Goal: Task Accomplishment & Management: Manage account settings

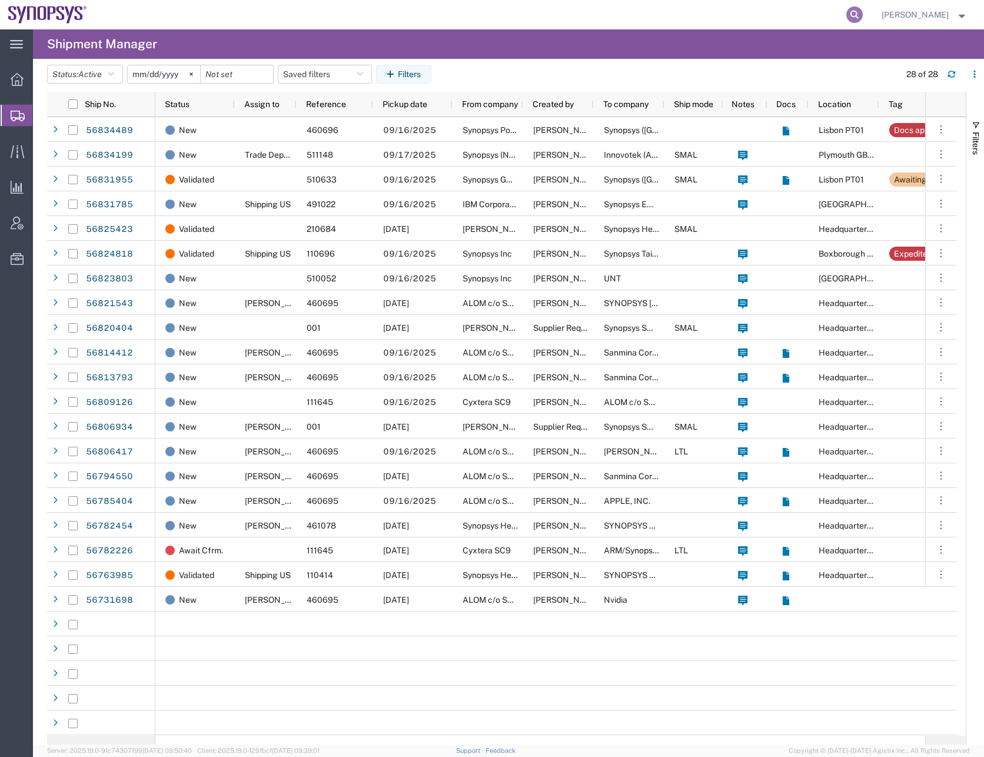
click at [863, 14] on icon at bounding box center [854, 14] width 16 height 16
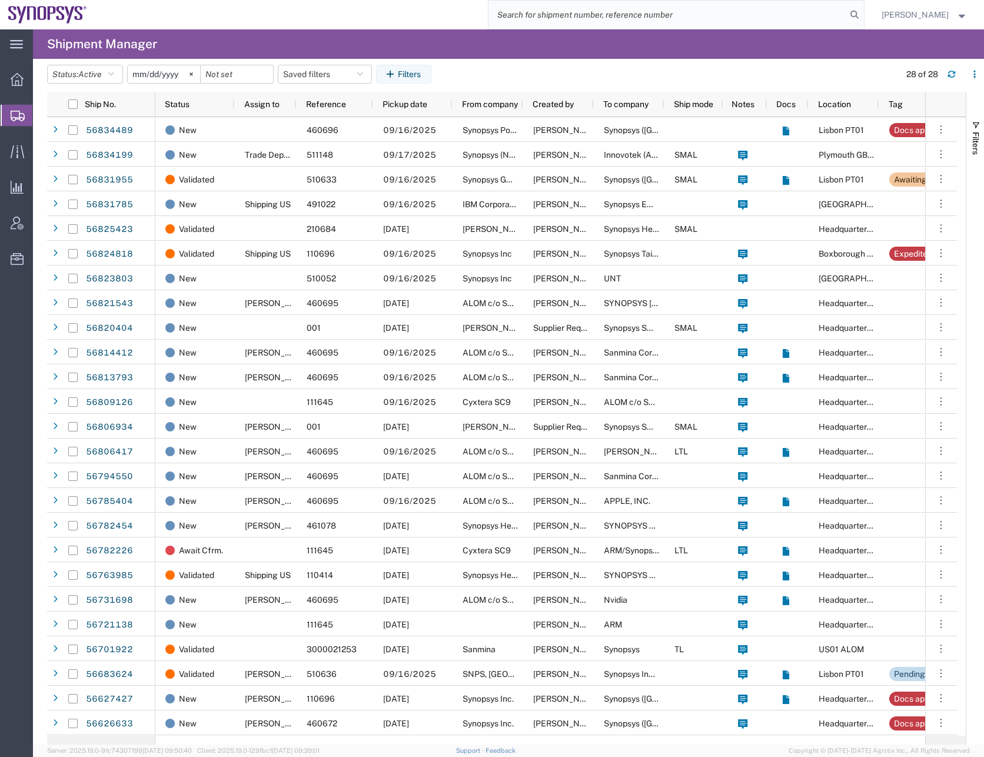
click at [540, 19] on input "search" at bounding box center [667, 15] width 358 height 28
paste input "56831785"
type input "56831785"
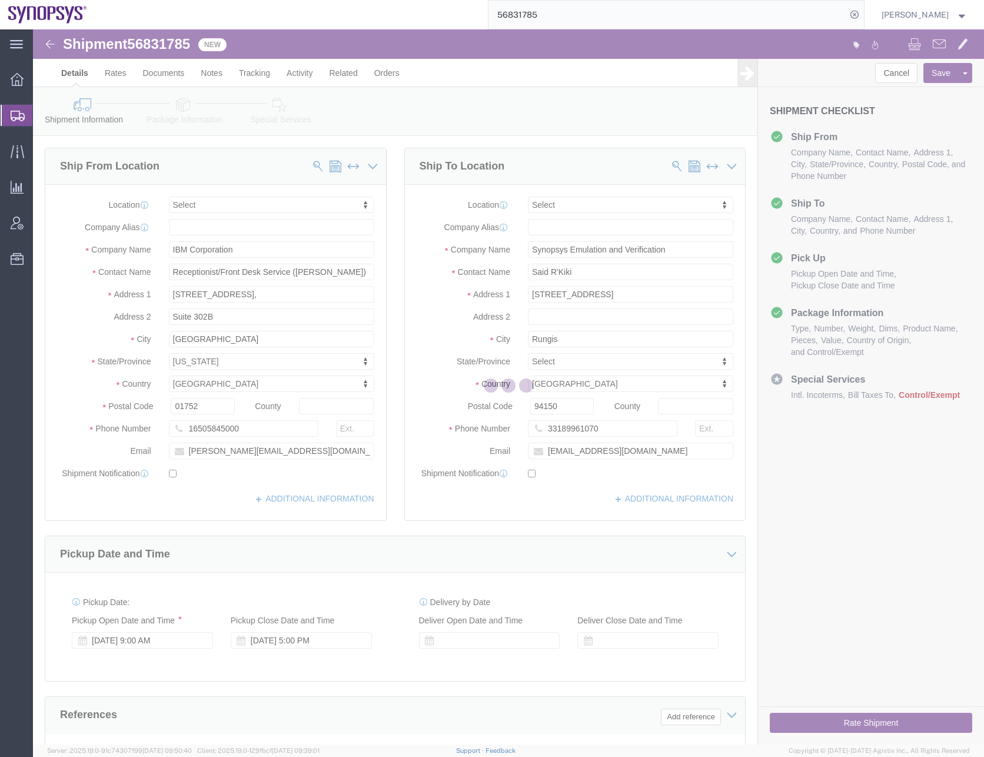
select select
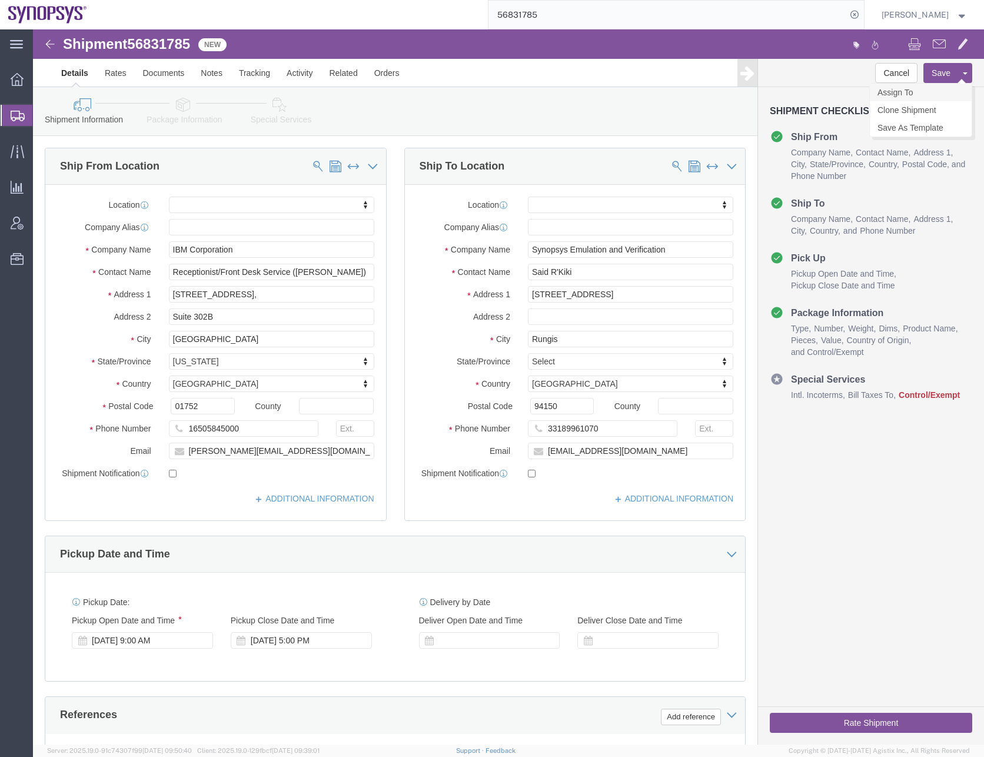
click link "Assign To"
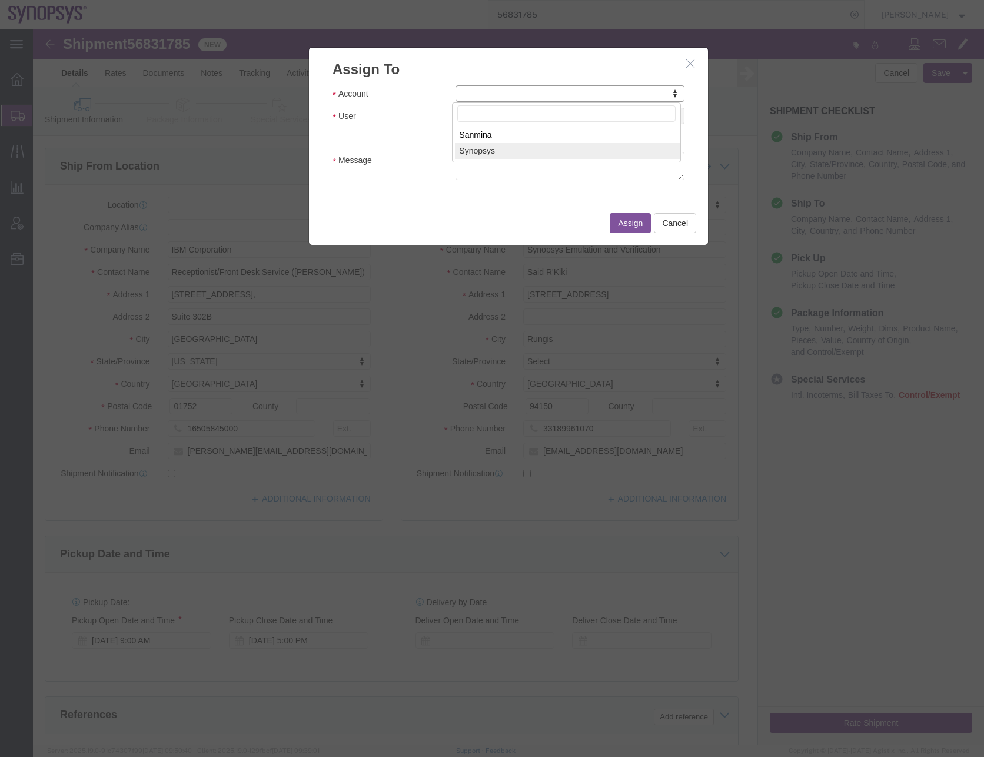
select select "117156"
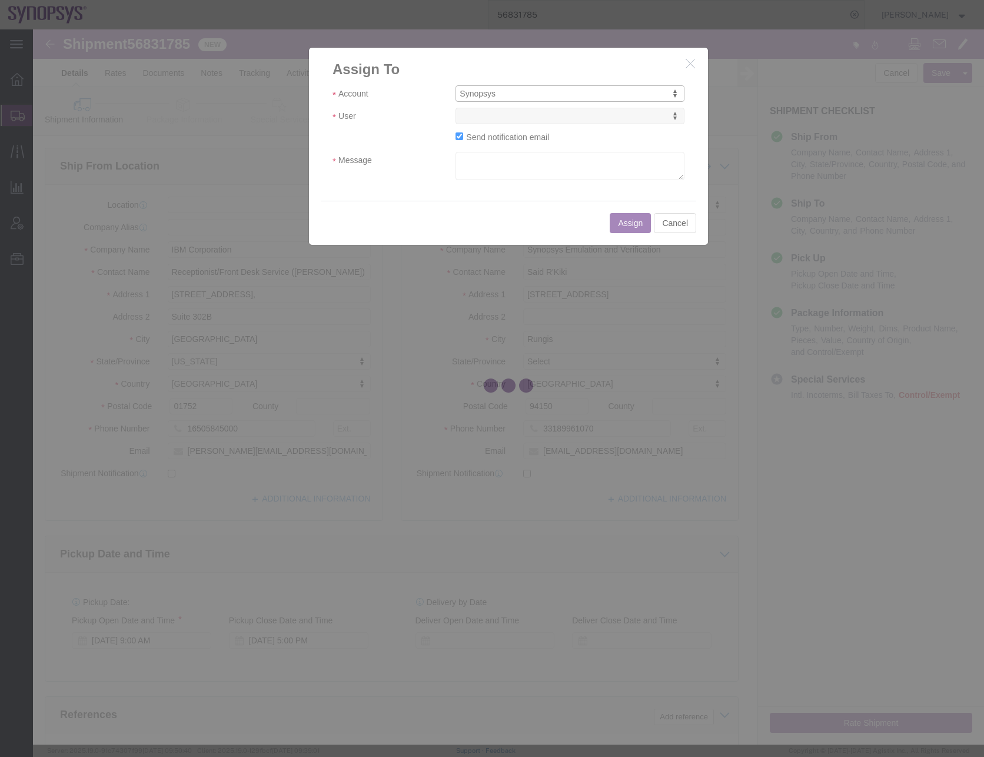
select select
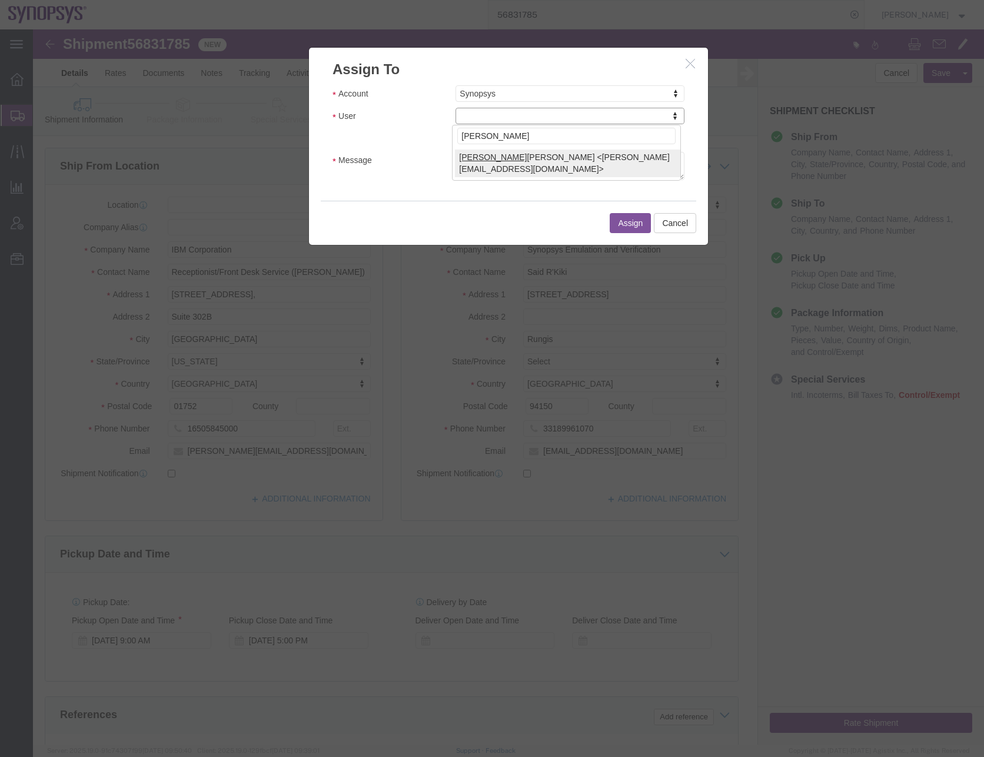
type input "rafael"
select select "95522"
click input "Send notification email"
checkbox input "false"
click button "Assign"
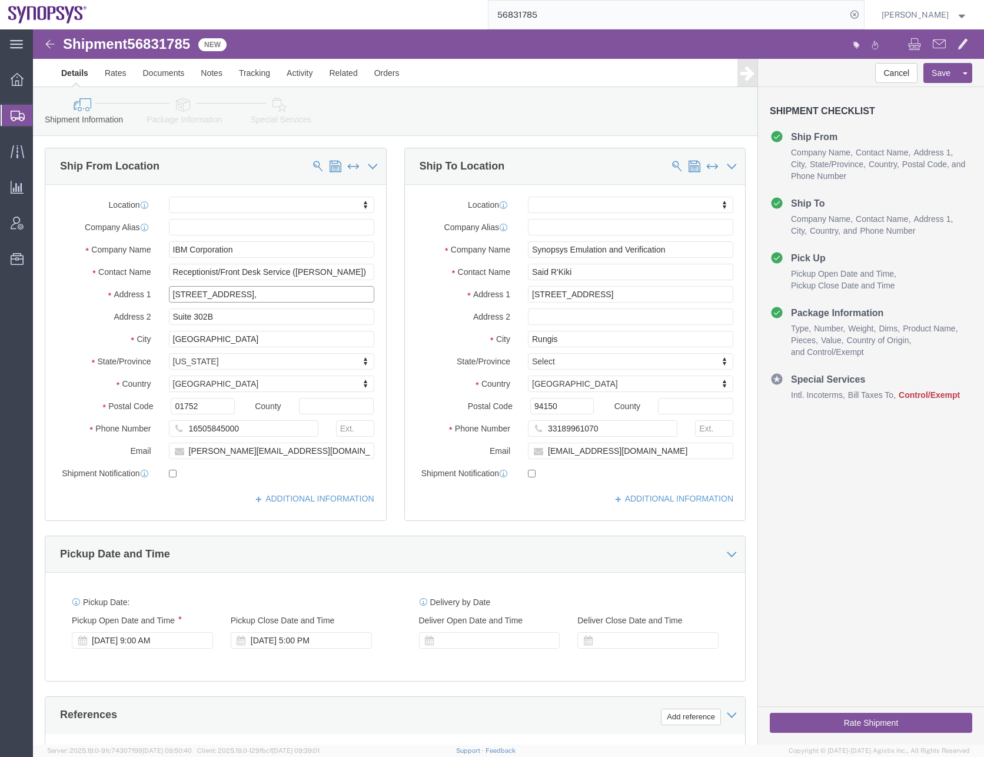
drag, startPoint x: 205, startPoint y: 267, endPoint x: 84, endPoint y: 268, distance: 121.2
click div "Address 1 11 Apex Drive,"
click div "Shipment Information Package Information Special Services"
click icon
click div
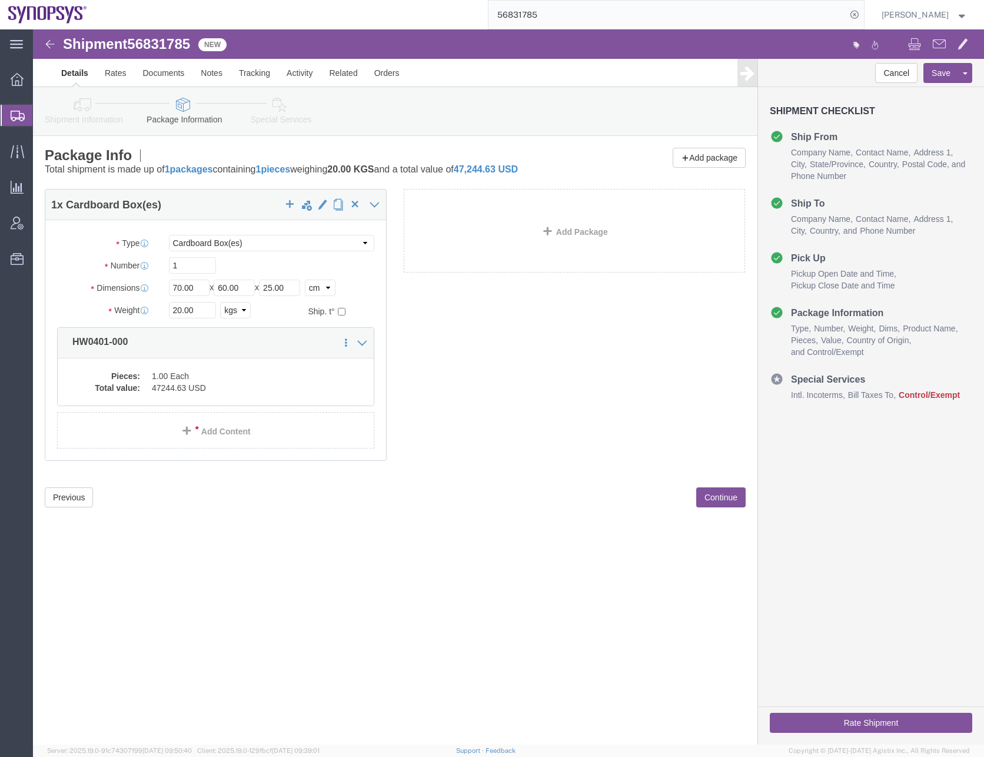
click at [591, 7] on input "56831785" at bounding box center [667, 15] width 358 height 28
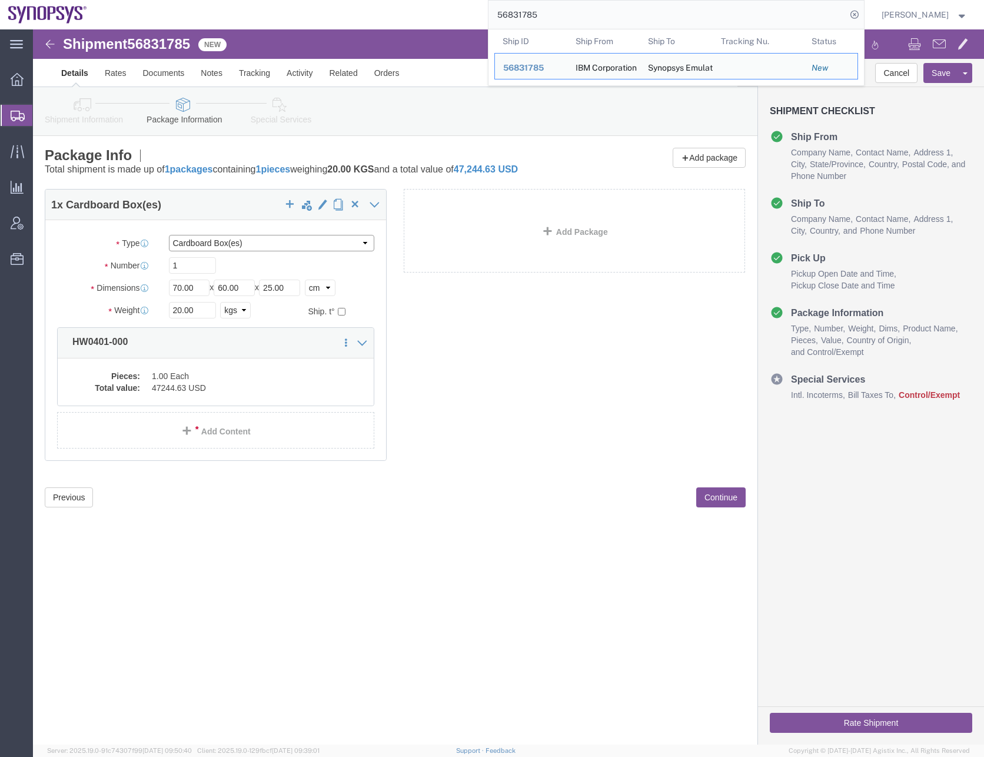
click select "Select Bale(s) Basket(s) Bolt(s) Bottle(s) Buckets Bulk Bundle(s) Can(s) Cardbo…"
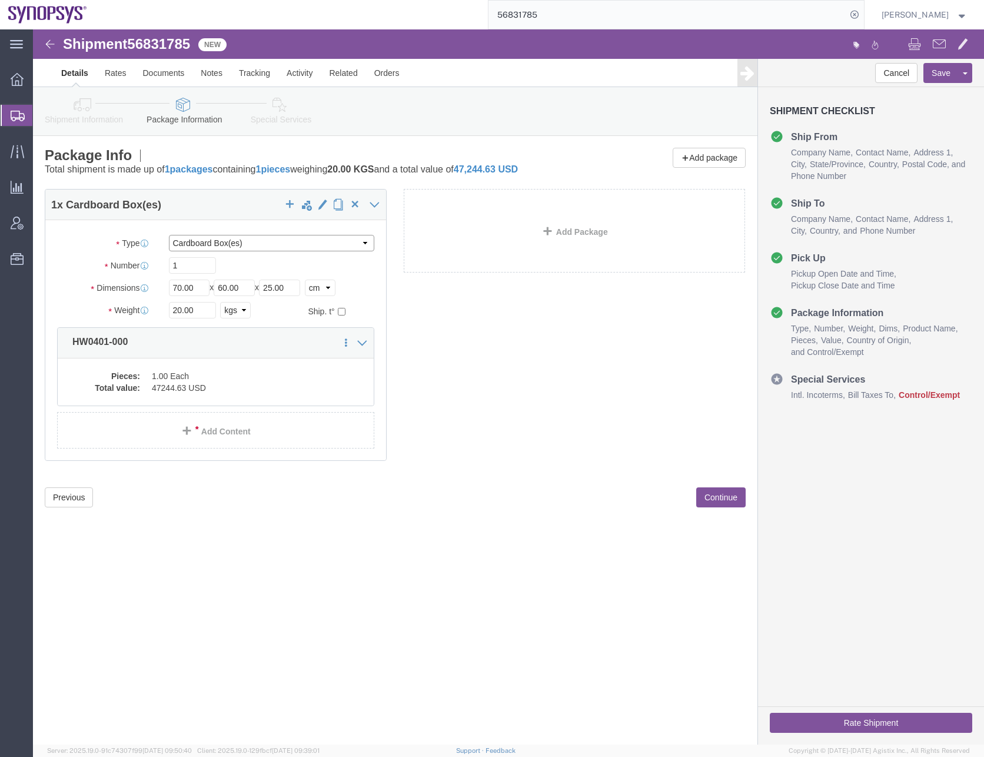
select select "YRPK"
click select "Select Bale(s) Basket(s) Bolt(s) Bottle(s) Buckets Bulk Bundle(s) Can(s) Cardbo…"
click input "1"
type input "24"
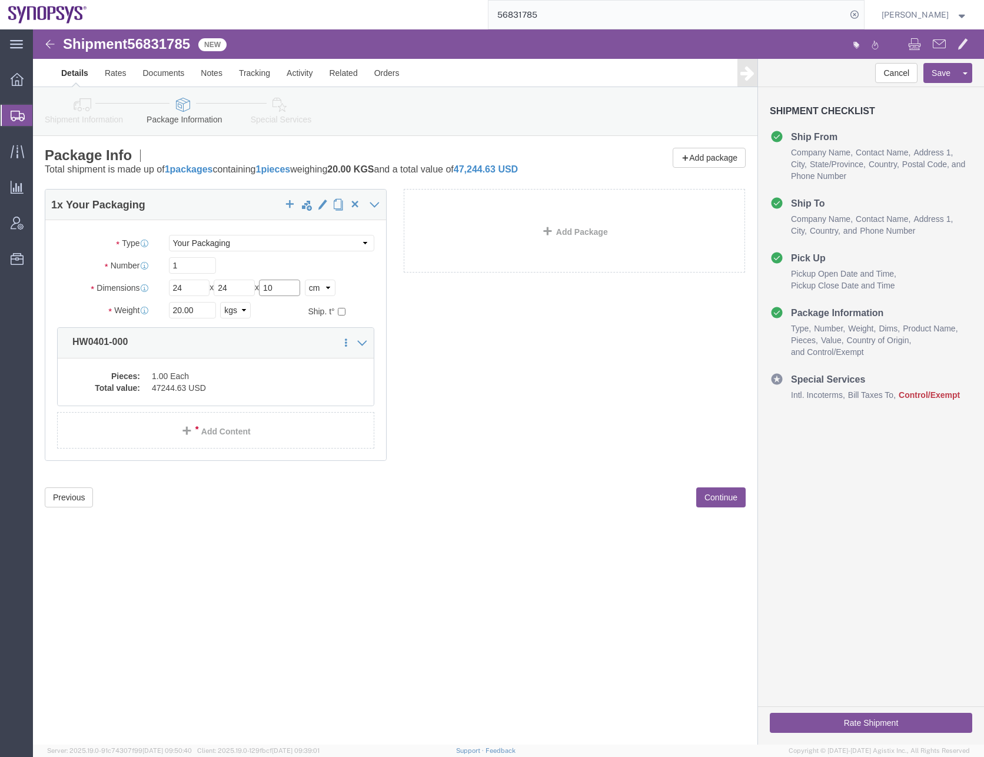
type input "10"
click select "Select cm ft in"
select select "IN"
click select "Select cm ft in"
type input "9.45"
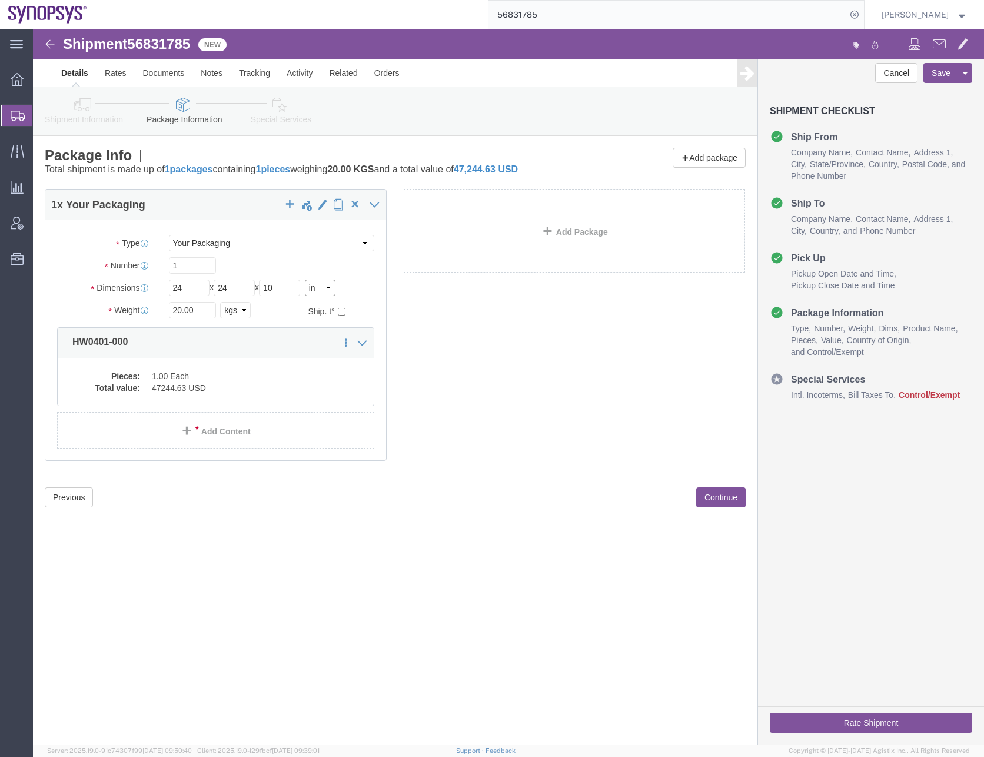
type input "9.45"
type input "3.94"
click input "1"
type input "28"
type input "24"
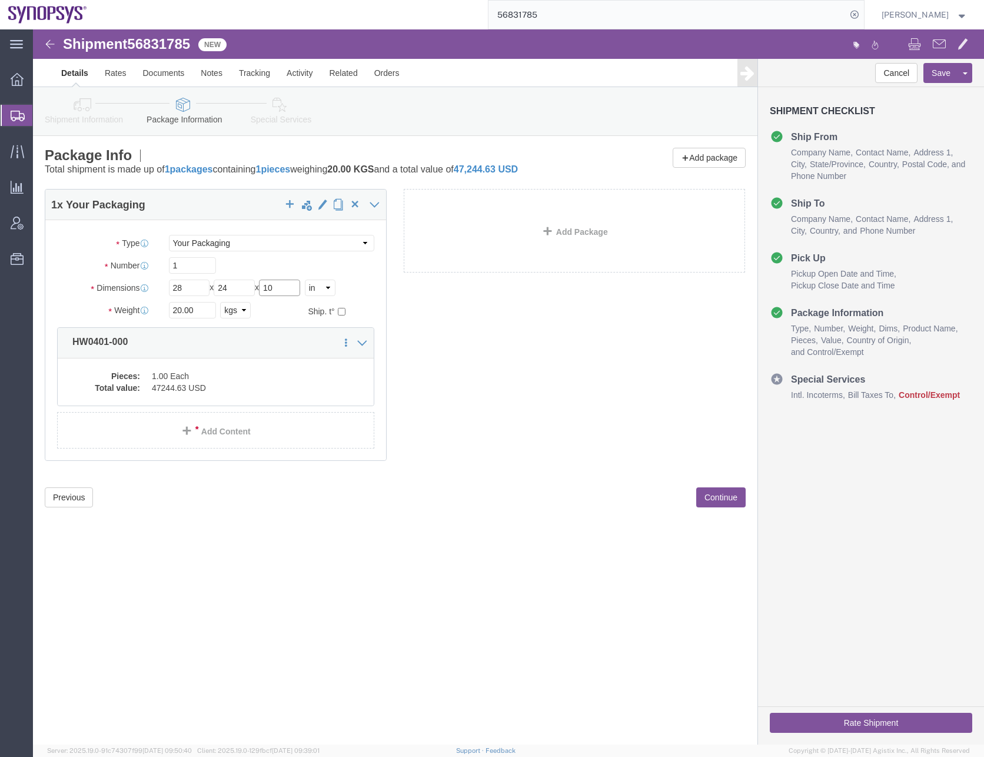
type input "10"
click select "Select kgs lbs"
select select "LBS"
click select "Select kgs lbs"
click input "28"
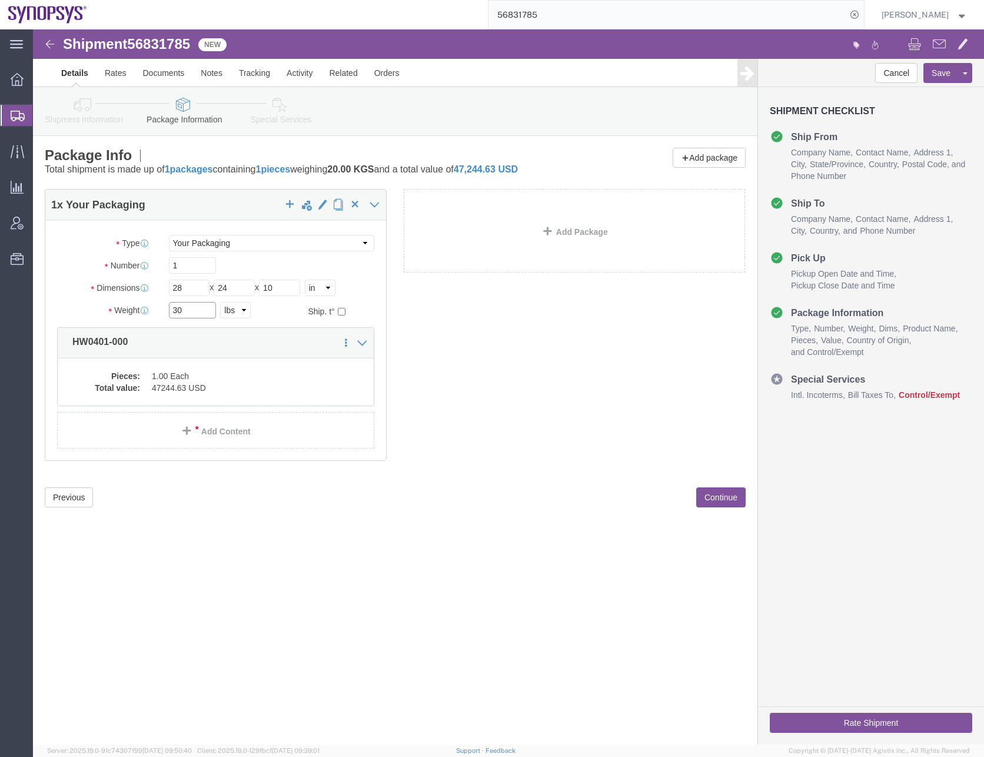
type input "30"
click dd "1.00 Each"
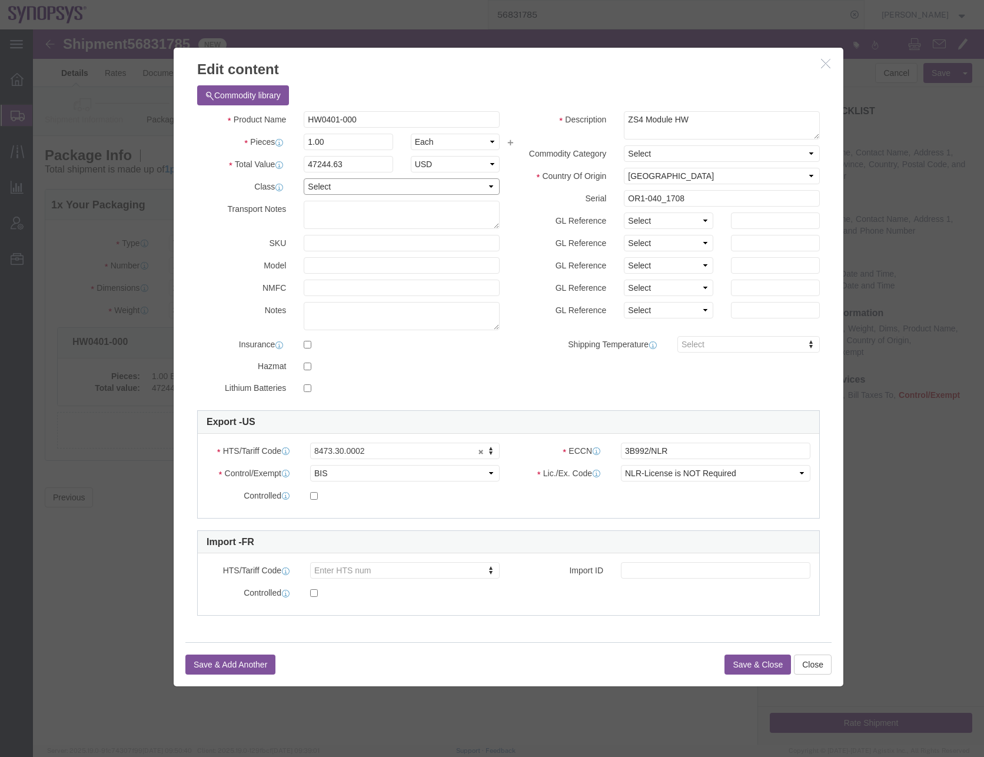
click select "Select 50 55 60 65 70 85 92.5 100 125 175 250 300 400"
select select "50"
click select "Select 50 55 60 65 70 85 92.5 100 125 175 250 300 400"
click button "Save & Close"
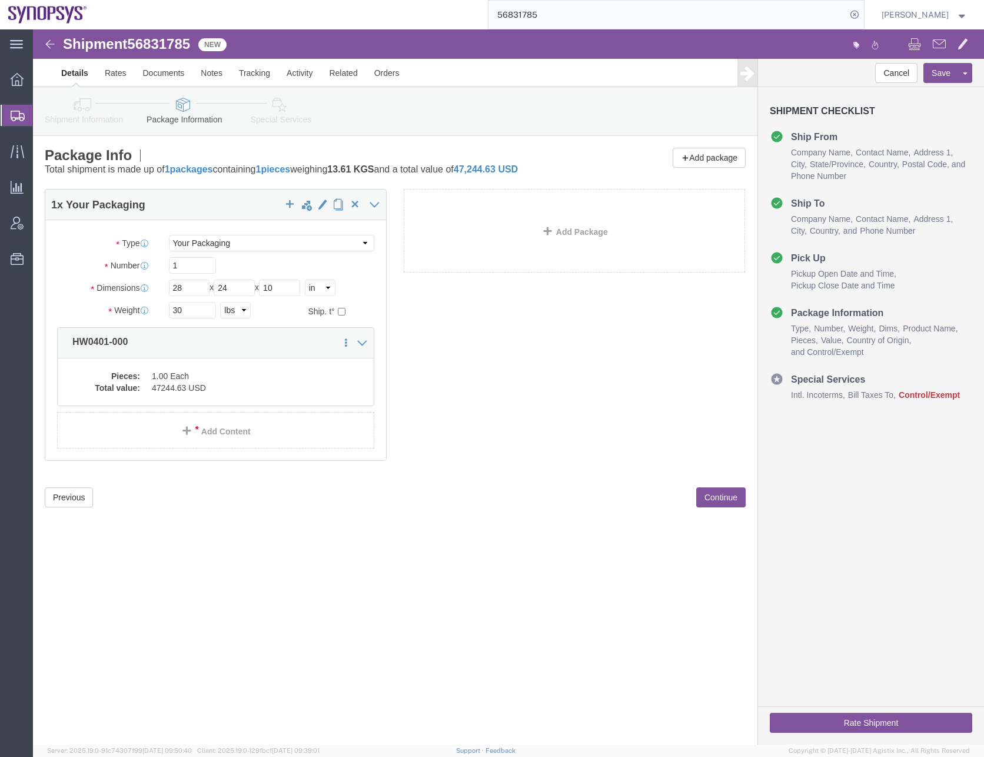
click icon
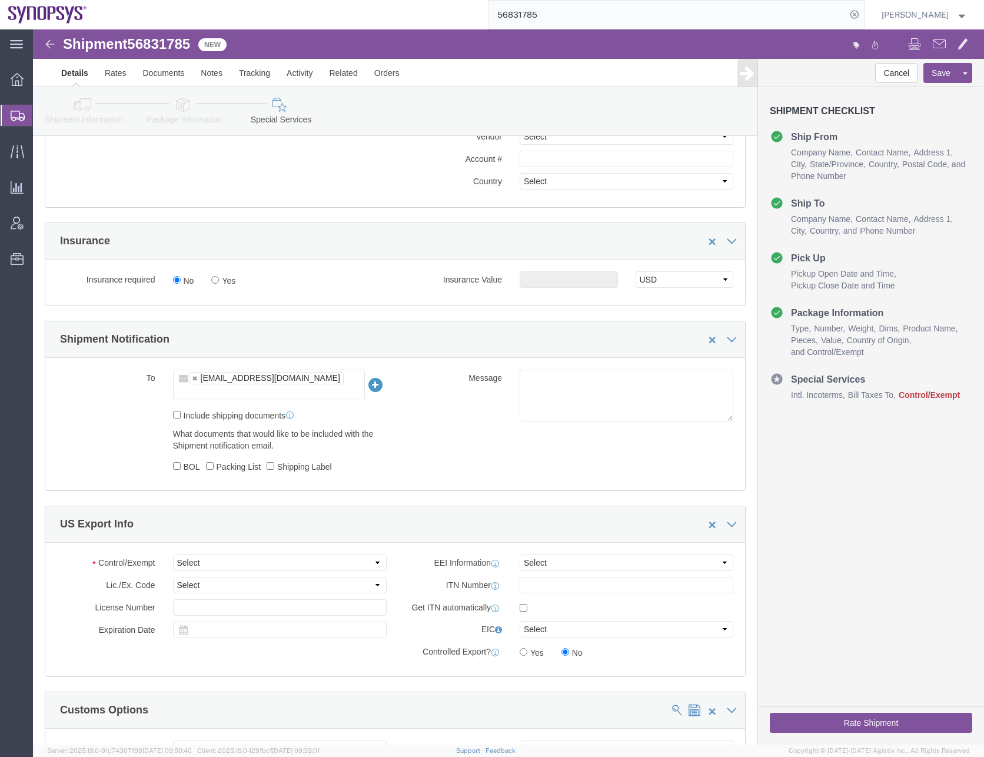
scroll to position [706, 0]
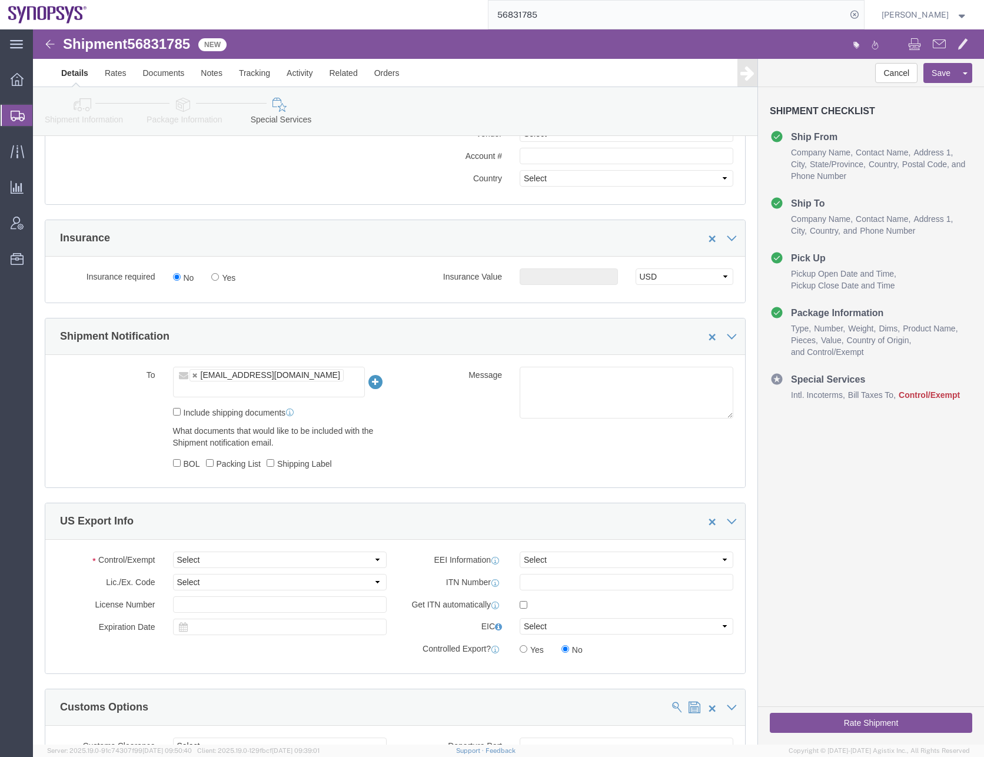
click input "text"
type input "[EMAIL_ADDRESS][DOMAIN_NAME]"
type input "anoopade@synopsys.com,shipping@synopsys.com"
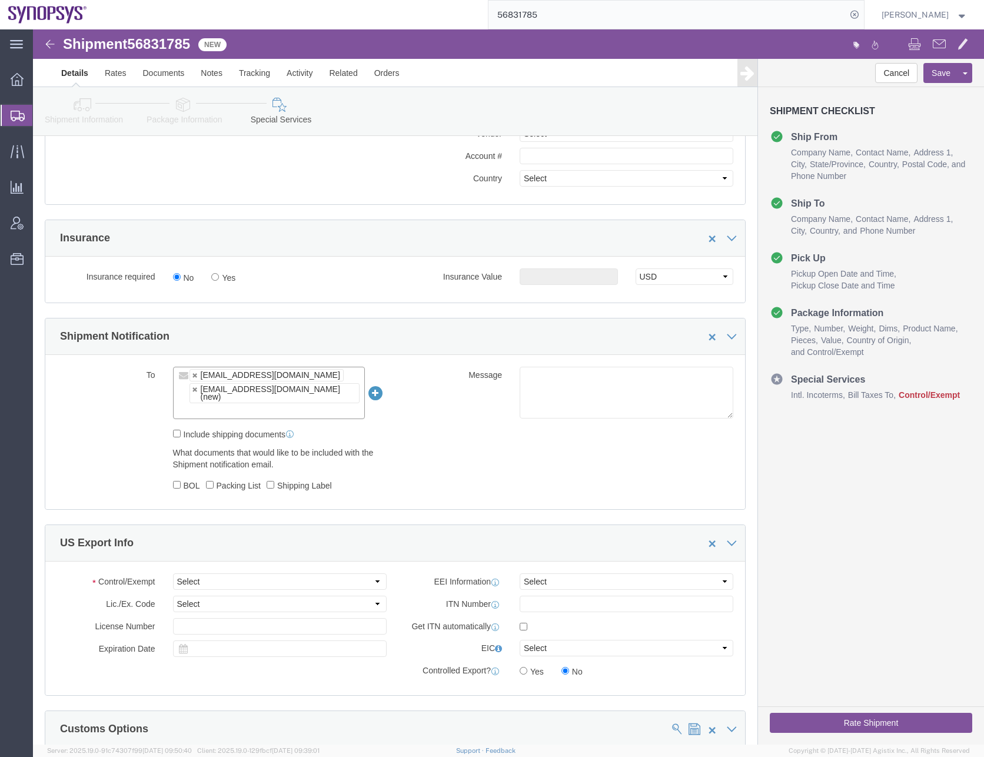
click div "To anoopade@synopsys.com shipping@synopsys.com (new) anoopade@synopsys.com,ship…"
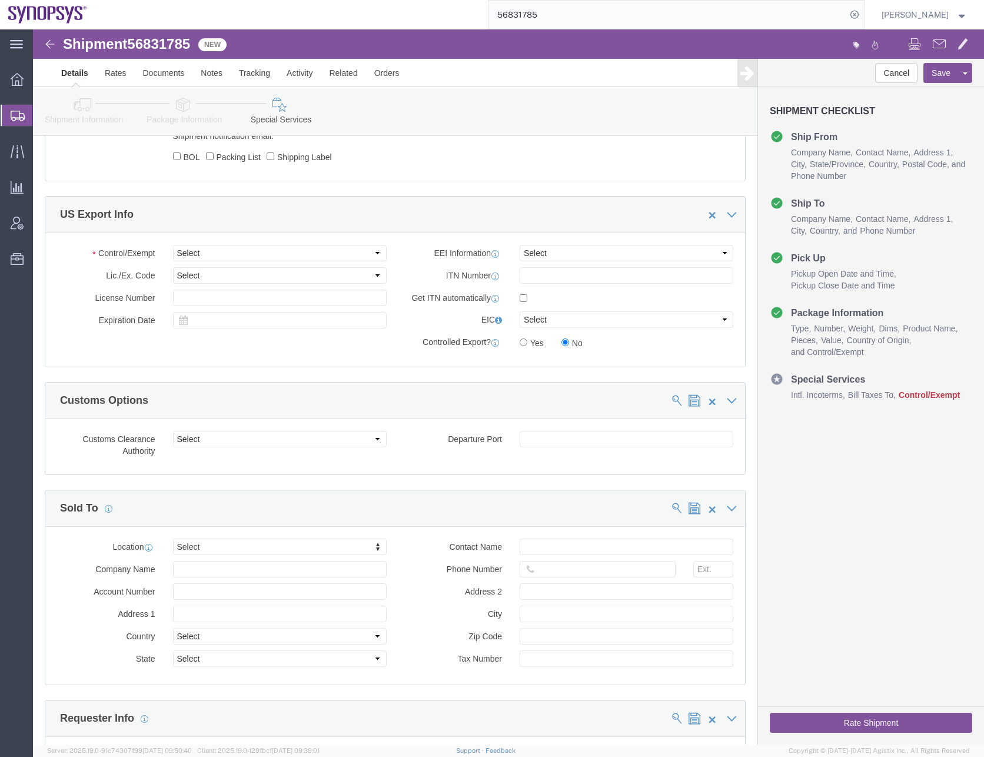
scroll to position [1059, 0]
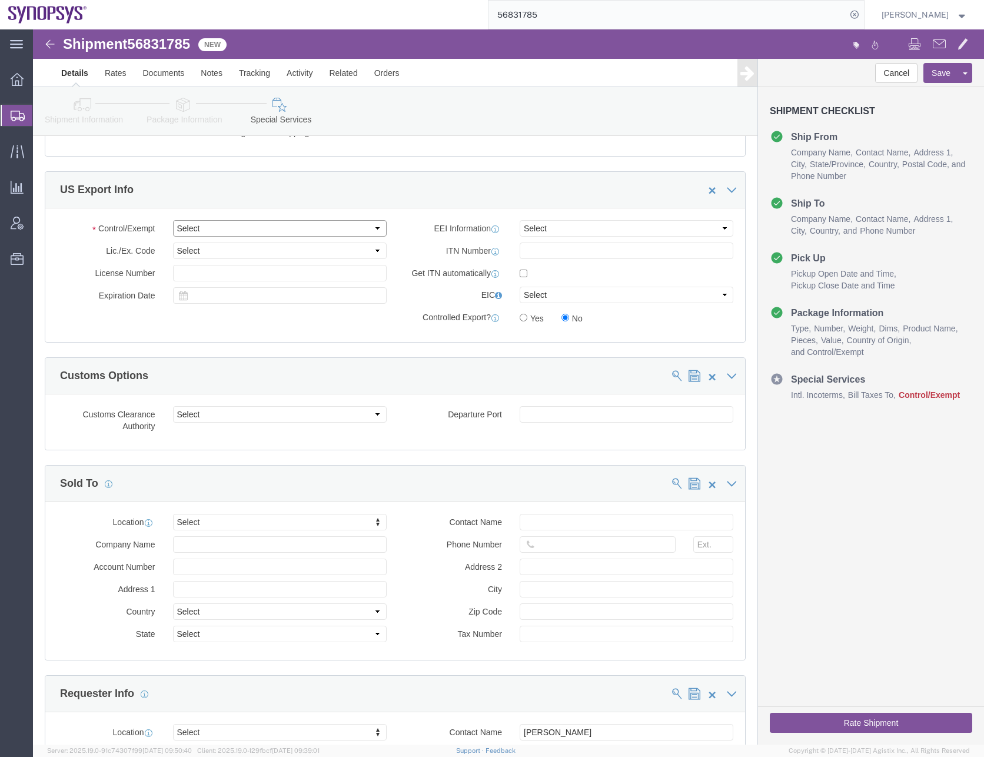
click select "Select ATF BIS DEA EPA FDA FTR ITAR OFAC Other (OPA)"
select select "BIS"
click select "Select ATF BIS DEA EPA FDA FTR ITAR OFAC Other (OPA)"
click select "Select AGR-Agricultural APP-Computers APR-Additional Permissive Exports AVS-Air…"
select select "NLR"
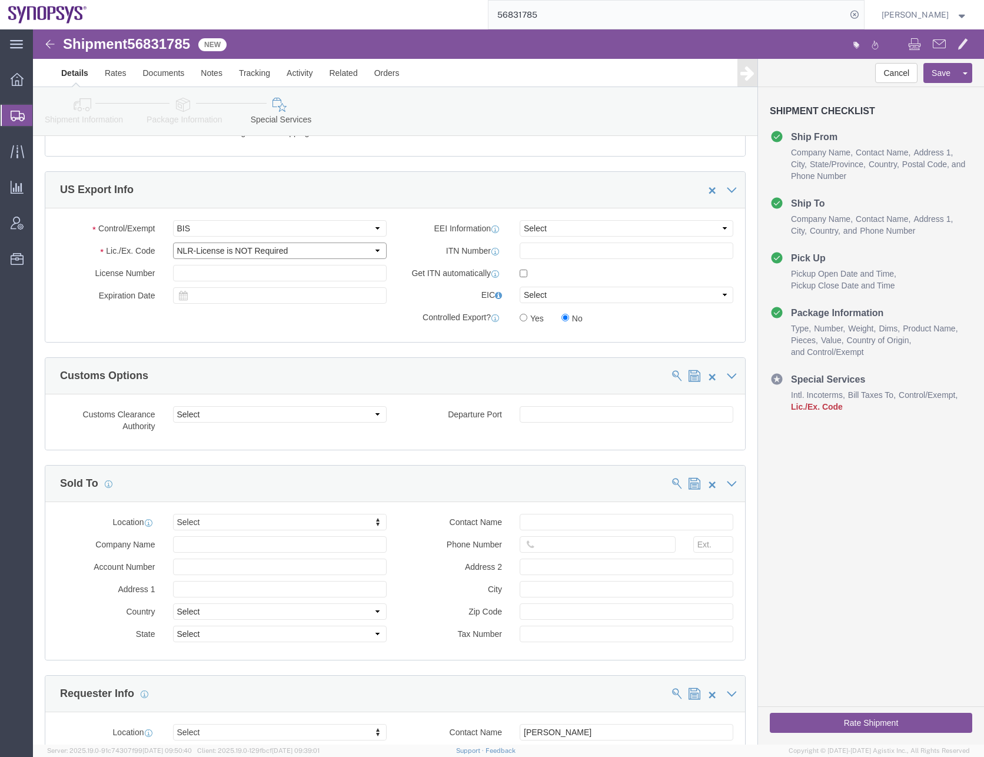
click select "Select AGR-Agricultural APP-Computers APR-Additional Permissive Exports AVS-Air…"
click select "Select AES-Direct EEI Carrier File EEI EEI Exempt"
select select "CFIL"
click select "Select AES-Direct EEI Carrier File EEI EEI Exempt"
click div "Control/Exempt Select ATF BIS DEA EPA FDA FTR ITAR OFAC Other (OPA) Lic./Ex. Co…"
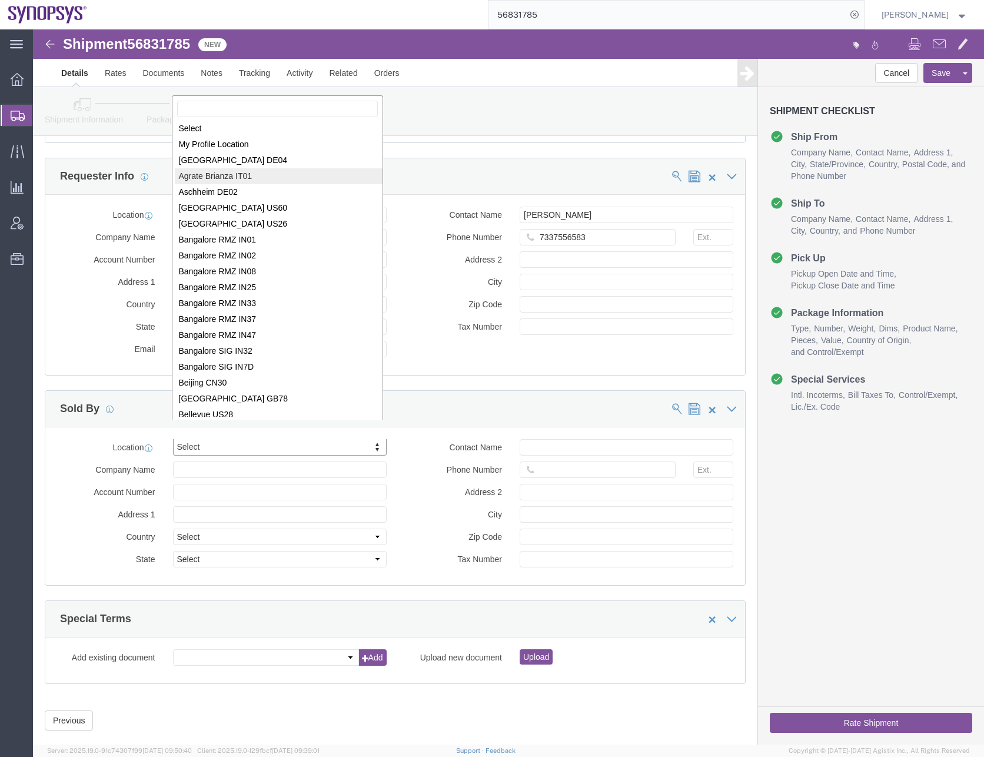
scroll to position [0, 0]
select select "MYPROFILE"
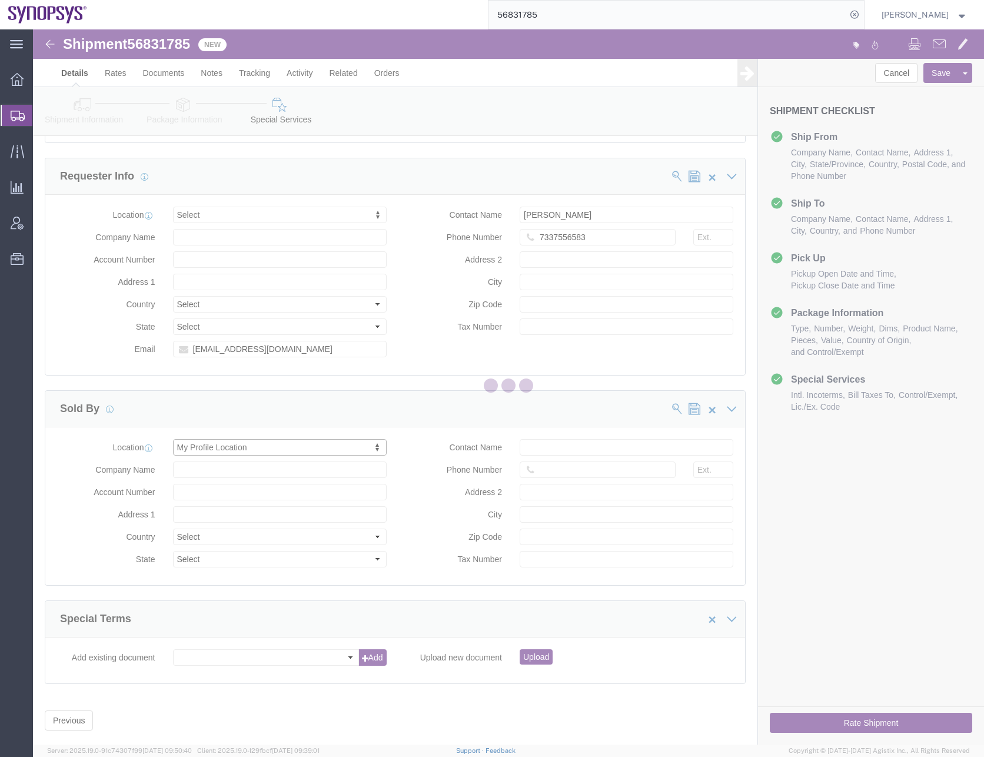
type input "[STREET_ADDRESS]"
select select "US"
type input "[PERSON_NAME]"
type input "0016505845000"
type input "Sunnyvale"
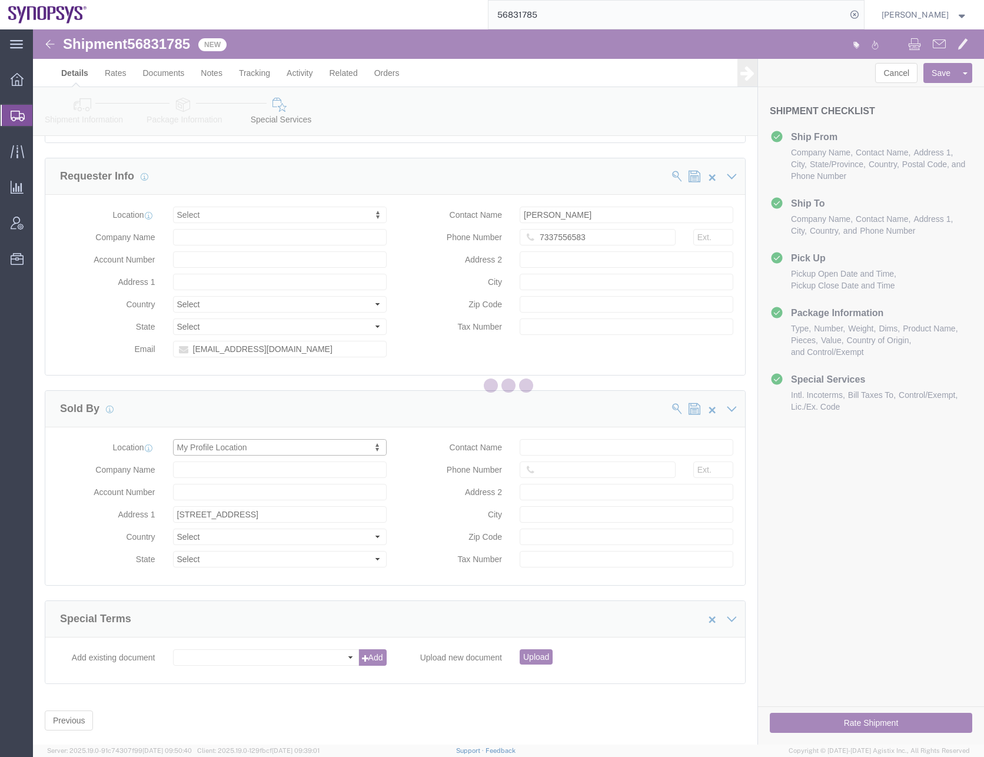
type input "94085"
type input "[US_EMPLOYER_IDENTIFICATION_NUMBER]"
type input "Synopsys Headquarters USSV"
select select "CA"
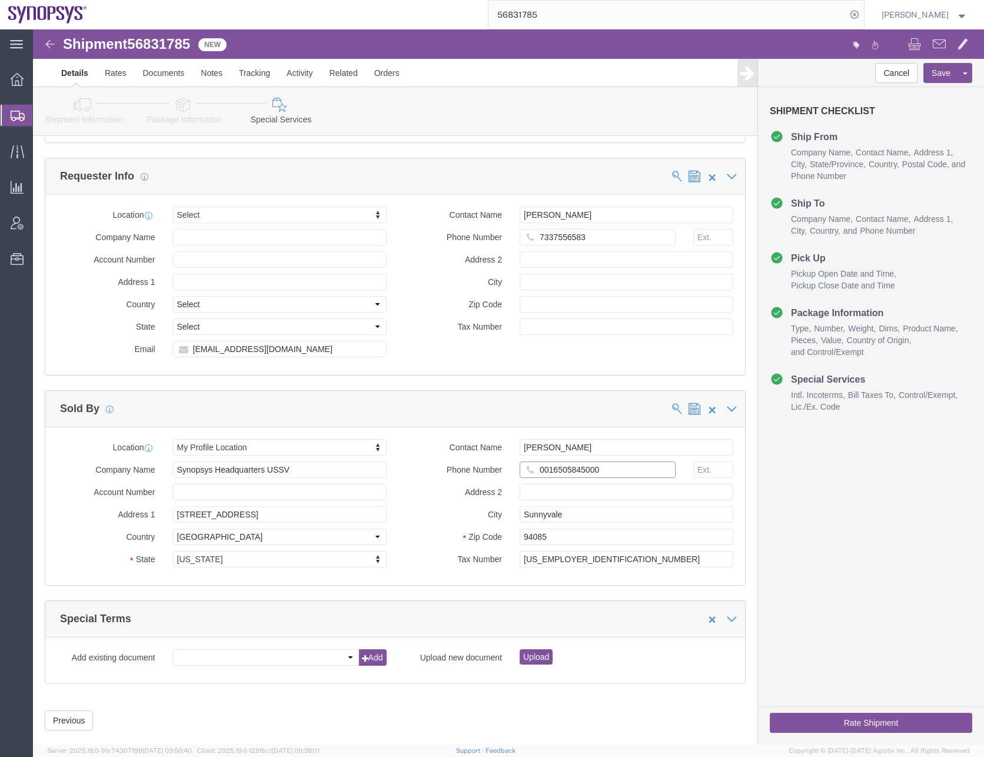
click input "0016505845000"
type input "6505845000"
click div "Requester Info"
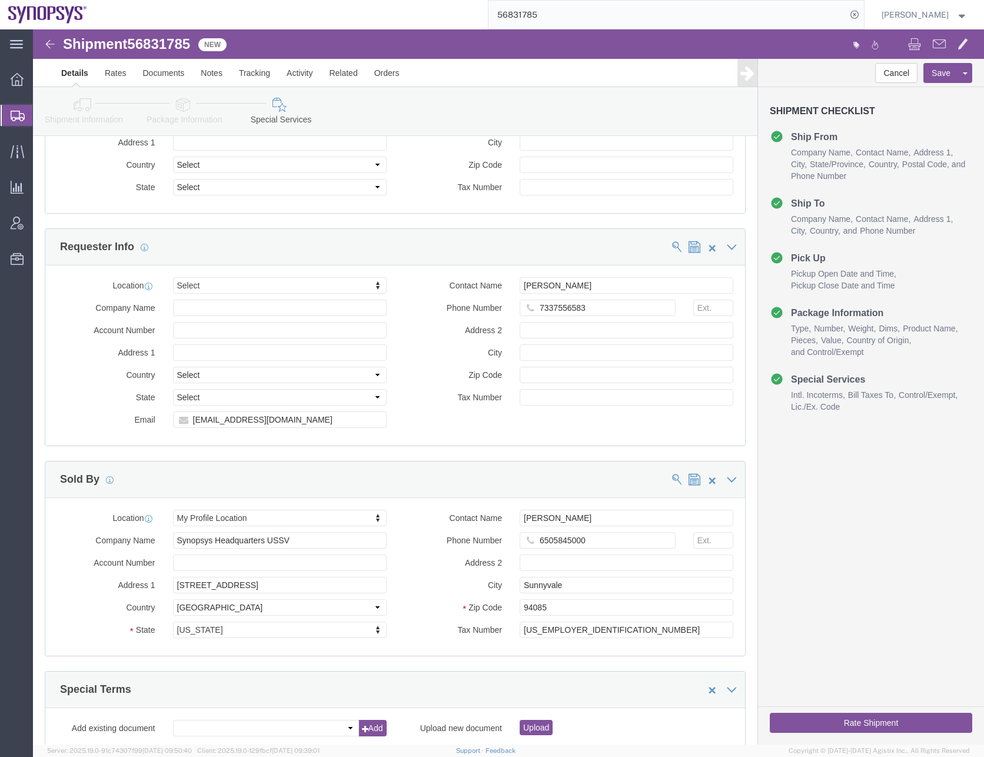
scroll to position [1400, 0]
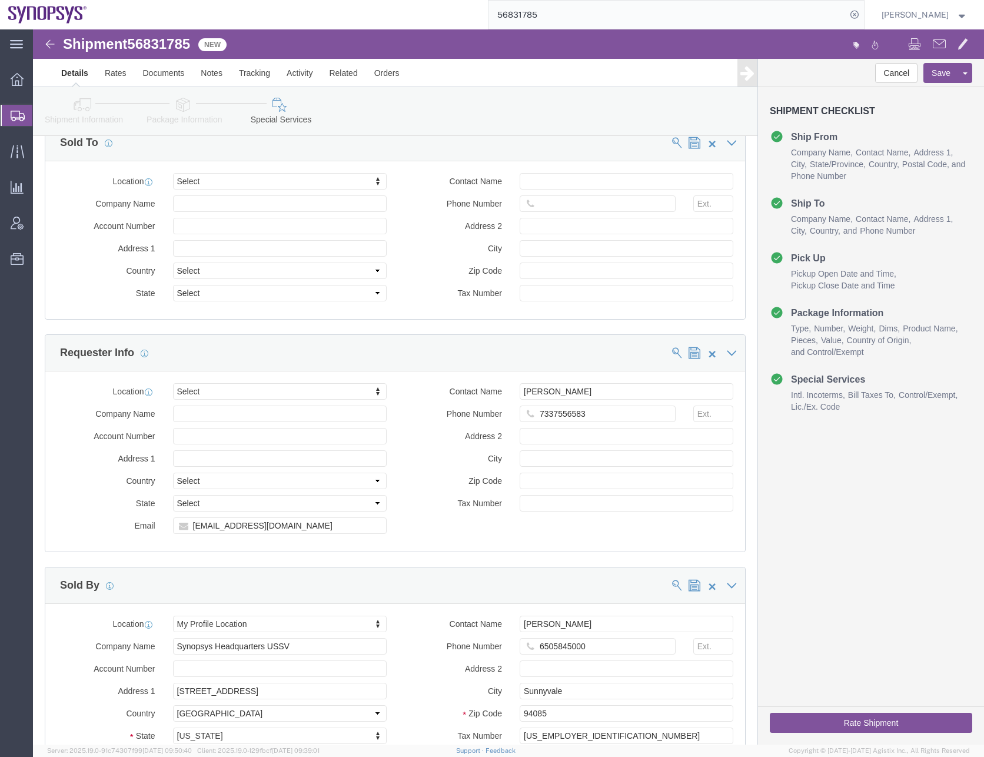
click div "Contact Name Anoop Ade Phone Number 7337556583 Address 2 City Zip Code Tax Numb…"
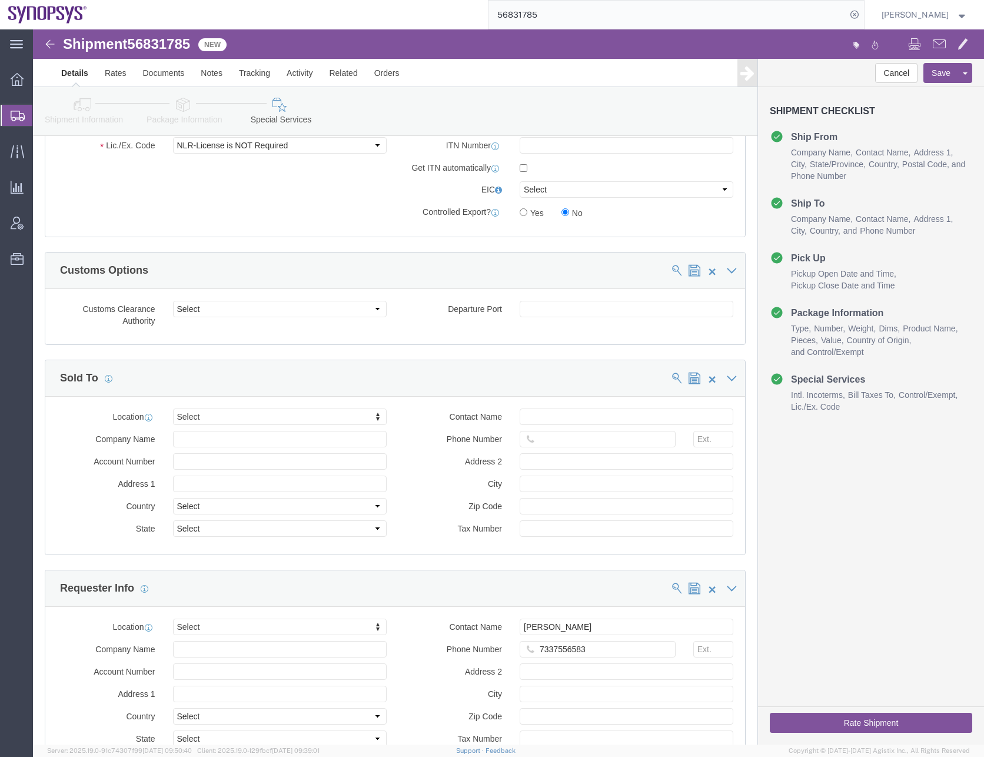
click icon
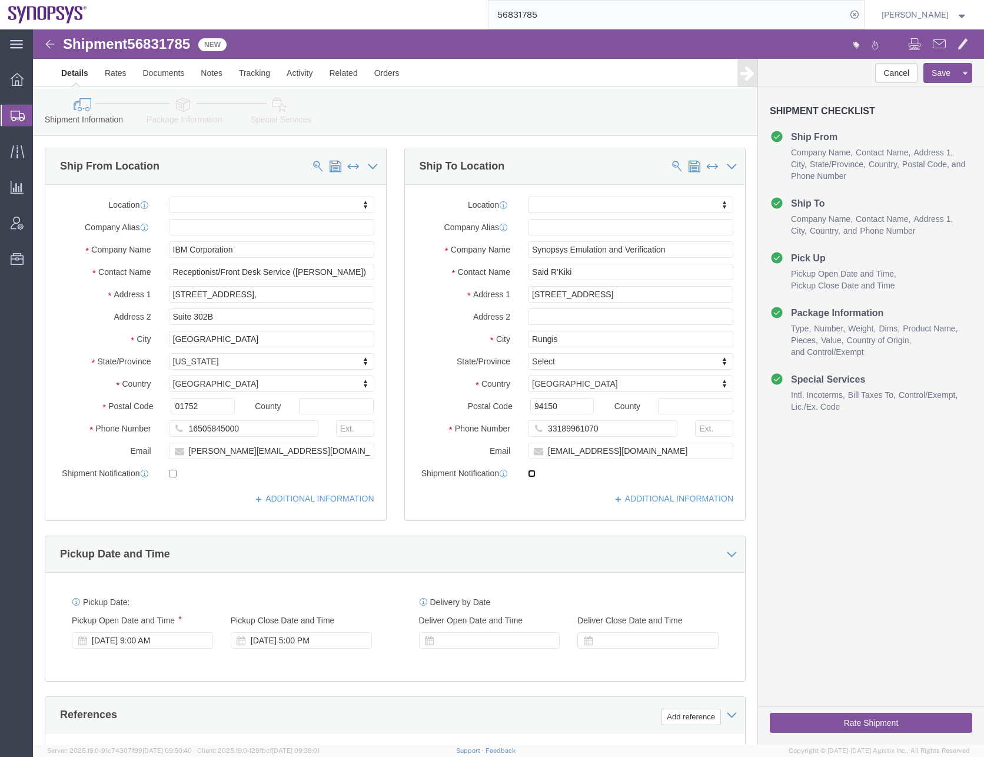
click input "checkbox"
checkbox input "true"
click input "checkbox"
checkbox input "true"
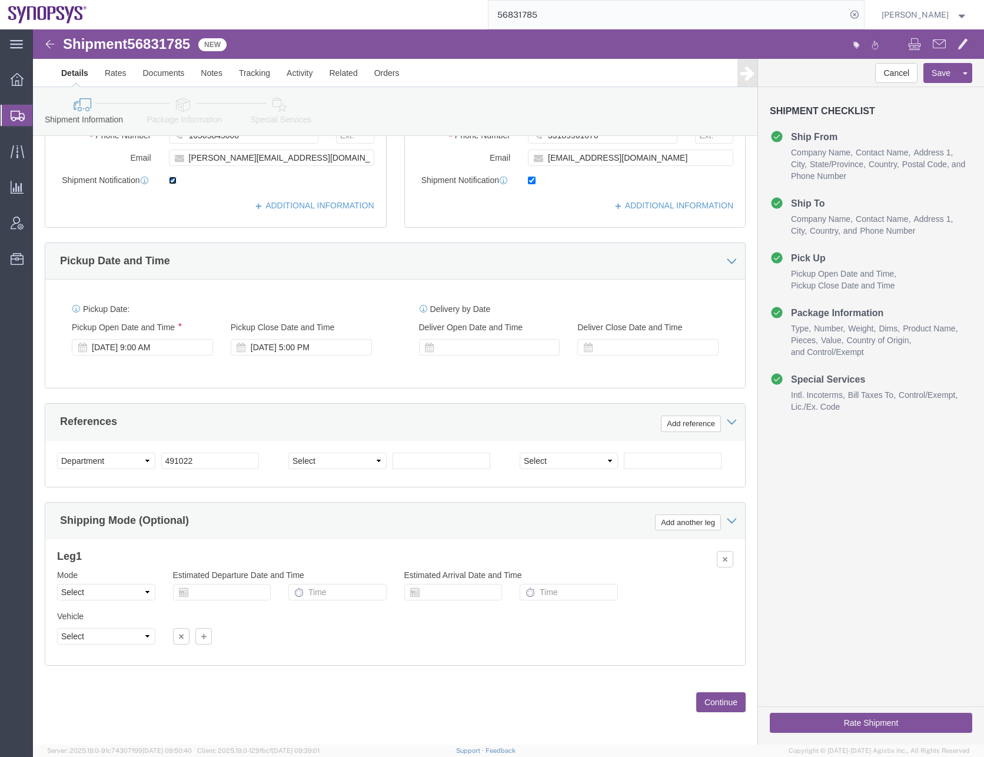
scroll to position [294, 0]
click div "Previous Continue"
click div "Pickup Date: Pickup Start Date Pickup Start Time Pickup Open Date and Time Sep …"
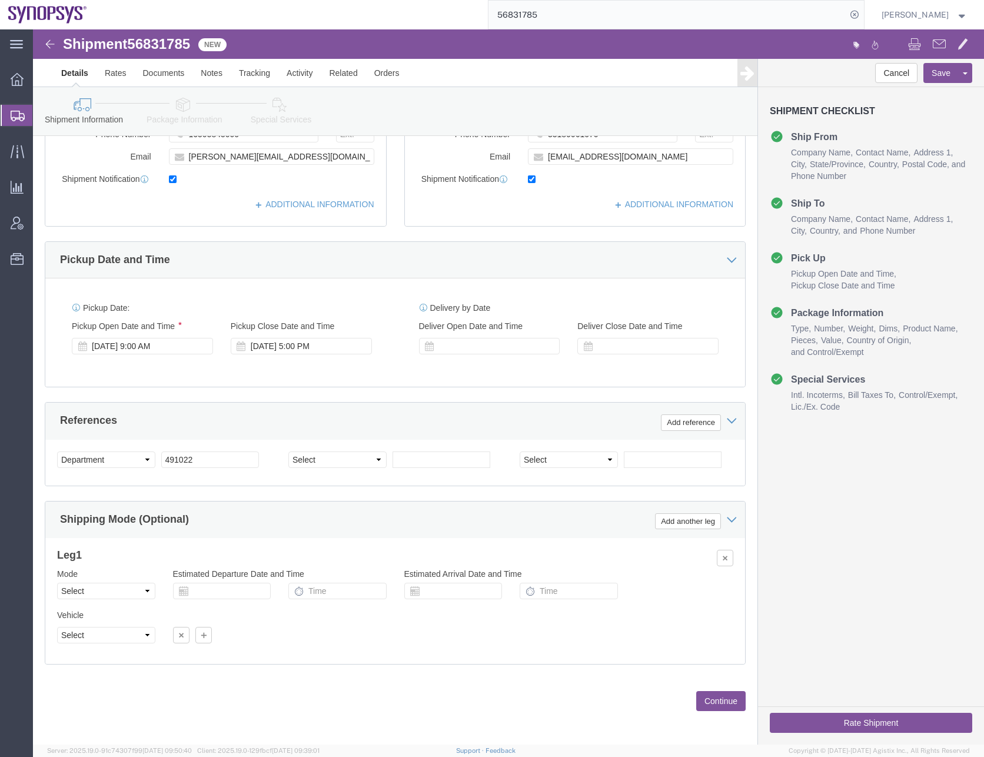
click div "Previous Continue"
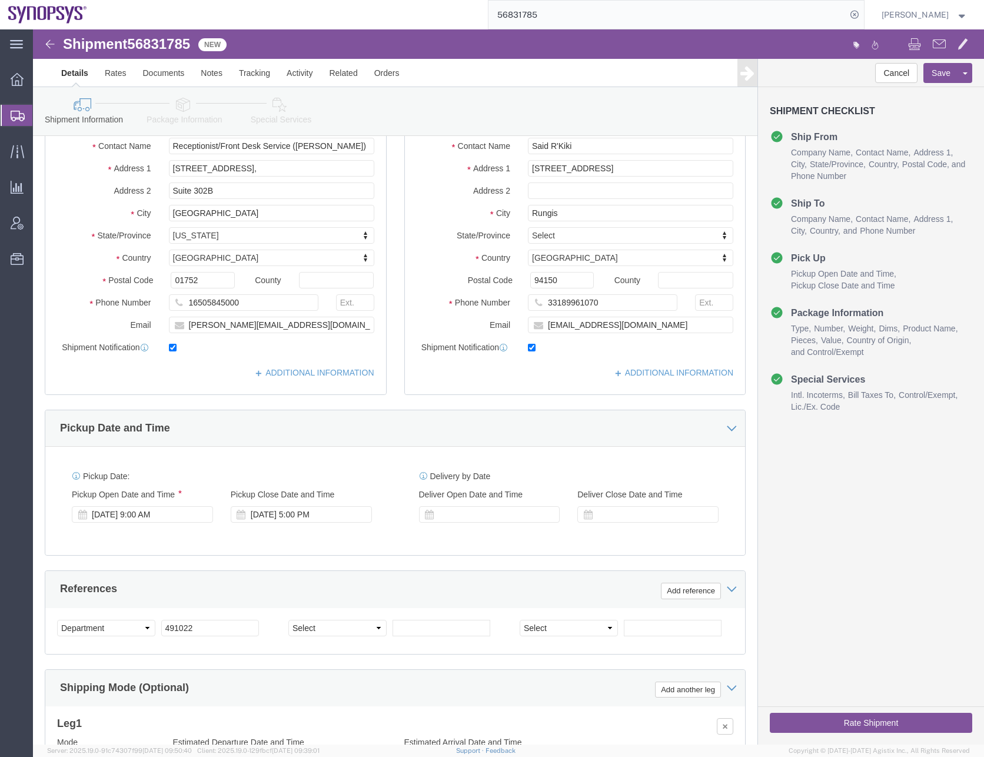
scroll to position [297, 0]
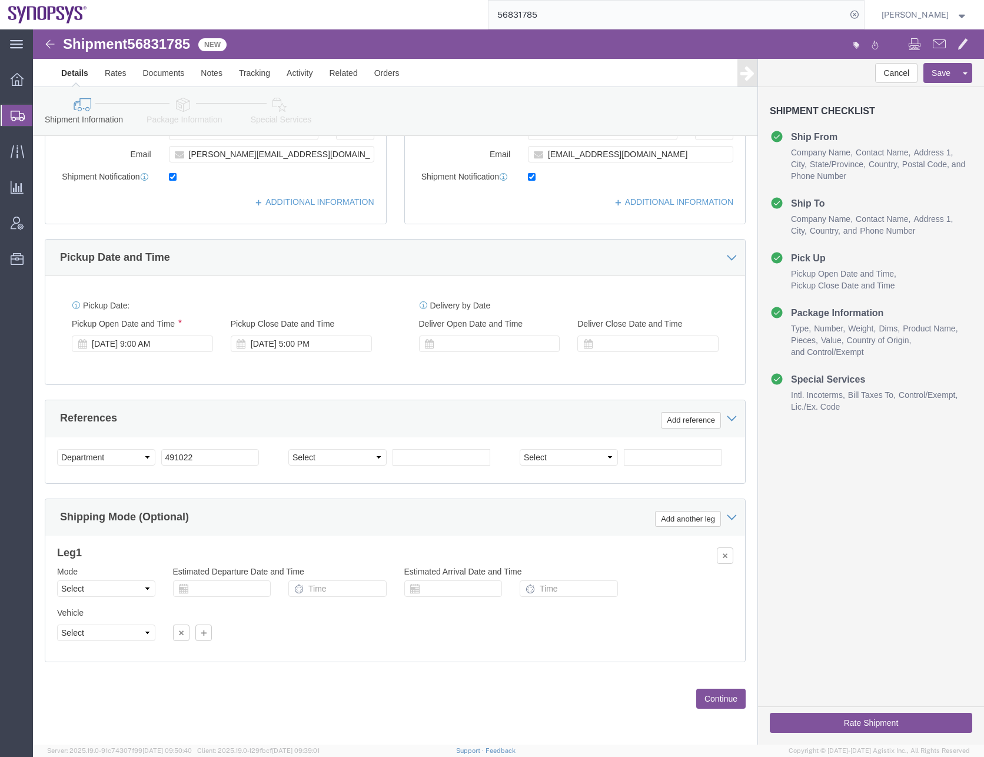
click button "Continue"
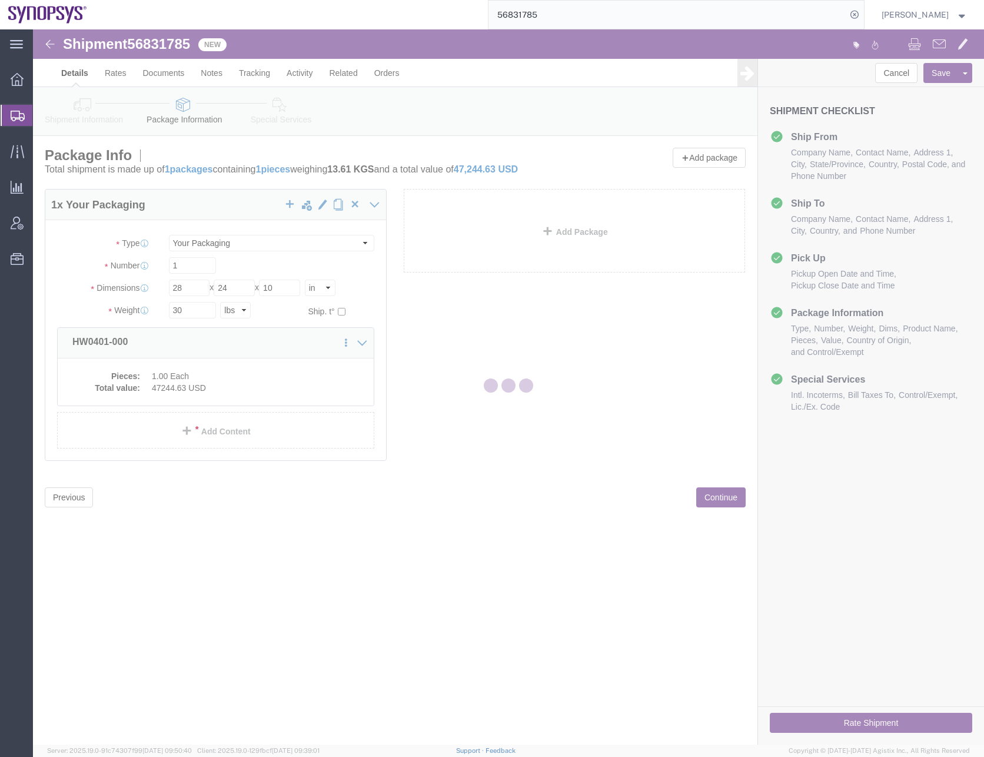
scroll to position [0, 0]
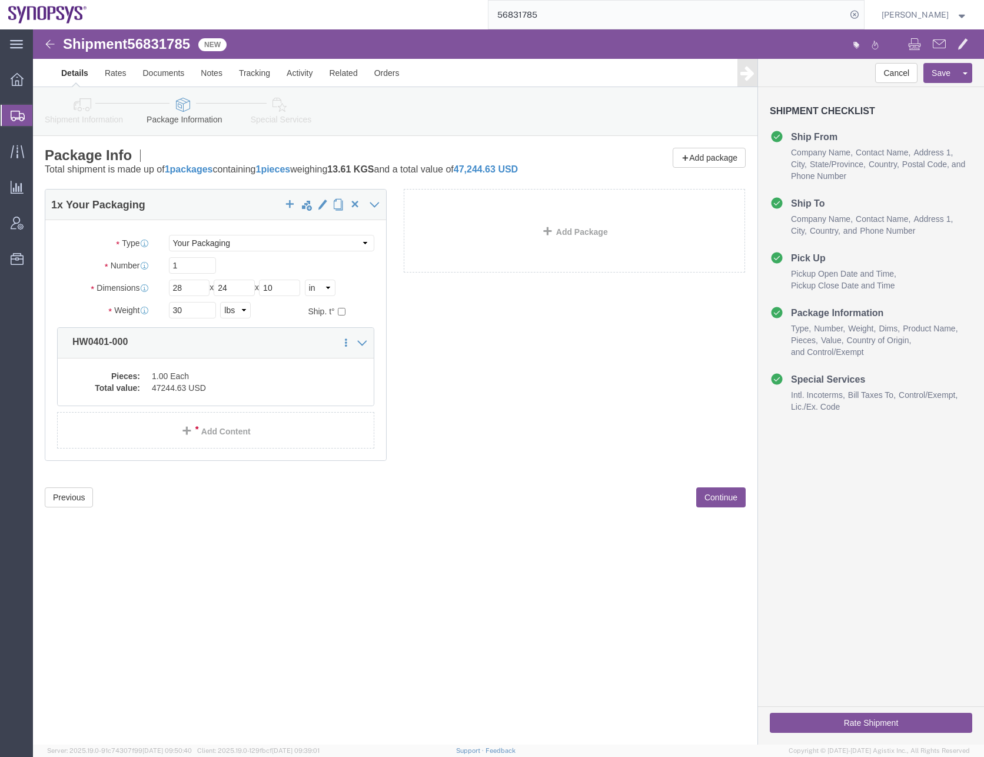
click button "Continue"
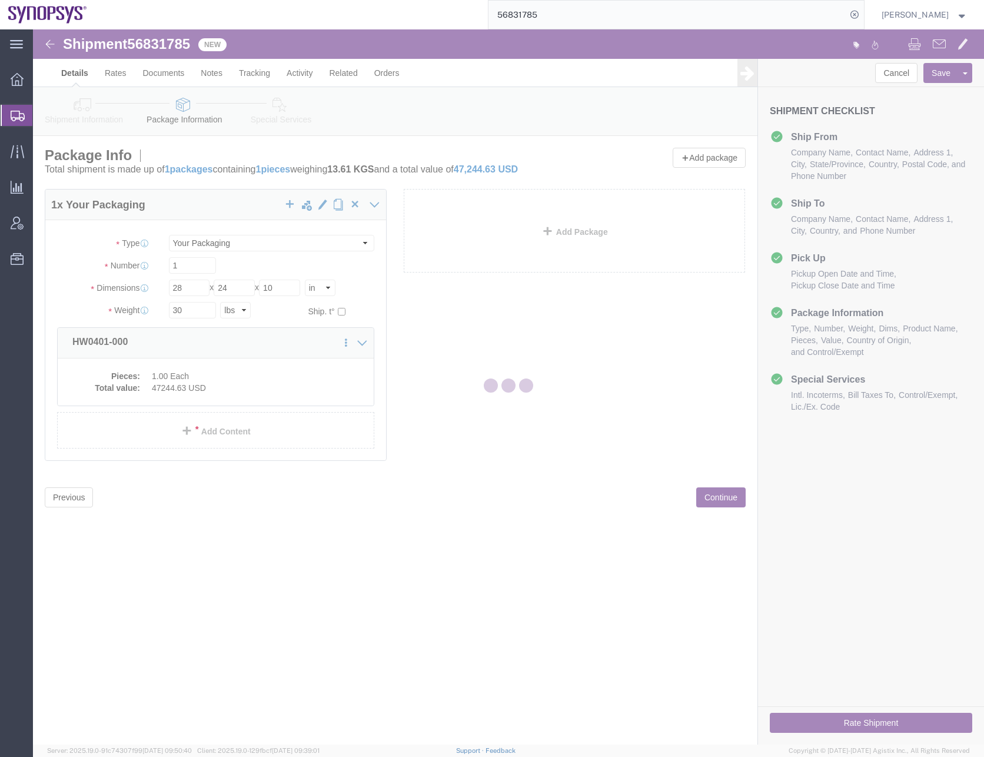
select select
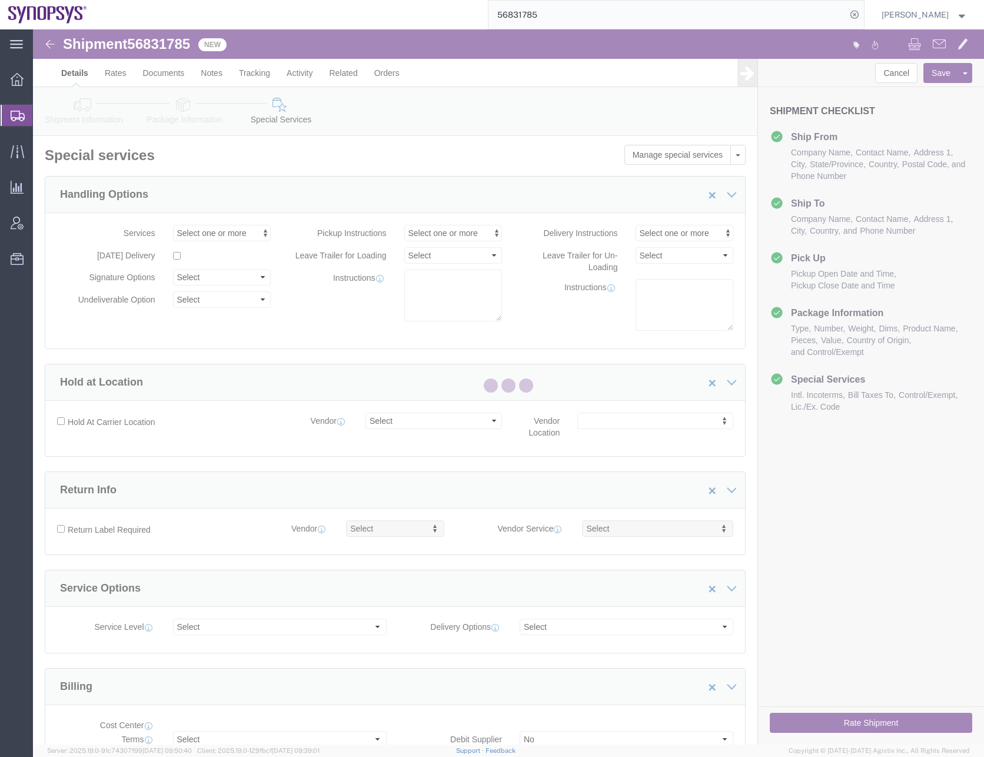
select select "COSTCENTER"
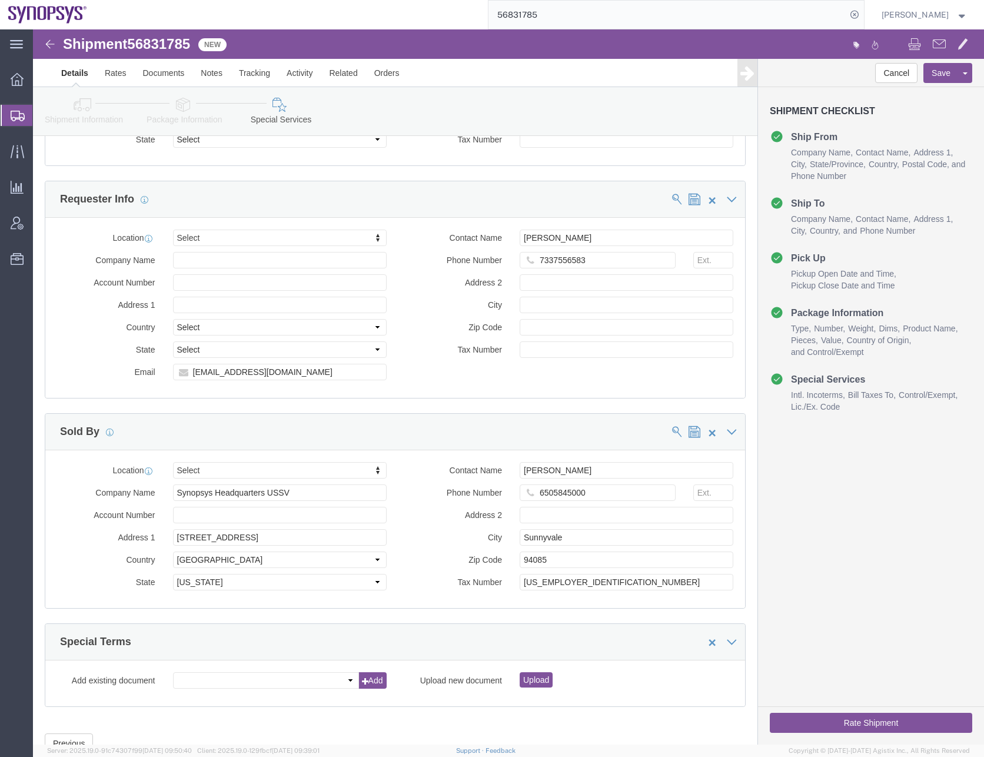
scroll to position [1577, 0]
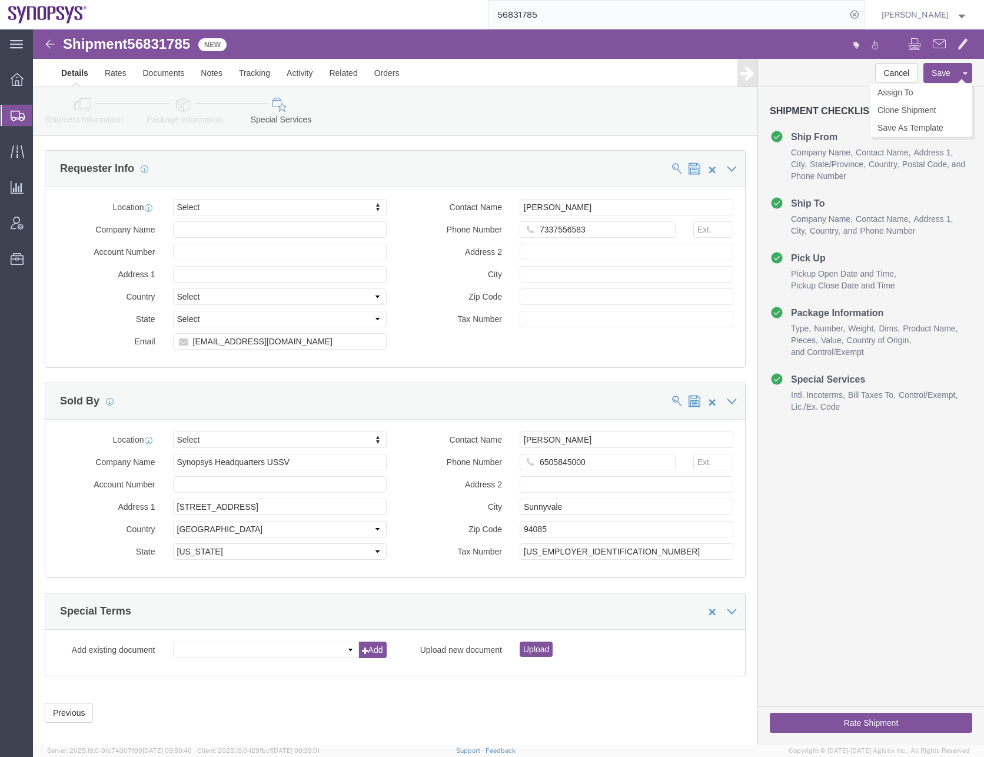
click button "Save"
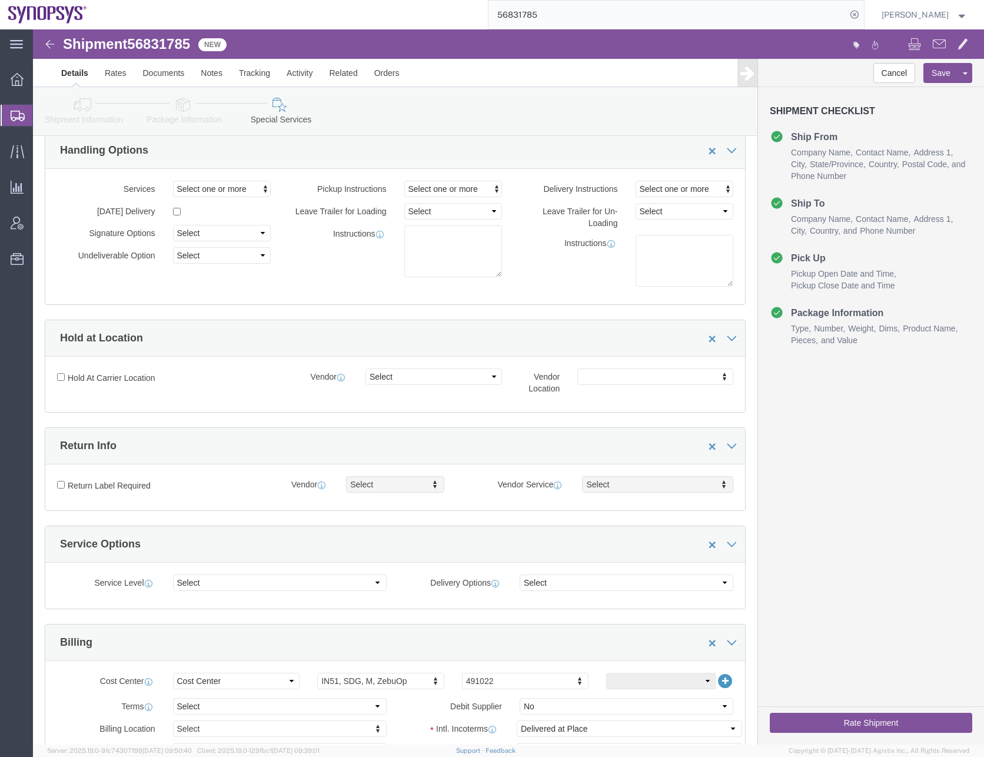
scroll to position [0, 0]
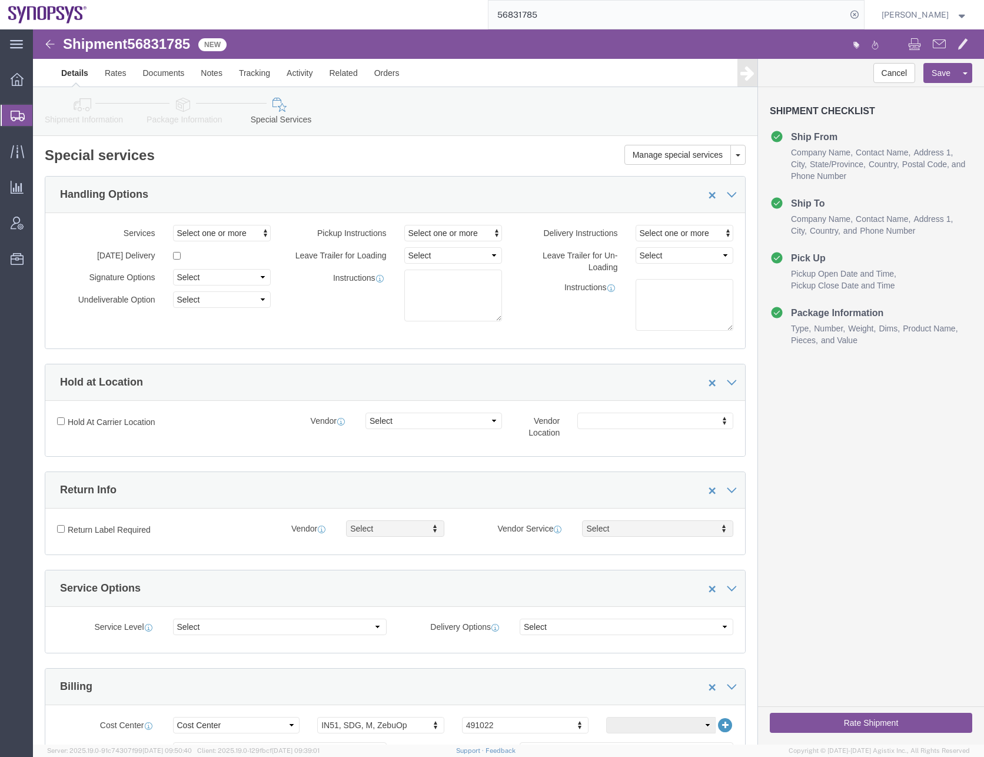
click icon
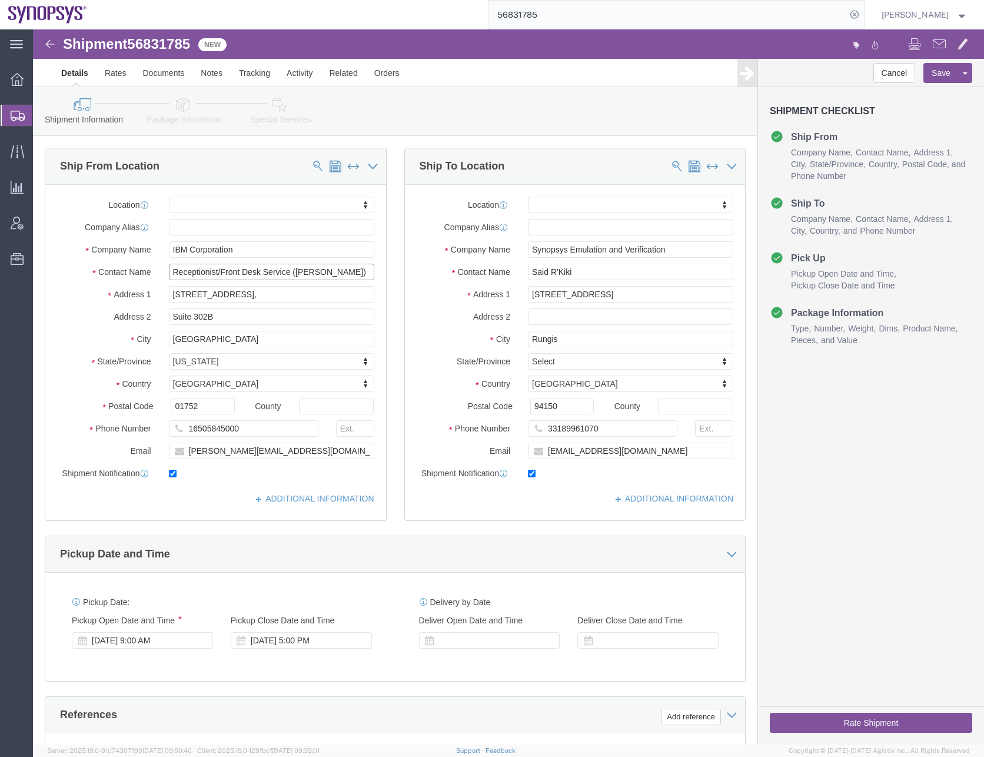
click input "Receptionist/Front Desk Service (Debora Pinkham)"
drag, startPoint x: 322, startPoint y: 241, endPoint x: 292, endPoint y: 243, distance: 30.1
click input "Receptionist/Front Desk Service (Debora Pinkham)"
click at [565, 18] on input "56831785" at bounding box center [667, 15] width 358 height 28
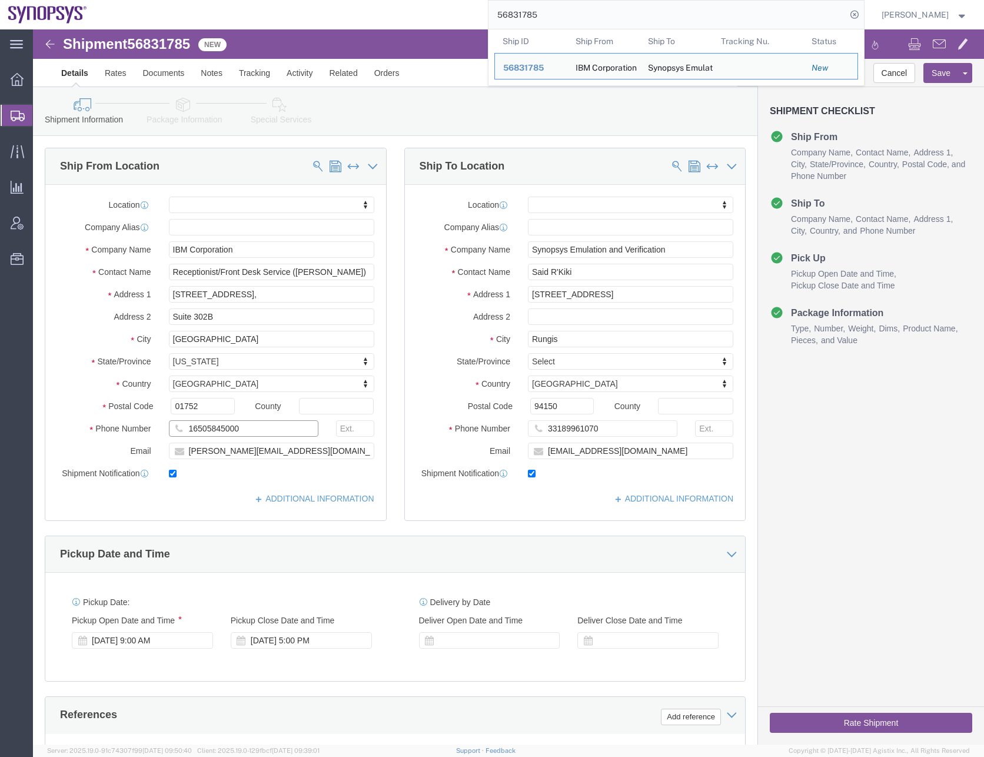
click input "16505845000"
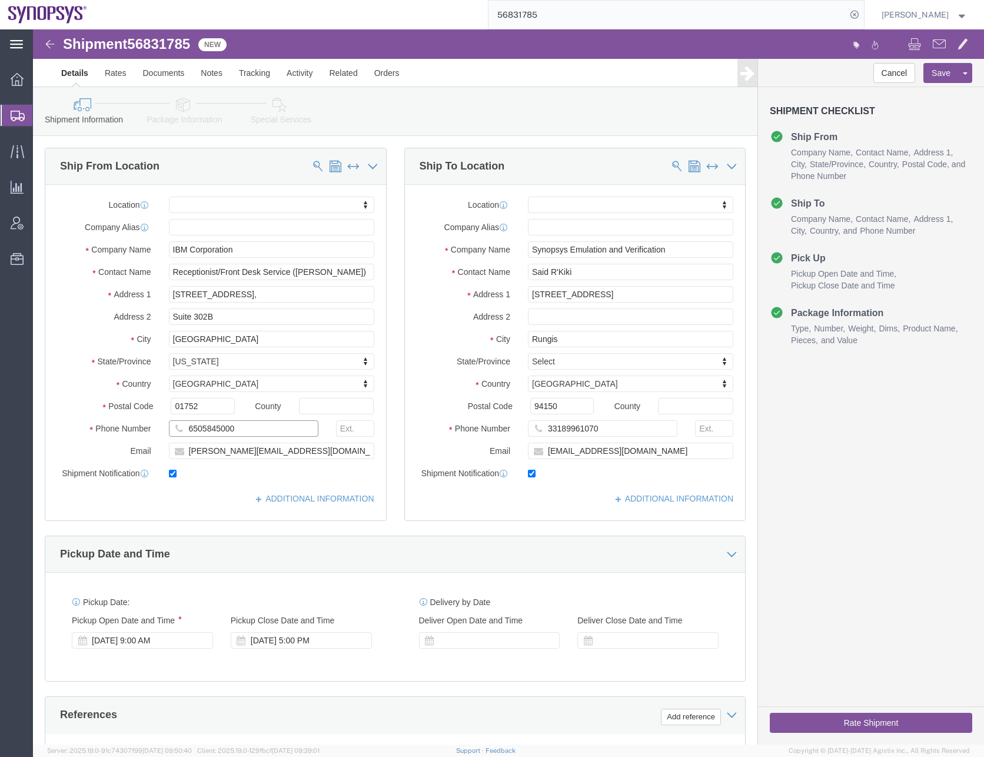
type input "6505845000"
drag, startPoint x: 217, startPoint y: 222, endPoint x: 87, endPoint y: 224, distance: 130.1
click div "Company Name IBM Corporation"
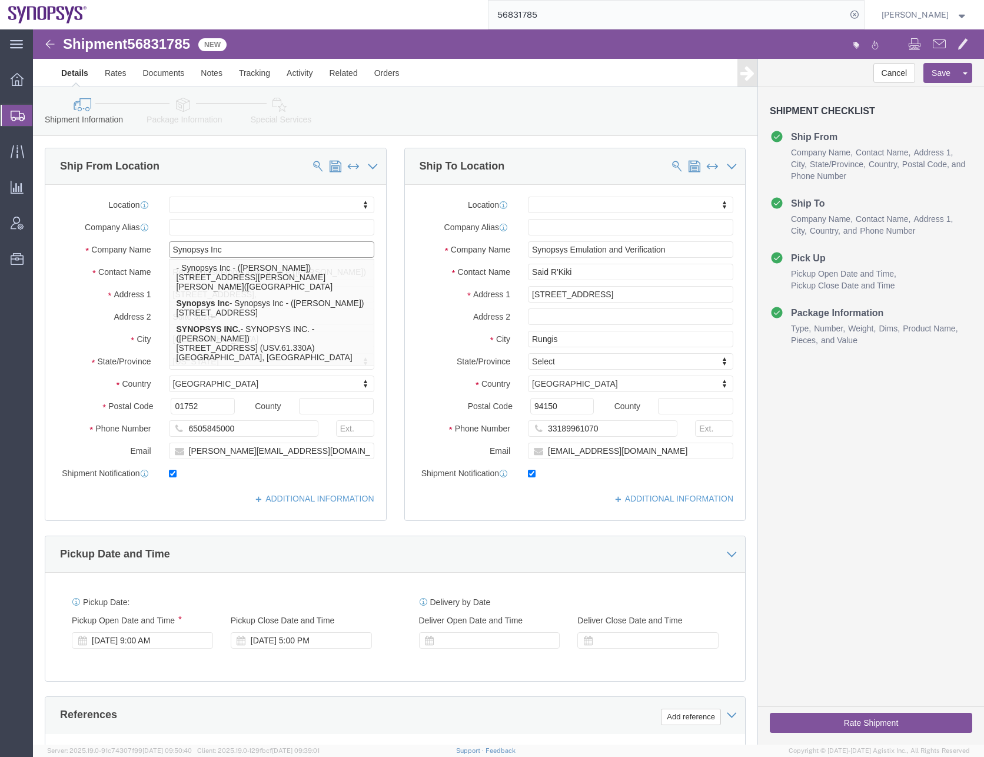
type input "Synopsys Inc"
click ul "Details Rates Documents Notes Tracking Activity Related Orders"
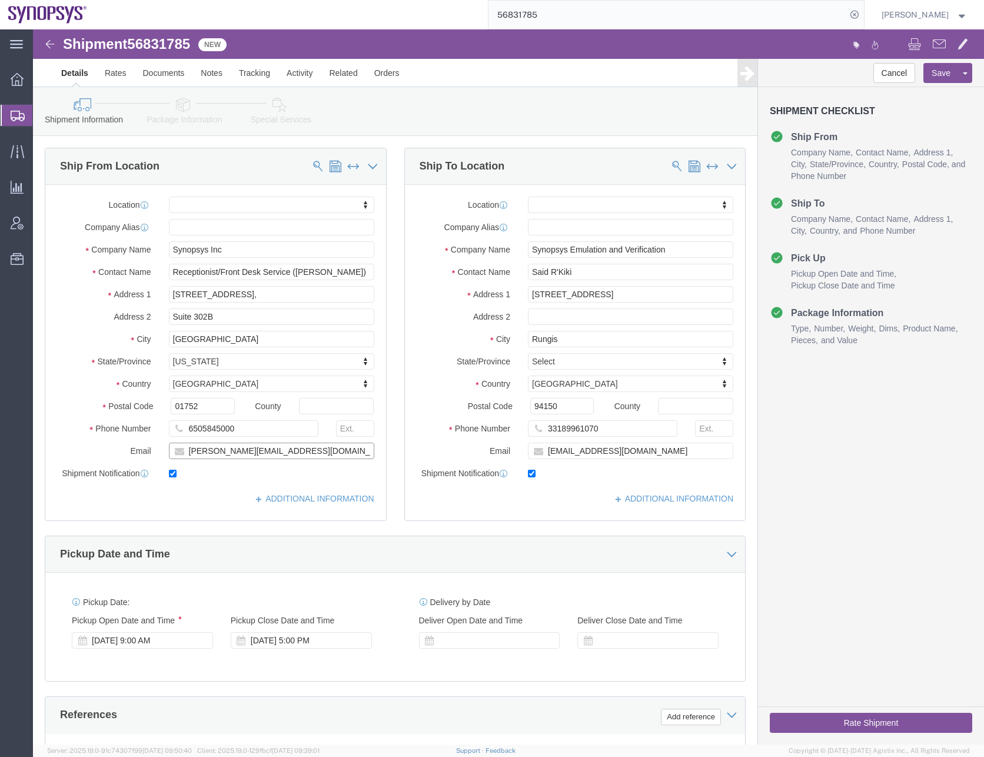
drag, startPoint x: 257, startPoint y: 418, endPoint x: 59, endPoint y: 416, distance: 197.2
click div "Email dufresne@synopsys.com"
click icon
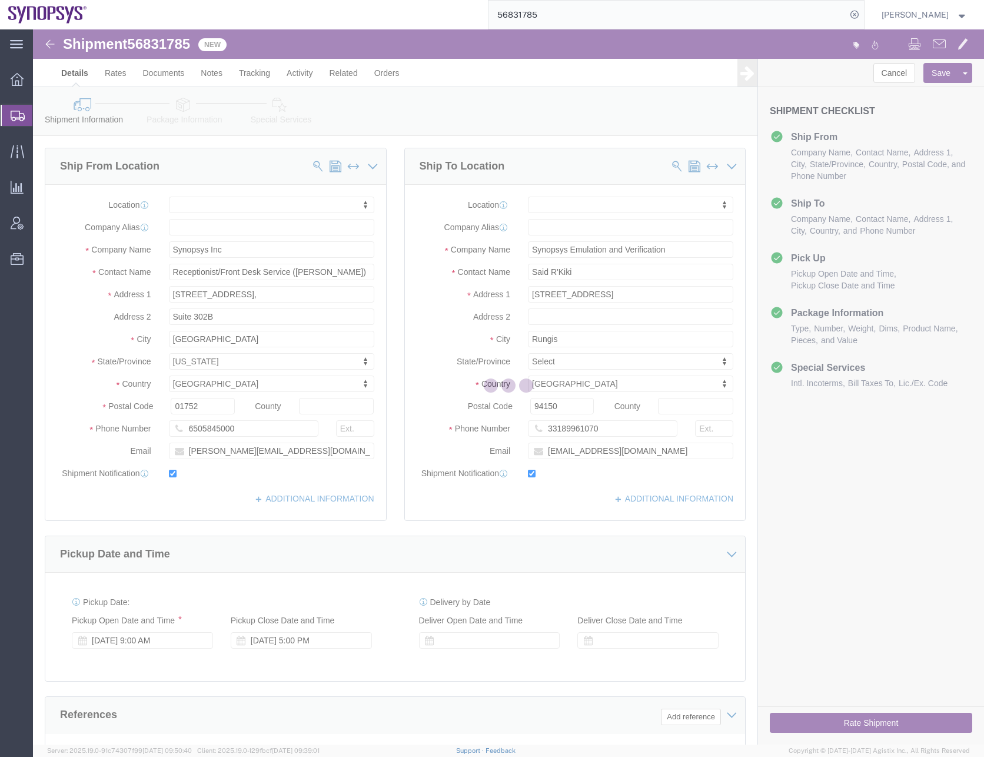
select select
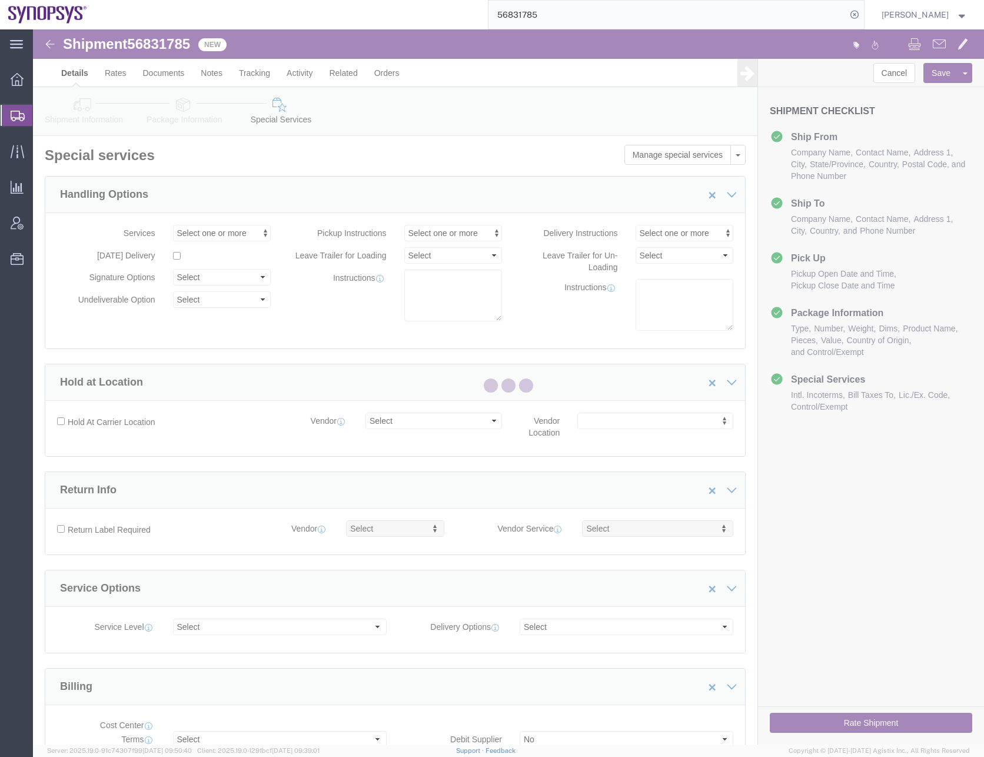
select select "COSTCENTER"
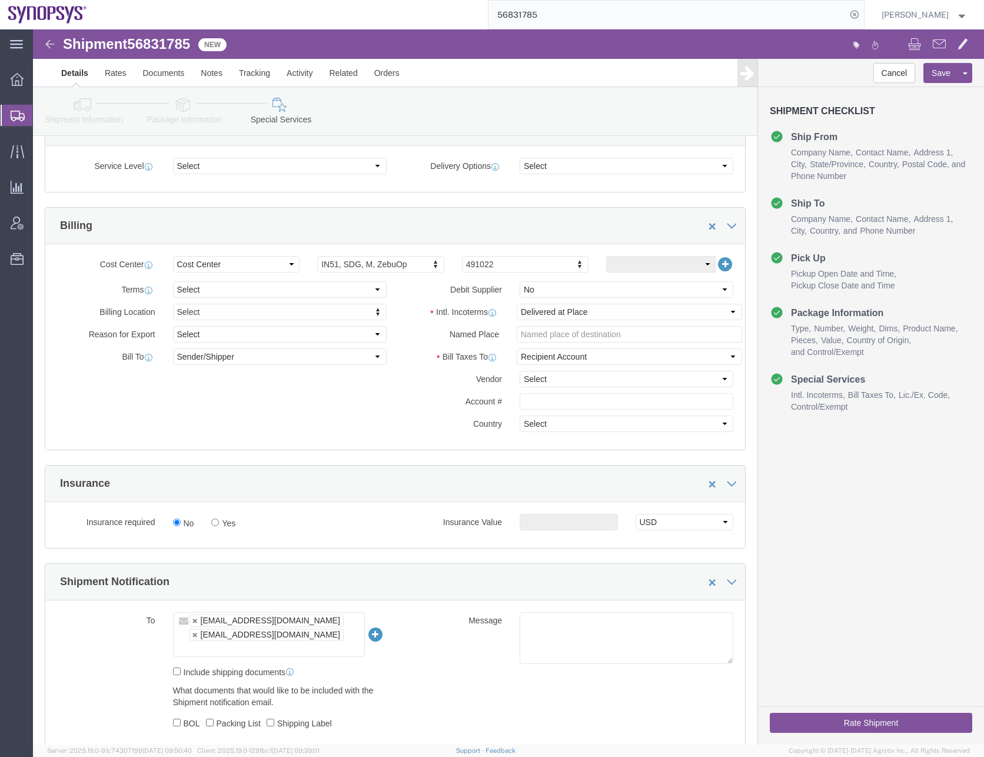
scroll to position [647, 0]
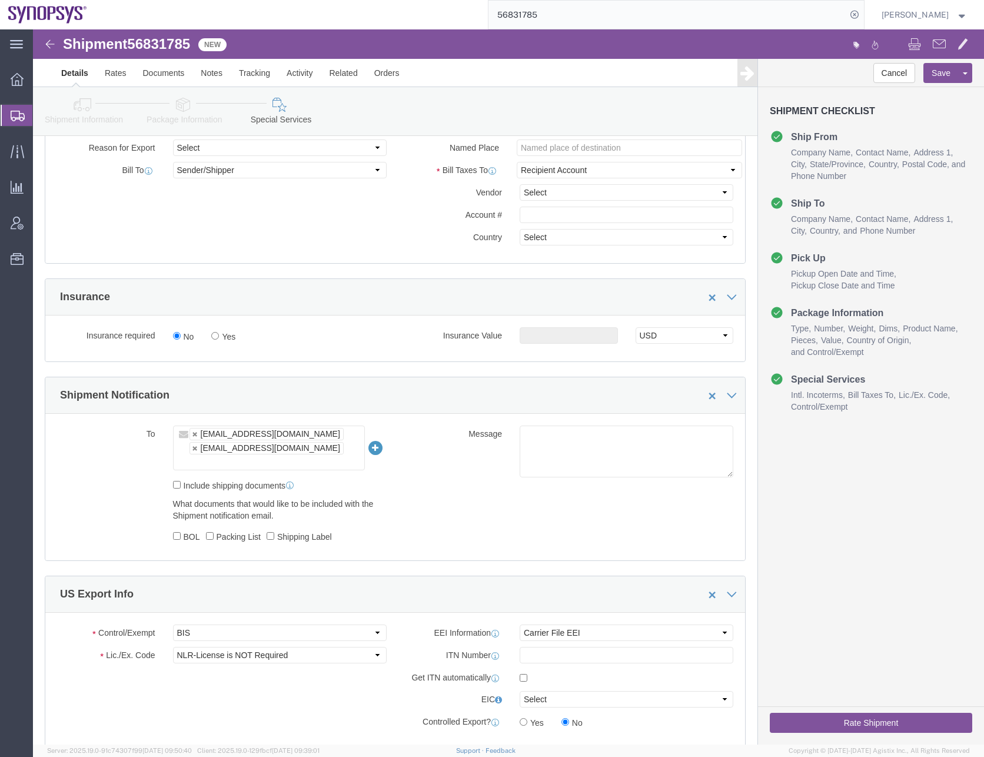
click ul "anoopade@synopsys.com shipping@synopsys.com"
paste input "dufresne@synopsys.com"
type input "dufresne@synopsys.com"
type input "anoopade@synopsys.com,shipping@synopsys.com,dufresne@synopsys.com"
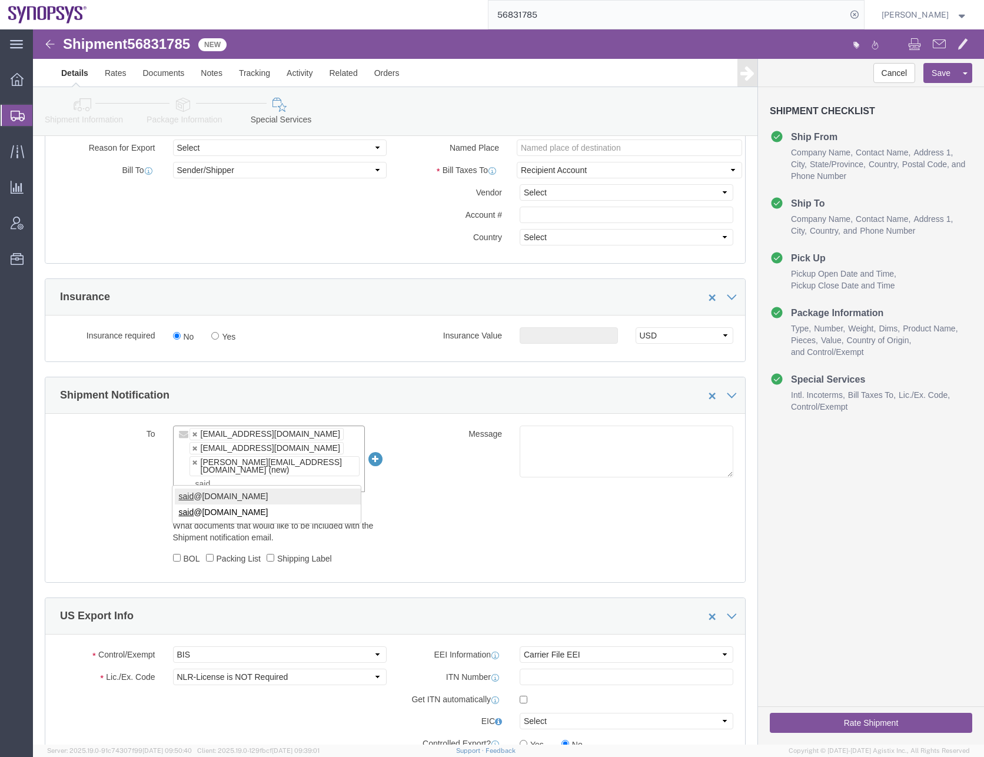
type input "said"
type input "anoopade@synopsys.com,shipping@synopsys.com,dufresne@synopsys.com,said@synopsys…"
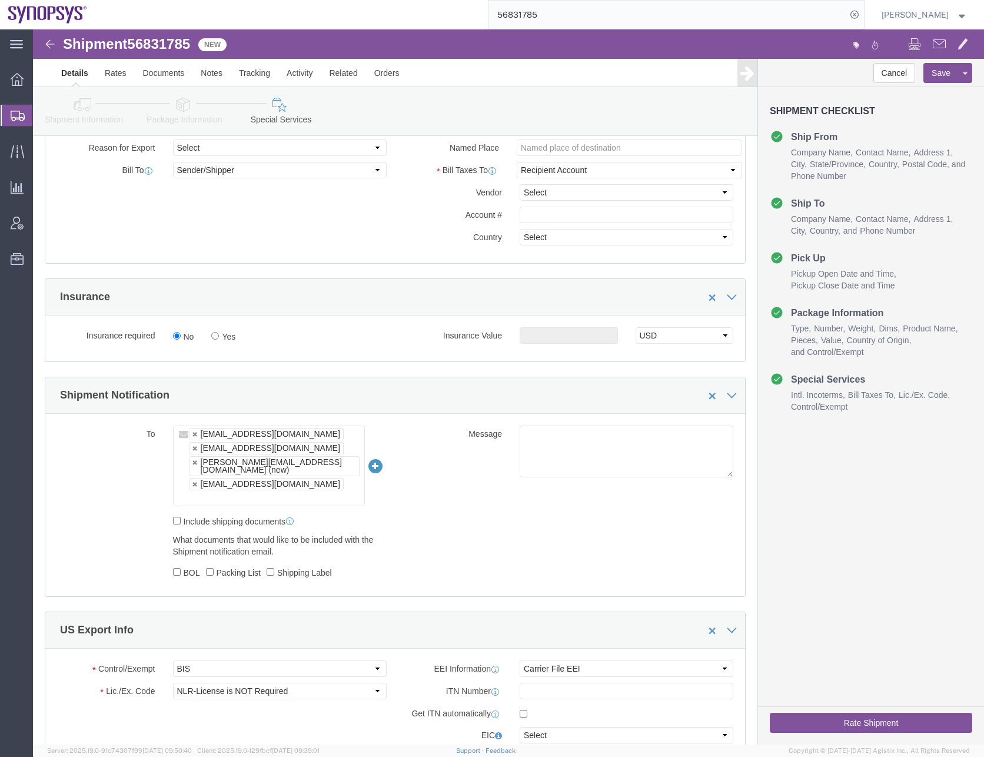
click div "To anoopade@synopsys.com shipping@synopsys.com dufresne@synopsys.com (new) said…"
click button "Save"
click icon
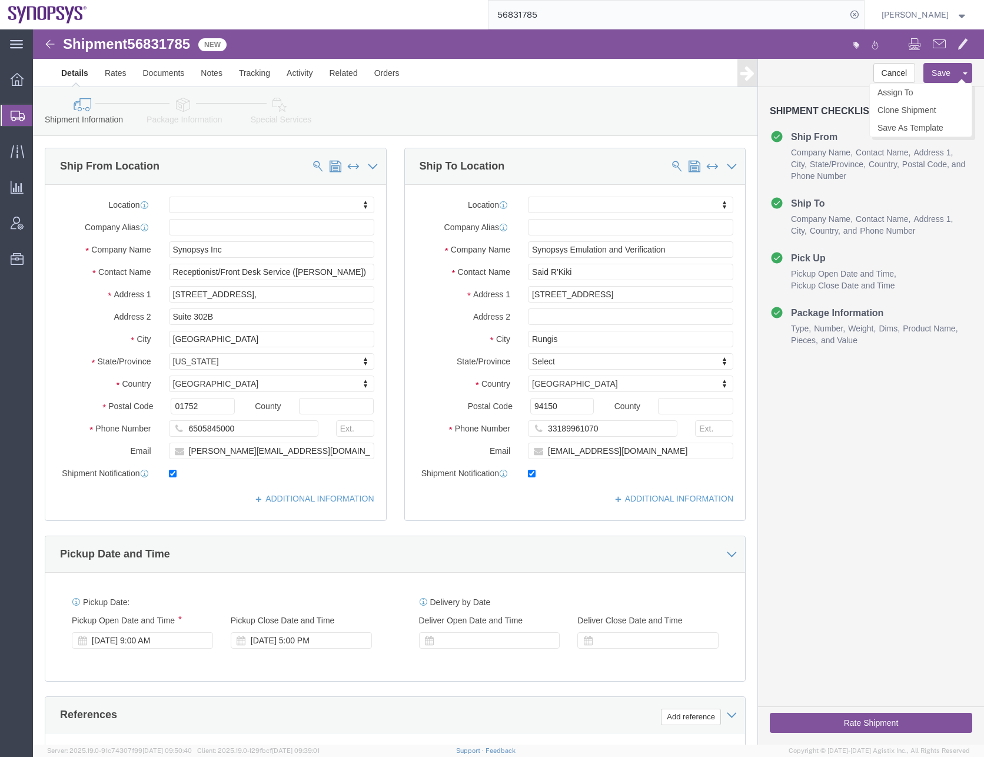
click button "Save"
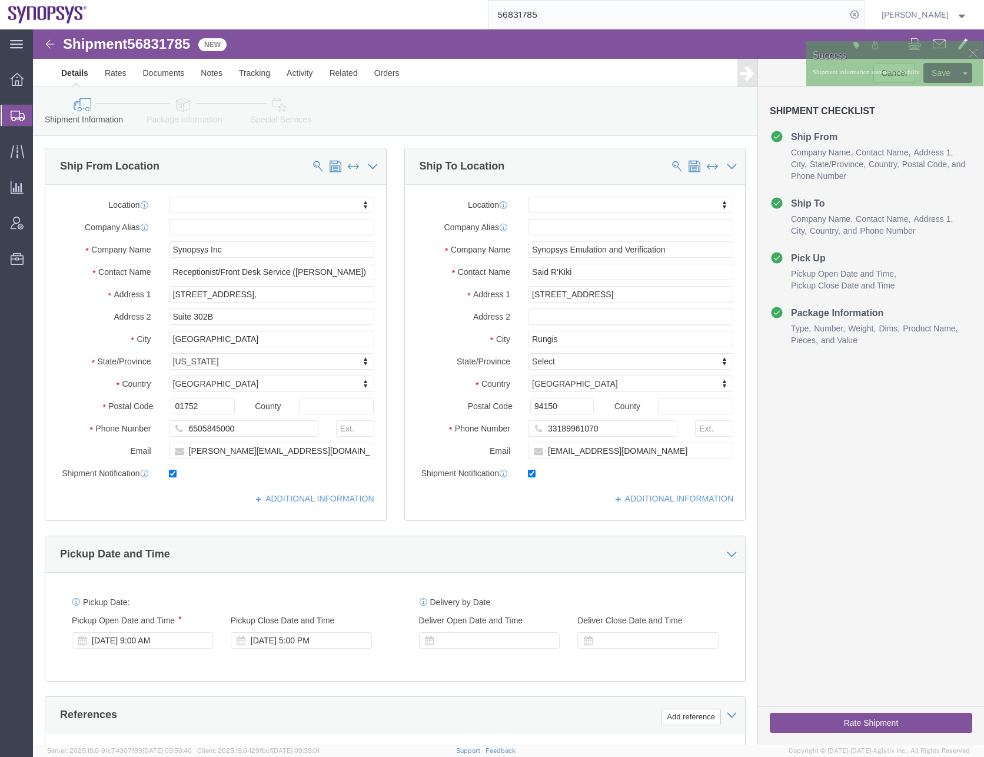
click div "Cancel Save Assign To Clone Shipment Save As Template Shipment Checklist Ship F…"
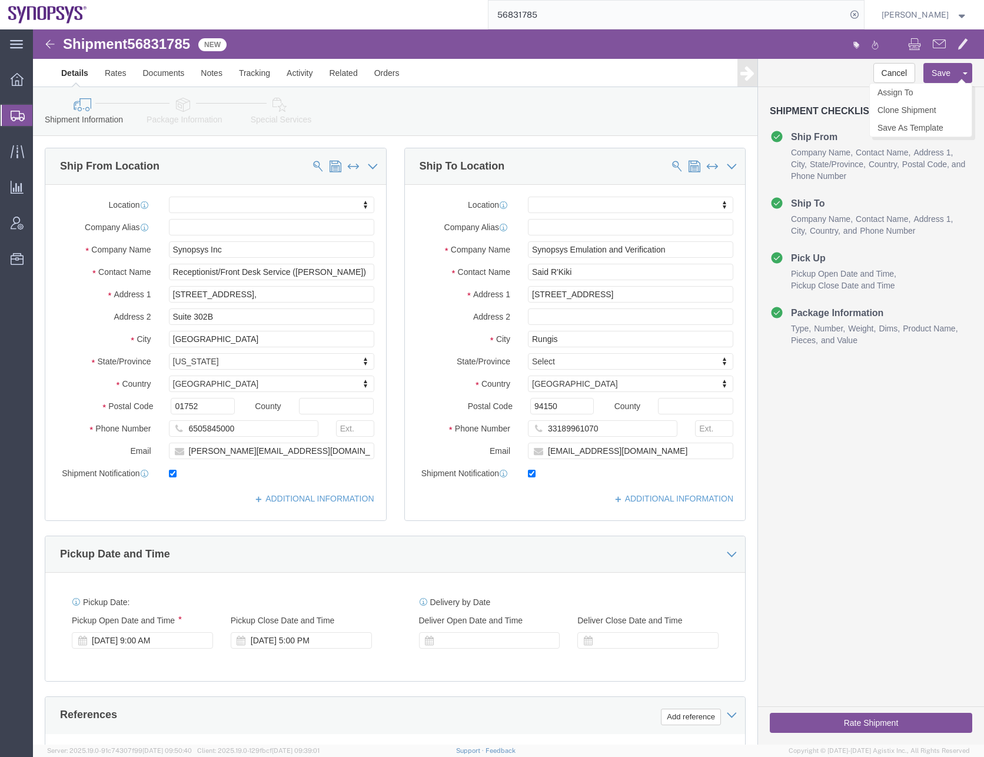
click button "Save"
click at [18, 111] on icon at bounding box center [18, 116] width 14 height 11
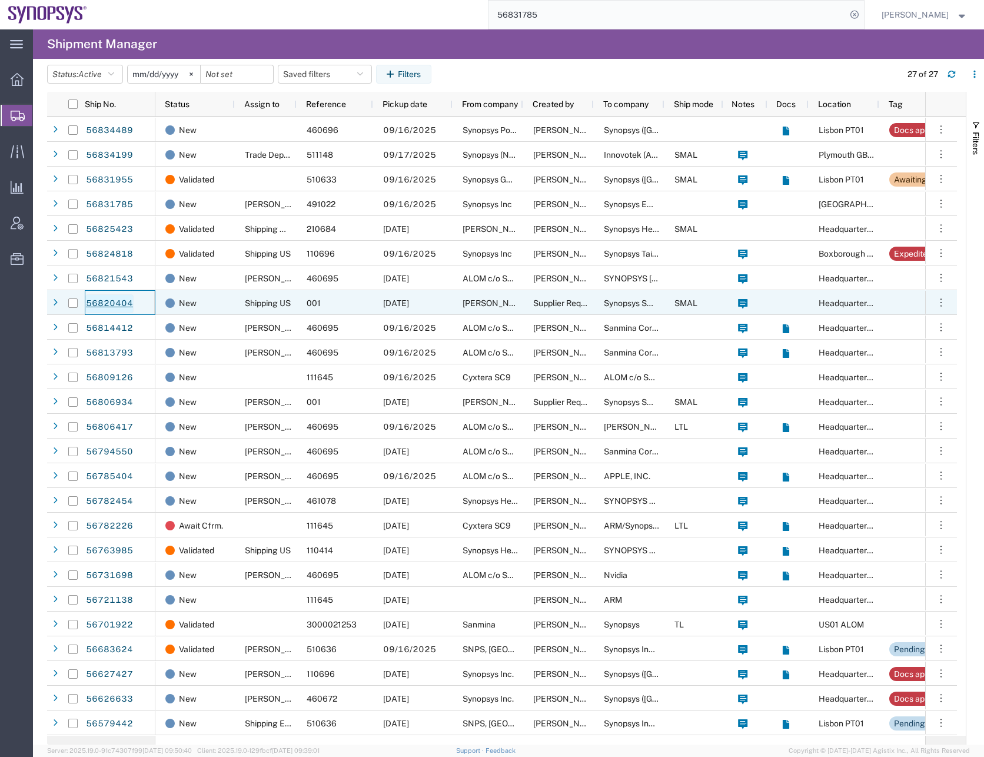
click at [98, 304] on link "56820404" at bounding box center [109, 303] width 48 height 19
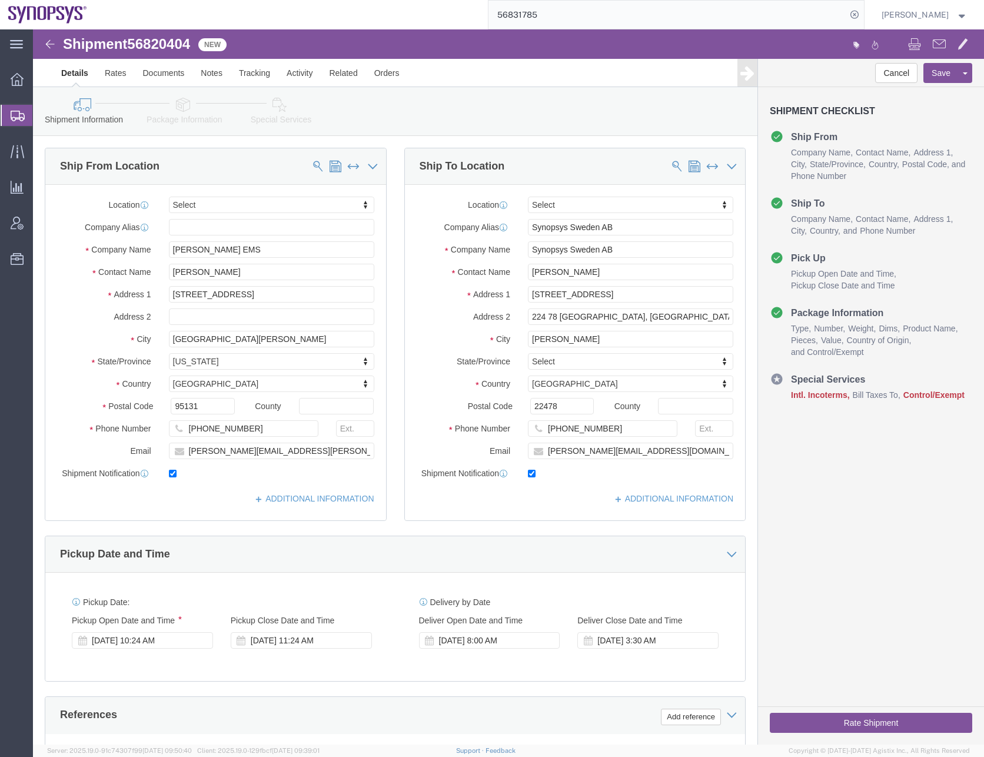
select select
click link "ADDITIONAL INFORMATION"
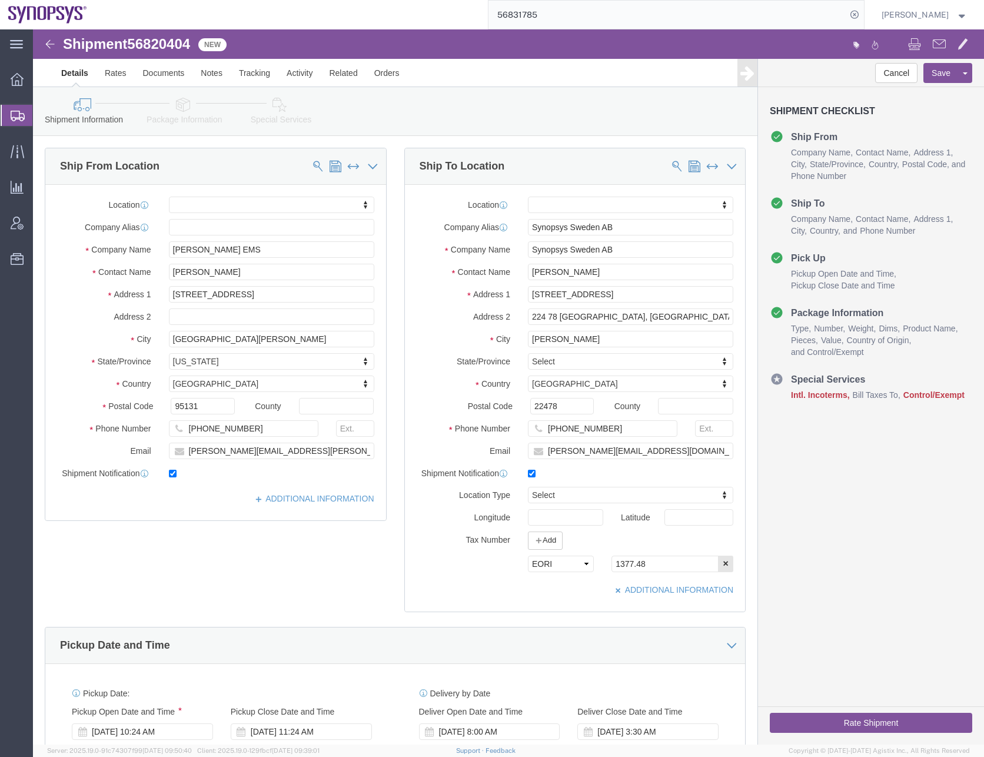
click div "Shipment Information Package Information Special Services"
drag, startPoint x: 630, startPoint y: 537, endPoint x: 481, endPoint y: 532, distance: 149.0
click div "Select EIN EORI TIN VAT Other 1377.48"
paste input "556308-280"
type input "556308-2808"
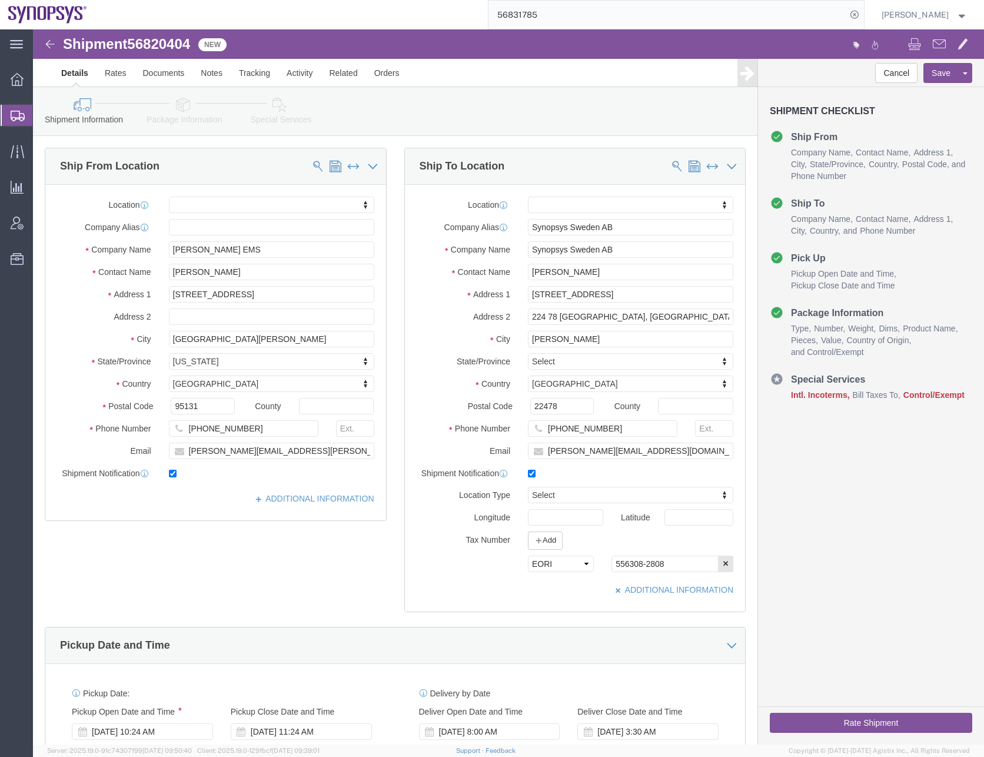
click div "Ship From Location Location My Profile Location Aachen DE04 Agrate Brianza IT01…"
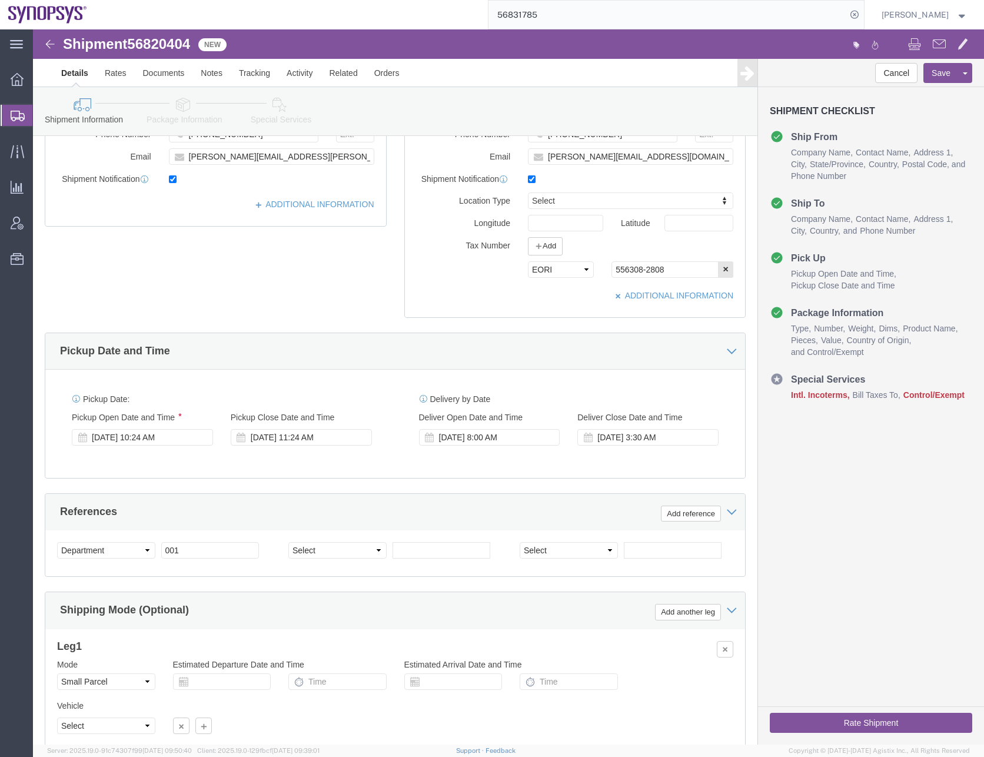
scroll to position [387, 0]
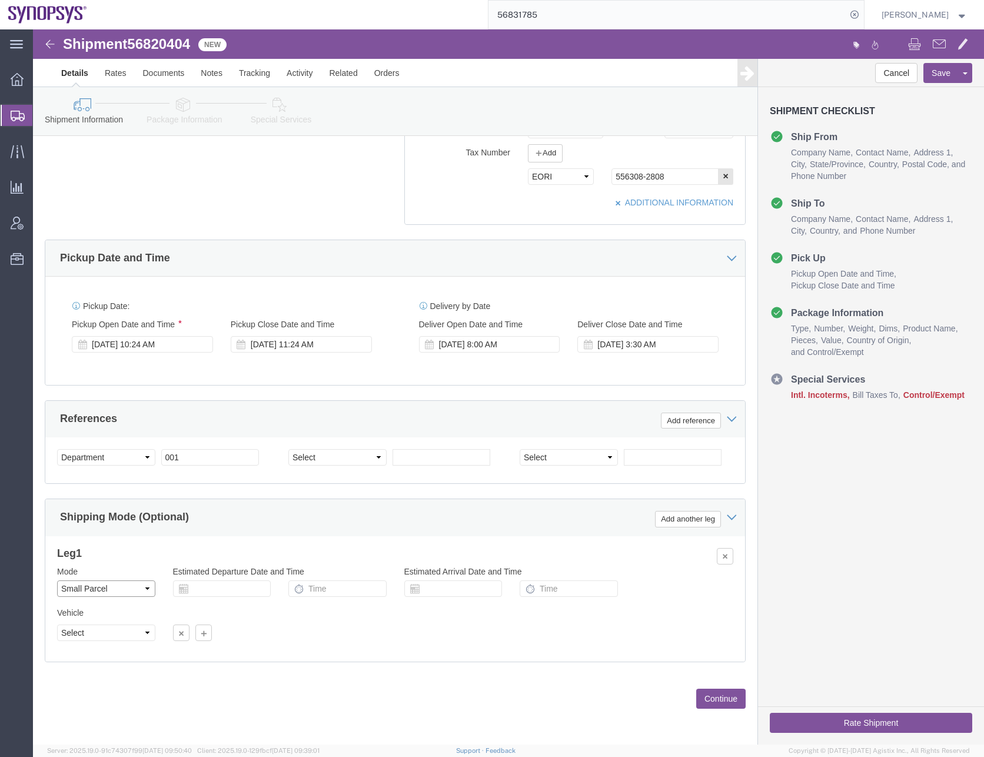
click select "Select Air Less than Truckload Multi-Leg Ocean Freight Rail Small Parcel Truckl…"
select select
click select "Select Air Less than Truckload Multi-Leg Ocean Freight Rail Small Parcel Truckl…"
click button "Continue"
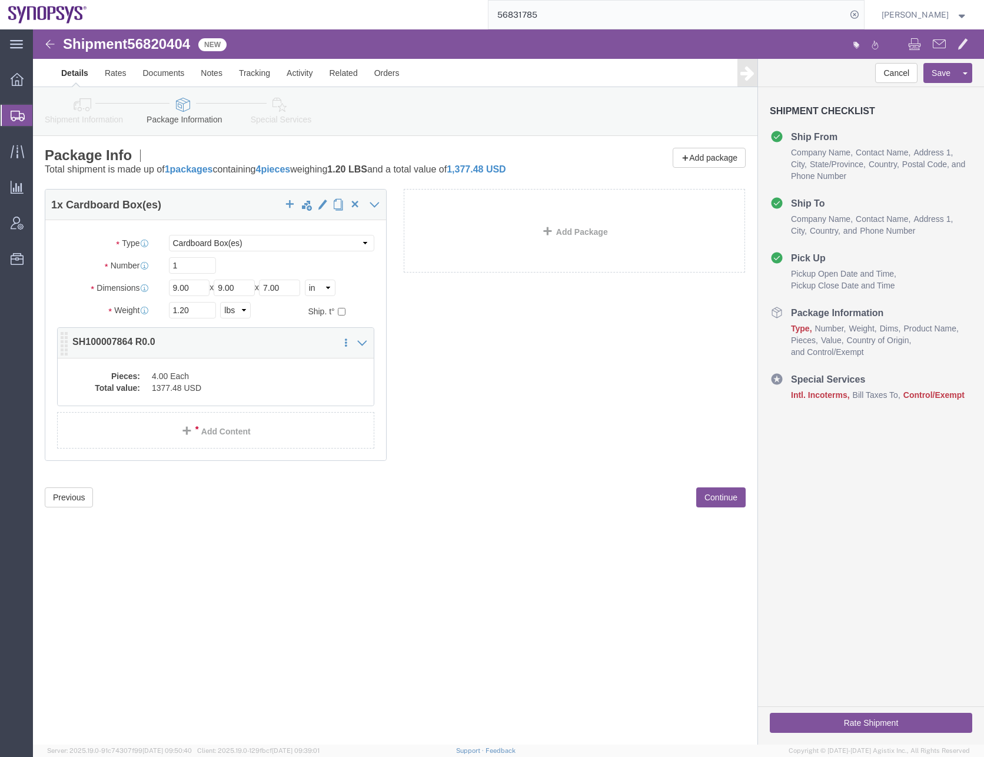
click dd "1377.48 USD"
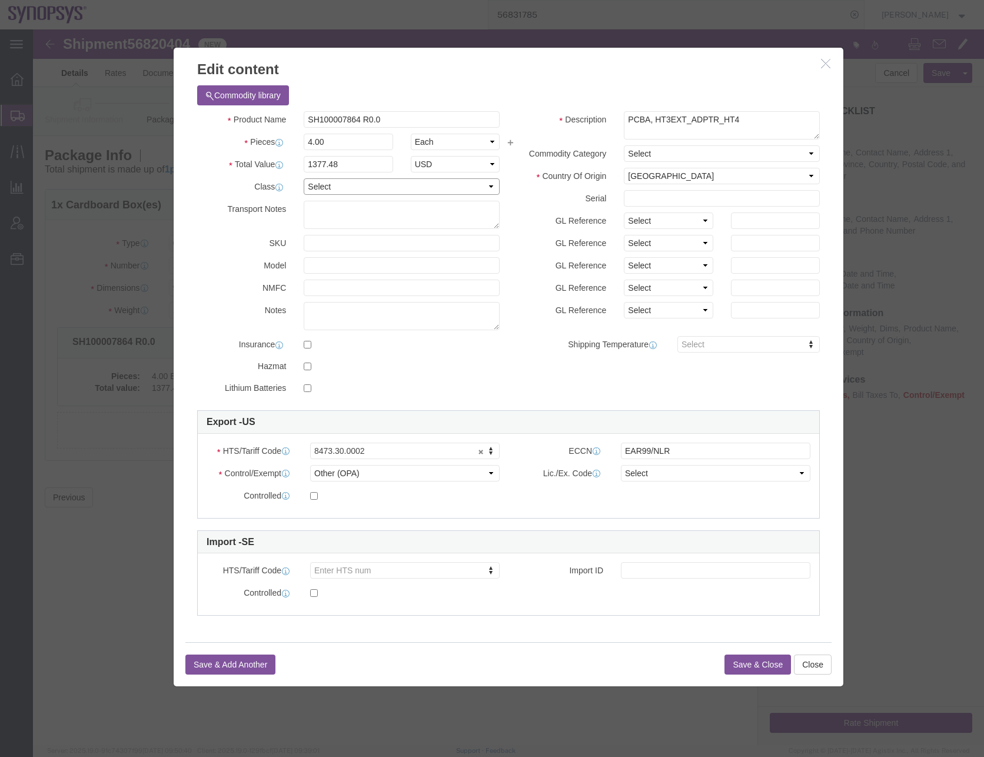
click select "Select 50 55 60 65 70 85 92.5 100 125 175 250 300 400"
select select "50"
click select "Select 50 55 60 65 70 85 92.5 100 125 175 250 300 400"
click select "Select ATF BIS DEA EPA FDA FTR ITAR OFAC Other (OPA)"
select select "FTR"
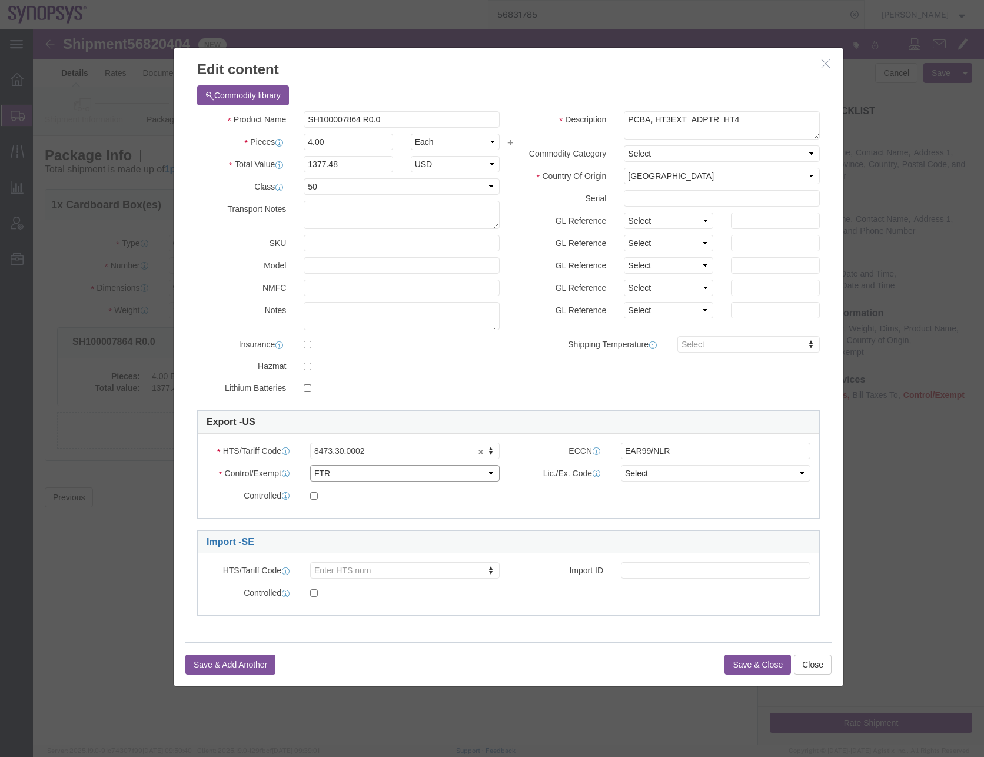
click select "Select ATF BIS DEA EPA FDA FTR ITAR OFAC Other (OPA)"
click select "Select 30.2(d)(2) 30.36 30.37(a) 30.37(f) 30.37(g) 30.37(h) 30.37(i) 30.37(j) 3…"
select select "30.37(a)"
click select "Select 30.2(d)(2) 30.36 30.37(a) 30.37(f) 30.37(g) 30.37(h) 30.37(i) 30.37(j) 3…"
click button "Save & Close"
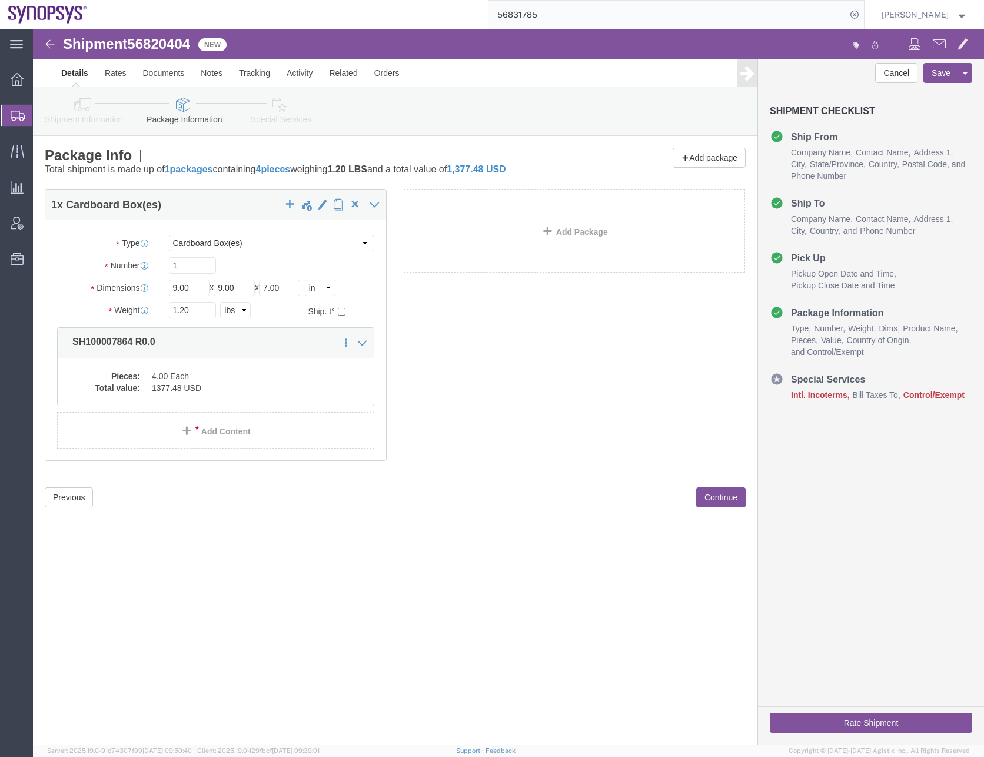
click icon
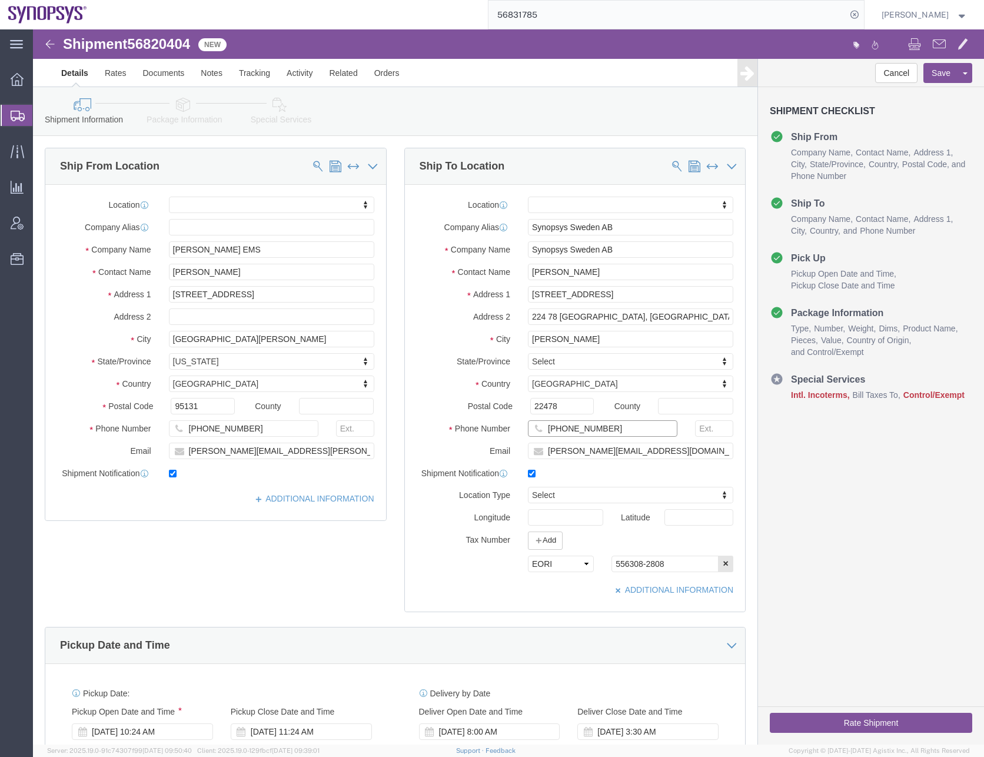
click input "+46465902211"
type input "46465902211"
click input "Kalkstensvägen 3"
type input "Kalkstensvagen 3"
select select
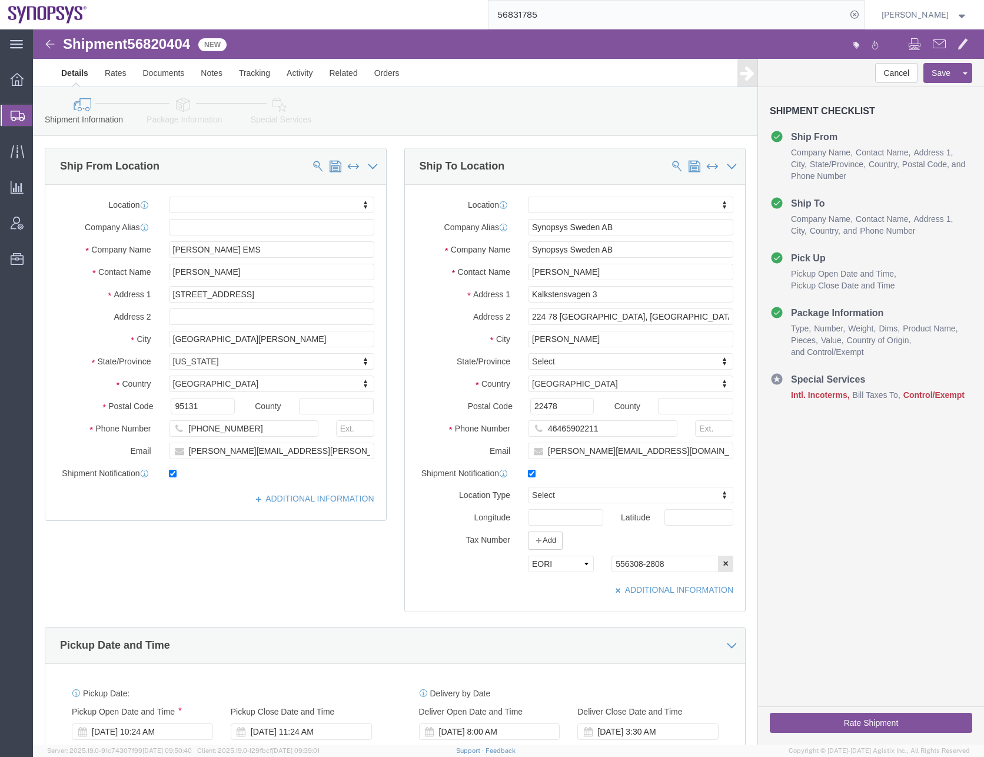
click div "Ship From Location Location My Profile Location Aachen DE04 Agrate Brianza IT01…"
click input "224 78 Lund, Sweden"
type input "224 78 Lund,"
click div "Ship From Location Location My Profile Location Aachen DE04 Agrate Brianza IT01…"
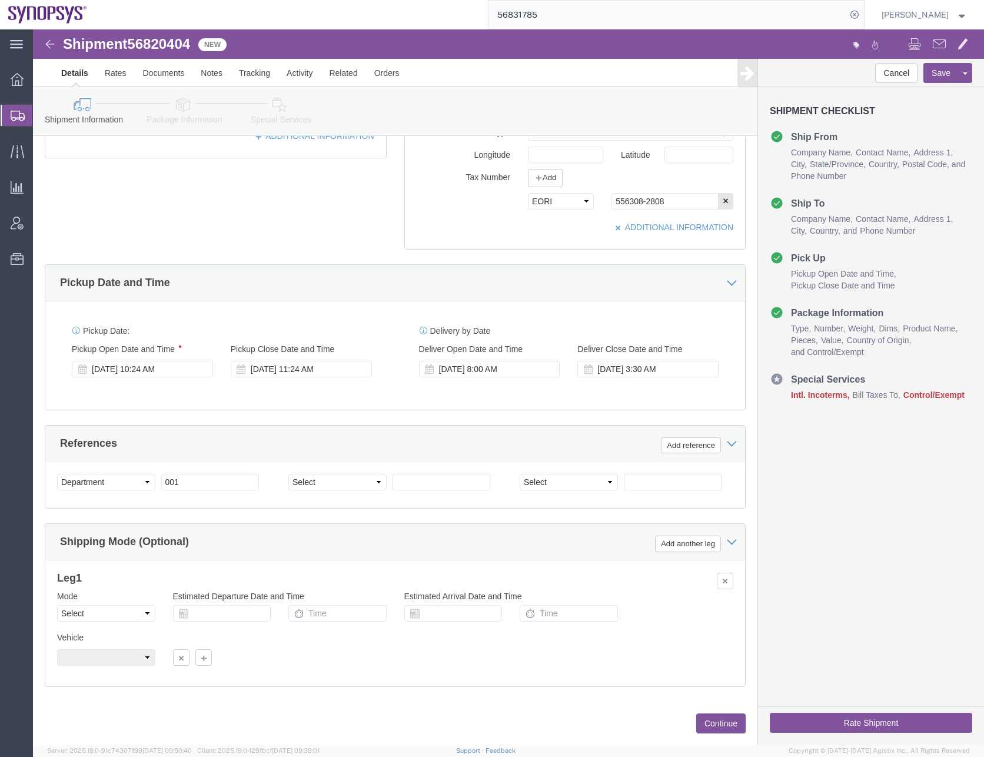
scroll to position [387, 0]
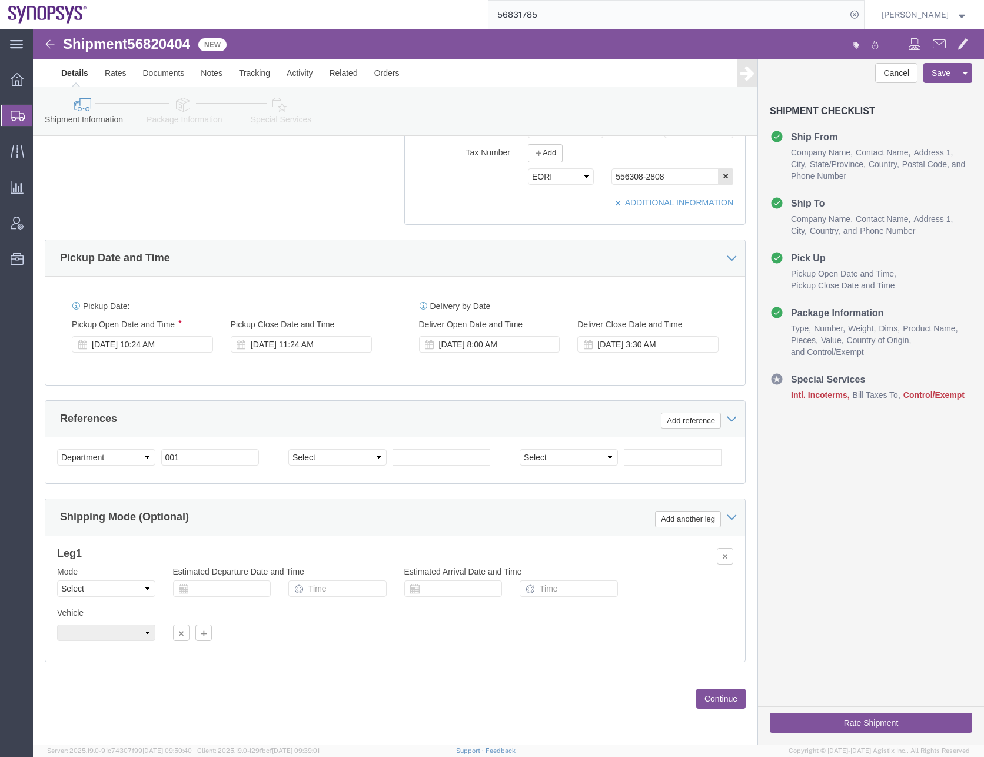
click button "Continue"
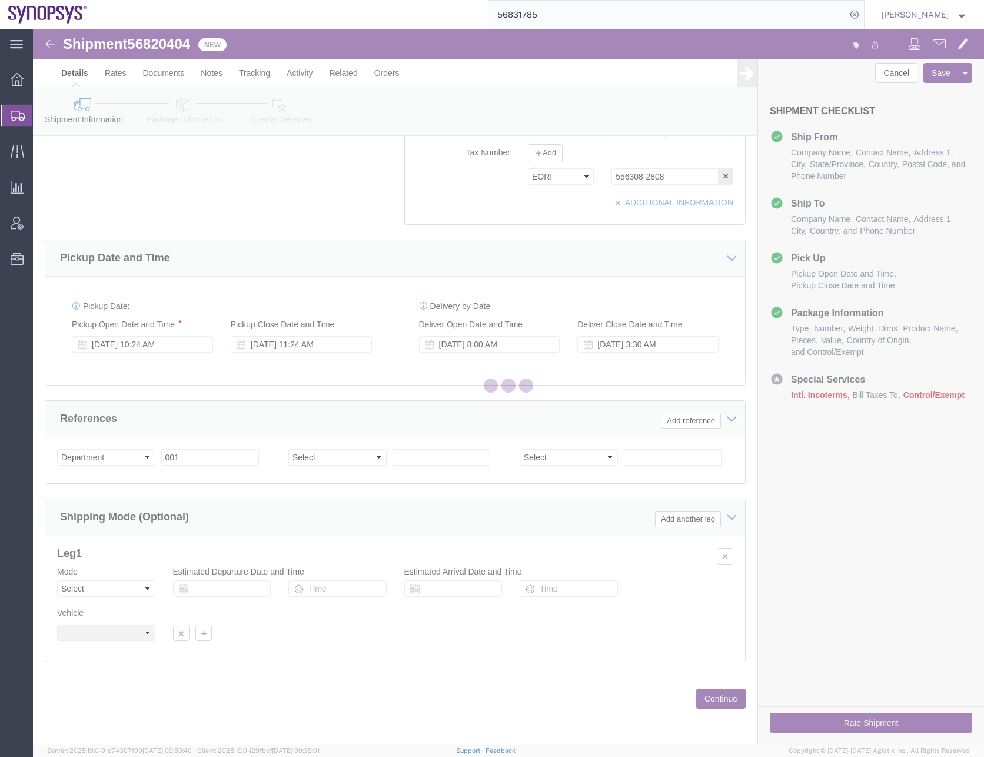
scroll to position [0, 0]
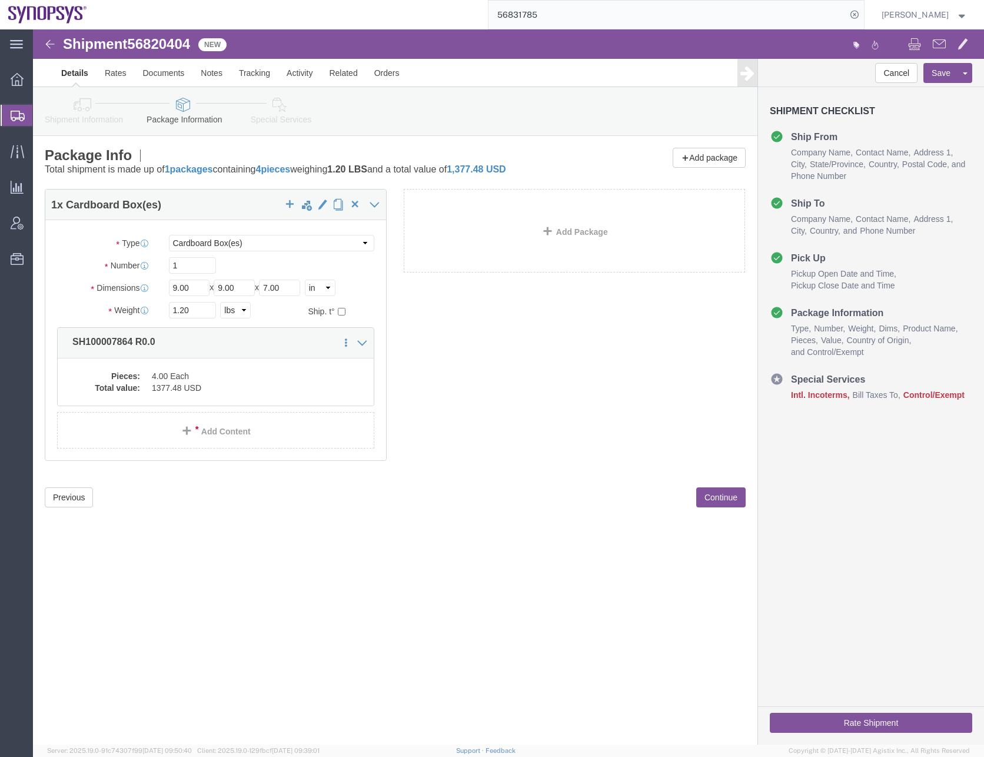
click button "Continue"
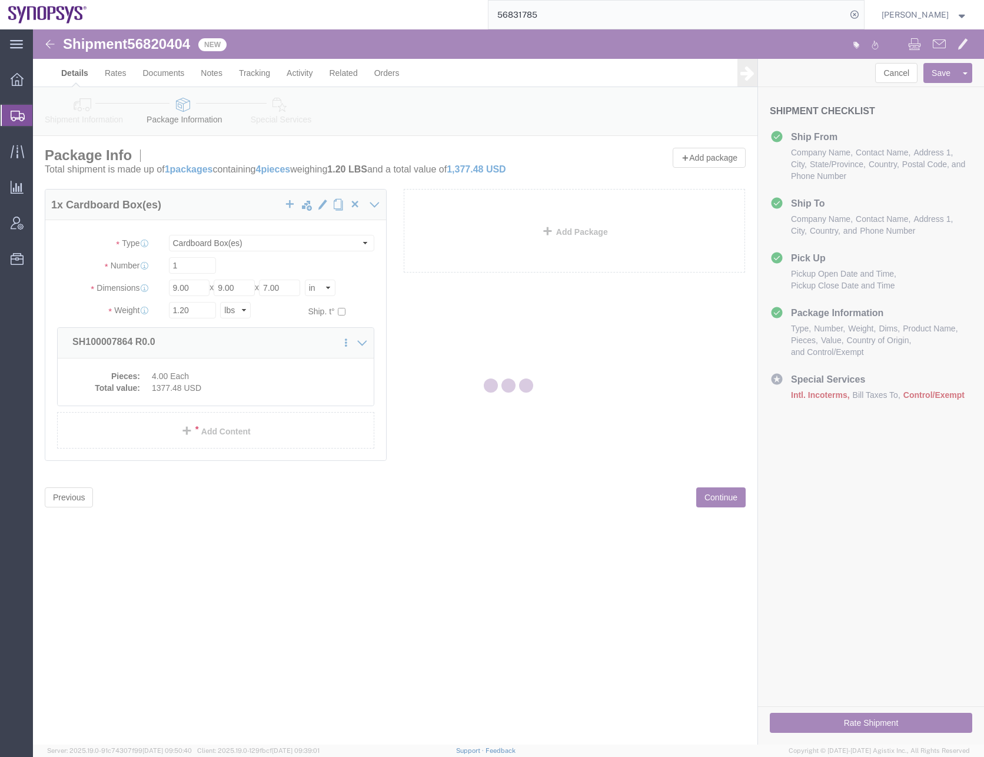
select select
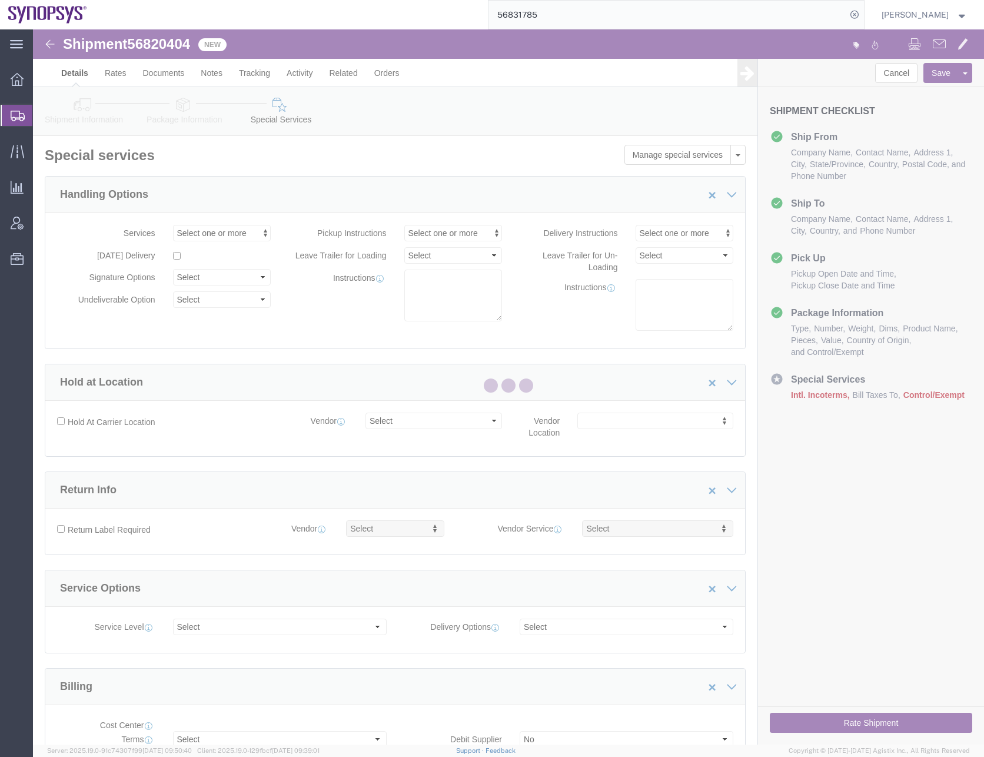
select select "COSTCENTER"
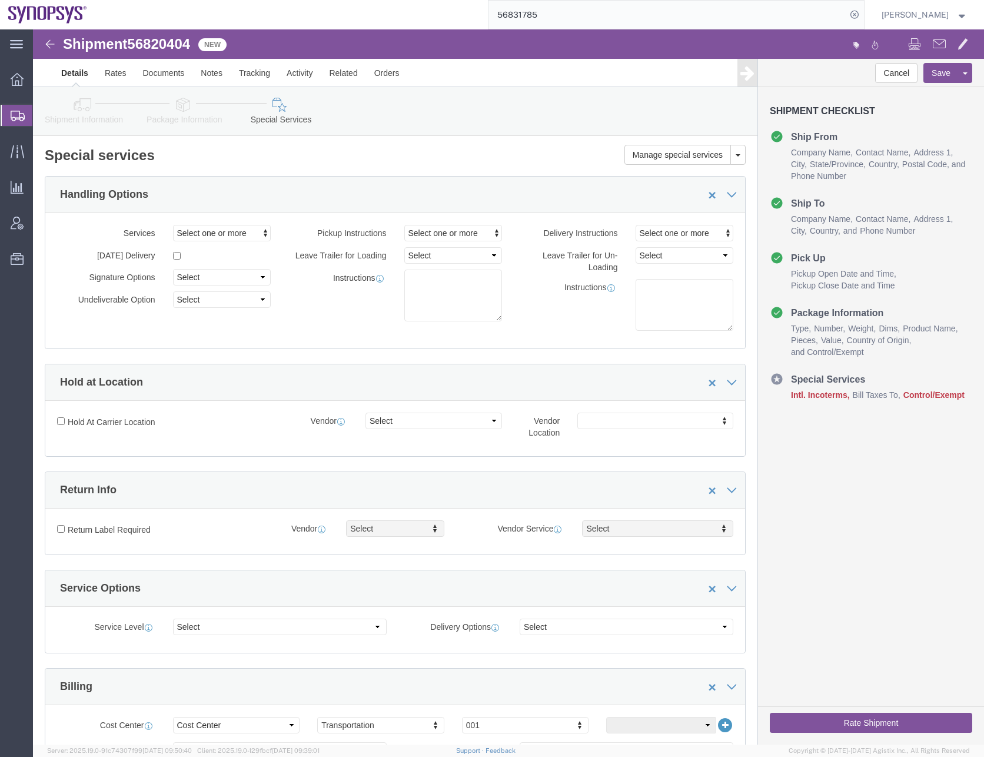
click icon
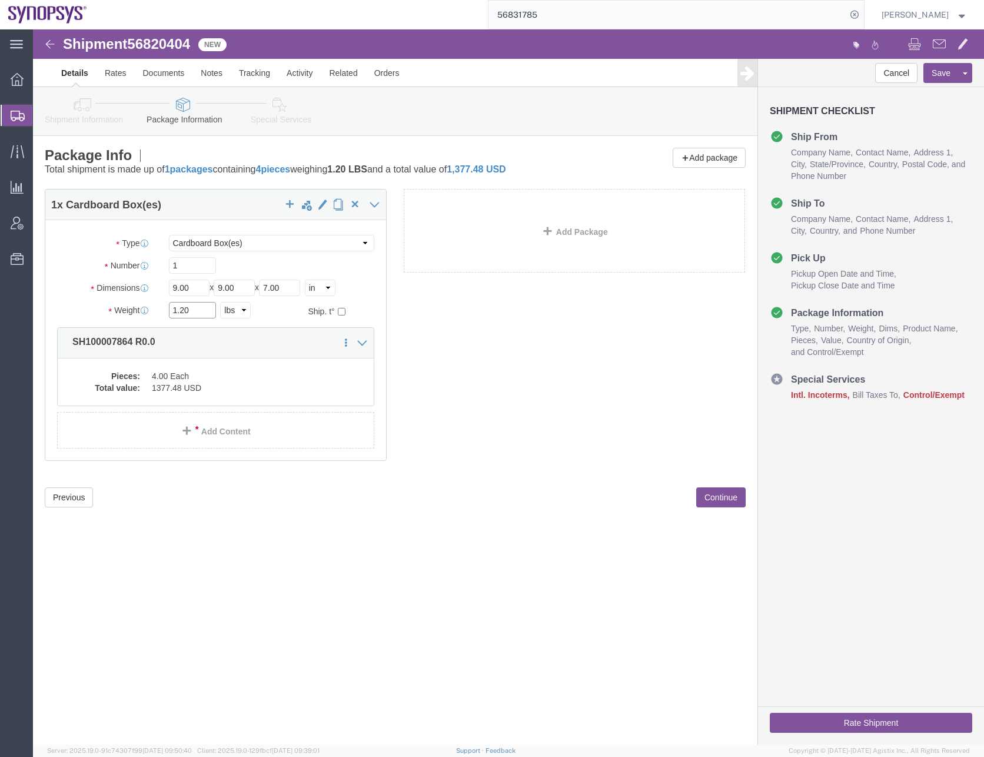
drag, startPoint x: 162, startPoint y: 284, endPoint x: 16, endPoint y: 290, distance: 145.5
click div "Package Type Select Bale(s) Basket(s) Bolt(s) Bottle(s) Buckets Bulk Bundle(s) …"
type input "2"
click button "Continue"
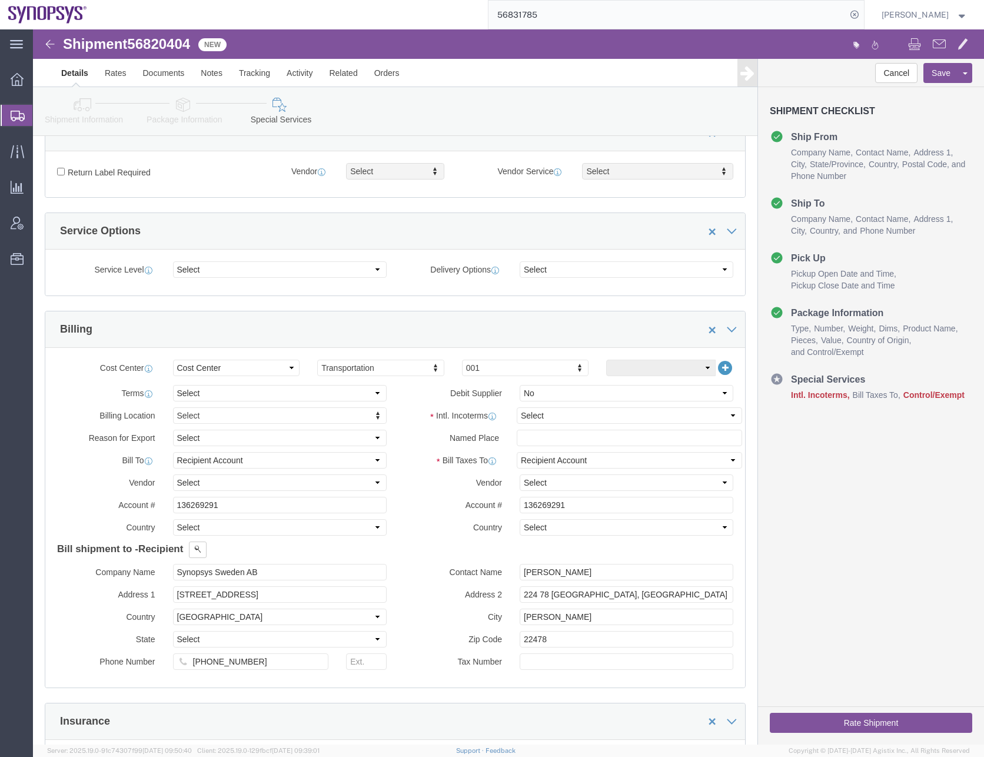
scroll to position [412, 0]
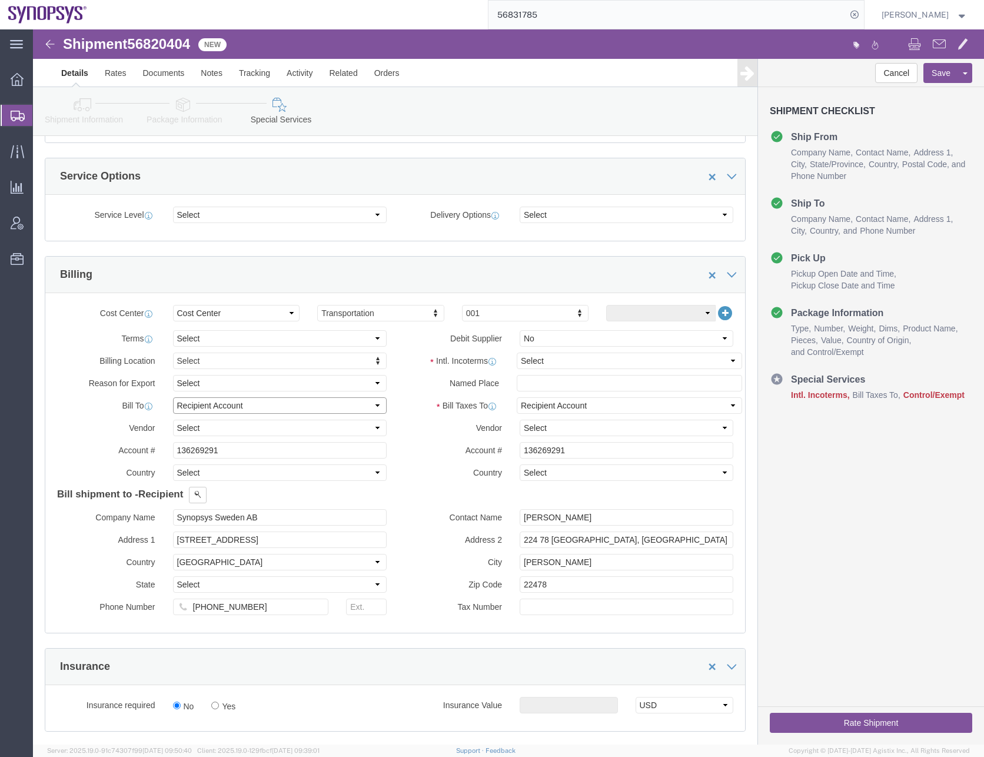
click select "Select Recipient Account Sender/Shipper Third Party Account"
select select "SHIP"
click select "Select Recipient Account Sender/Shipper Third Party Account"
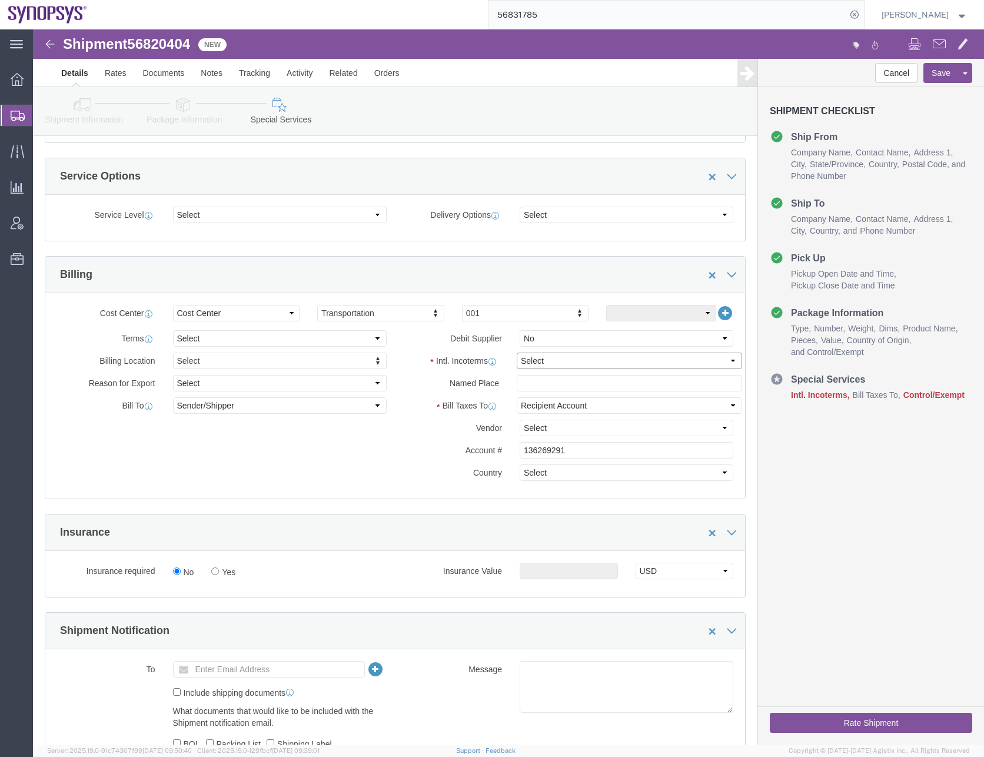
click select "Select Carriage Insurance Paid Carriage Paid To Cost and Freight Cost Insurance…"
select select "DAP"
click select "Select Carriage Insurance Paid Carriage Paid To Cost and Freight Cost Insurance…"
click div "Billing Location Select Select My Profile Location Aachen DE04 Agrate Brianza I…"
click select "Select DHL FedEx Express UPS"
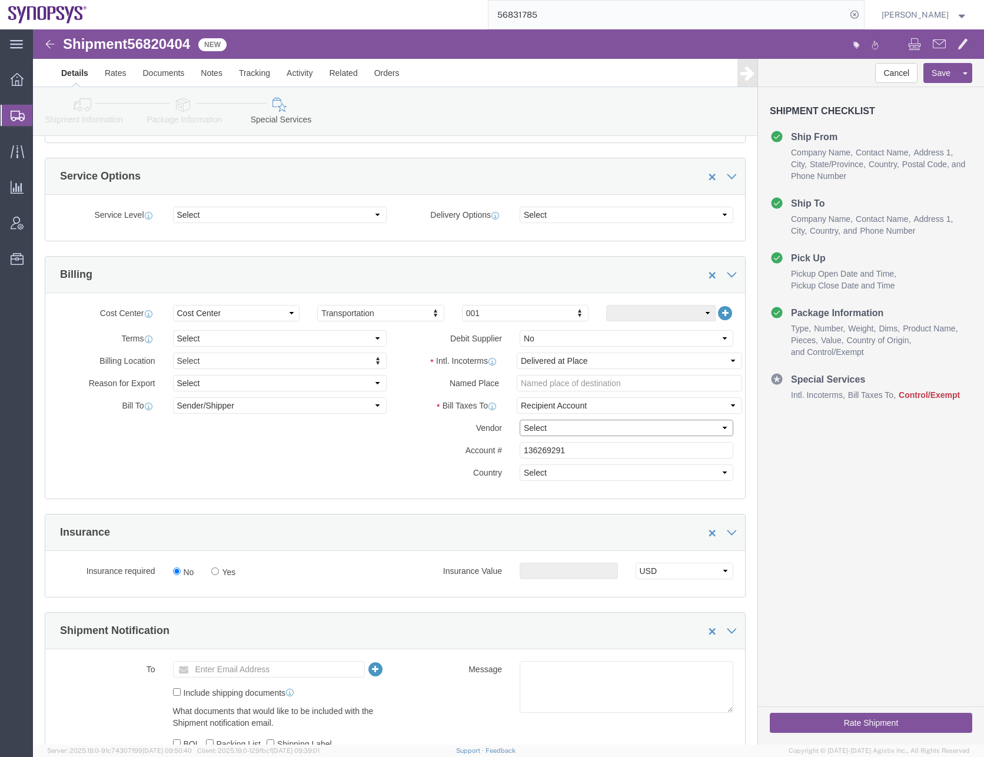
select select "FedEx Express"
click select "Select DHL FedEx Express UPS"
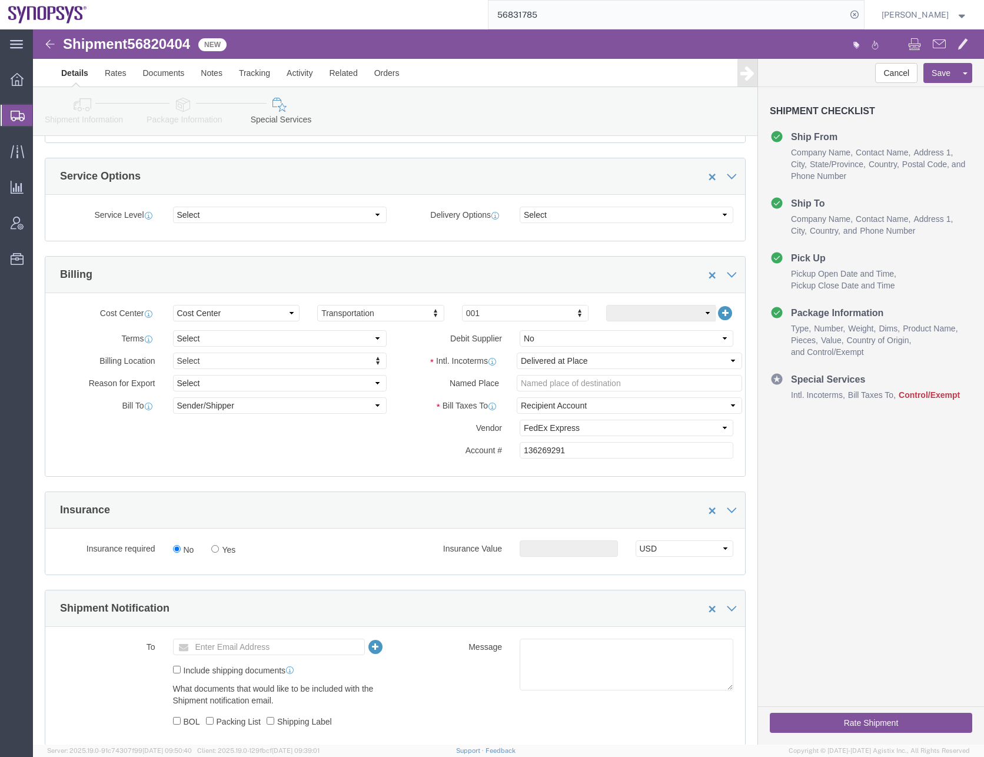
click div "Billing Location Select Select My Profile Location Aachen DE04 Agrate Brianza I…"
drag, startPoint x: 593, startPoint y: 428, endPoint x: 343, endPoint y: 416, distance: 251.0
click div "Billing Location Select Select My Profile Location Aachen DE04 Agrate Brianza I…"
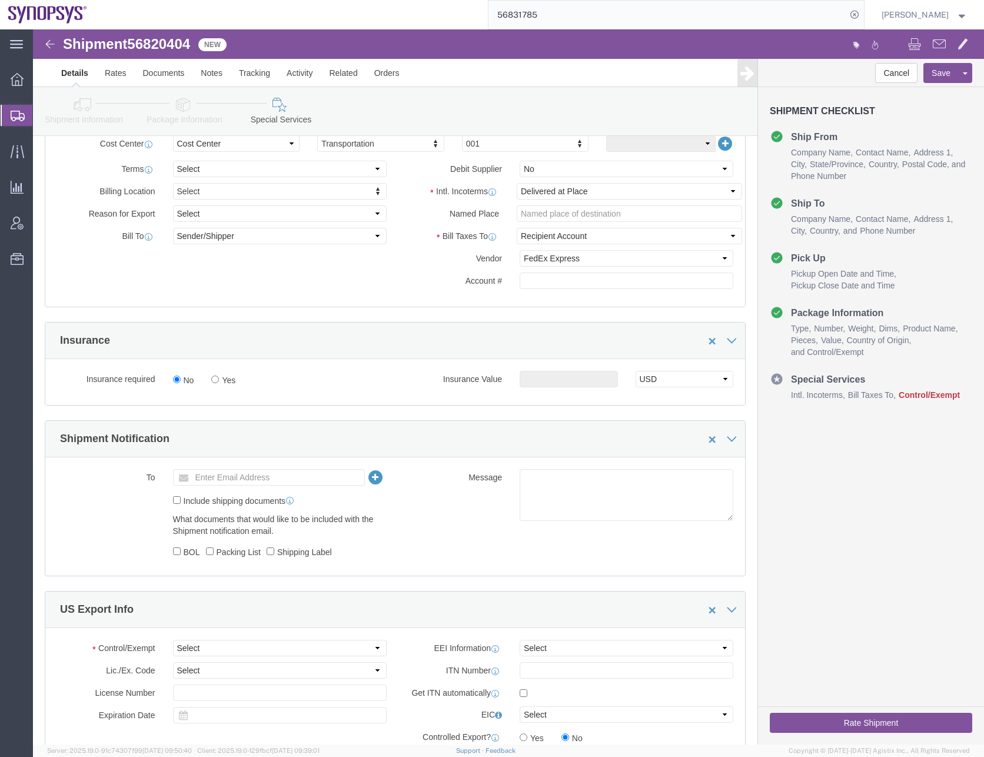
scroll to position [589, 0]
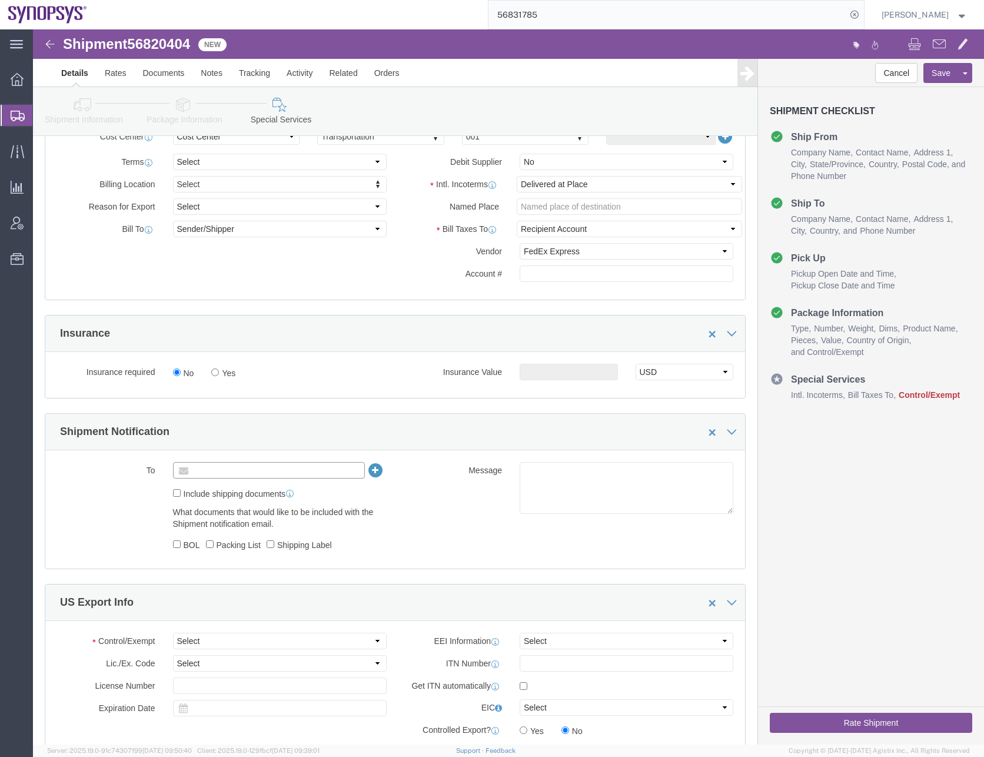
click input "text"
type input "[EMAIL_ADDRESS][DOMAIN_NAME]"
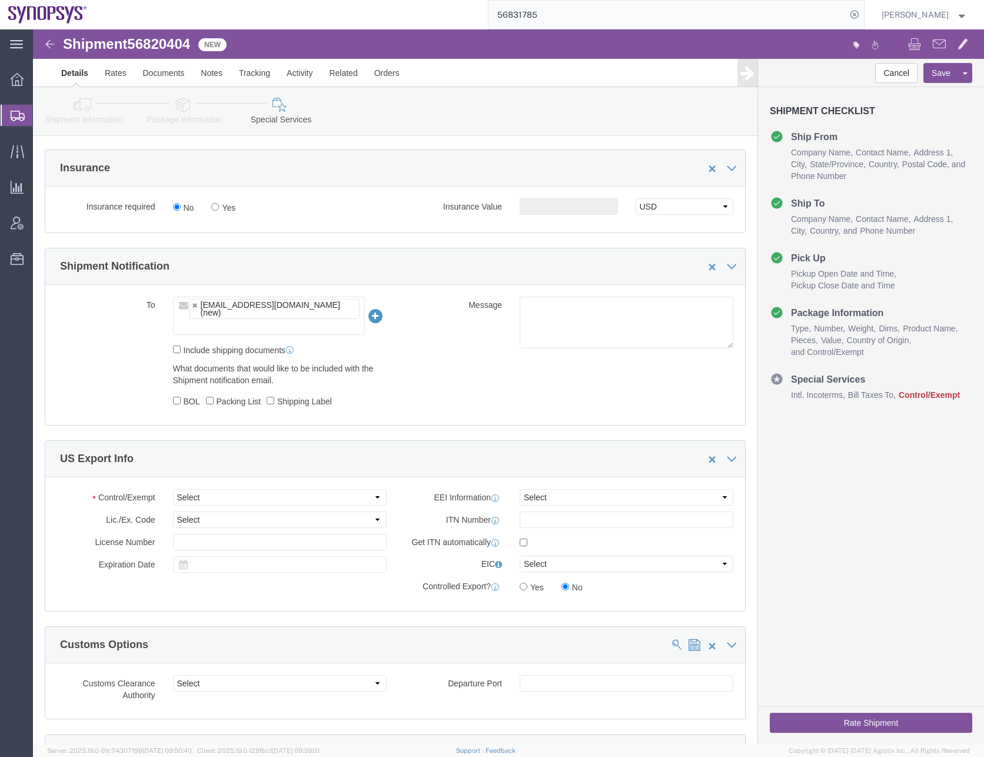
scroll to position [765, 0]
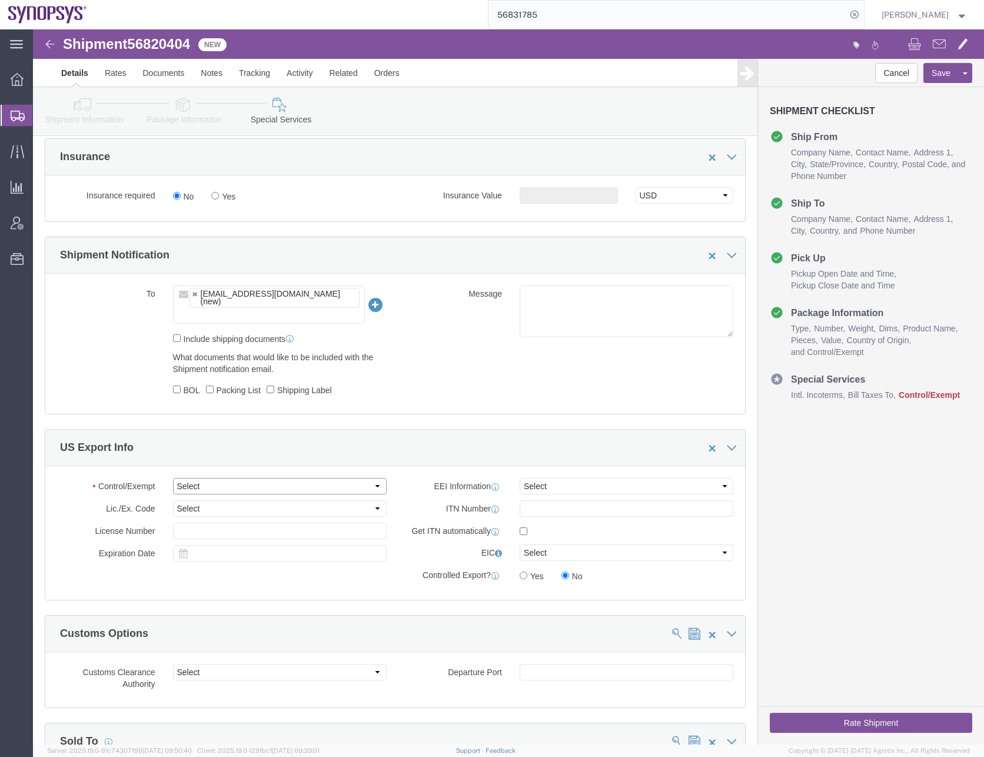
click select "Select ATF BIS DEA EPA FDA FTR ITAR OFAC Other (OPA)"
select select "FTR"
click select "Select ATF BIS DEA EPA FDA FTR ITAR OFAC Other (OPA)"
click select "Select 30.2(d)(2) 30.36 30.37(a) 30.37(f) 30.37(g) 30.37(h) 30.37(i) 30.37(j) 3…"
select select "30.37(a)"
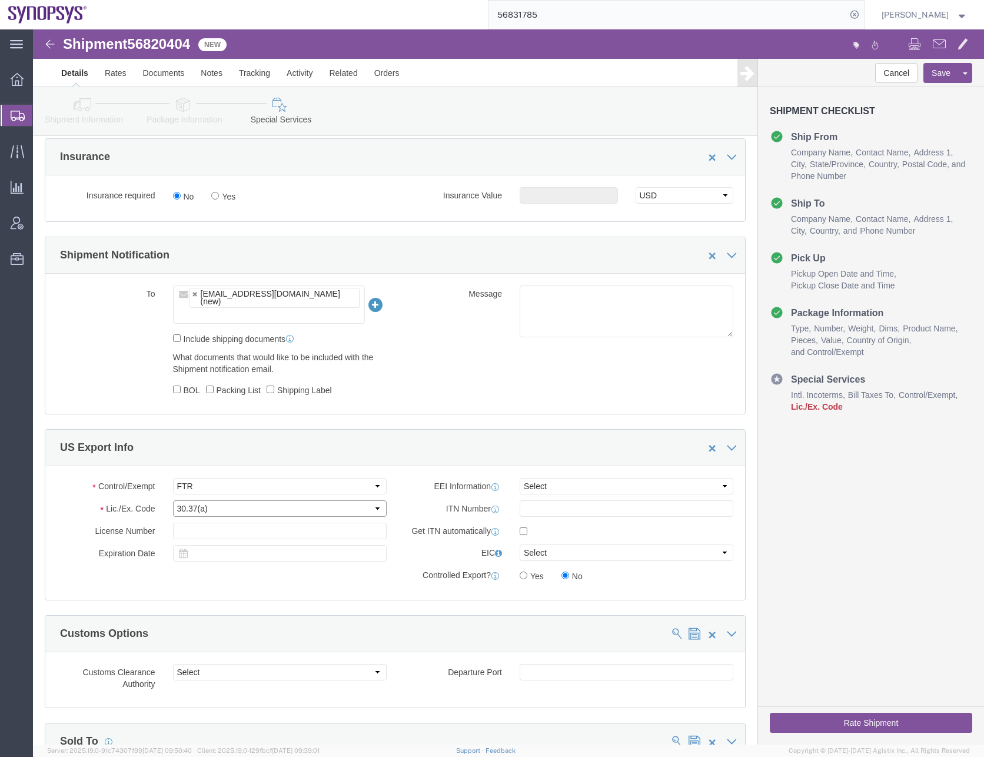
click select "Select 30.2(d)(2) 30.36 30.37(a) 30.37(f) 30.37(g) 30.37(h) 30.37(i) 30.37(j) 3…"
click select "Select AES-Direct EEI Carrier File EEI EEI Exempt"
click icon
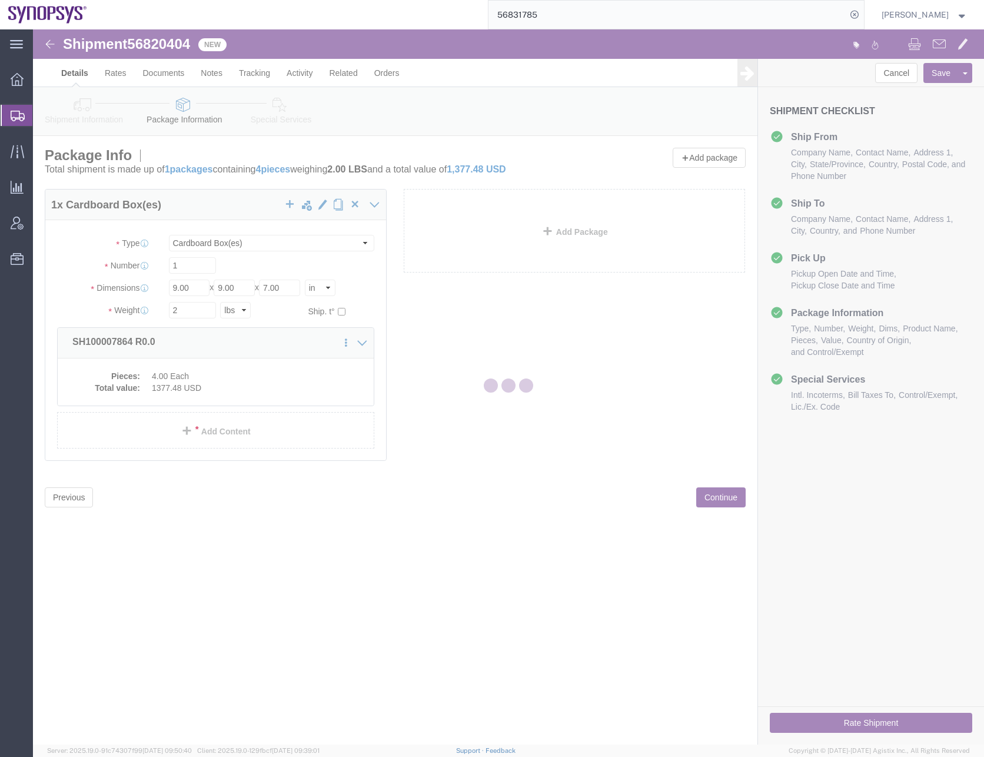
scroll to position [0, 0]
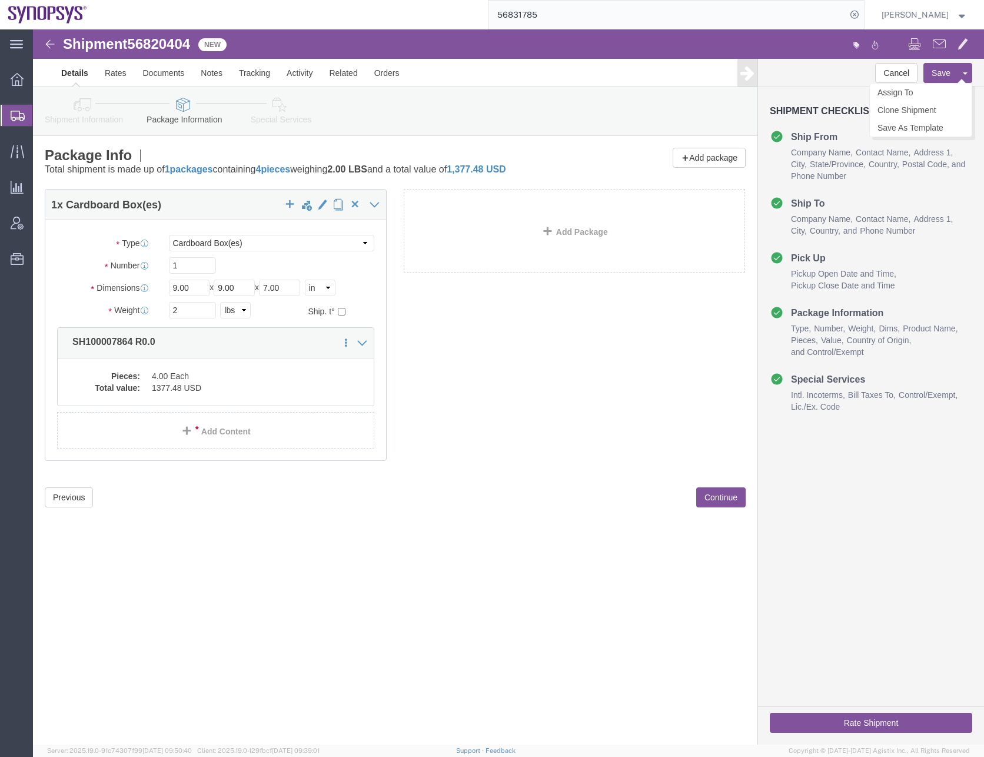
click button "Save"
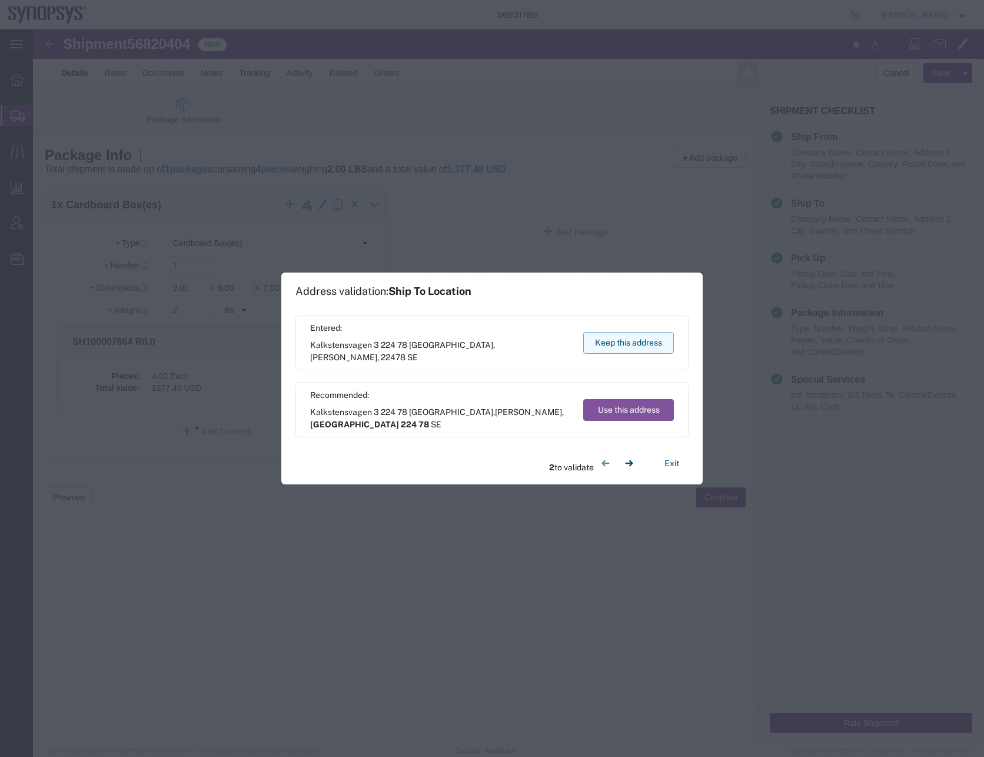
click at [618, 337] on button "Keep this address" at bounding box center [628, 343] width 91 height 22
click at [627, 406] on button "Use this address" at bounding box center [628, 410] width 91 height 22
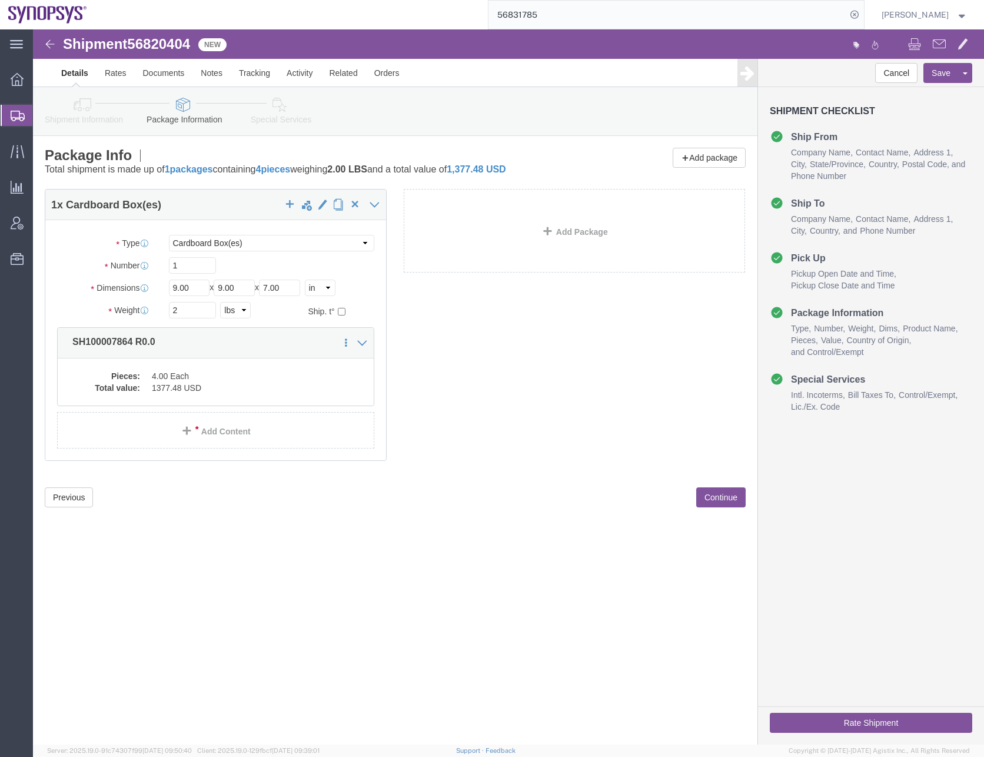
click icon
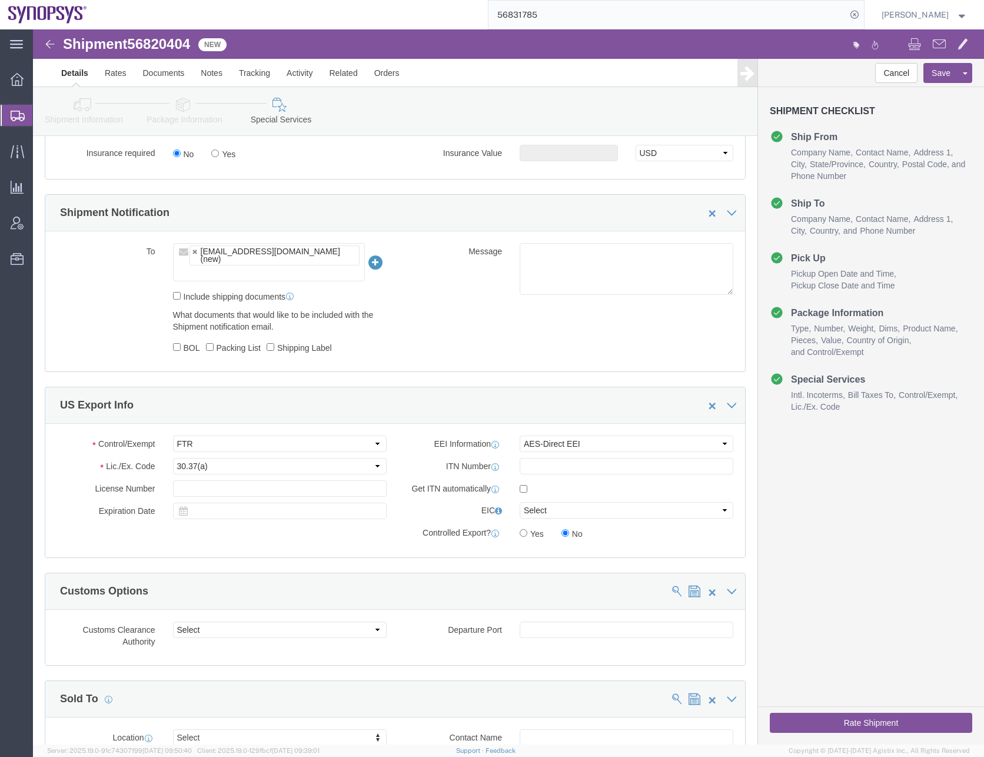
scroll to position [824, 0]
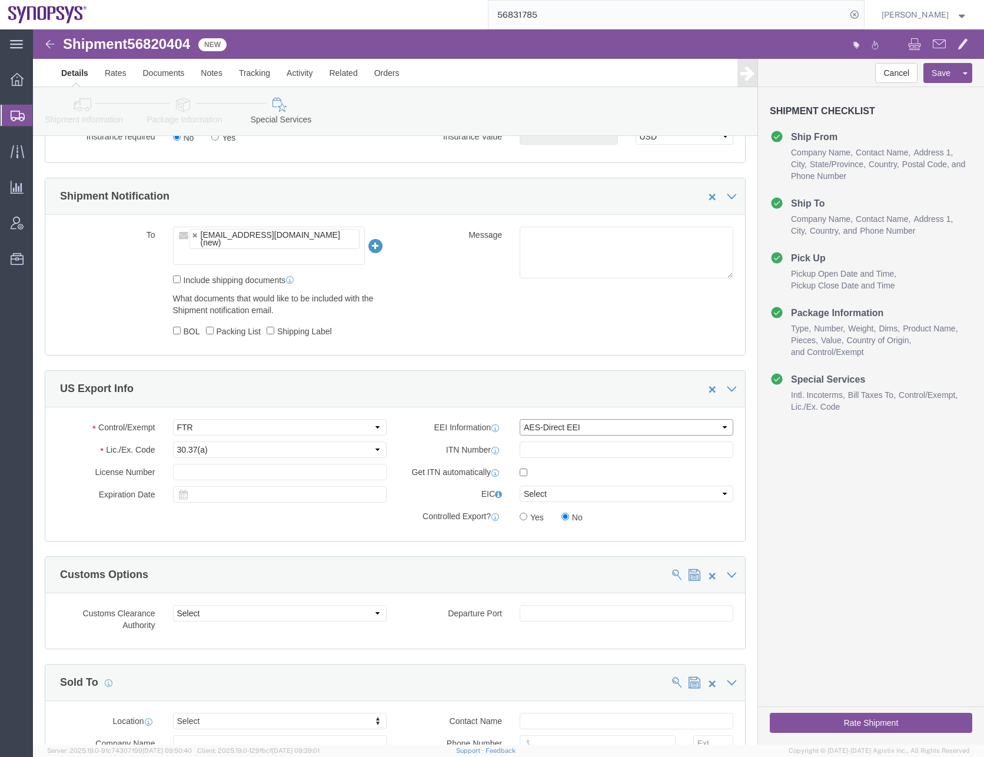
click select "Select AES-Direct EEI Carrier File EEI EEI Exempt"
select select "EXEM"
click select "Select AES-Direct EEI Carrier File EEI EEI Exempt"
click div "Control/Exempt Select ATF BIS DEA EPA FDA FTR ITAR OFAC Other (OPA) Lic./Ex. Co…"
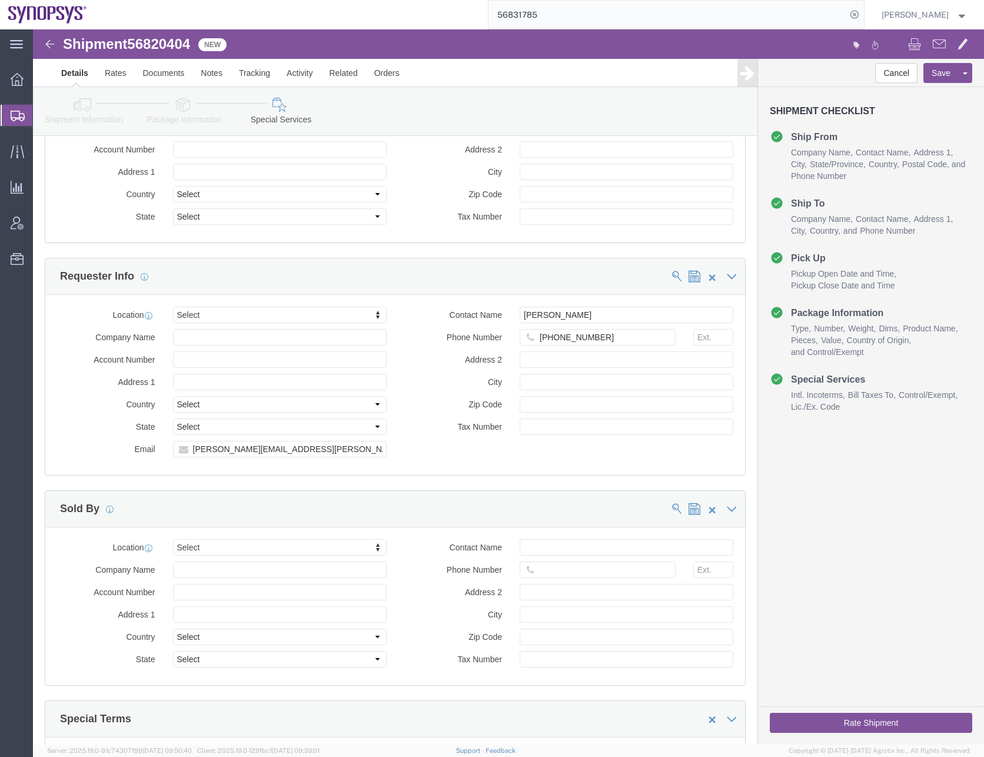
scroll to position [1471, 0]
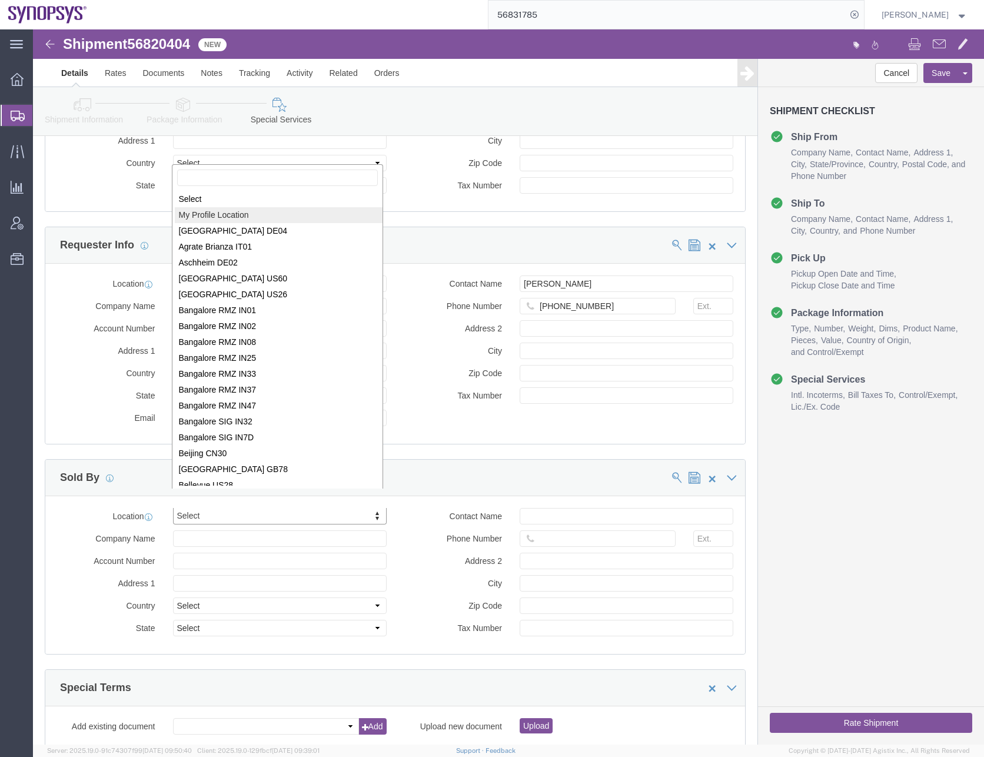
select select "MYPROFILE"
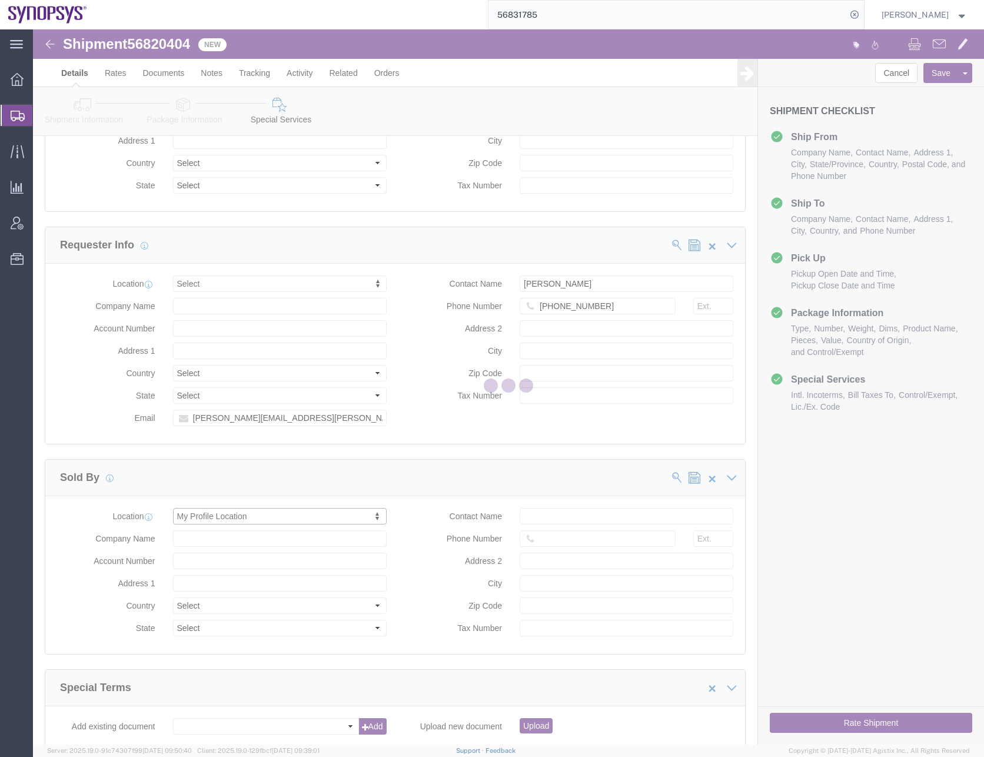
type input "Synopsys Headquarters USSV"
type input "[STREET_ADDRESS]"
select select "US"
type input "[PERSON_NAME]"
type input "0016505845000"
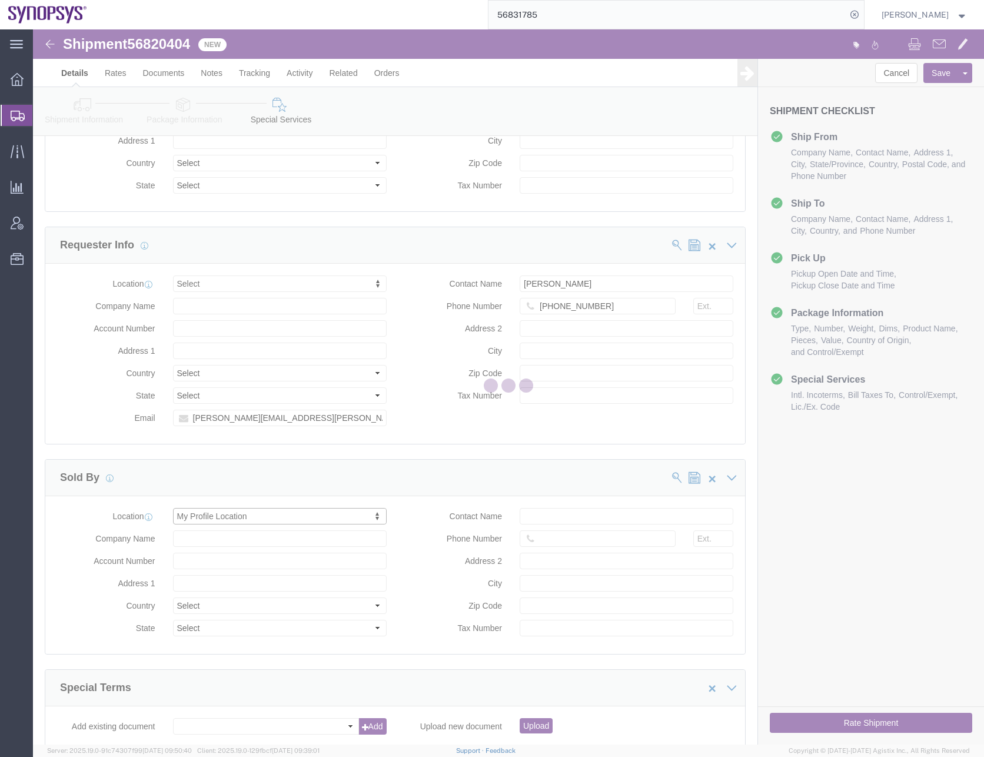
type input "Sunnyvale"
type input "94085"
type input "[US_EMPLOYER_IDENTIFICATION_NUMBER]"
select select "CA"
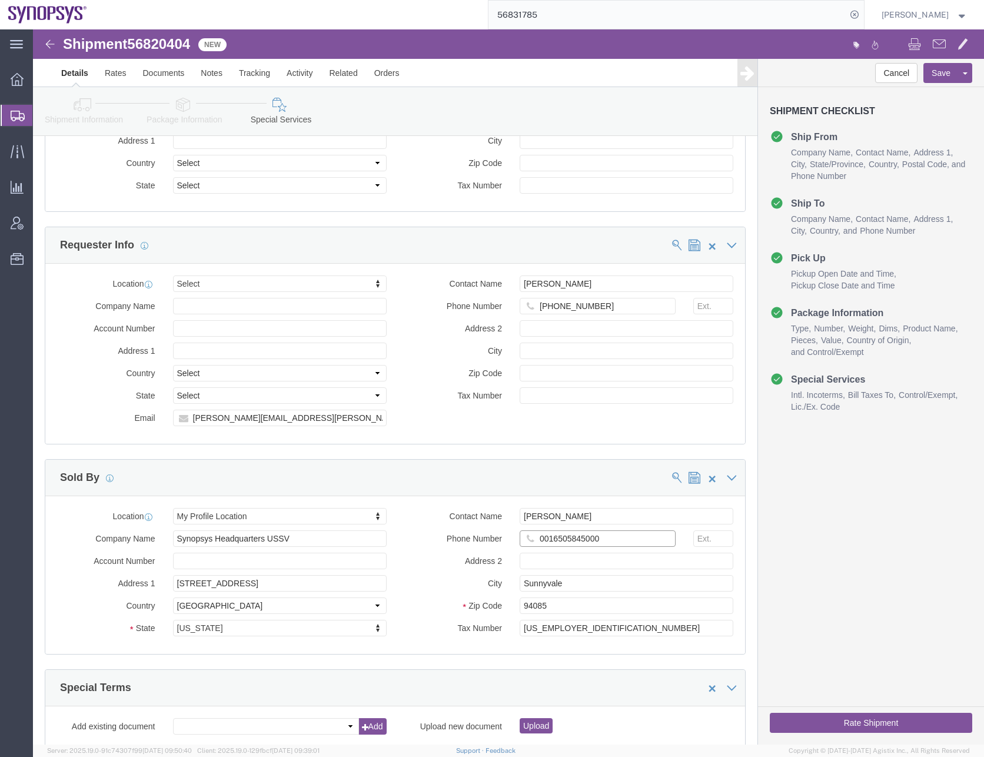
click input "0016505845000"
type input "6505845000"
click div "Manage special services Handling Options Hold at Location Return Info Service O…"
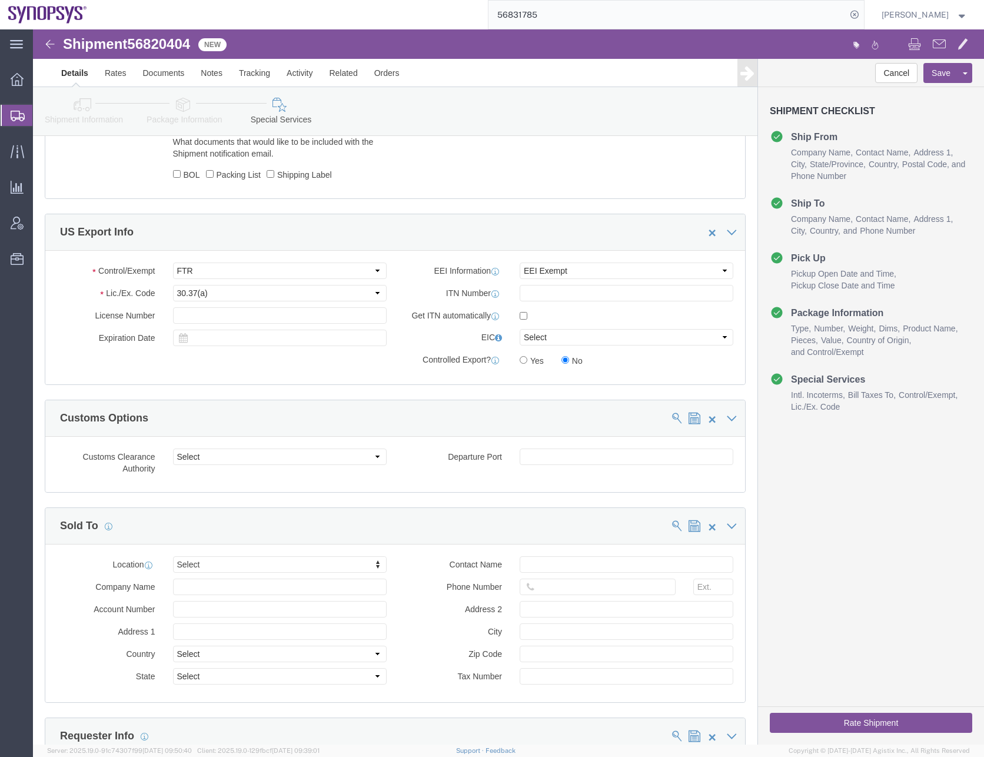
scroll to position [952, 0]
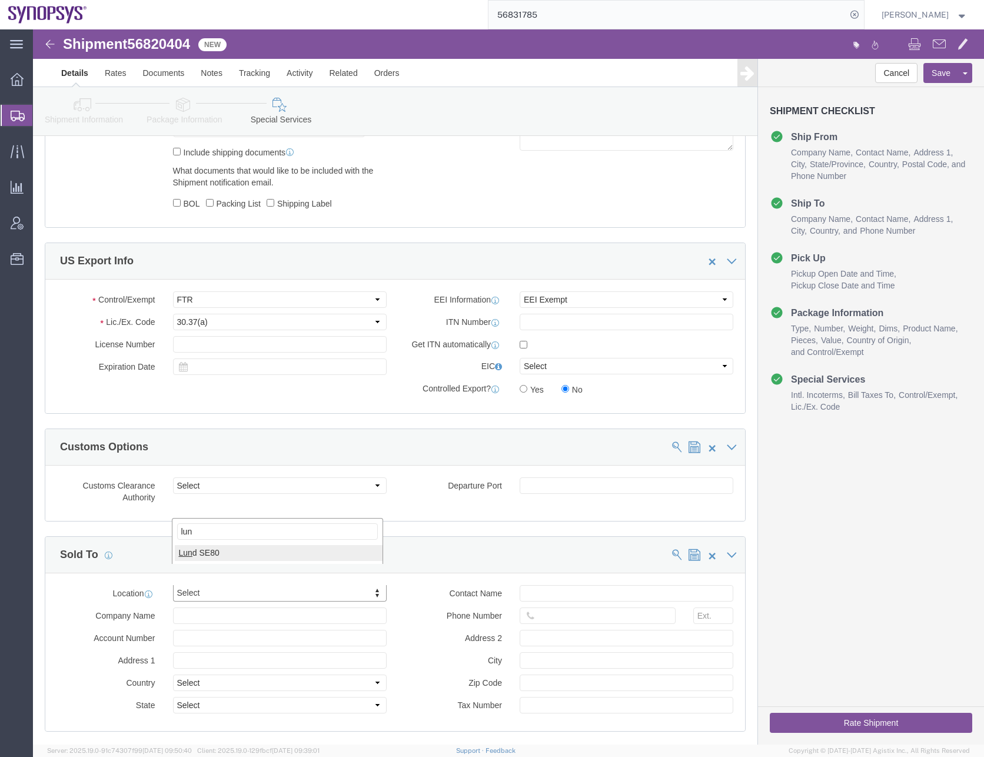
type input "lun"
select select "63156"
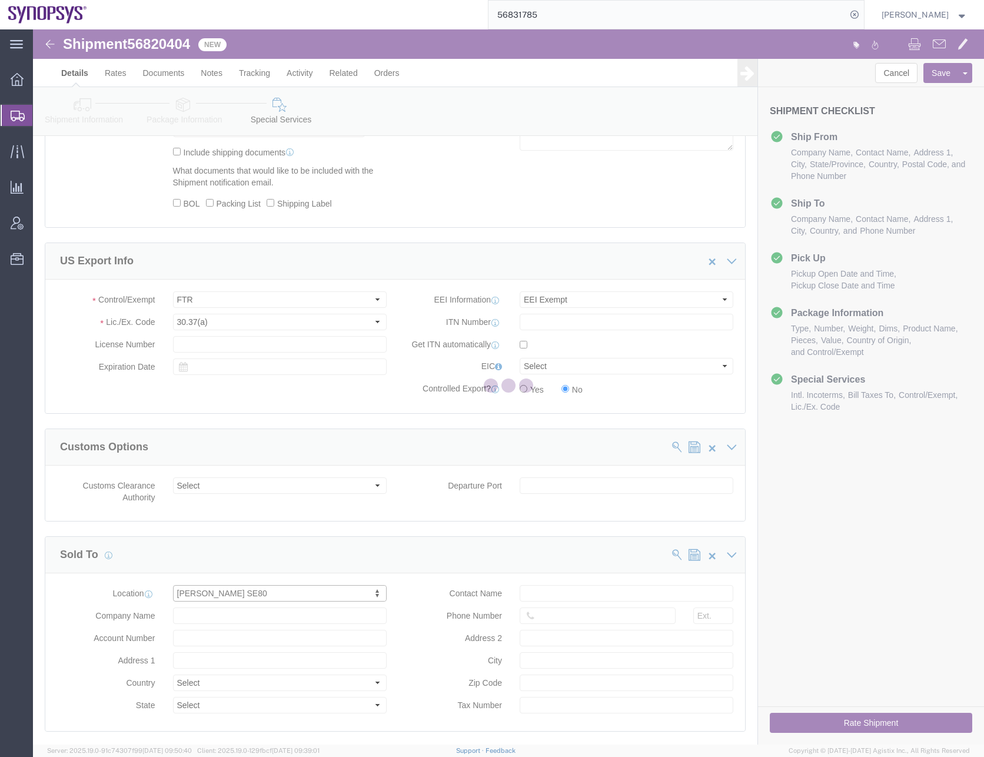
type input "Synopsys Sweden AB"
type input "Kalkstensvagen 3 Lund"
select select "SE"
type input "Lund"
type input "22478"
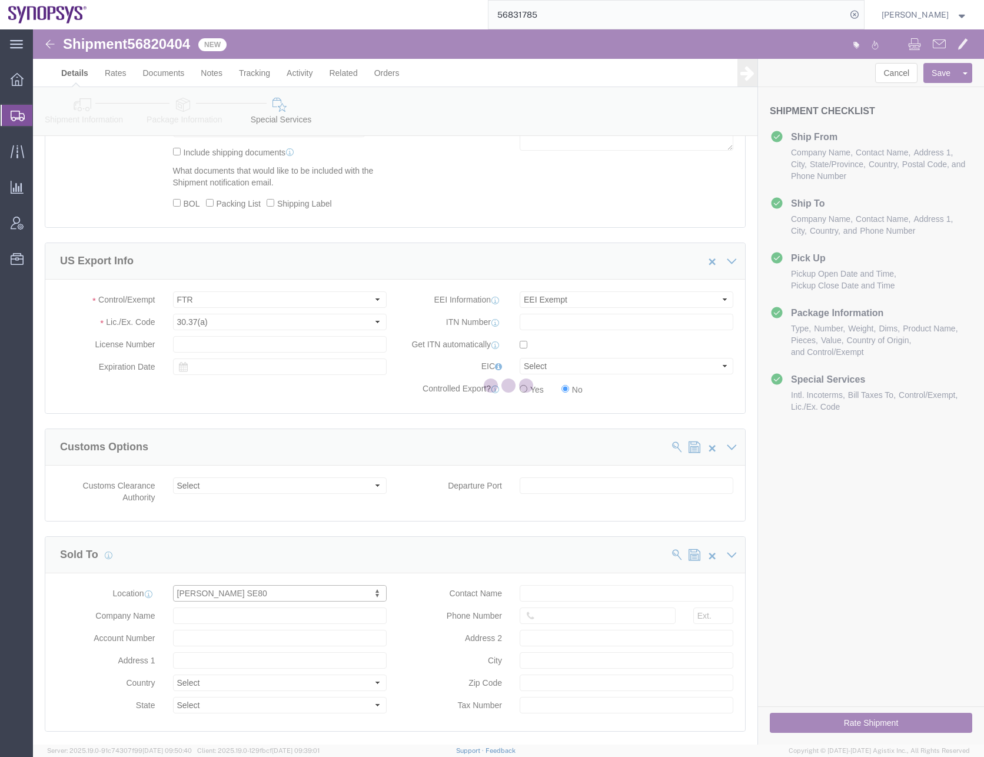
type input "556308-2808"
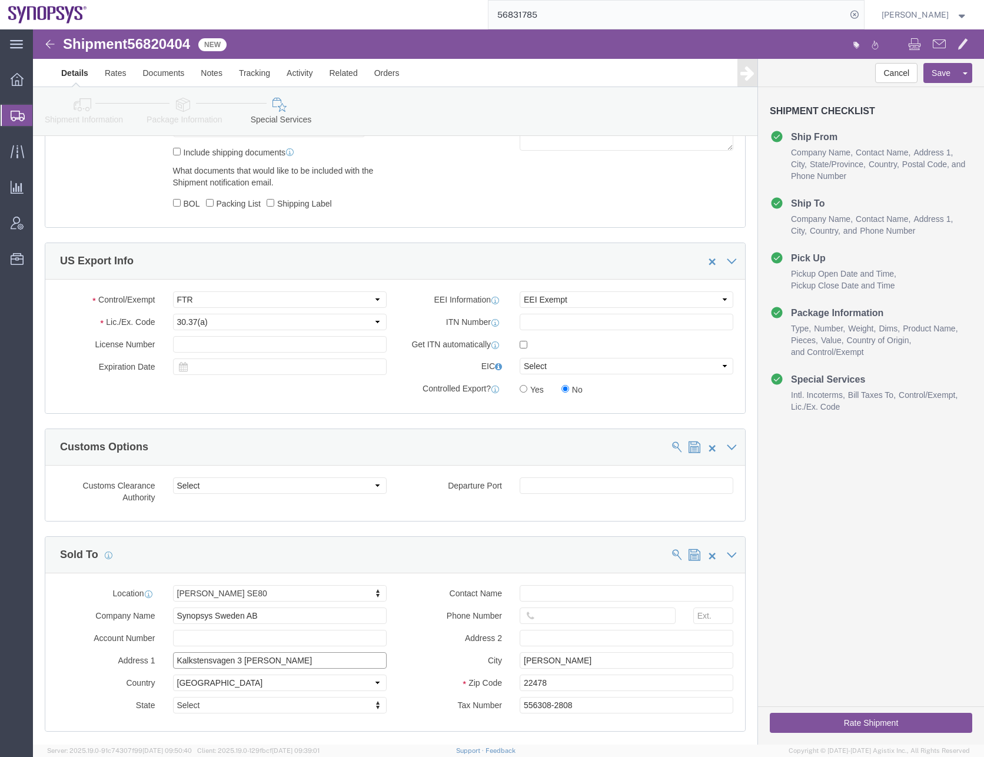
click input "Kalkstensvagen 3 Lund"
type input "Kalkstensvagen 3"
click input "text"
paste input "Allison Hellsten"
type input "Allison Hellsten"
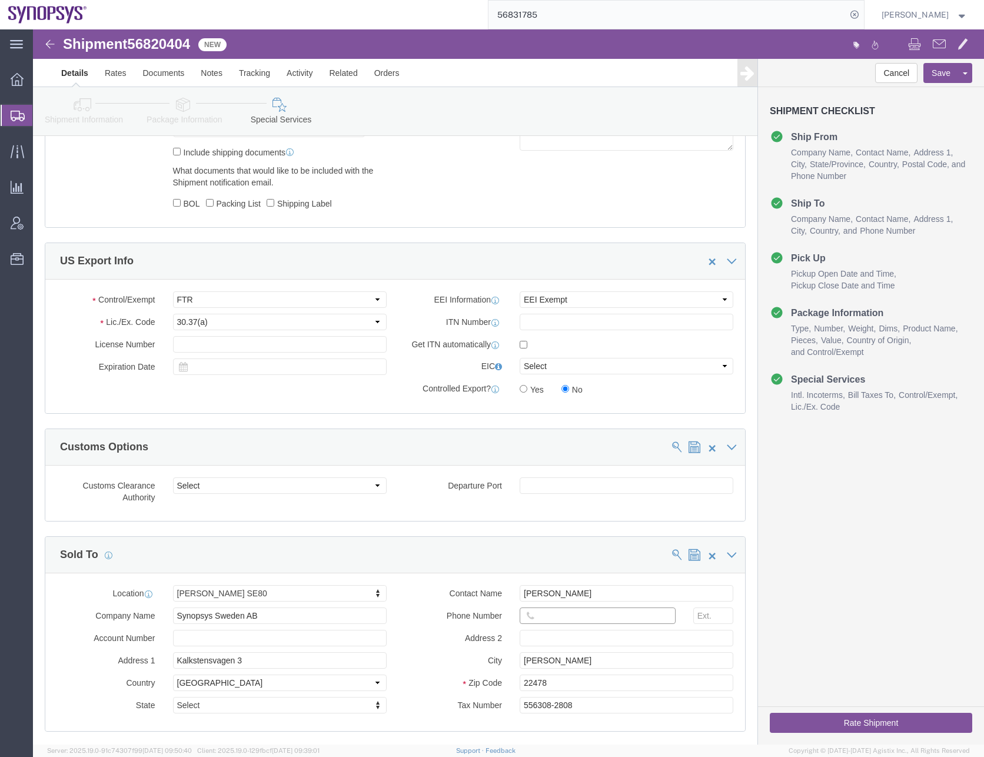
click input "text"
paste input "46465902211"
type input "46465902211"
click div "Customs Clearance Authority Select Use Carrier or Agent Broker Use My Nominated…"
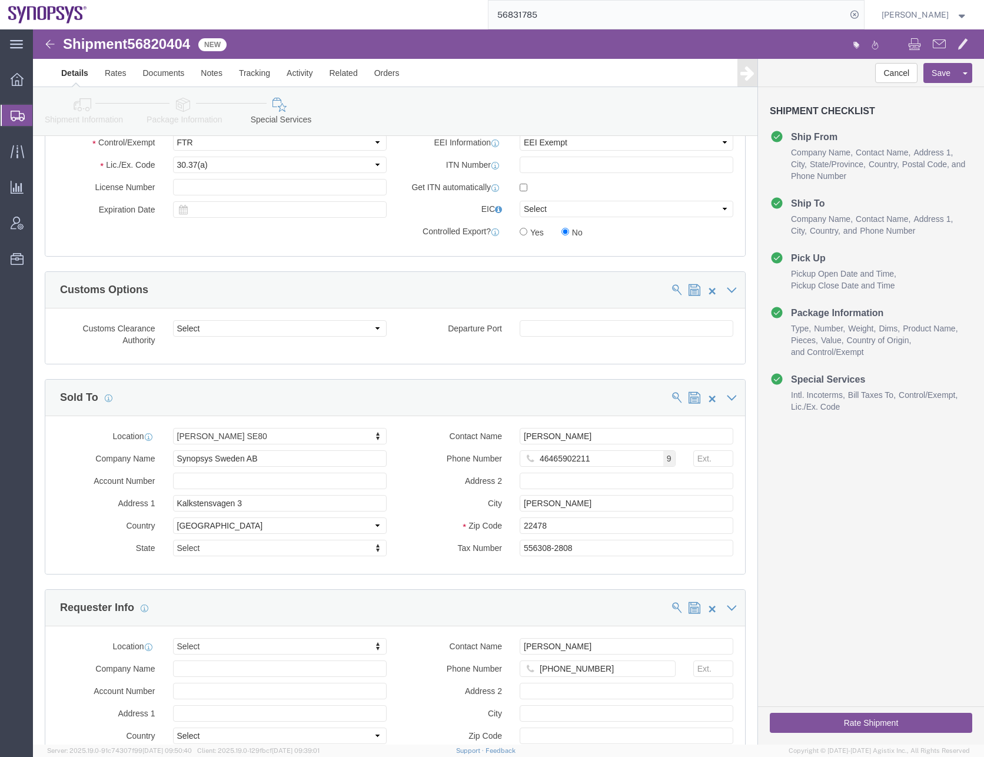
scroll to position [1246, 0]
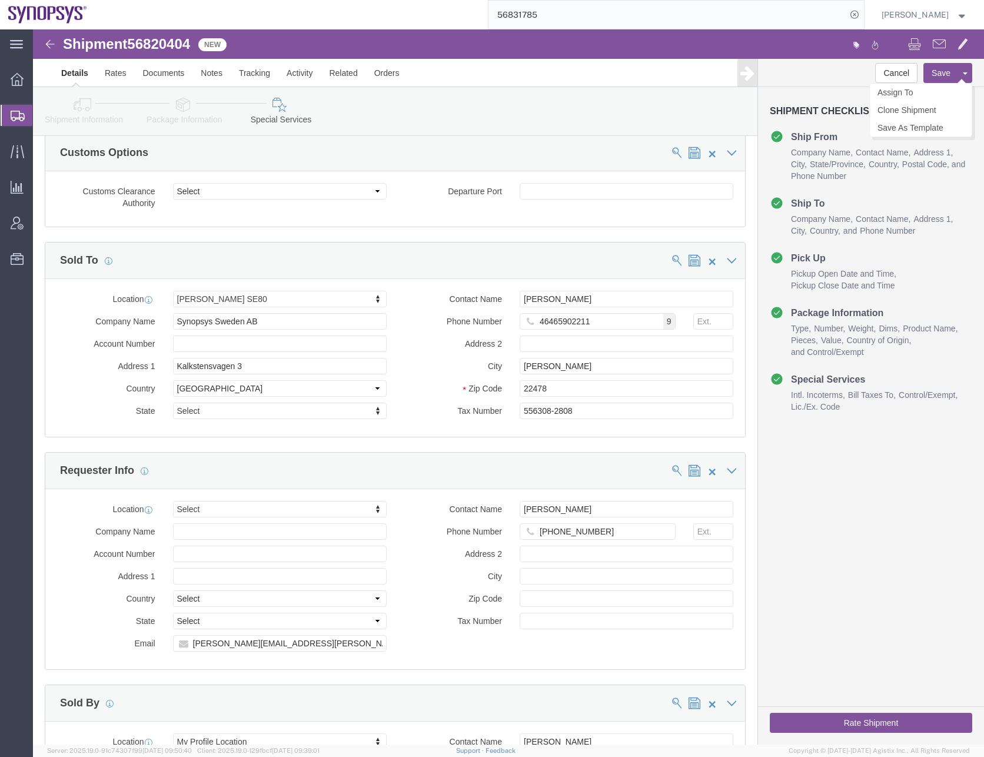
click button "Save"
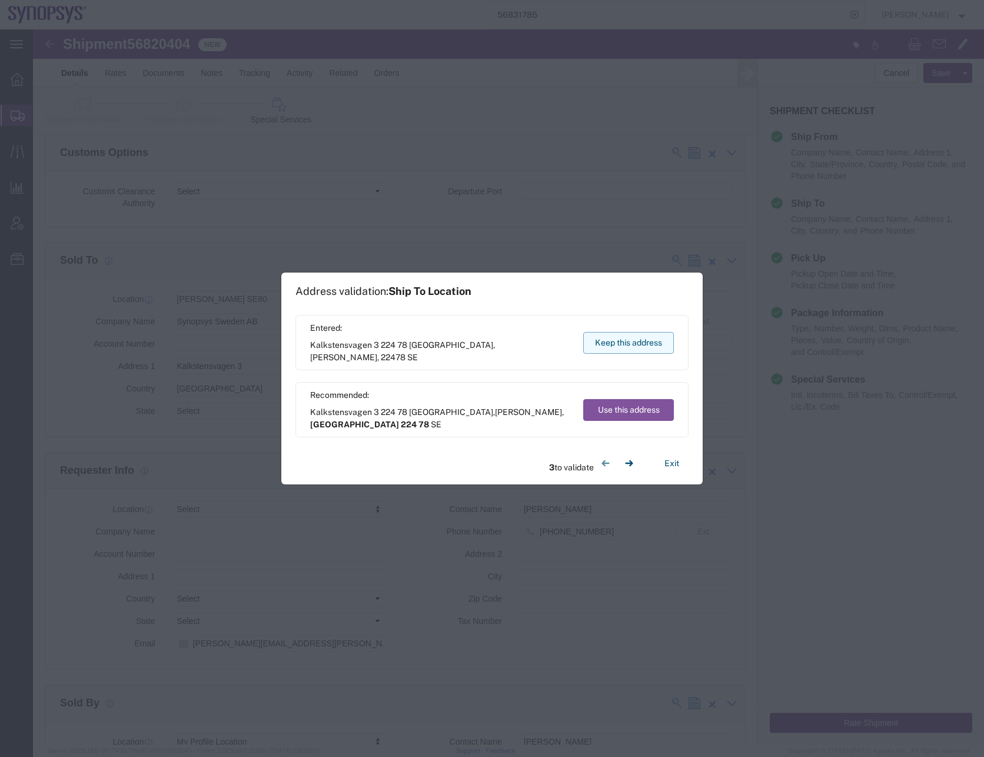
click at [609, 343] on button "Keep this address" at bounding box center [628, 343] width 91 height 22
click at [620, 406] on button "Use this address" at bounding box center [628, 410] width 91 height 22
click at [630, 344] on button "Keep this address" at bounding box center [628, 343] width 91 height 22
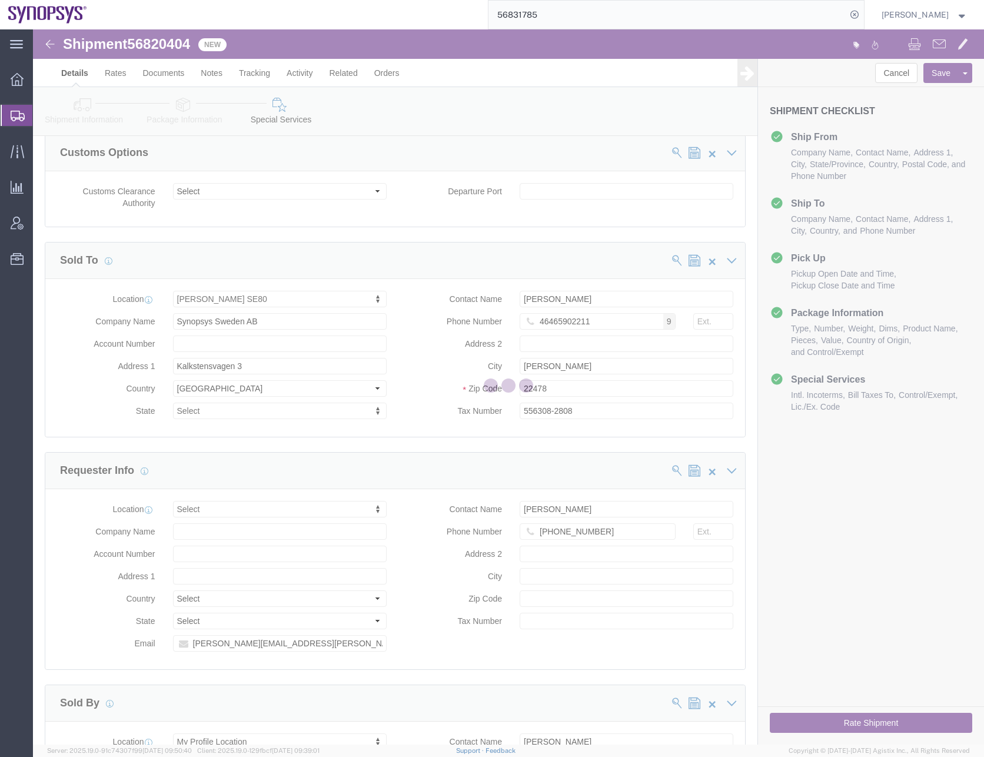
click at [84, 102] on div at bounding box center [508, 386] width 951 height 715
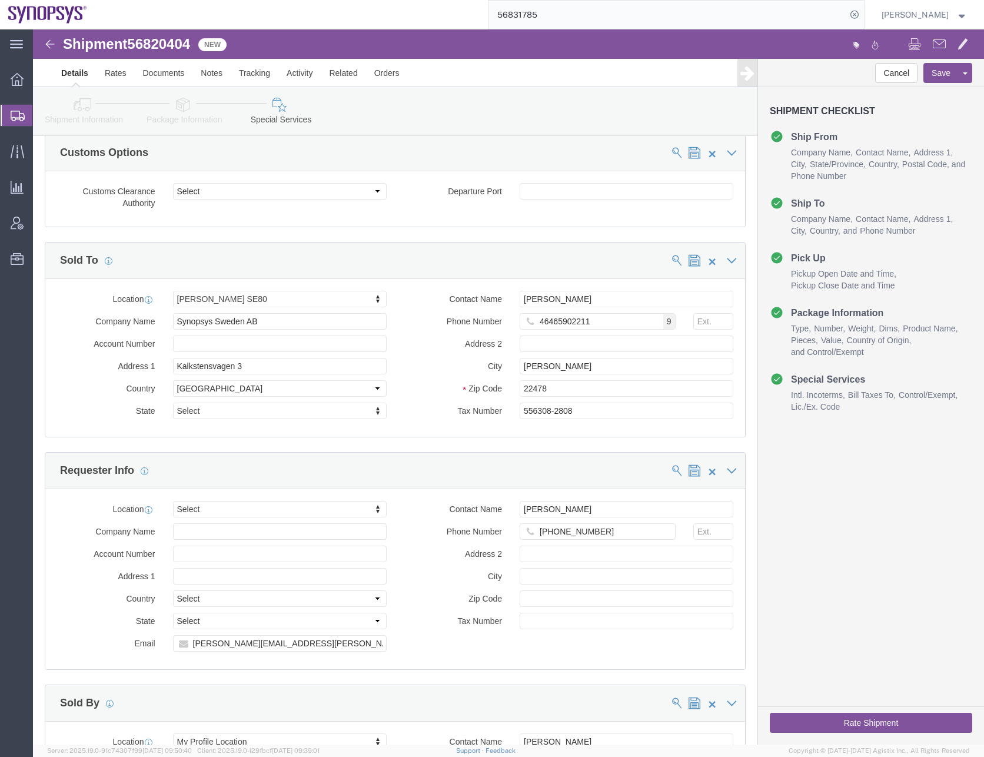
click icon
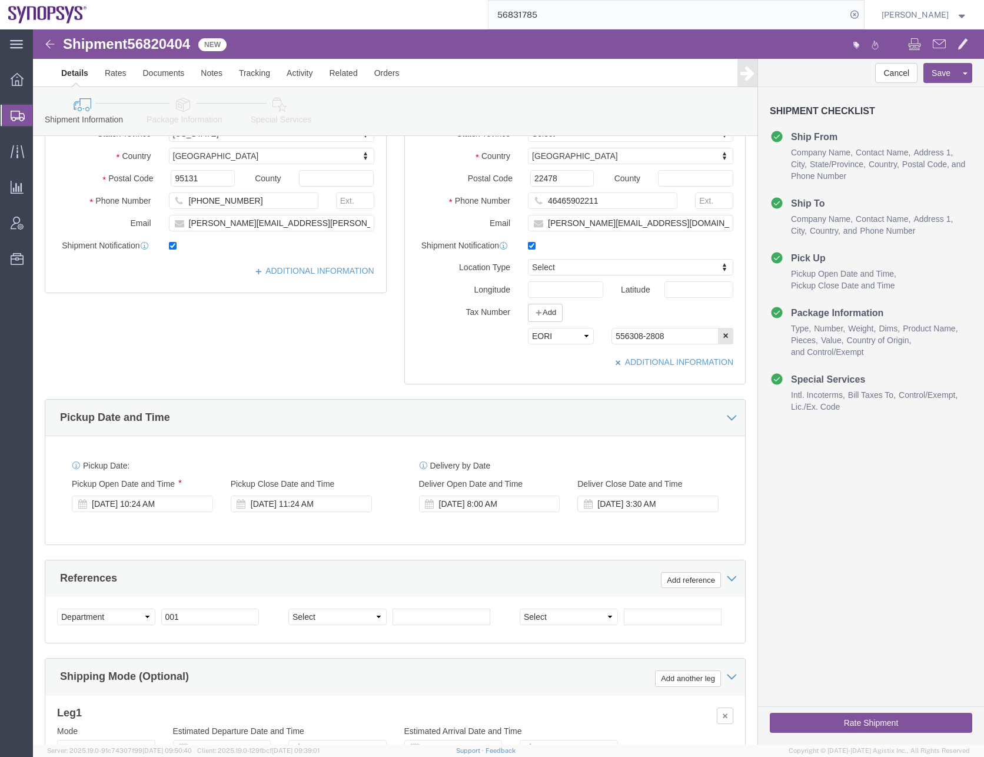
scroll to position [387, 0]
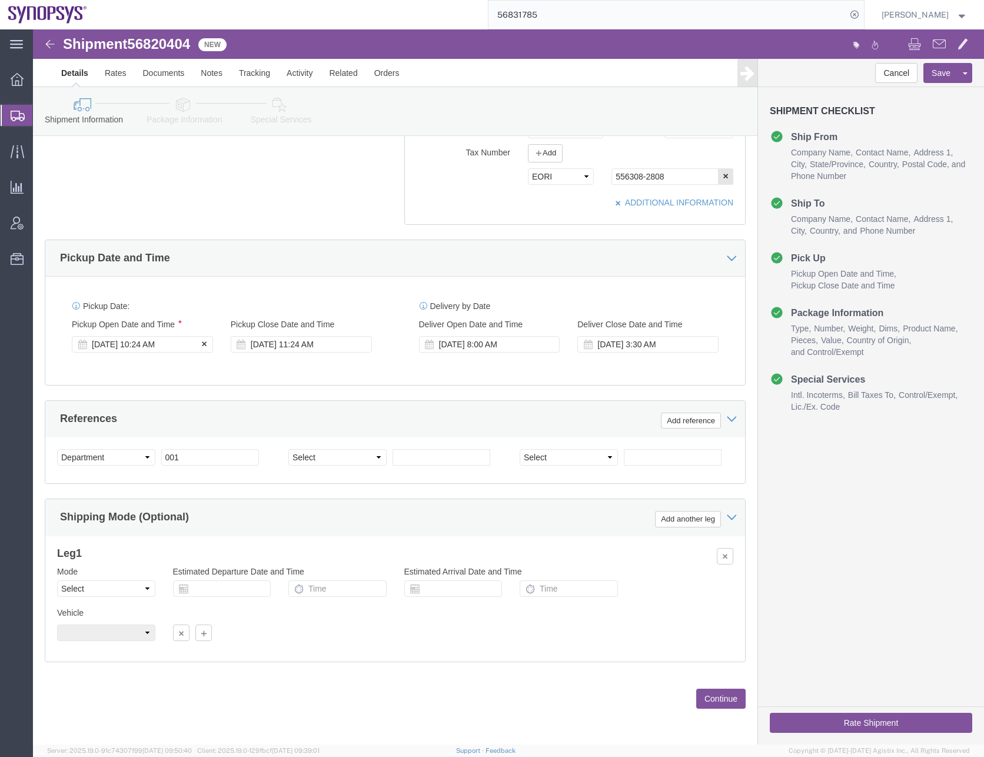
click div "Sep 16 2025 10:24 AM"
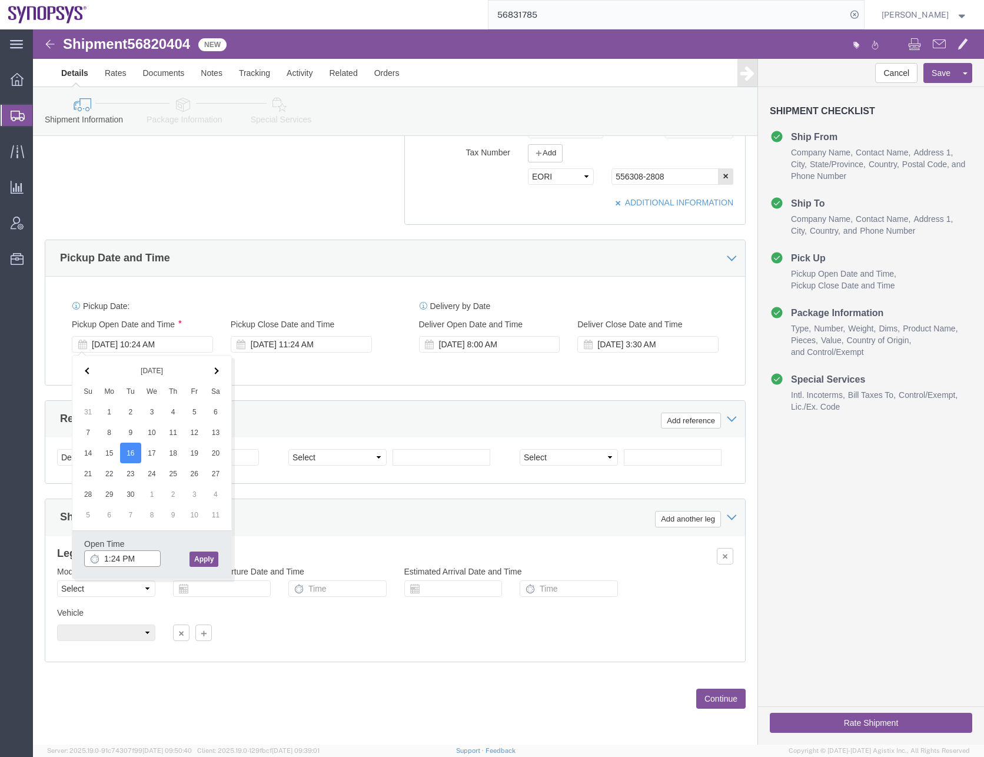
click input "1:24 PM"
type input "1:00 PM"
click button "Apply"
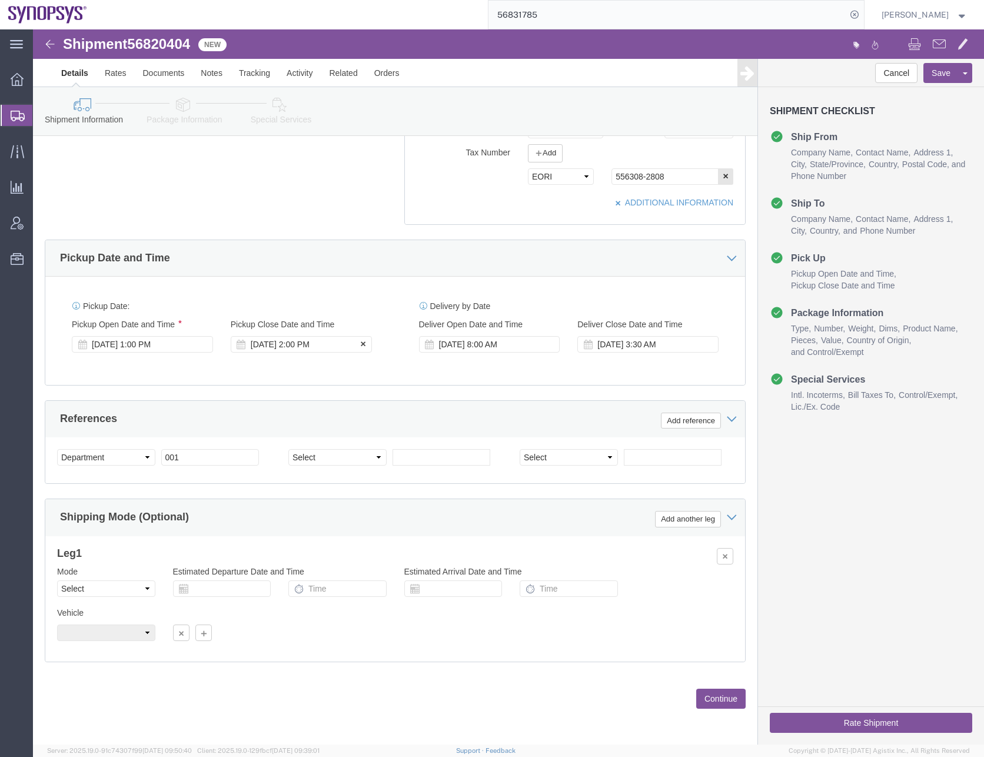
click div "[DATE] 2:00 PM"
type input "5:00 PM"
click button "Apply"
click button "Save"
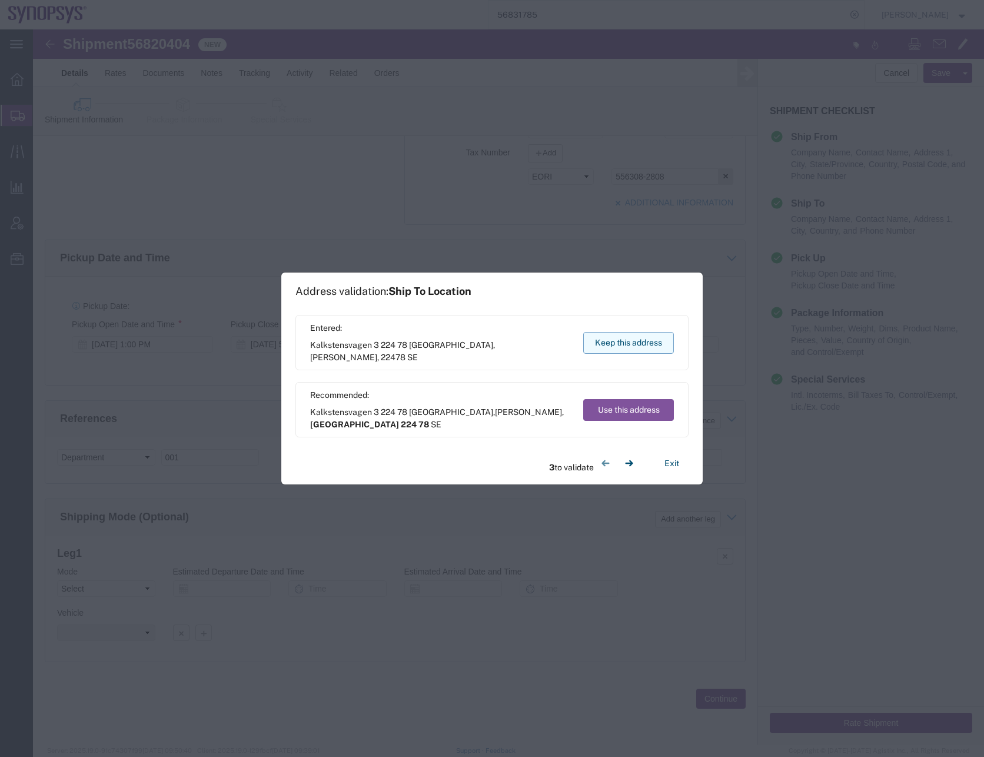
click at [614, 350] on button "Keep this address" at bounding box center [628, 343] width 91 height 22
click at [619, 407] on button "Use this address" at bounding box center [628, 410] width 91 height 22
click at [638, 340] on button "Keep this address" at bounding box center [628, 343] width 91 height 22
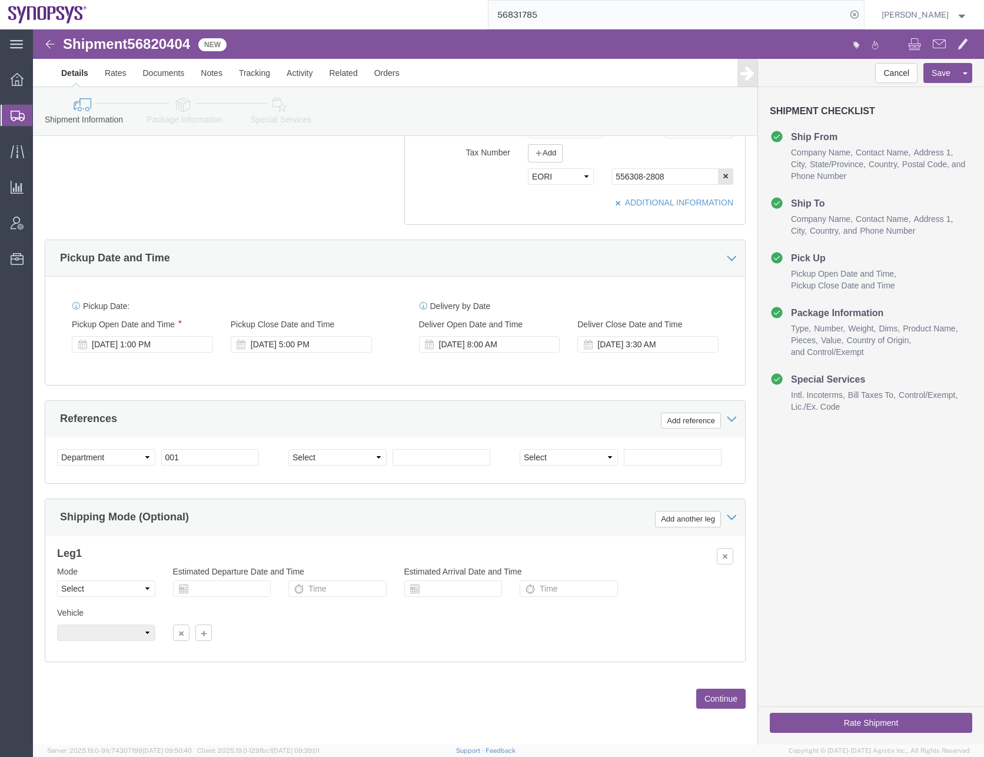
click button "Continue"
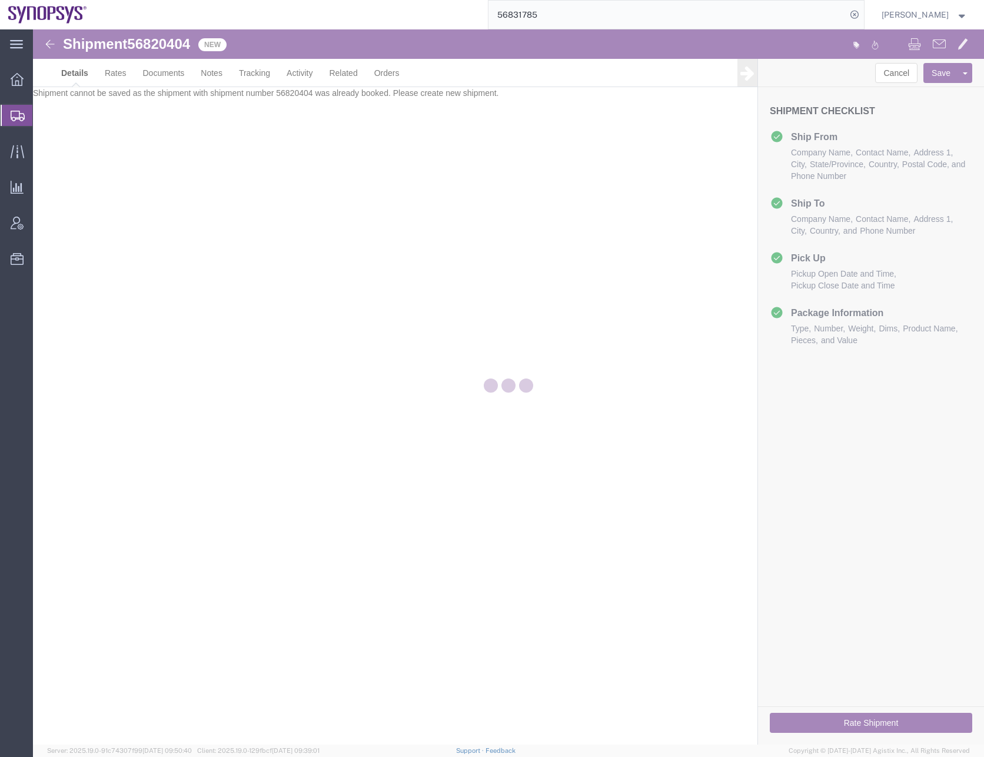
scroll to position [0, 0]
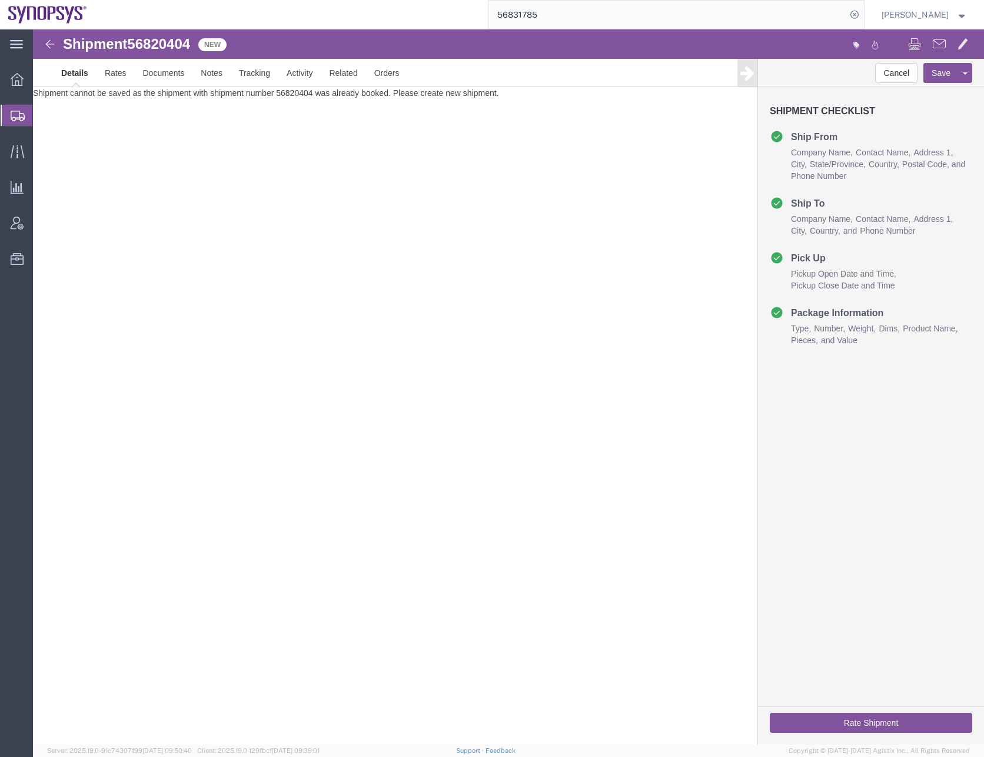
click at [317, 533] on div "Shipment 56820404 New Details Rates Documents Notes Tracking Activity Related O…" at bounding box center [508, 386] width 951 height 715
click at [81, 77] on link "Details" at bounding box center [75, 73] width 44 height 28
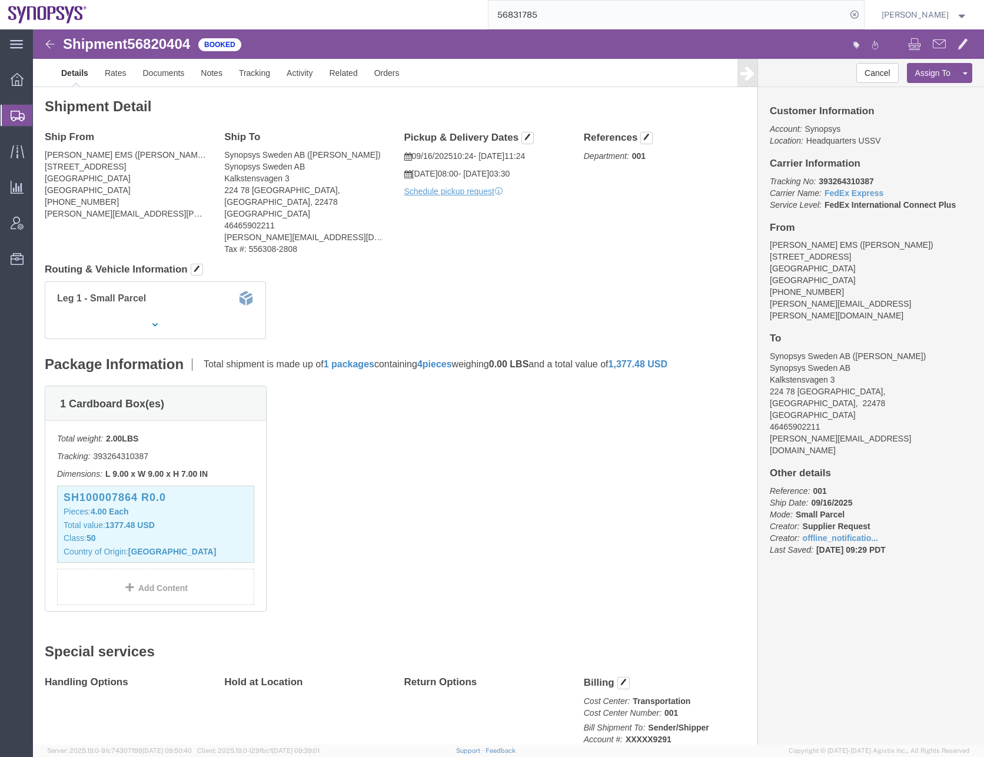
click div "1 Cardboard Box(es) Total weight: 2.00 LBS Tracking: 393264310387 Dimensions: L…"
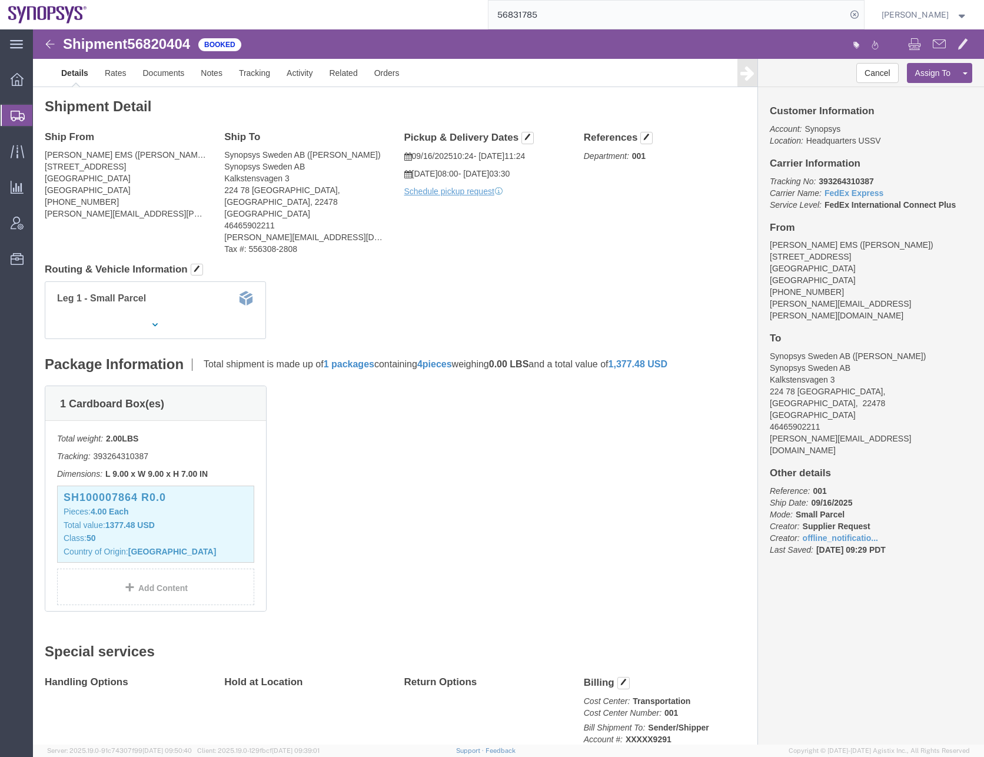
click div "1 Cardboard Box(es) Total weight: 2.00 LBS Tracking: 393264310387 Dimensions: L…"
click at [7, 108] on div at bounding box center [17, 115] width 33 height 21
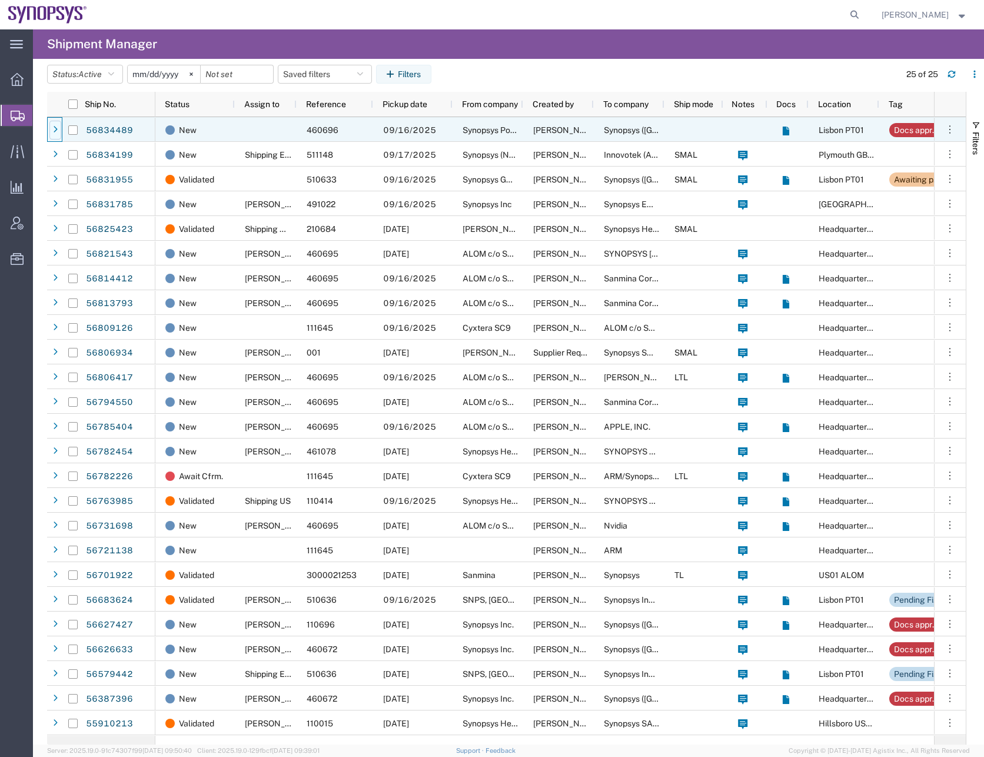
click at [58, 129] on div at bounding box center [55, 130] width 12 height 19
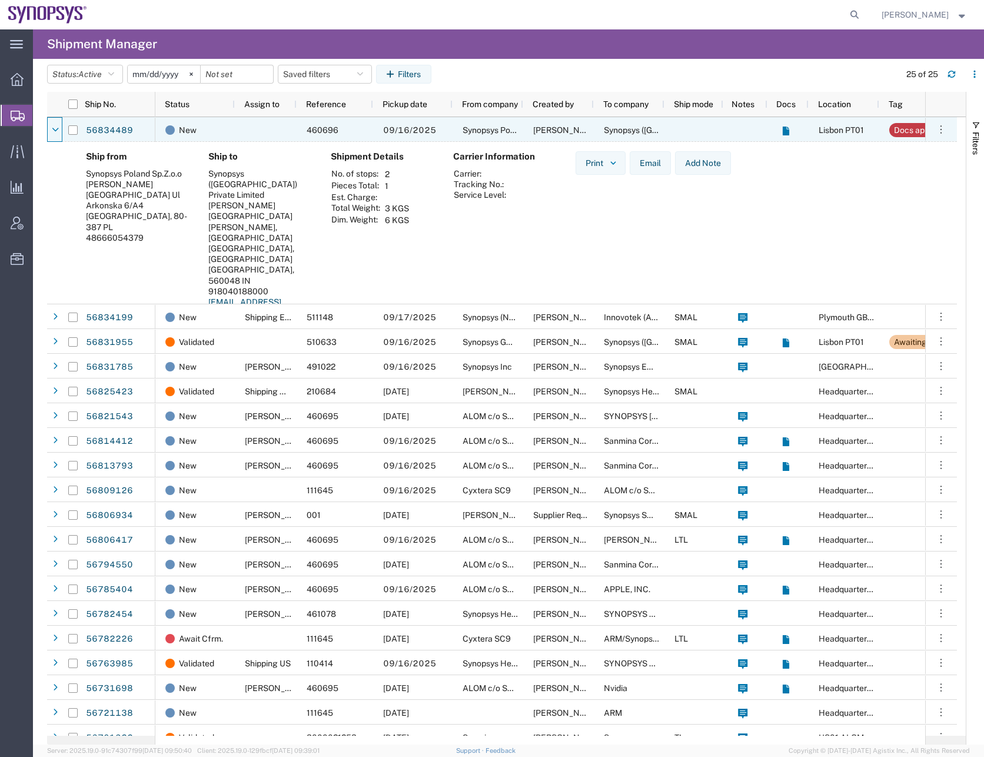
click at [58, 129] on icon at bounding box center [55, 130] width 6 height 8
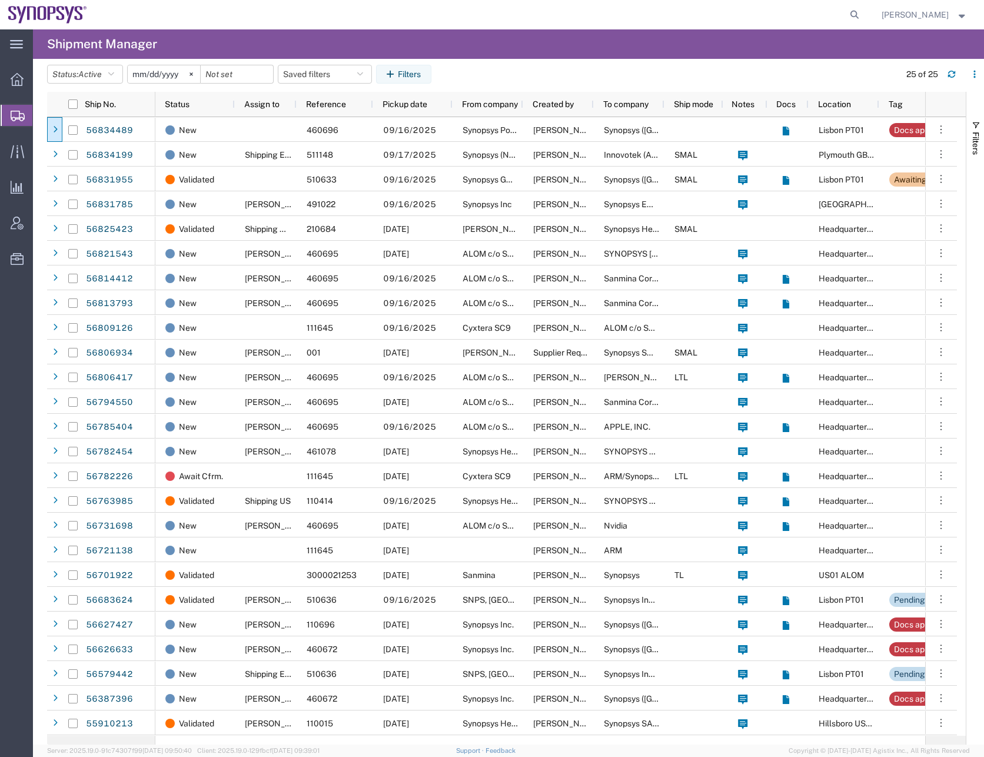
click at [0, 0] on span "Create Shipment" at bounding box center [0, 0] width 0 height 0
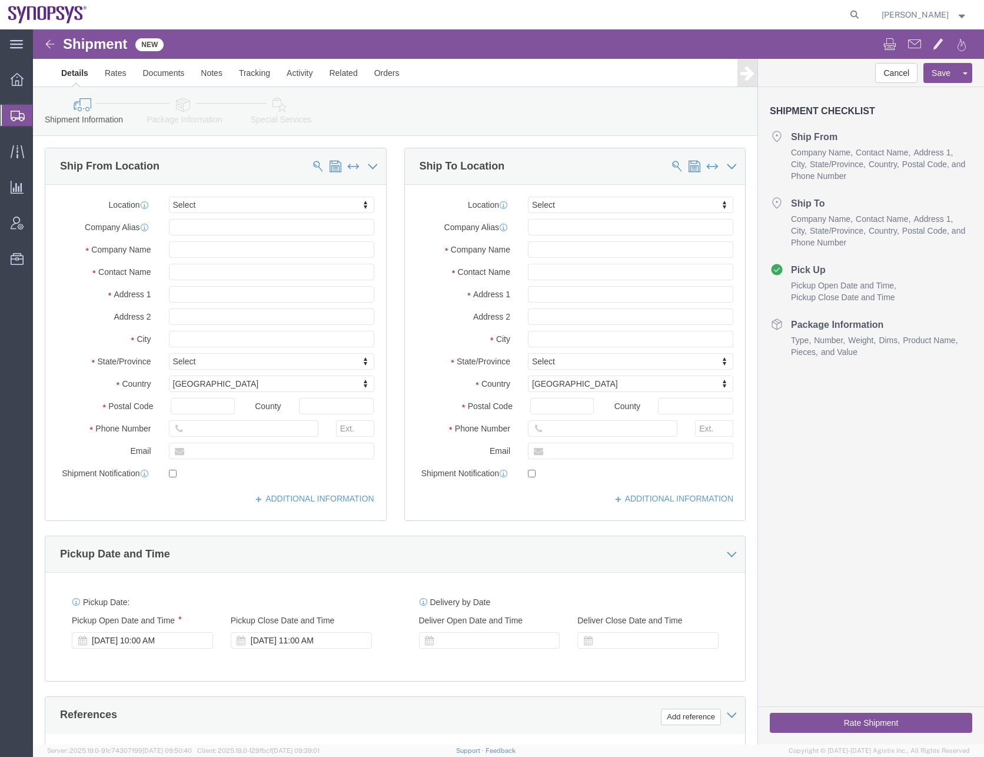
select select
click input "text"
type input "[PERSON_NAME]"
click input "text"
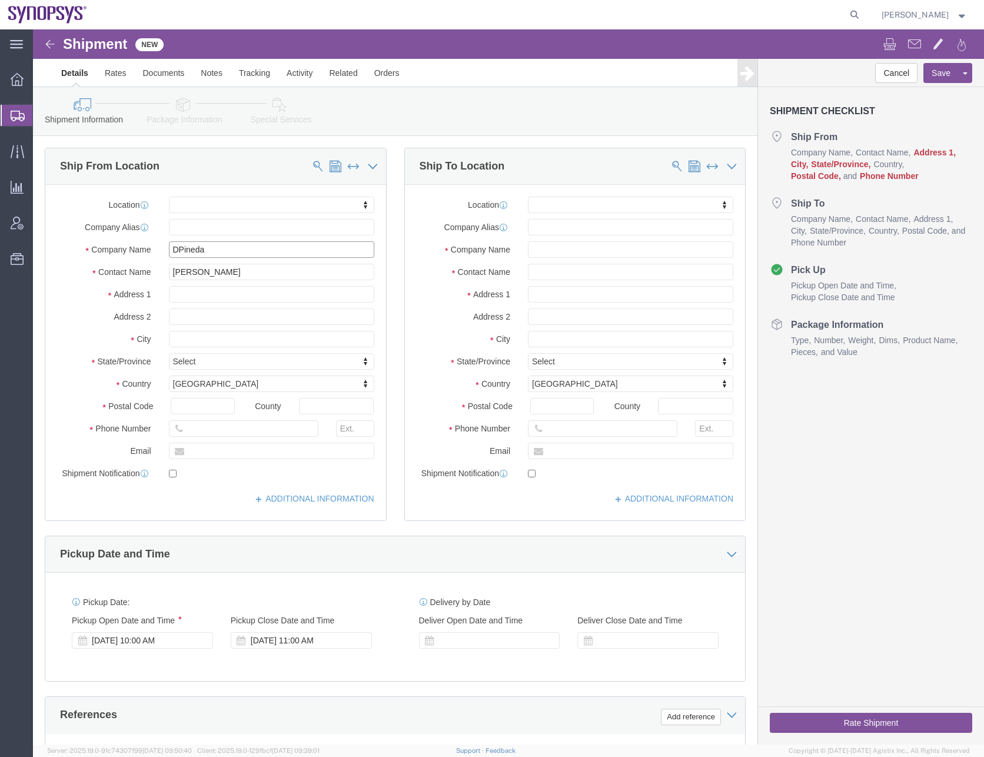
type input "DPineda"
click input "[PERSON_NAME]"
type input "[PERSON_NAME]"
click input "text"
type input "[STREET_ADDRESS][PERSON_NAME]"
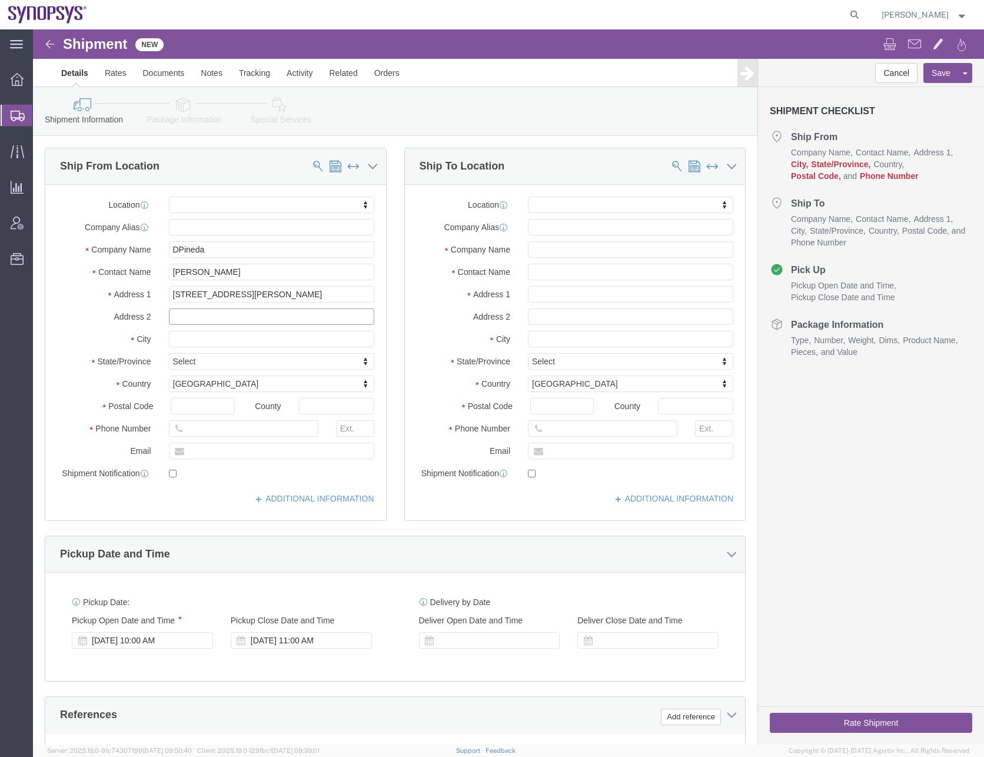
select select
type input "Apt. 17"
type input "[GEOGRAPHIC_DATA]"
select select
type input "[GEOGRAPHIC_DATA]"
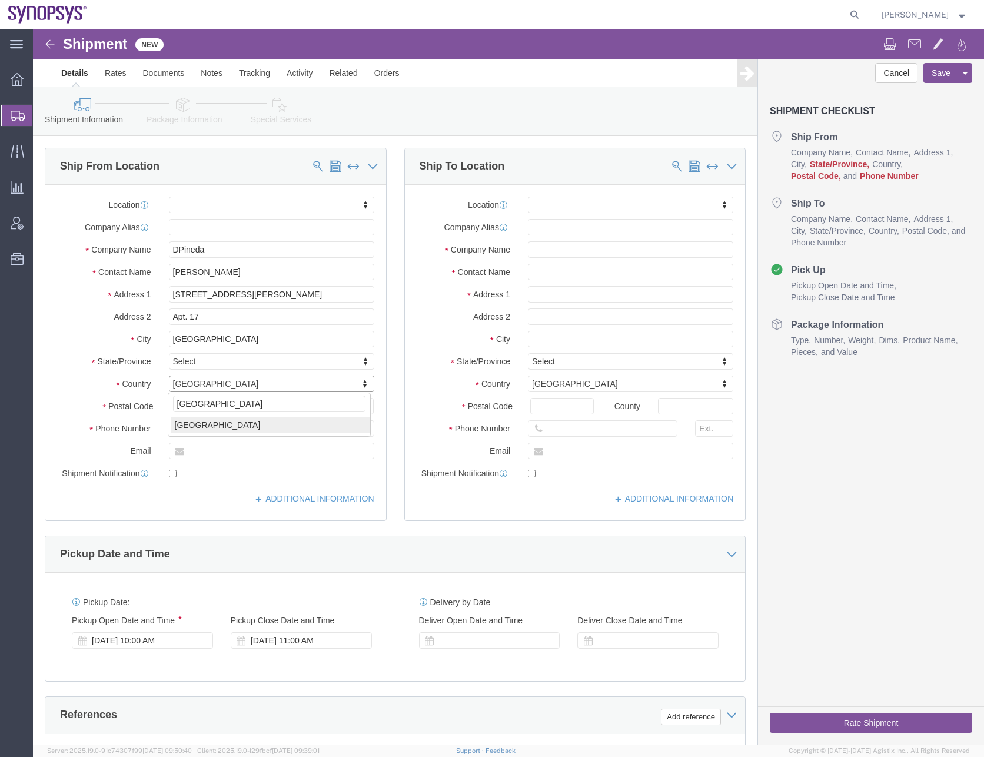
select select
select select "CA"
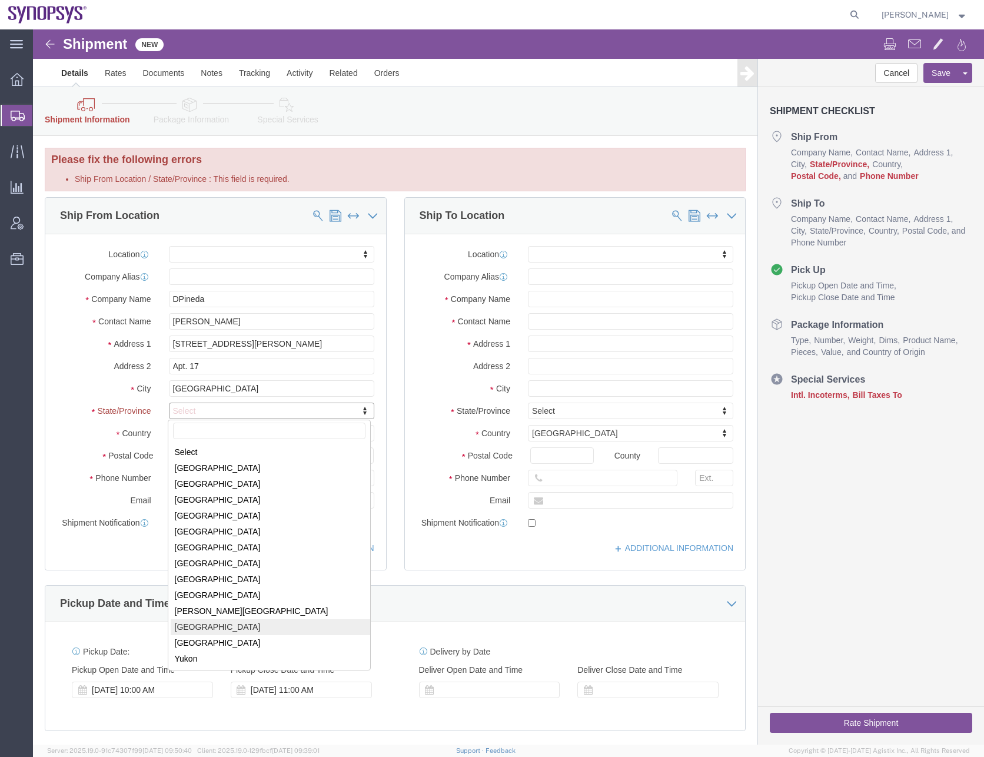
select select
select select "QC"
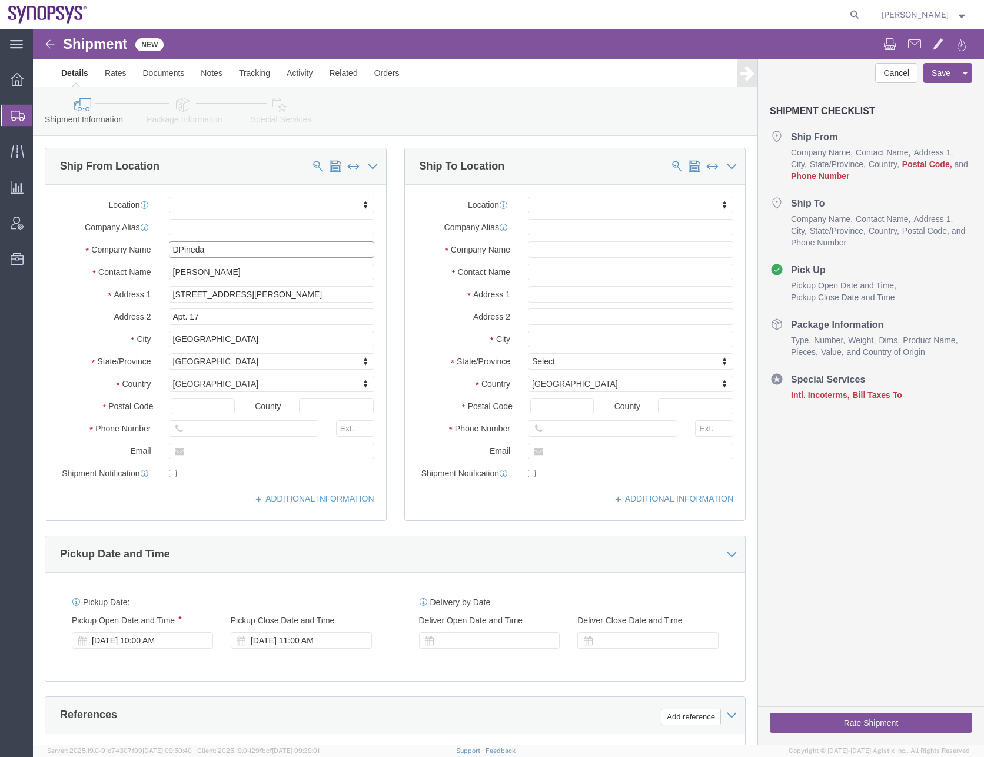
click input "DPineda"
type input "[PERSON_NAME]"
click input "text"
type input "H3W 1X5"
select select
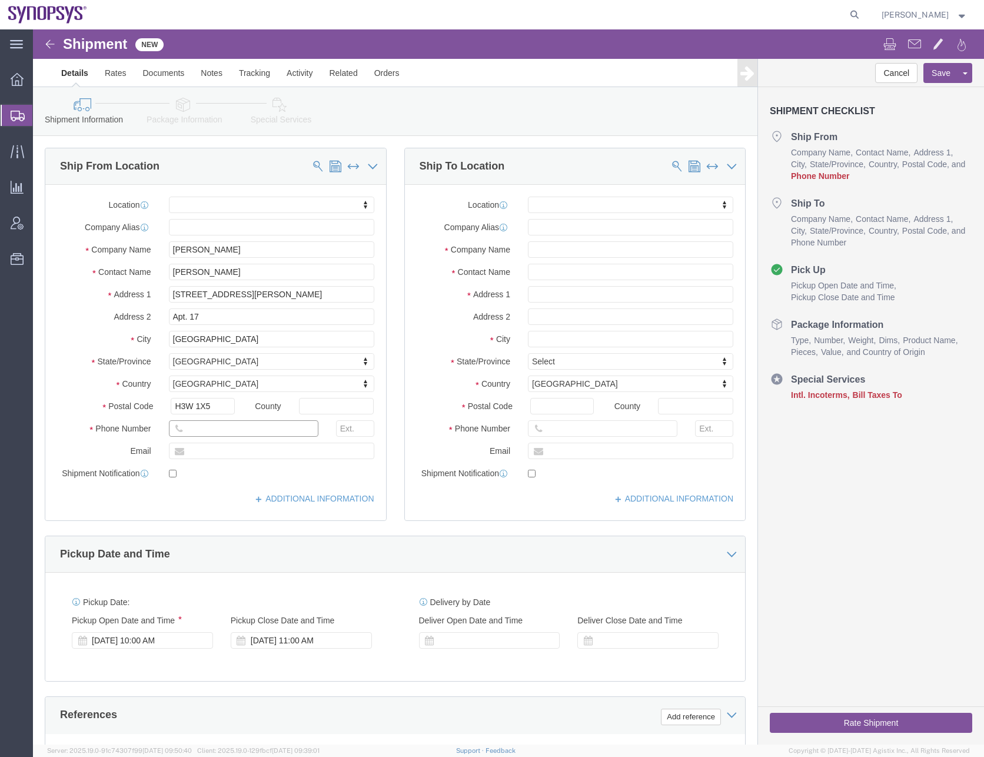
click input "text"
type input "[PHONE_NUMBER]"
click input "text"
type input "[EMAIL_ADDRESS][DOMAIN_NAME]"
click ul "Details Rates Documents Notes Tracking Activity Related Orders"
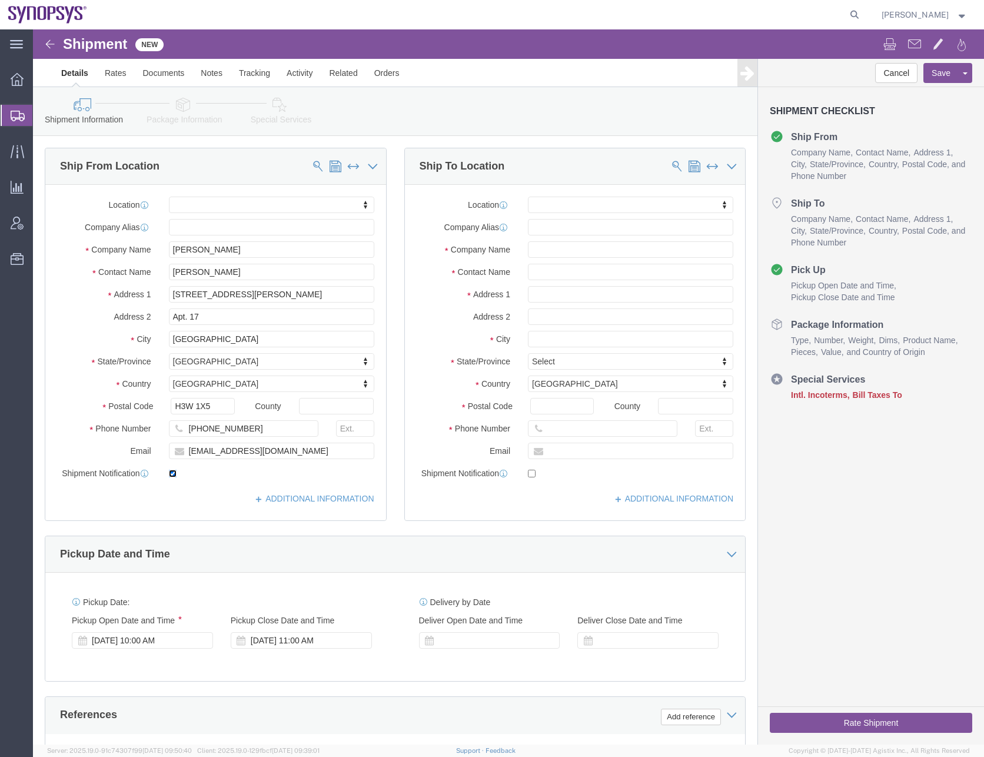
click input "checkbox"
checkbox input "false"
click input "text"
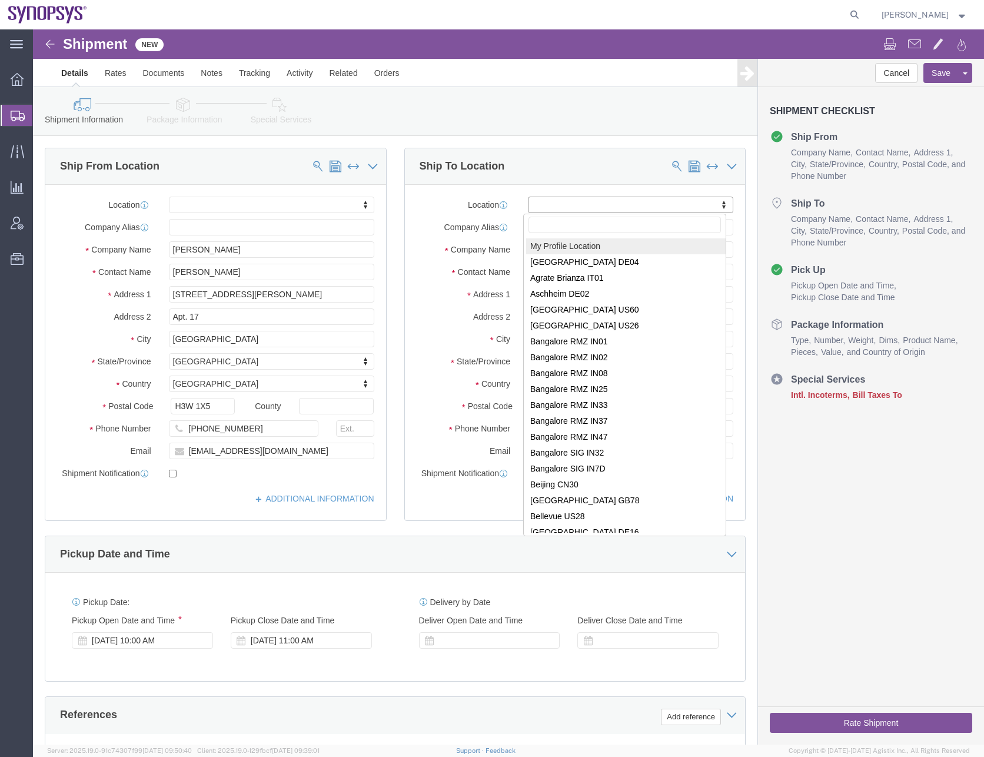
select select "MYPROFILE"
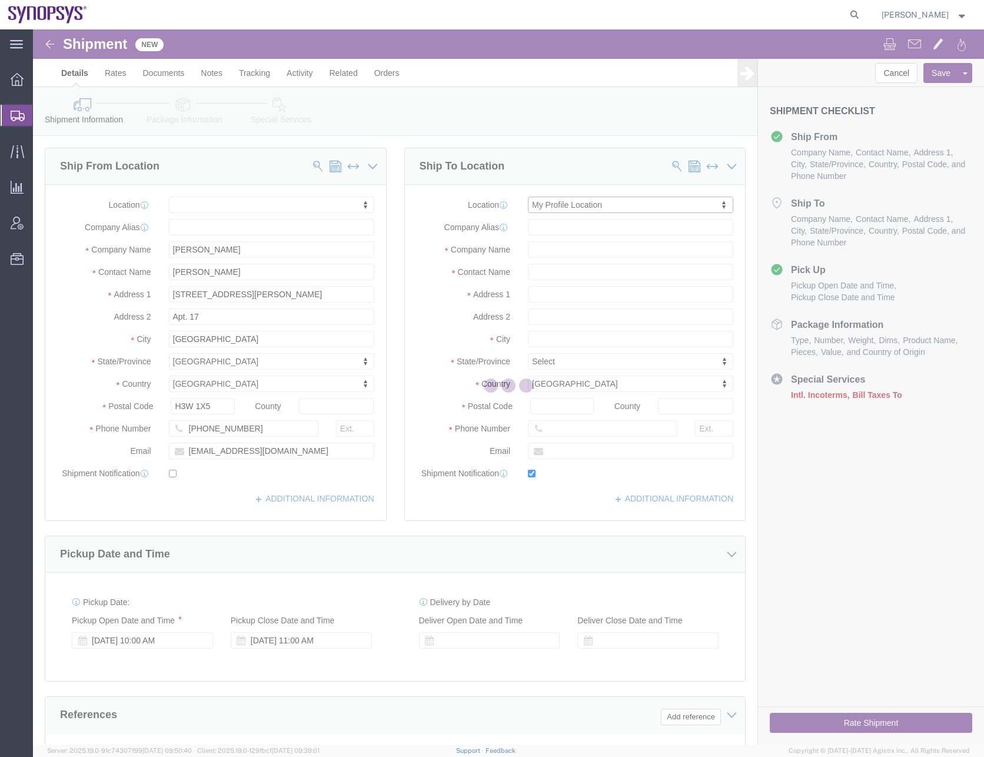
type input "[STREET_ADDRESS]"
type input "94085"
type input "0016505845000"
type input "[PERSON_NAME][EMAIL_ADDRESS][DOMAIN_NAME]"
checkbox input "true"
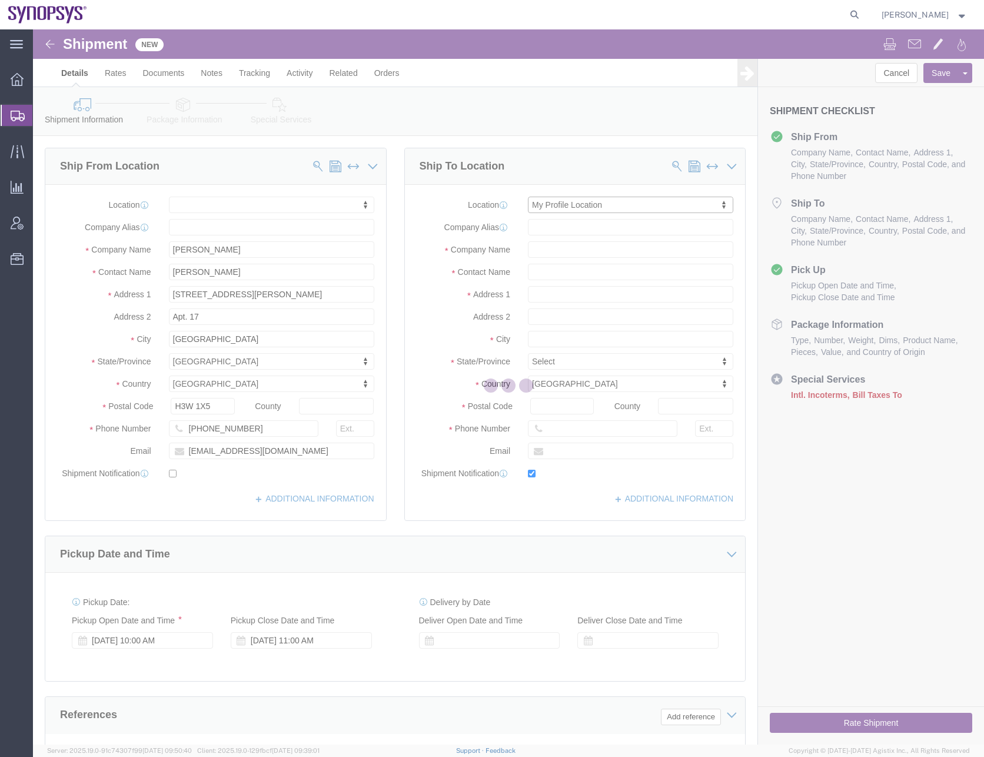
type input "Synopsys Headquarters USSV"
type input "[PERSON_NAME]"
type input "Sunnyvale"
select select "CA"
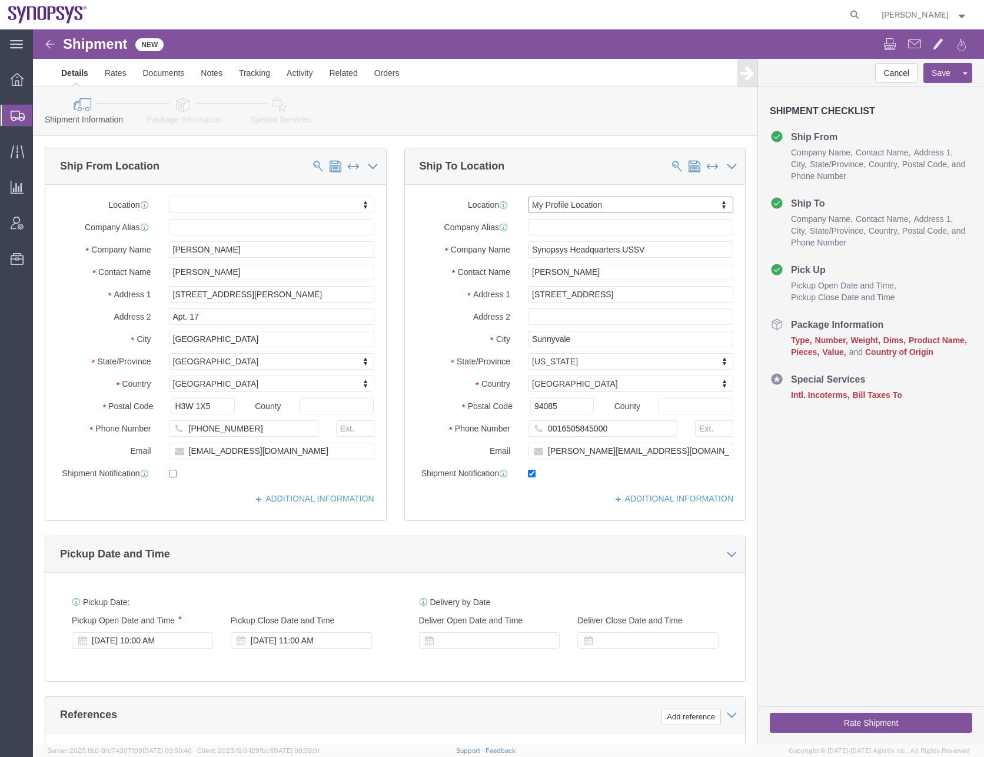
click ul "Details Rates Documents Notes Tracking Activity Related Orders"
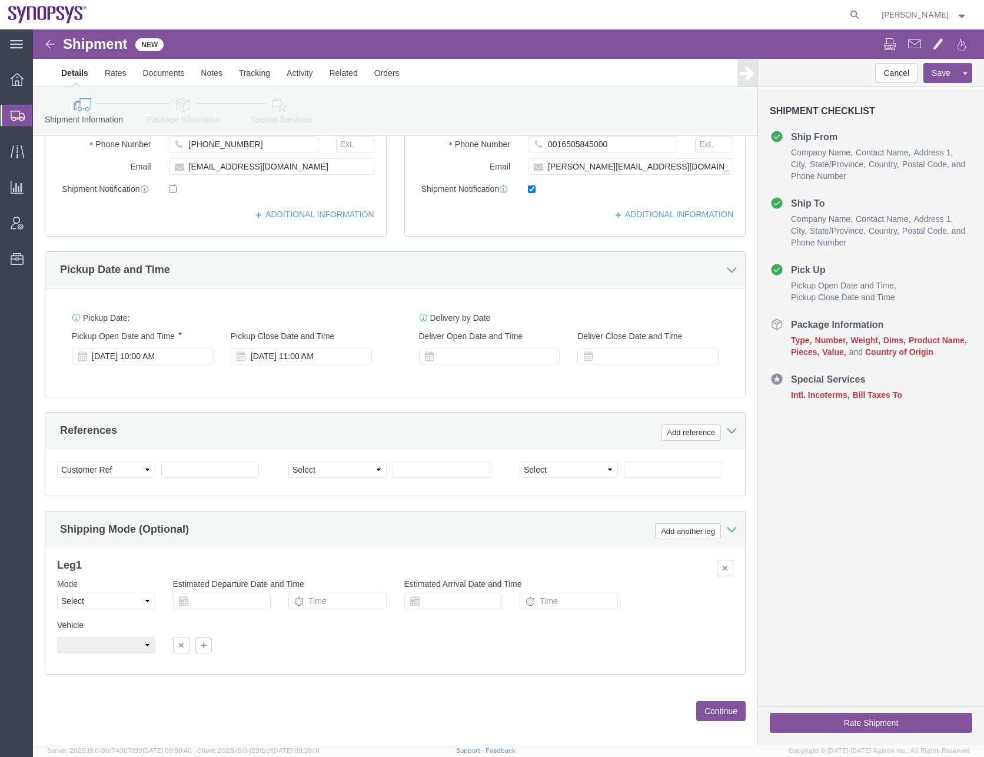
scroll to position [294, 0]
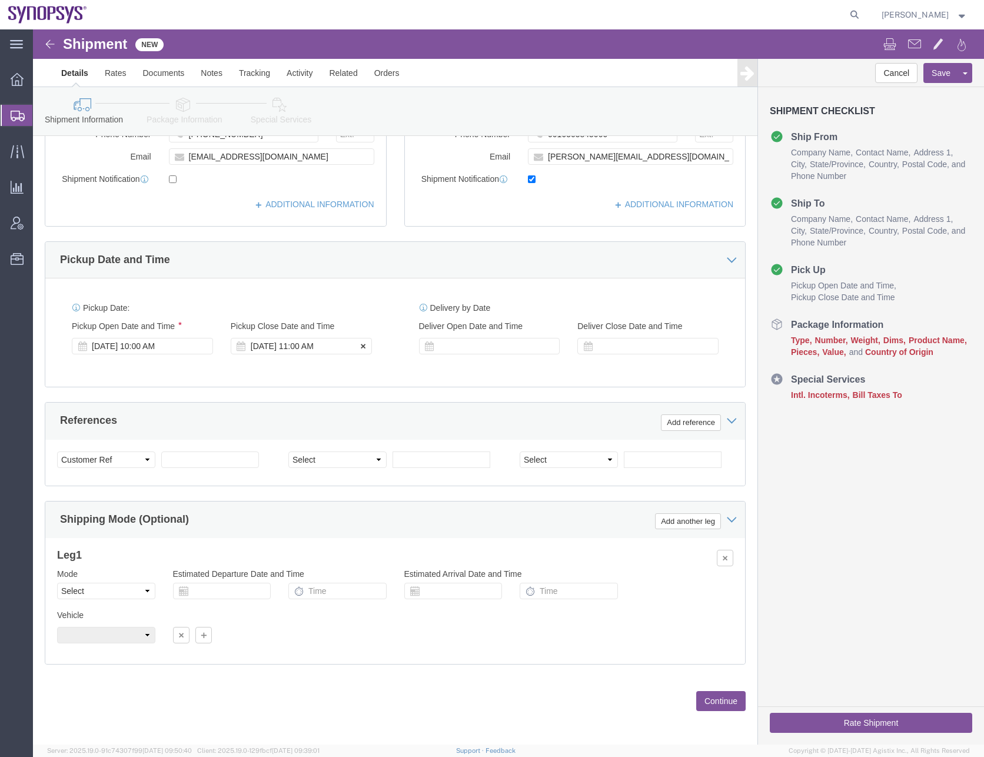
click div "[DATE] 11:00 AM"
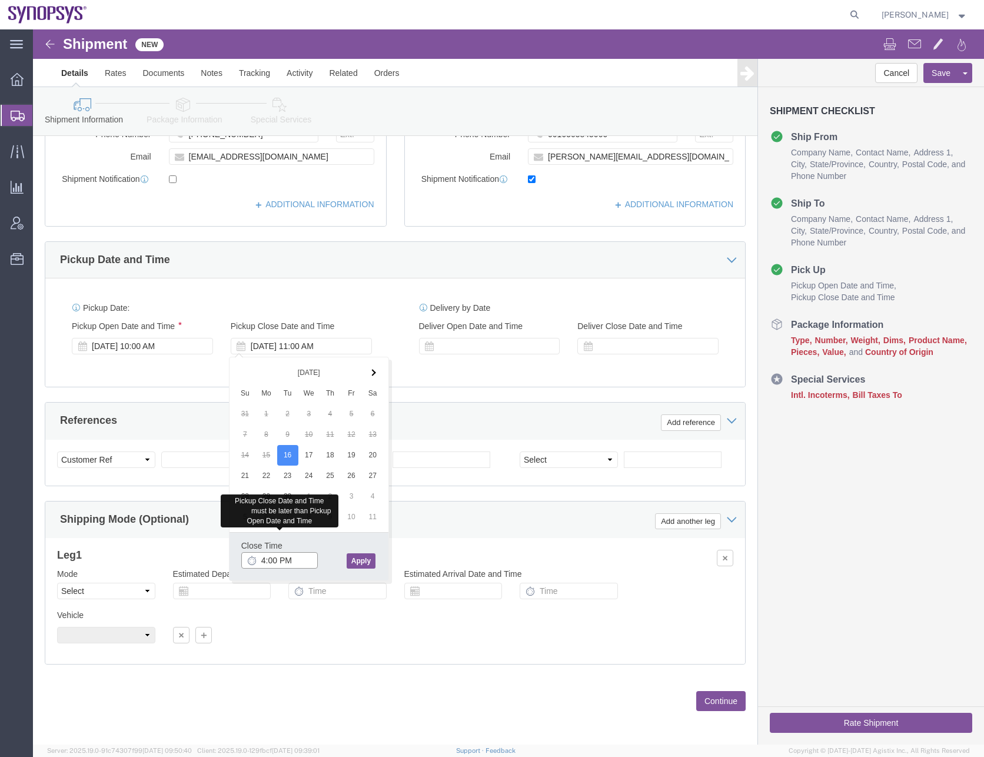
type input "4:00 PM"
click button "Apply"
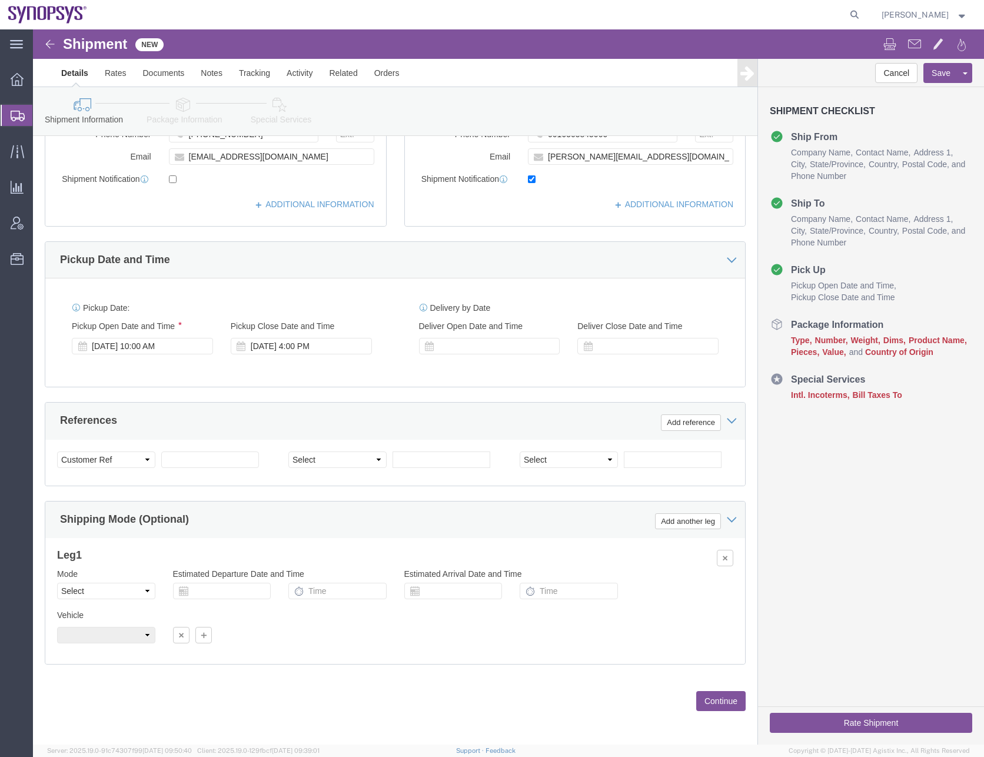
click div "Pickup Date: Pickup Start Date Pickup Start Time Pickup Open Date and Time [DAT…"
click button "Continue"
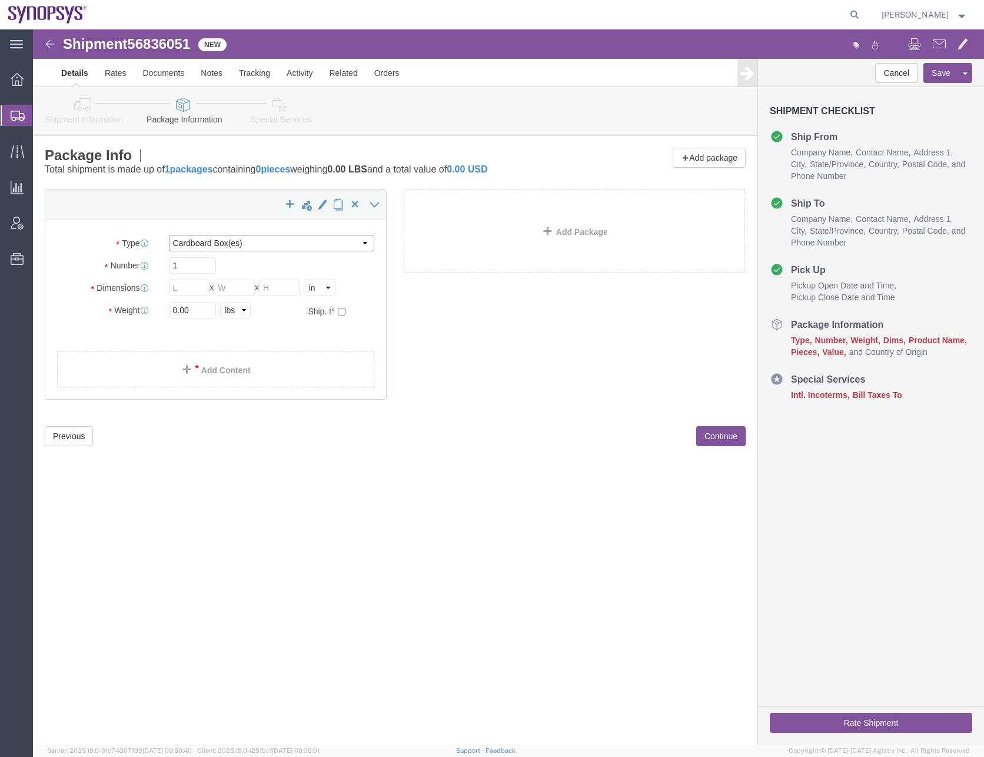
click select "Select Bale(s) Basket(s) Bolt(s) Bottle(s) Buckets Bulk Bundle(s) Can(s) Cardbo…"
select select "LBX"
click select "Select Bale(s) Basket(s) Bolt(s) Bottle(s) Buckets Bulk Bundle(s) Can(s) Cardbo…"
type input "17.50"
type input "12.50"
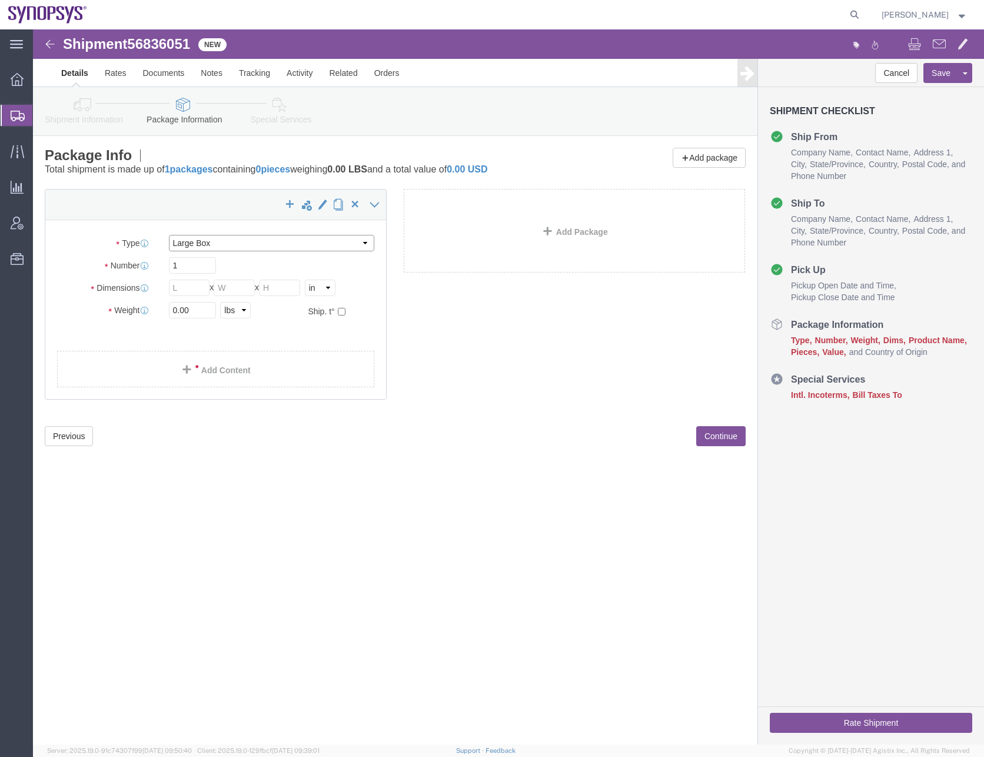
type input "3.00"
click input "1"
type input "25"
click link "Add Content"
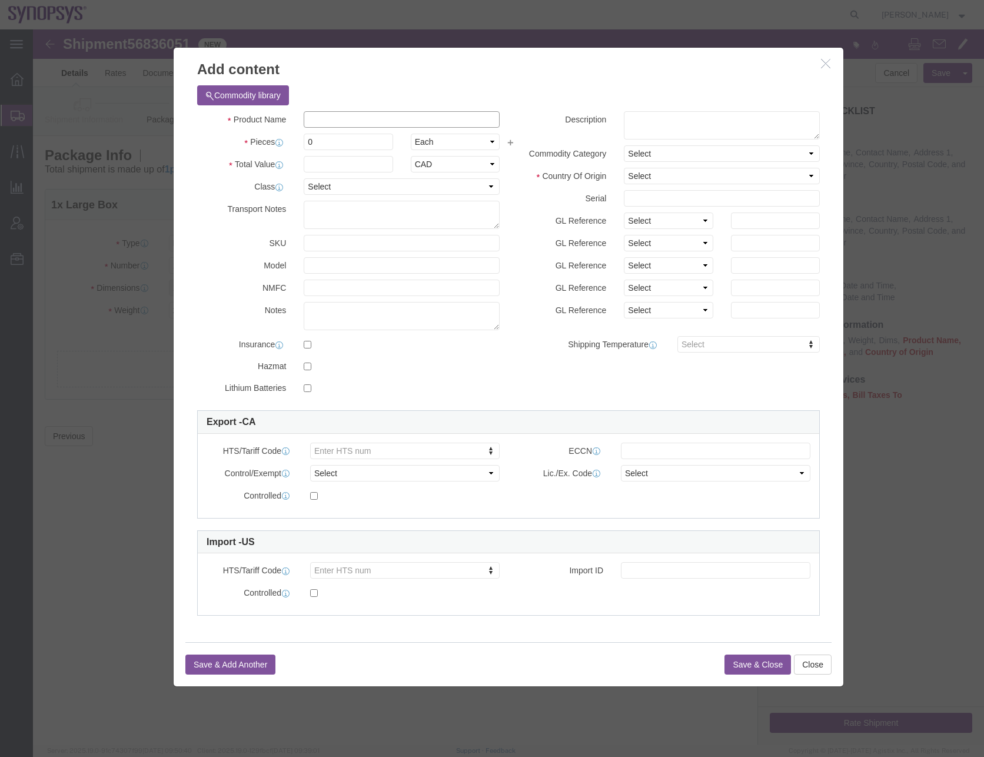
click input "text"
type input "document"
click td "Model:"
type input "1"
select select "USD"
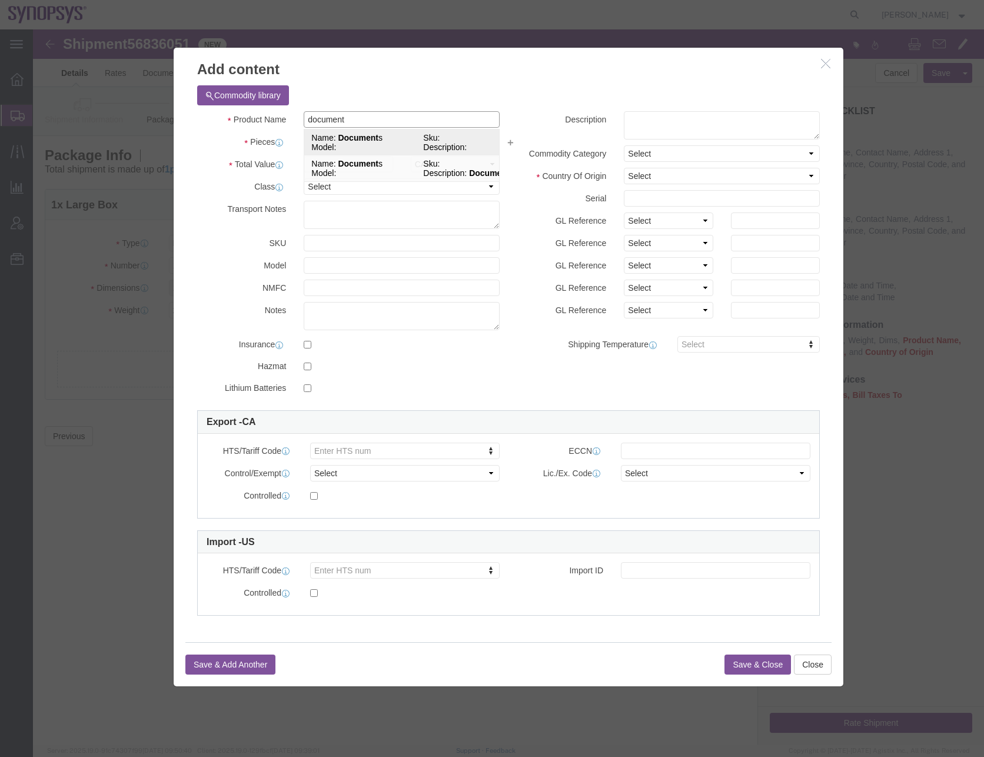
type input "EAR99"
select select "BIS"
checkbox input "false"
type input "Documents"
select select "NLR"
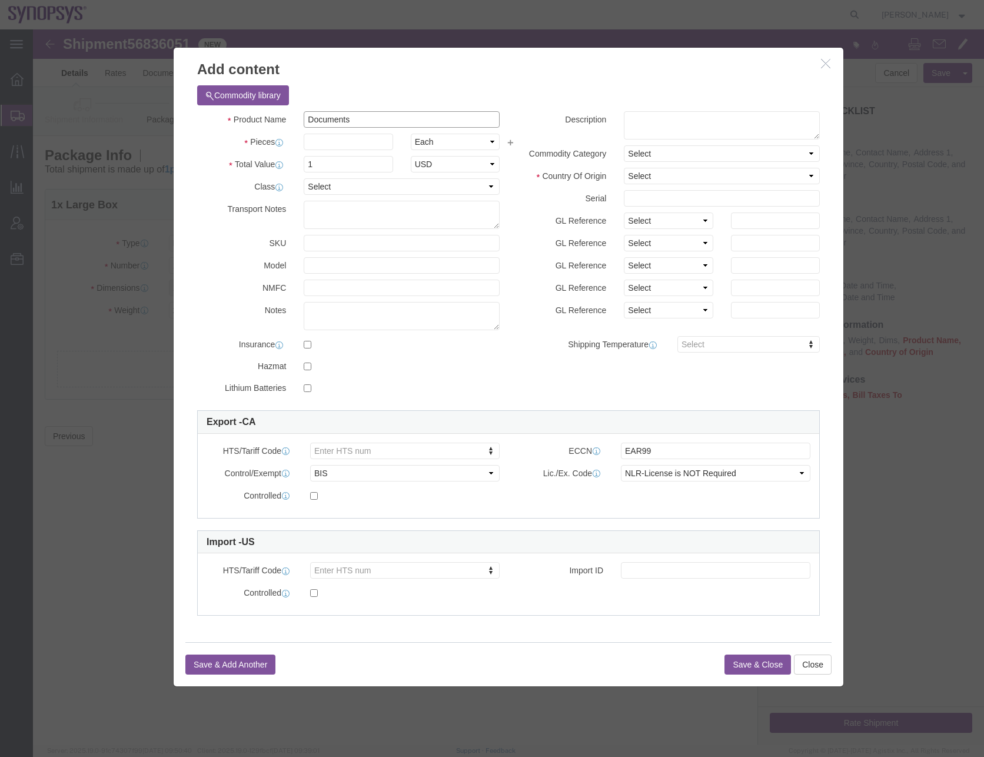
type input "Documents"
click textarea
type textarea "Documents"
click div "Commodity library Product Name Documents document Pieces Select Bag Barrels 100…"
click input "text"
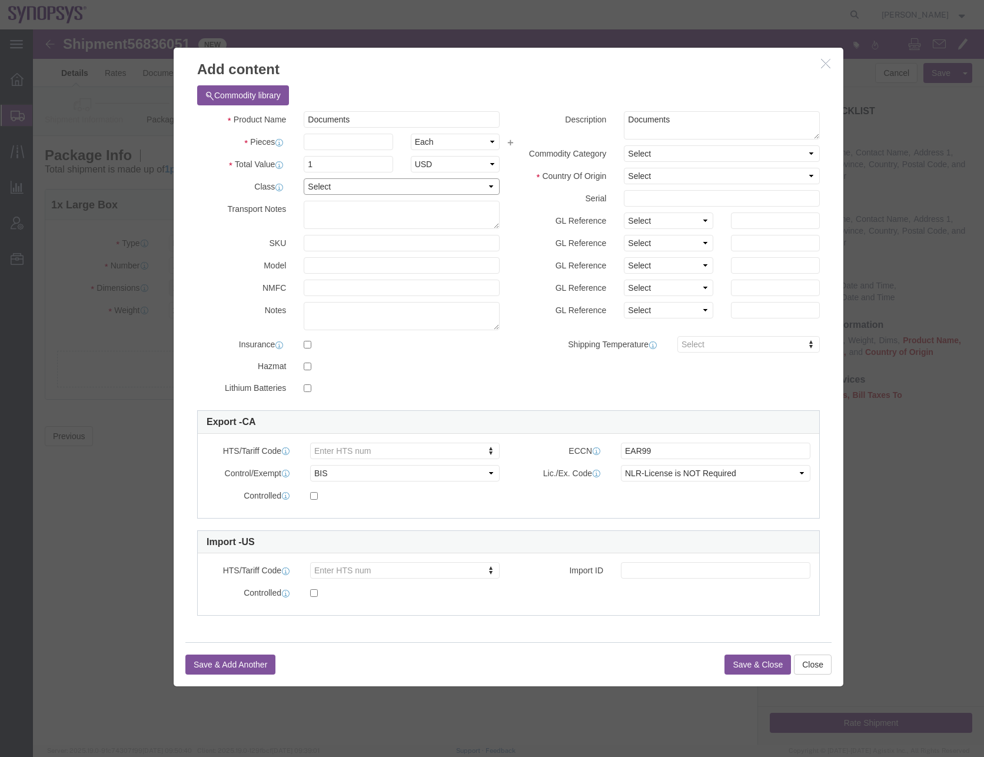
click select "Select 50 55 60 65 70 85 92.5 100 125 175 250 300 400"
select select "50"
click select "Select 50 55 60 65 70 85 92.5 100 125 175 250 300 400"
click input "text"
click select "Select [GEOGRAPHIC_DATA] [GEOGRAPHIC_DATA] [GEOGRAPHIC_DATA] [GEOGRAPHIC_DATA] …"
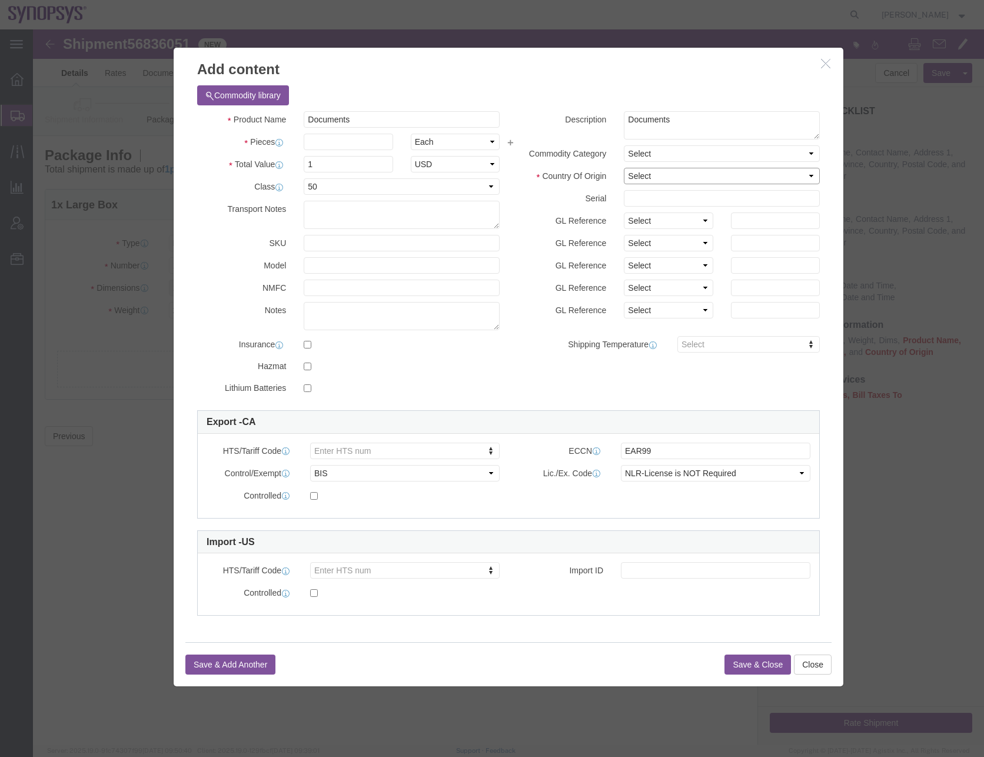
select select "CA"
click select "Select [GEOGRAPHIC_DATA] [GEOGRAPHIC_DATA] [GEOGRAPHIC_DATA] [GEOGRAPHIC_DATA] …"
click input "text"
type input "3"
drag, startPoint x: 292, startPoint y: 132, endPoint x: 268, endPoint y: 135, distance: 23.7
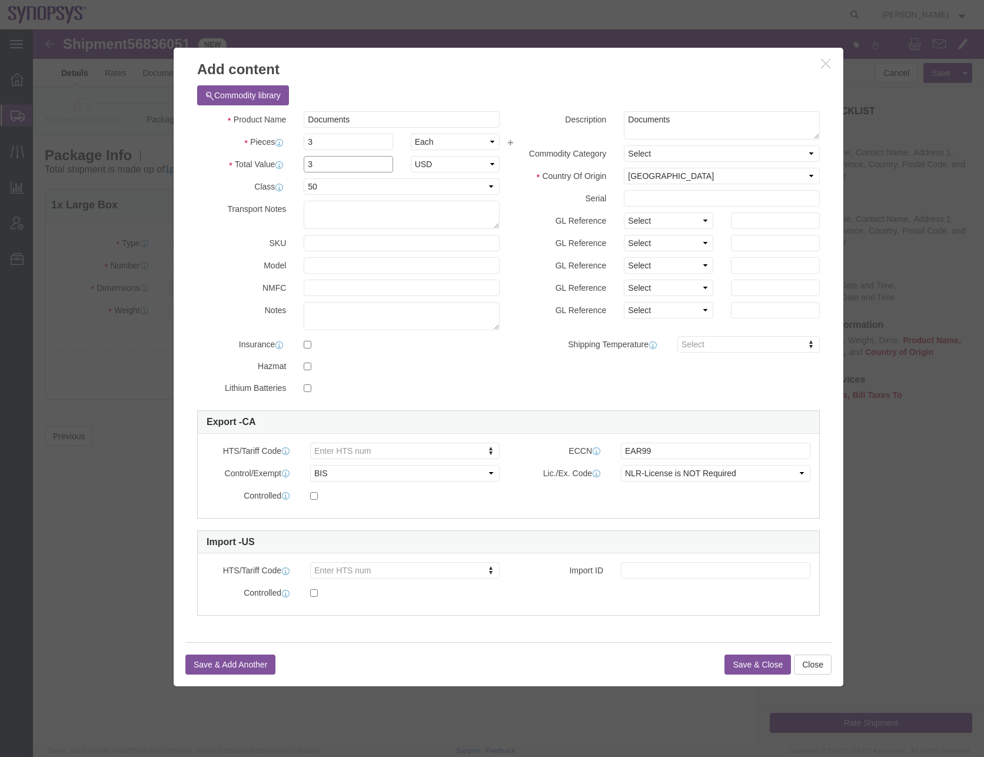
click div "3"
click h3 "Add content"
drag, startPoint x: 323, startPoint y: 131, endPoint x: 261, endPoint y: 131, distance: 61.2
click div "Total Value 100 Select ADP AED AFN ALL AMD AOA ARS ATS AUD AWG AZN BAM BBD BDT …"
type input "50"
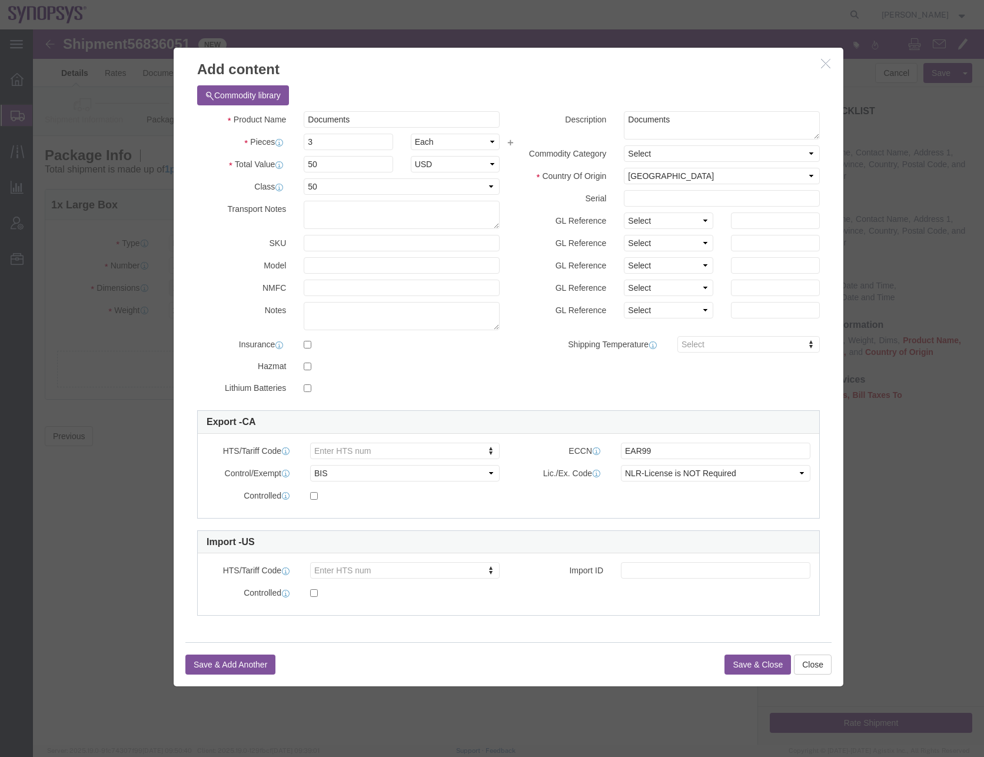
click div "Add content Commodity library Product Name Documents document Pieces 3 Select B…"
click select "Select ATF BIS DEA EPA FDA FTR ITAR OFAC Other (OPA)"
select select "FTR"
click select "Select ATF BIS DEA EPA FDA FTR ITAR OFAC Other (OPA)"
click select "Select 30.2(d)(2) 30.36 30.37(a) 30.37(f) 30.37(g) 30.37(h) 30.37(i) 30.37(j) 3…"
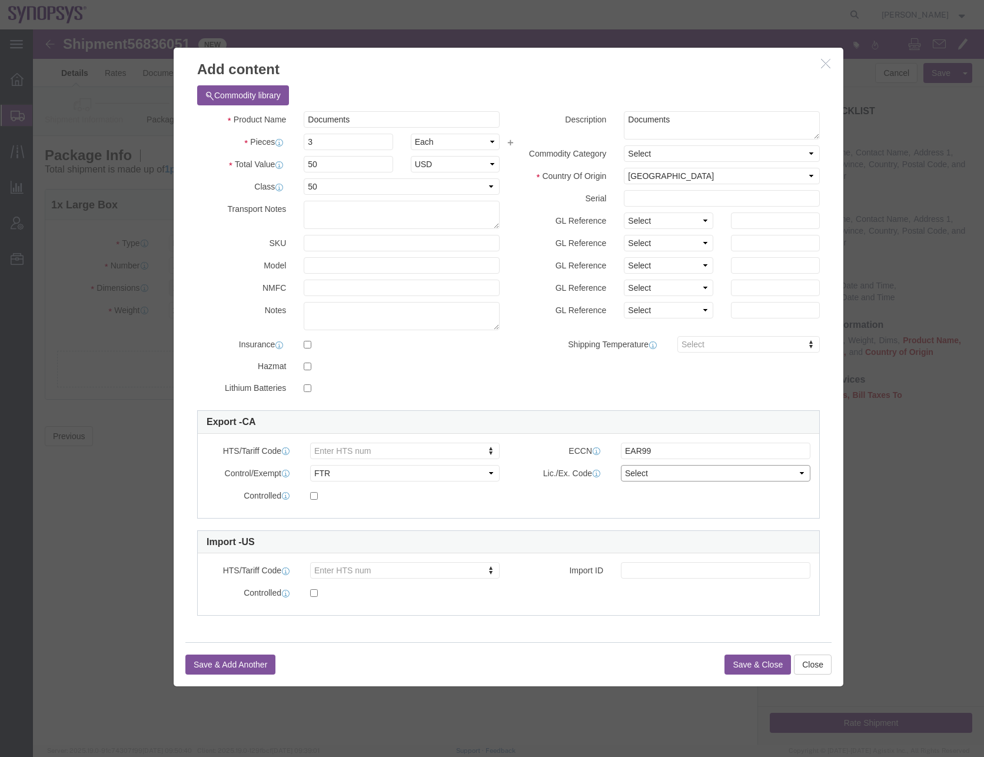
select select "30.36"
click select "Select 30.2(d)(2) 30.36 30.37(a) 30.37(f) 30.37(g) 30.37(h) 30.37(i) 30.37(j) 3…"
click button "Save & Close"
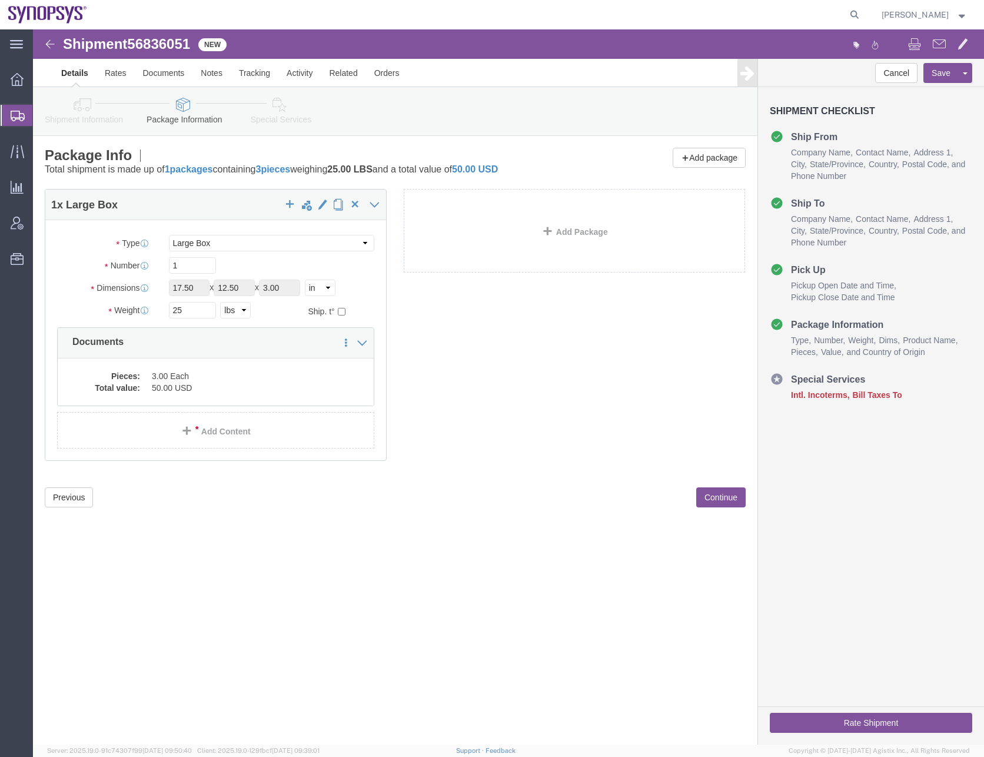
click div "Shipment 56836051 New Details Rates Documents Notes Tracking Activity Related O…"
click button "Continue"
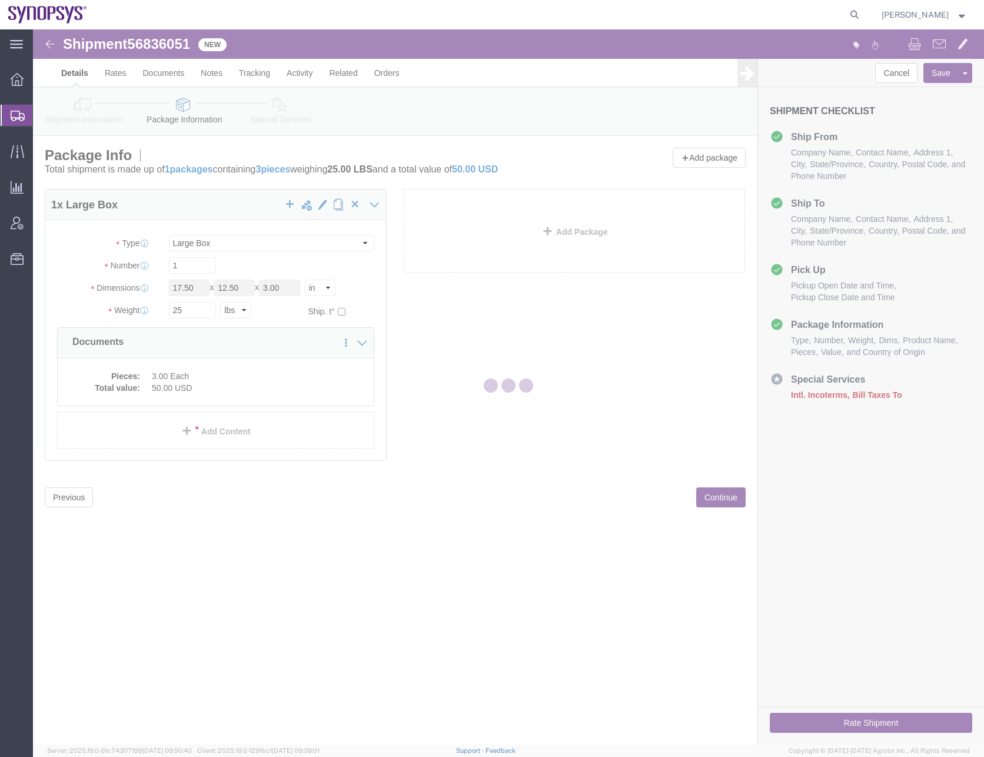
select select
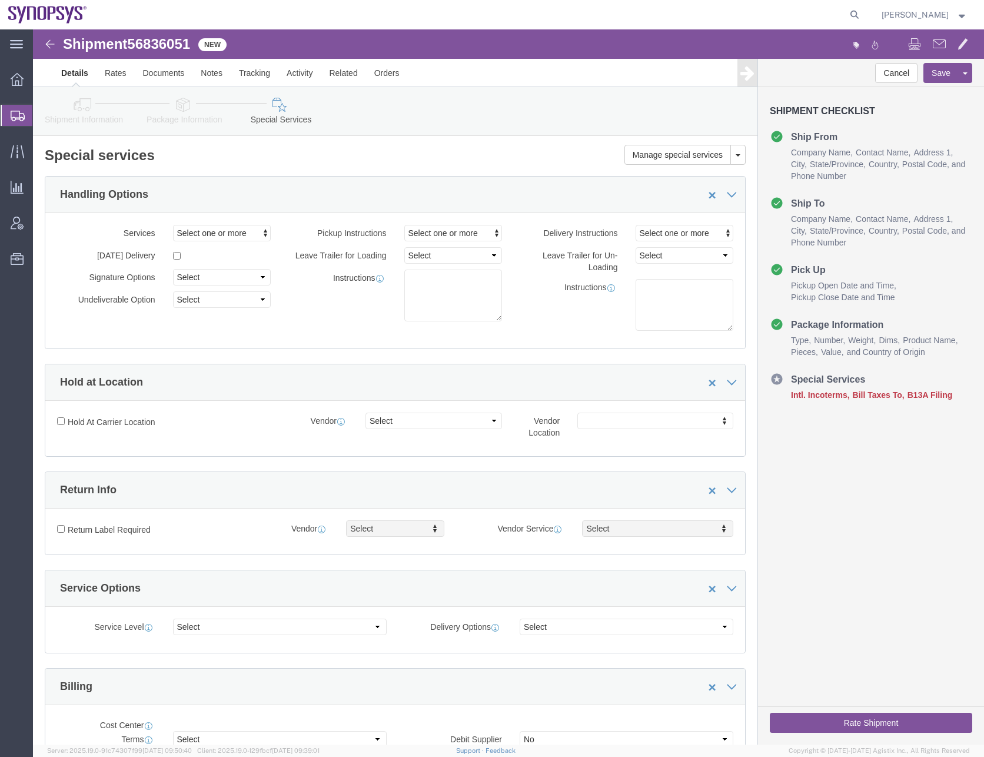
select select "COSTCENTER"
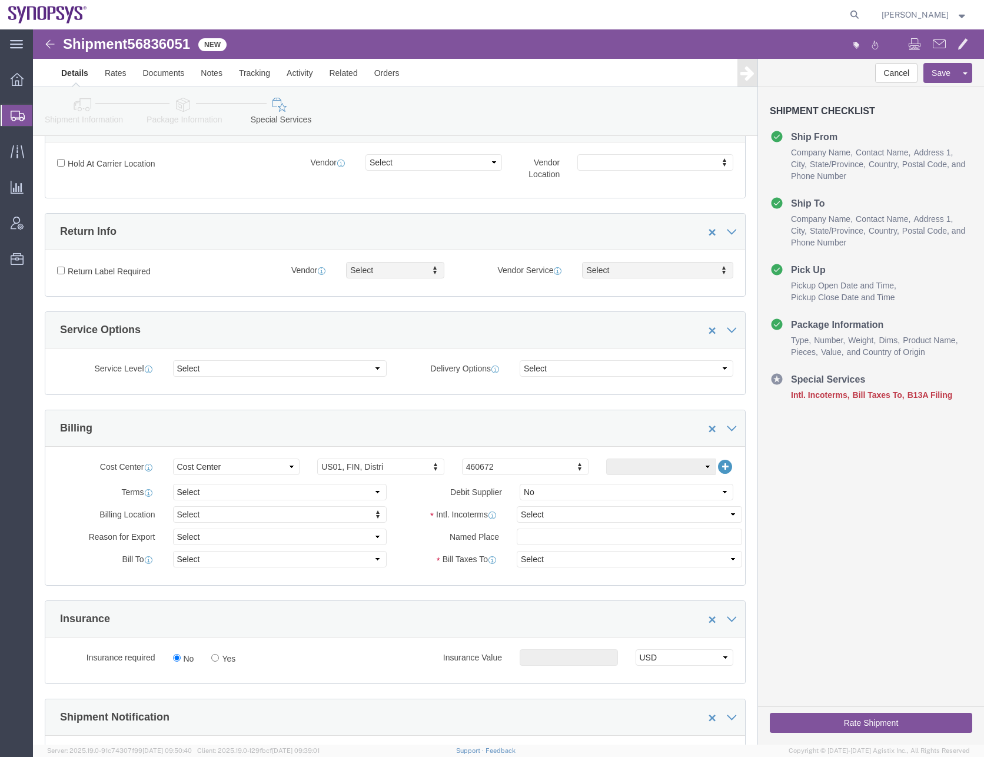
scroll to position [294, 0]
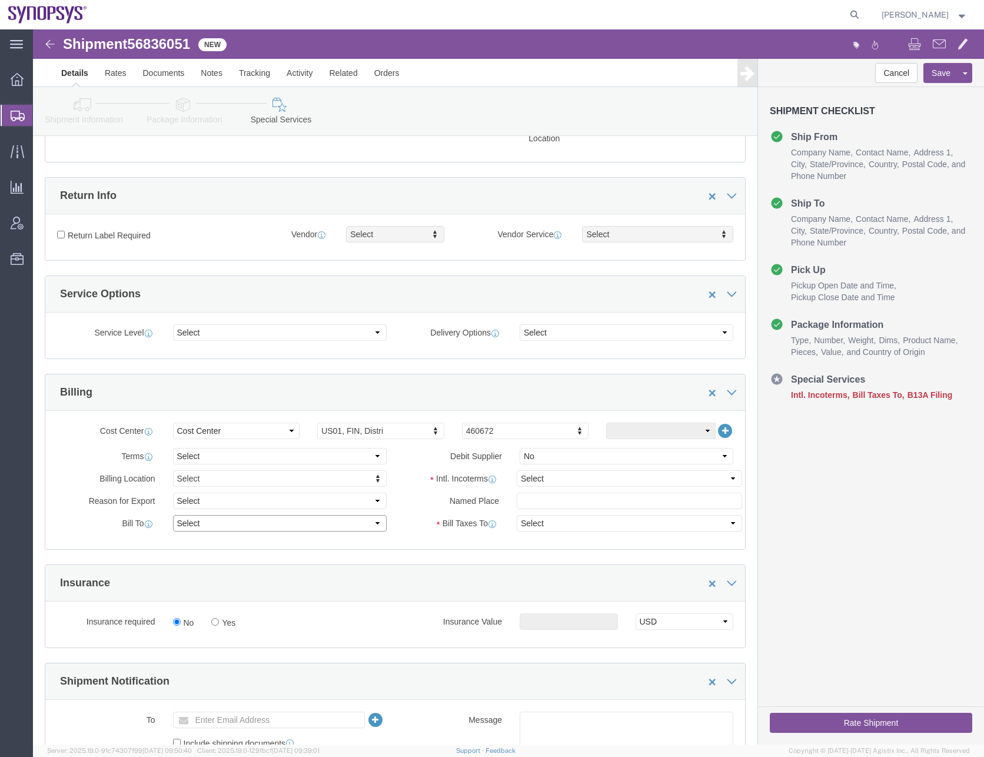
click select "Select Recipient Account Sender/Shipper Third Party Account"
select select "SHIP"
click select "Select Recipient Account Sender/Shipper Third Party Account"
click select "Select Yes No"
select select
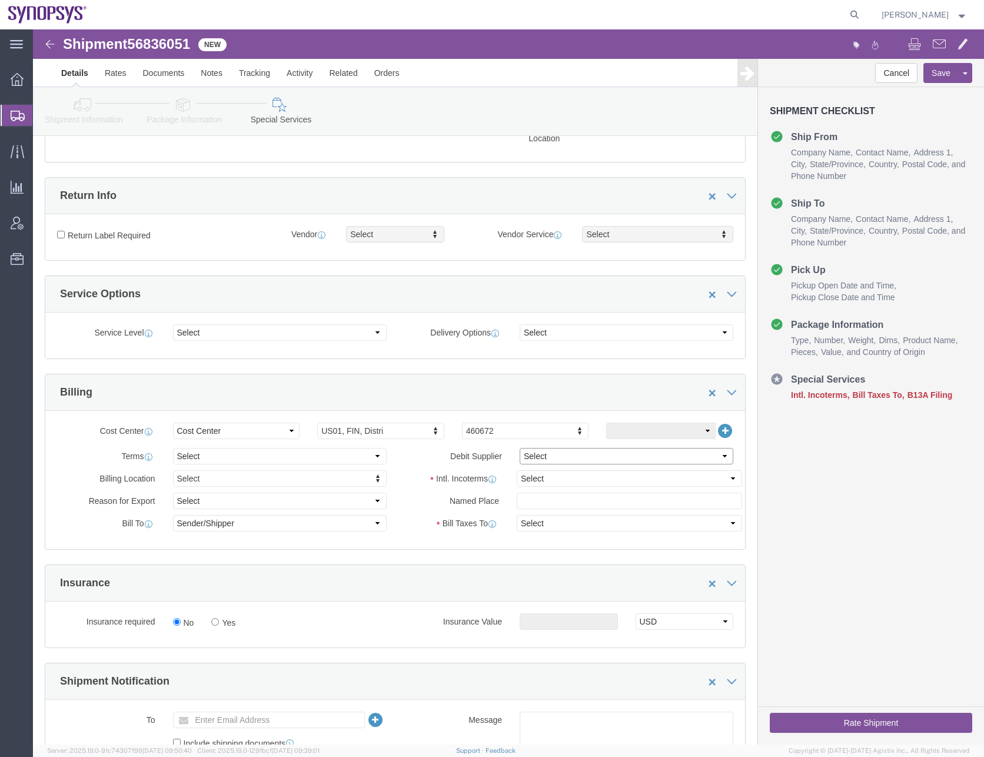
click select "Select Yes No"
click select "Select Carriage Insurance Paid Carriage Paid To Cost and Freight Cost Insurance…"
select select "DAP"
click select "Select Carriage Insurance Paid Carriage Paid To Cost and Freight Cost Insurance…"
select select "RCPN"
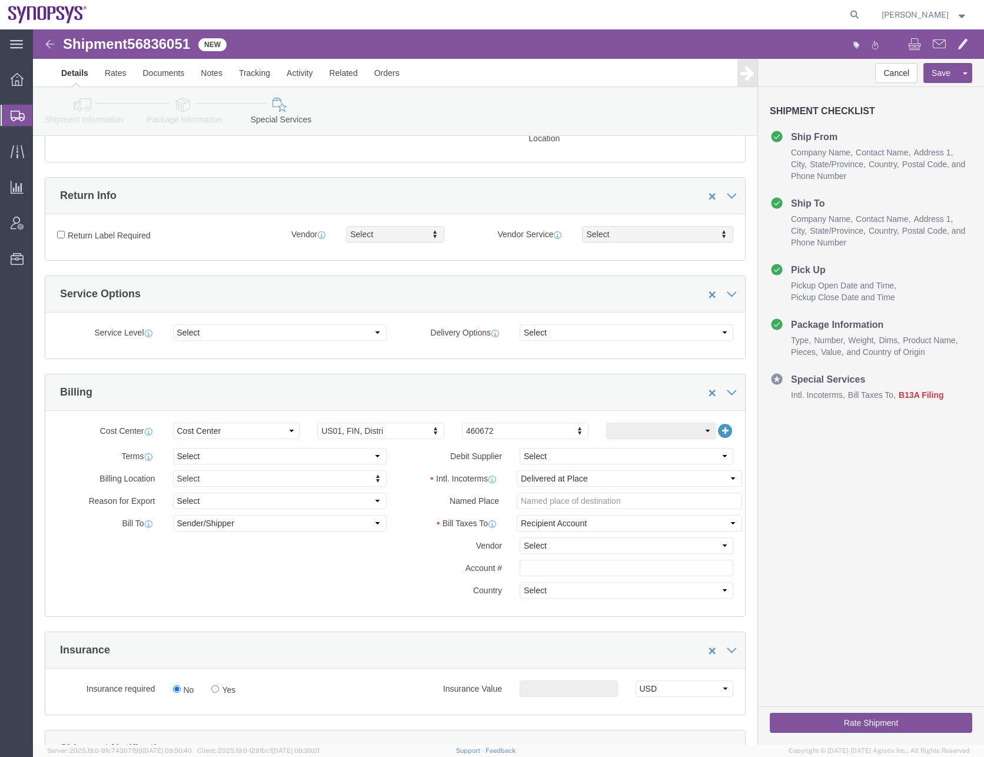
click label "Account #"
click select "Select Carriage Insurance Paid Carriage Paid To Cost and Freight Cost Insurance…"
select select "DDP"
click select "Select Carriage Insurance Paid Carriage Paid To Cost and Freight Cost Insurance…"
select select "SHIP"
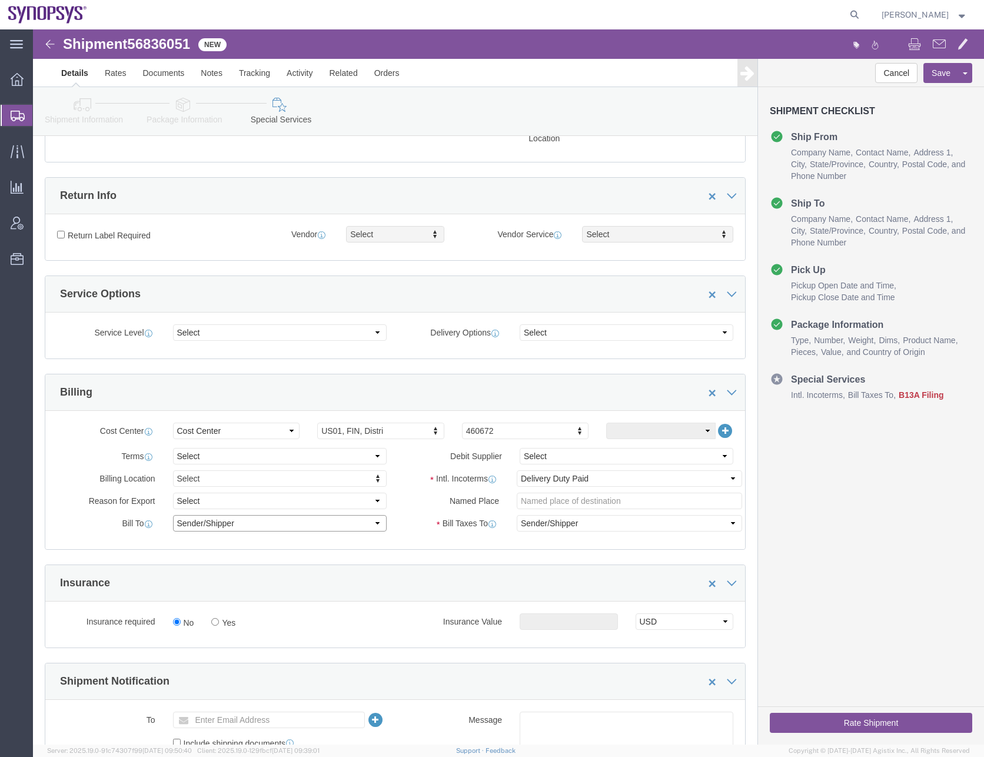
click select "Select Recipient Account Sender/Shipper Third Party Account"
select select "RCPN"
click select "Select Recipient Account Sender/Shipper Third Party Account"
type input "Synopsys Headquarters USSV"
type input "[STREET_ADDRESS]"
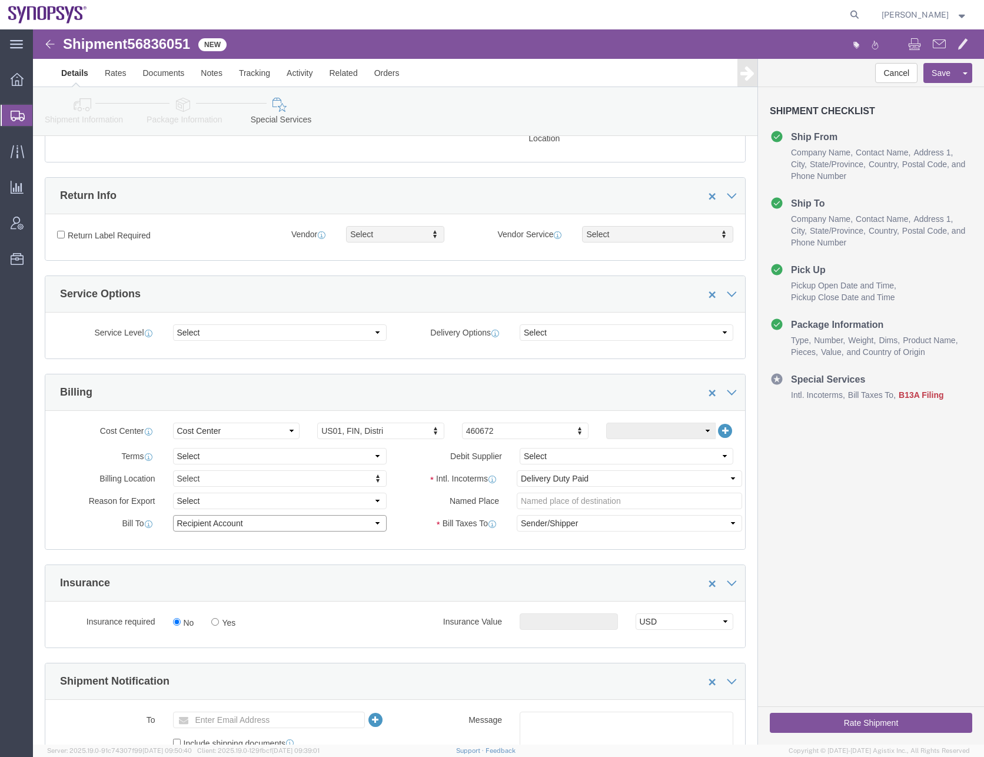
select select "US"
select select "CA"
type input "0016505845000"
type input "[PERSON_NAME]"
type input "Sunnyvale"
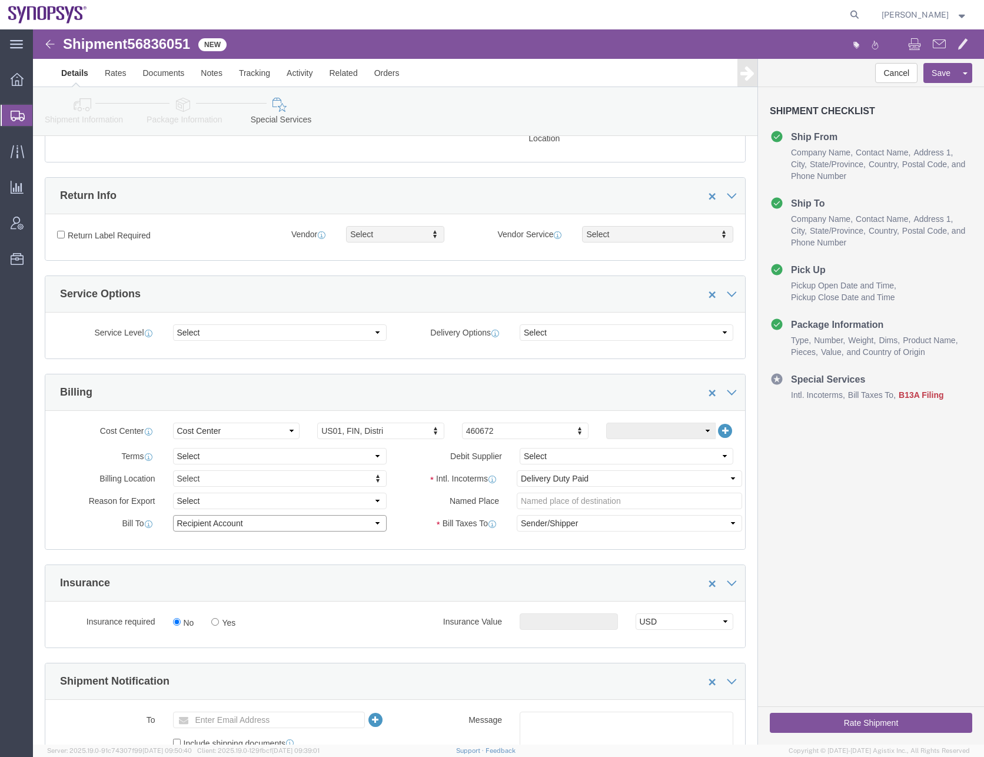
type input "94085"
type input "[US_EMPLOYER_IDENTIFICATION_NUMBER]"
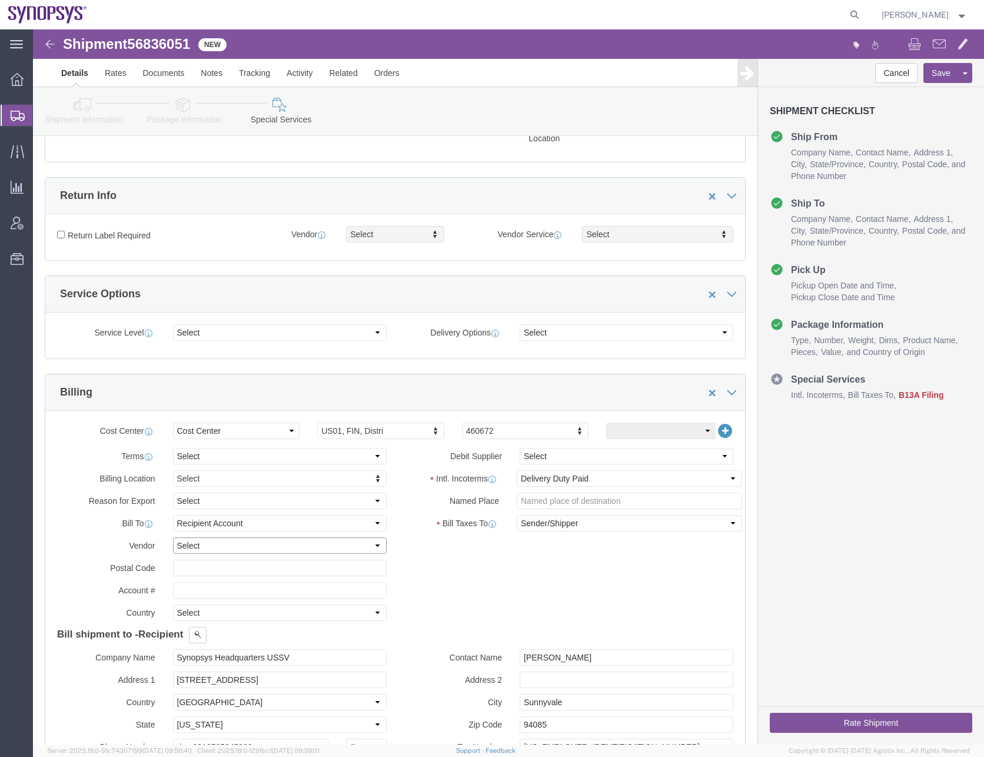
click select "Select DHL FedEx Express UPS"
select select "FedEx Express"
click select "Select DHL FedEx Express UPS"
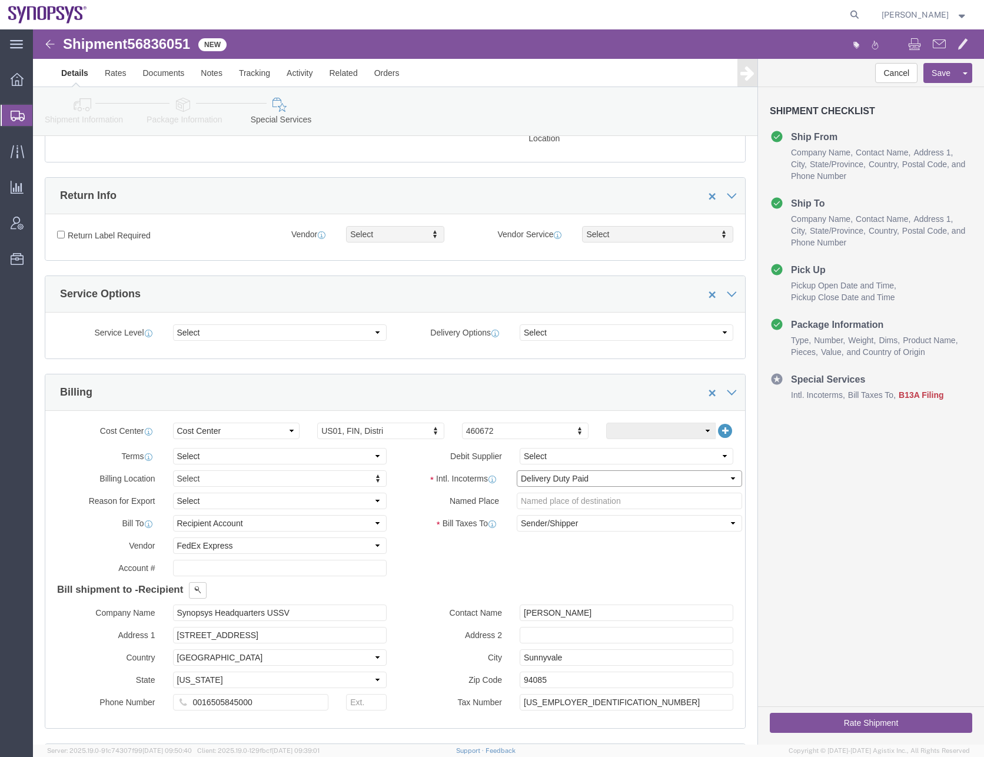
click select "Select Carriage Insurance Paid Carriage Paid To Cost and Freight Cost Insurance…"
click div "Billing"
click select "Select Recipient Account Sender/Shipper Third Party Account"
select select "SHIP"
click select "Select Recipient Account Sender/Shipper Third Party Account"
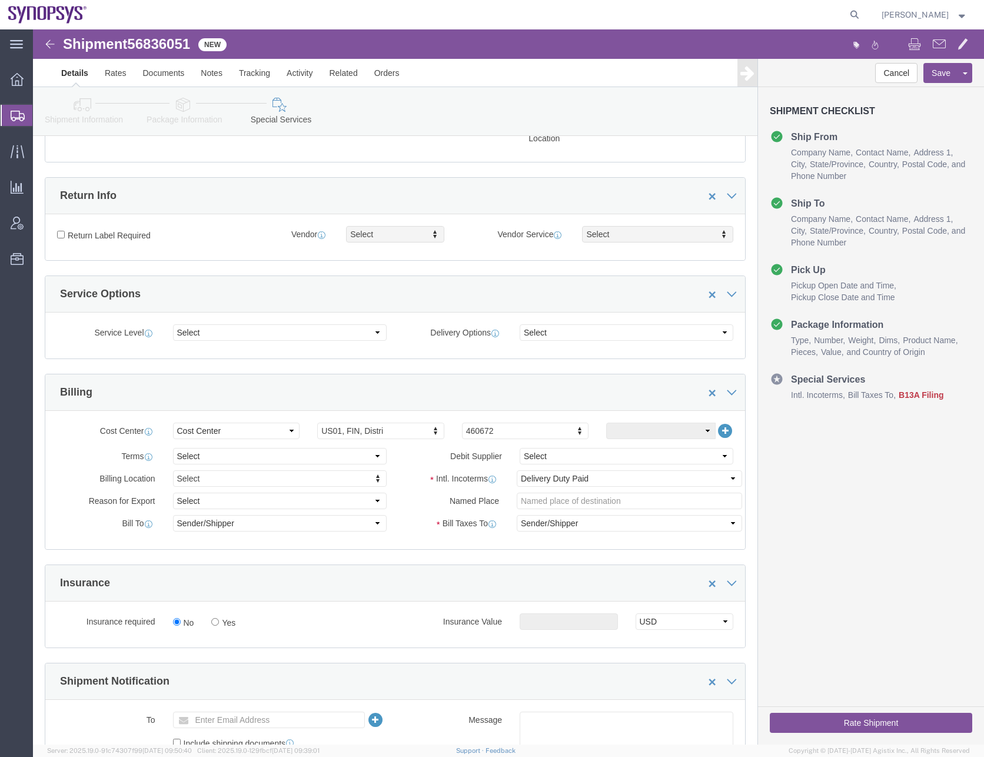
click div "Billing"
click div "Manage special services Handling Options Hold at Location Return Info Service O…"
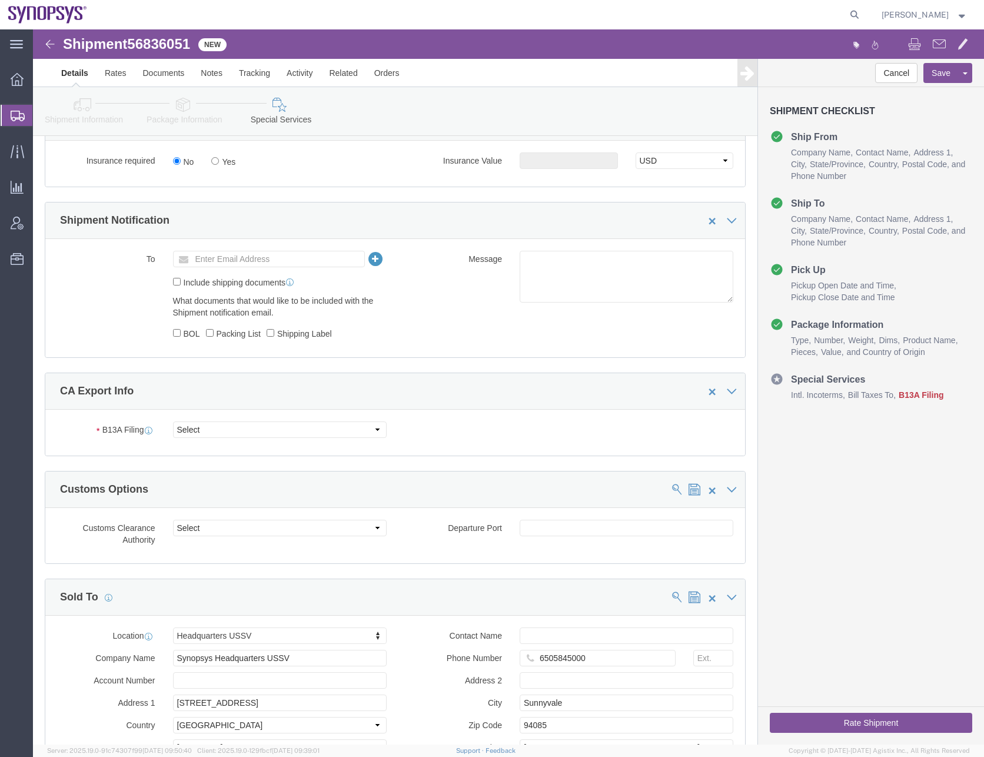
scroll to position [765, 0]
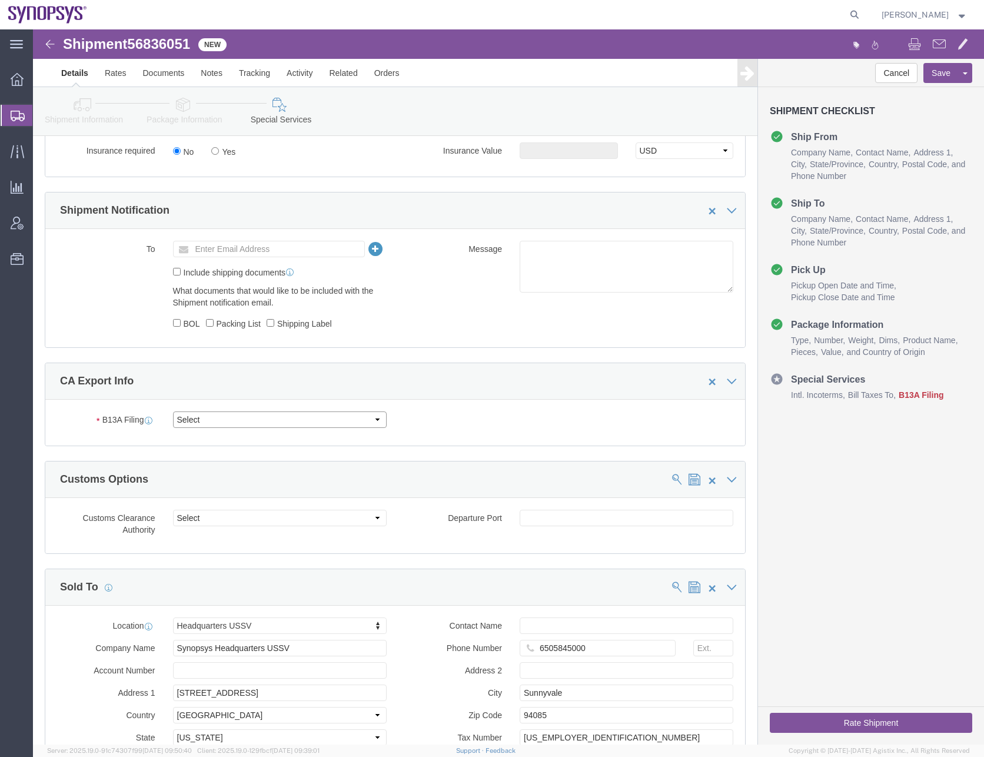
click select "Select Filed Electronically Manually Attached Not Required Summary Reporting"
select select "NOT_REQUIRED"
click select "Select Filed Electronically Manually Attached Not Required Summary Reporting"
click select "Select 01 02 03 04 05 06 07 08 10 11 12 13 14 15 16"
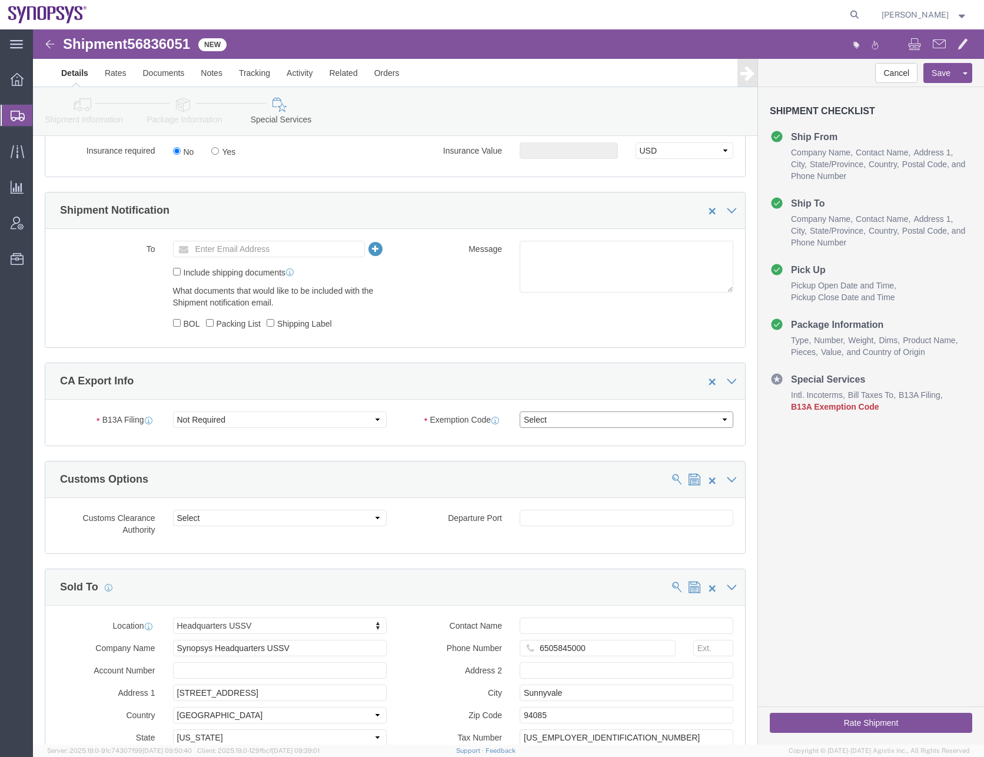
click select "Select 01 02 03 04 05 06 07 08 10 11 12 13 14 15 16"
select select "02"
click select "Select 01 02 03 04 05 06 07 08 10 11 12 13 14 15 16"
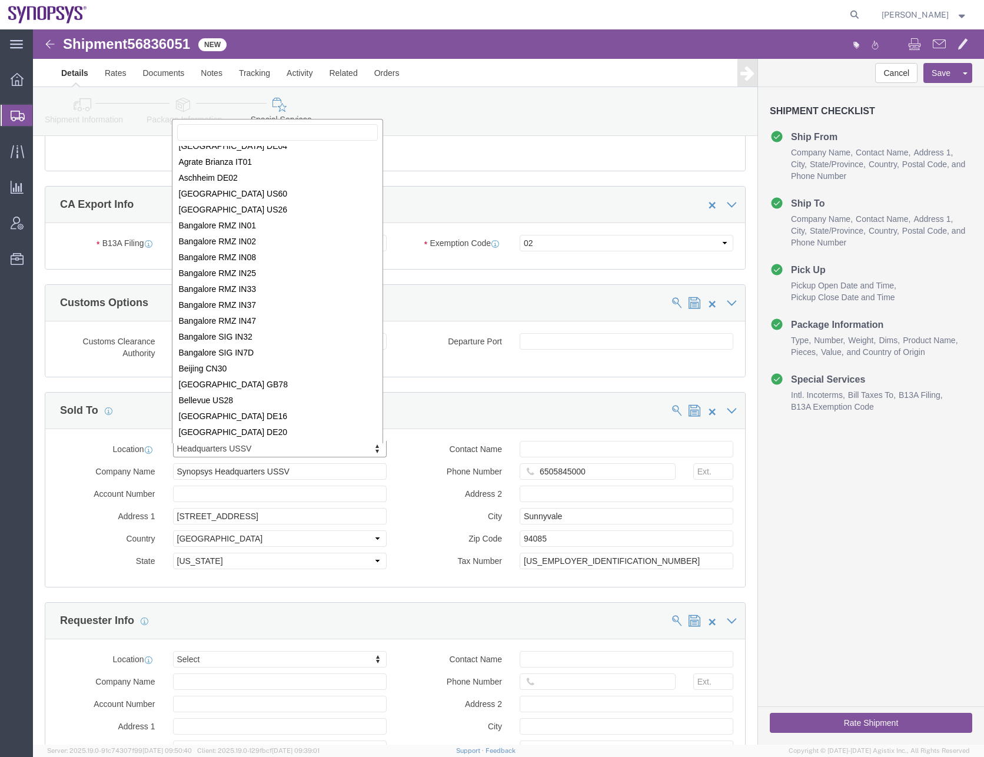
scroll to position [0, 0]
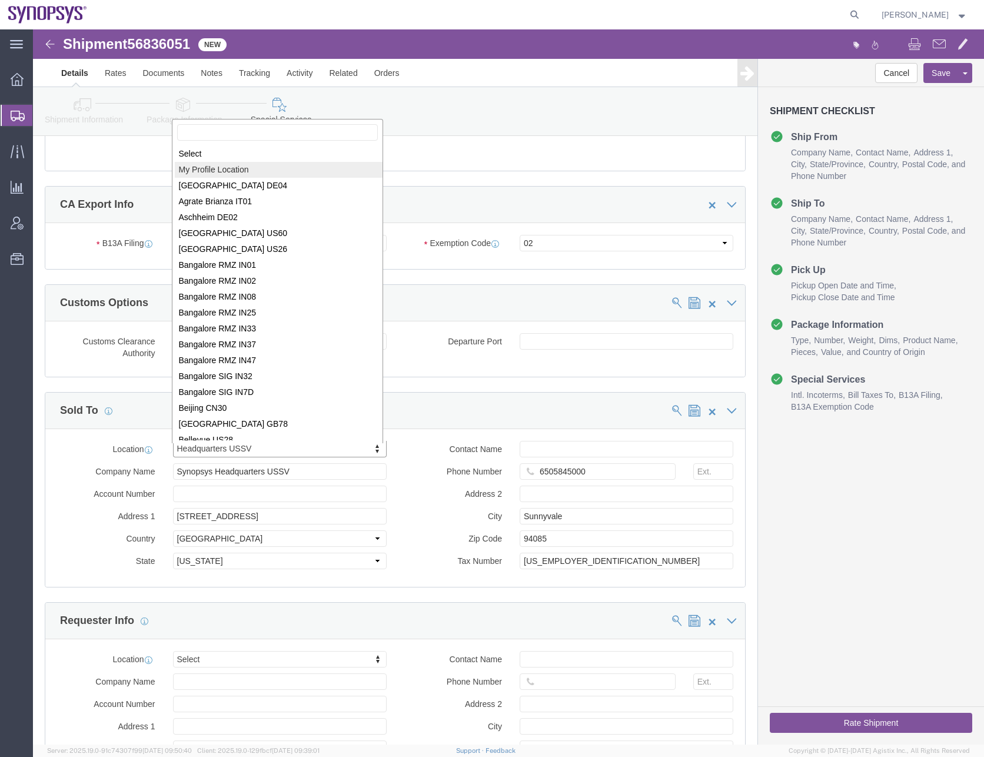
select select "MYPROFILE"
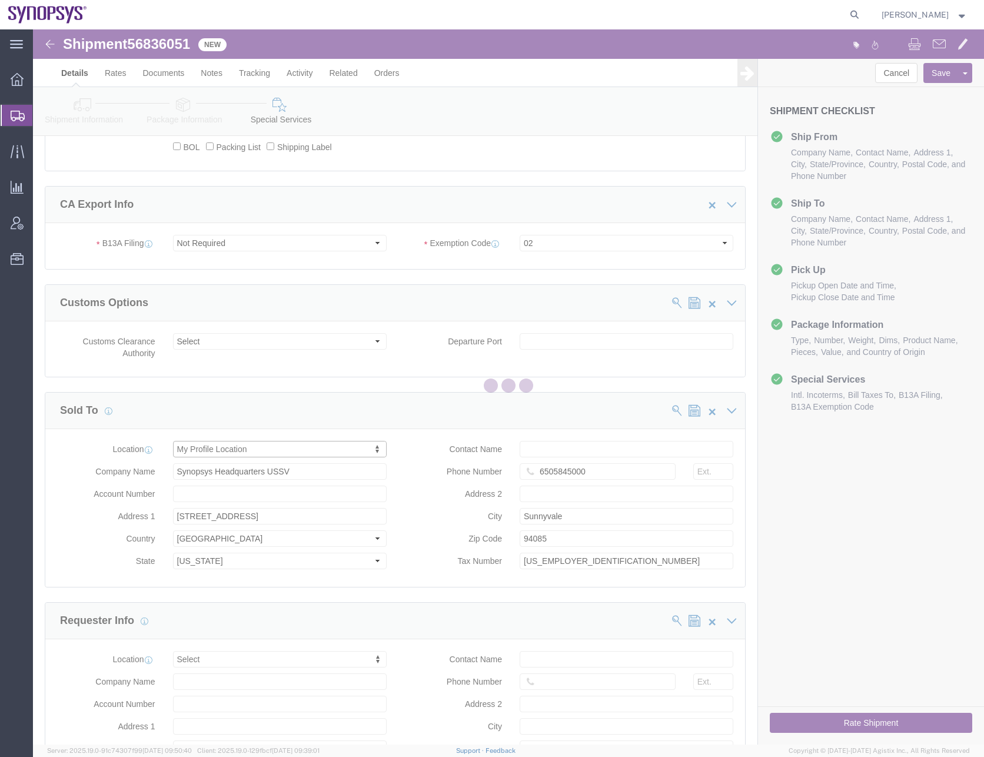
type input "[PERSON_NAME]"
type input "0016505845000"
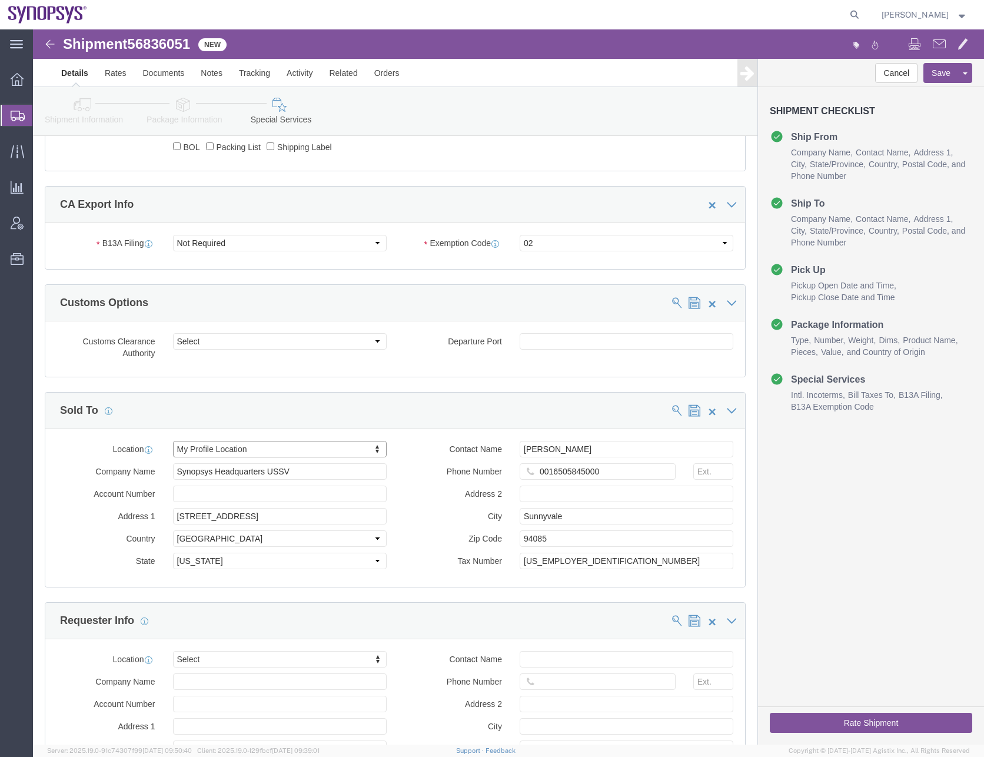
select select "CA"
click input "0016505845000"
type input "6505845000"
click div "Location My Profile Location Select My Profile Location [GEOGRAPHIC_DATA] DE04 …"
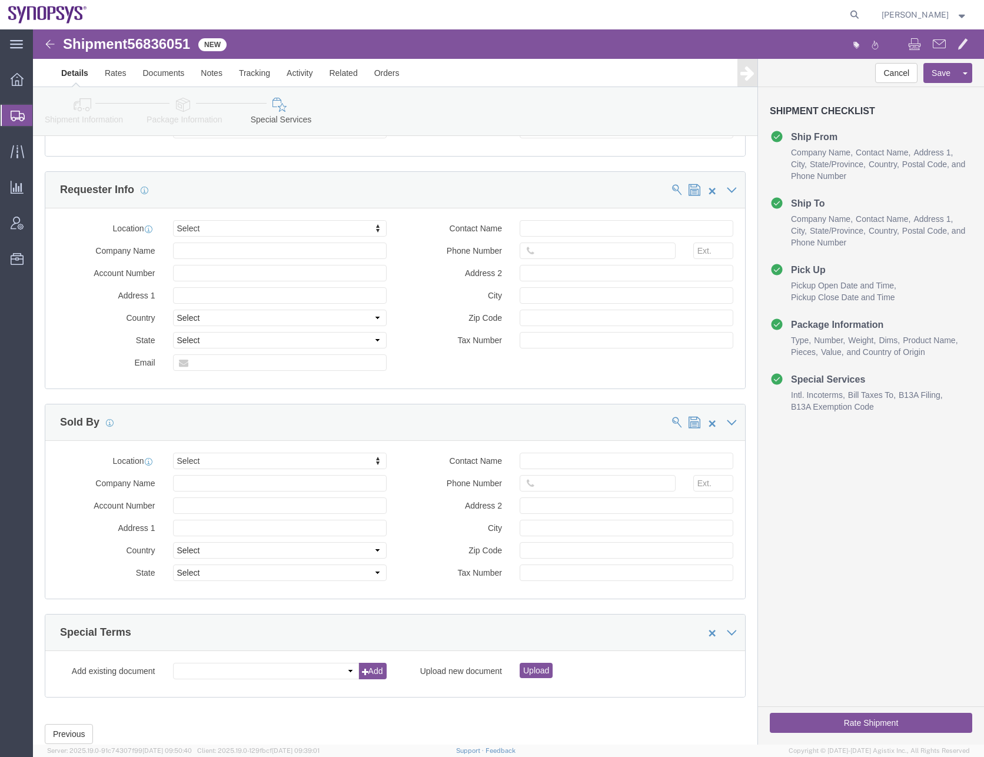
scroll to position [1408, 0]
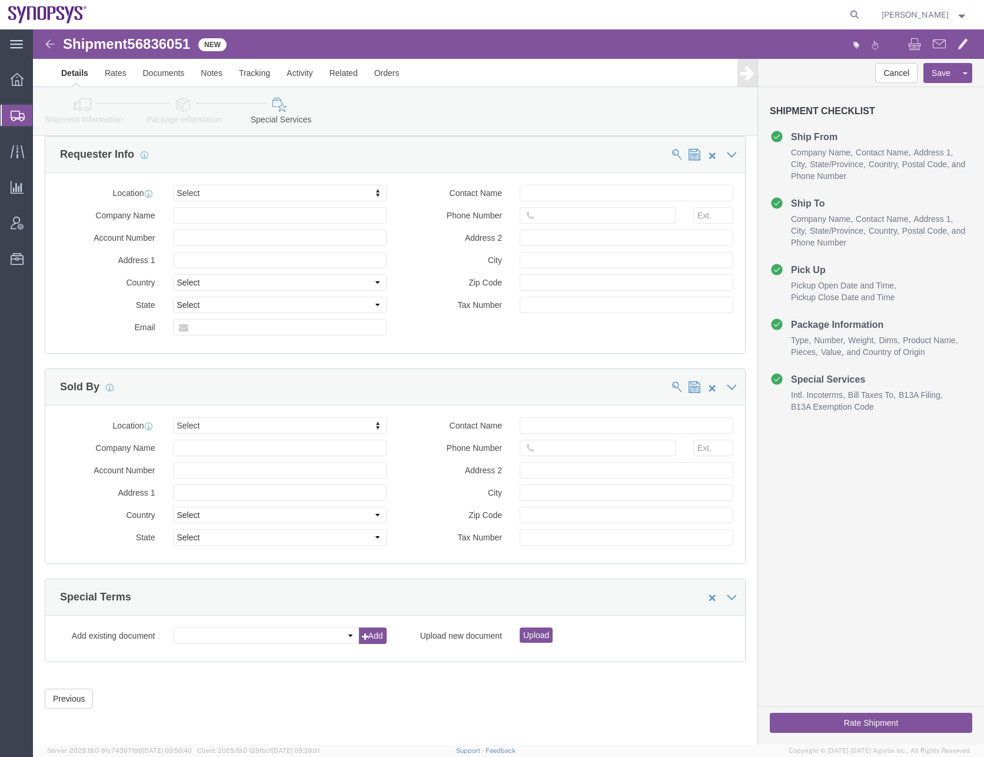
click div "Location Select Select My Profile Location [GEOGRAPHIC_DATA] DE04 Agrate Brianz…"
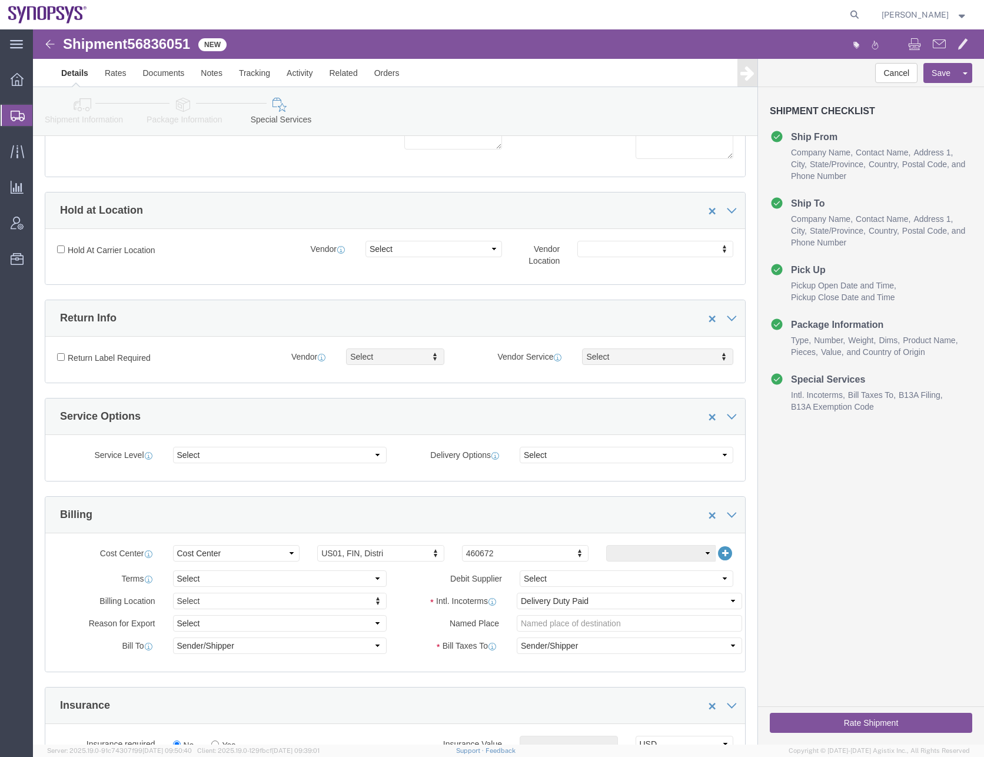
scroll to position [0, 0]
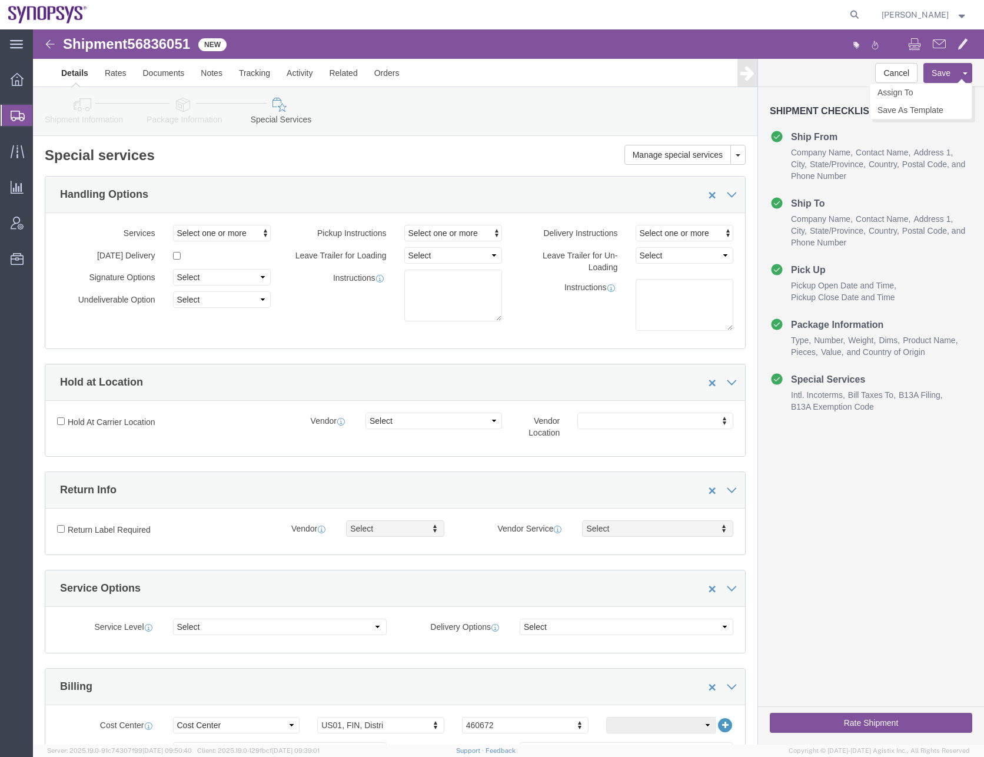
click button "Save"
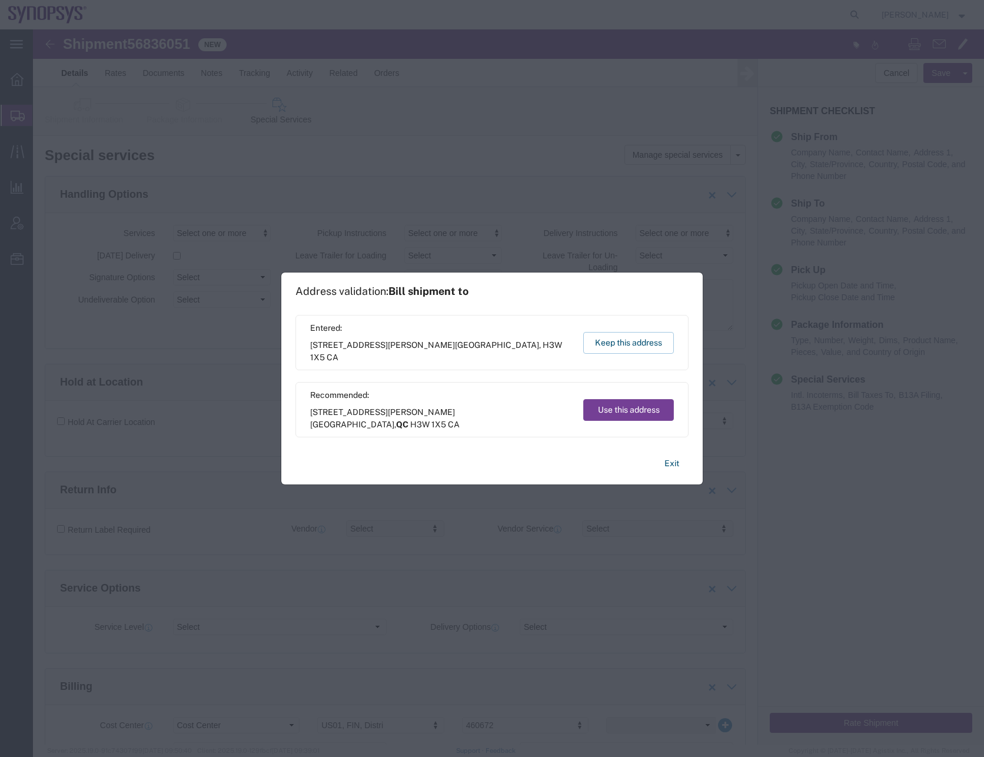
click at [633, 405] on button "Use this address" at bounding box center [628, 410] width 91 height 22
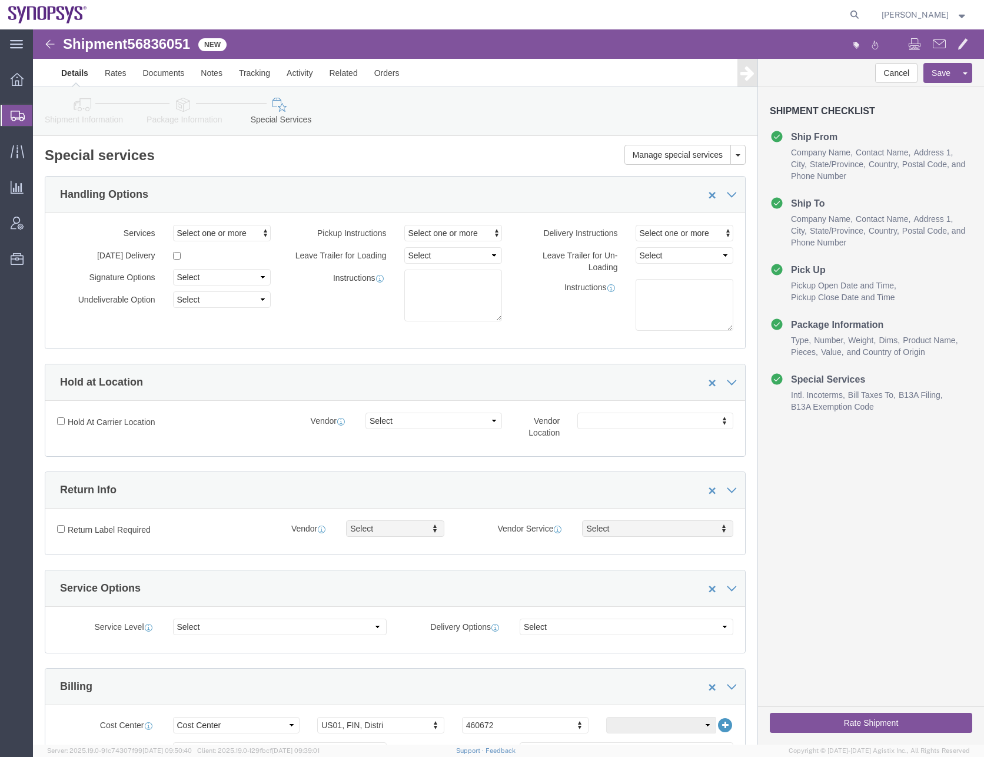
click icon
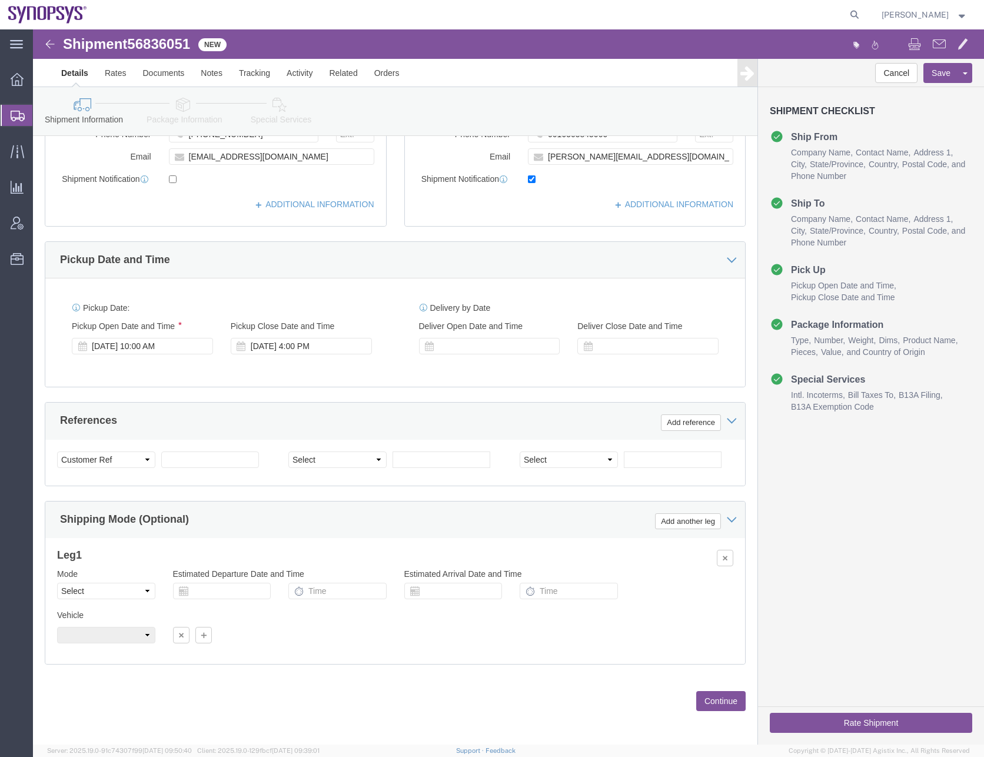
scroll to position [297, 0]
click button "Continue"
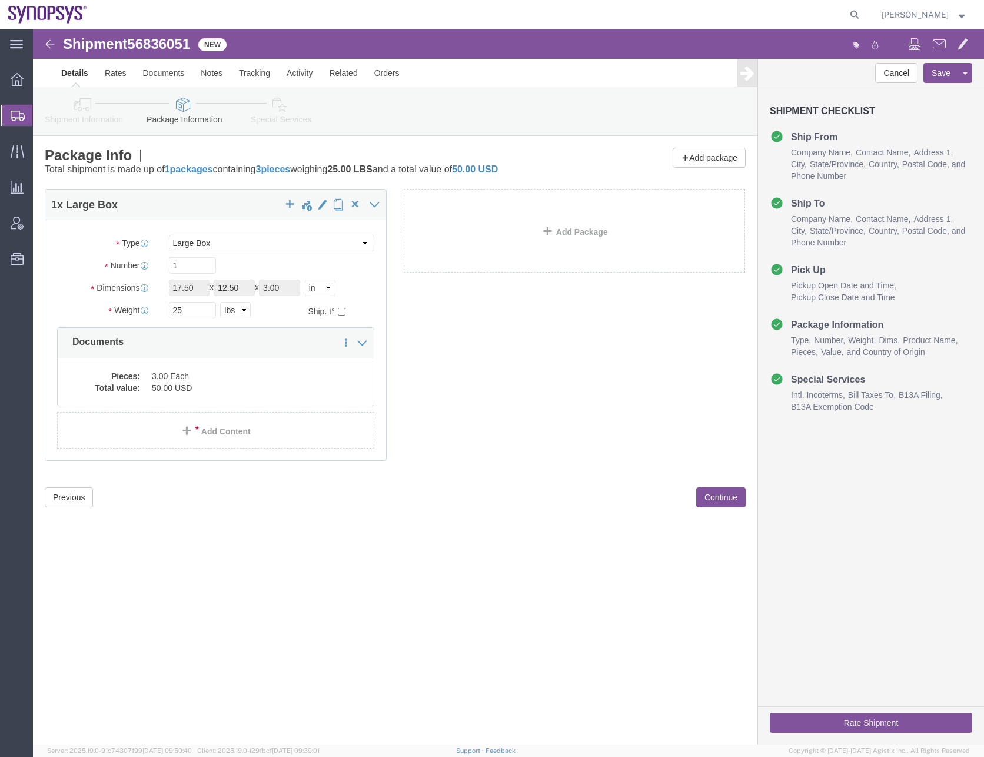
scroll to position [0, 0]
click div "1 x Large Box Package Type Select Bale(s) Basket(s) Bolt(s) Bottle(s) Buckets B…"
click div "Previous Continue"
click button "Continue"
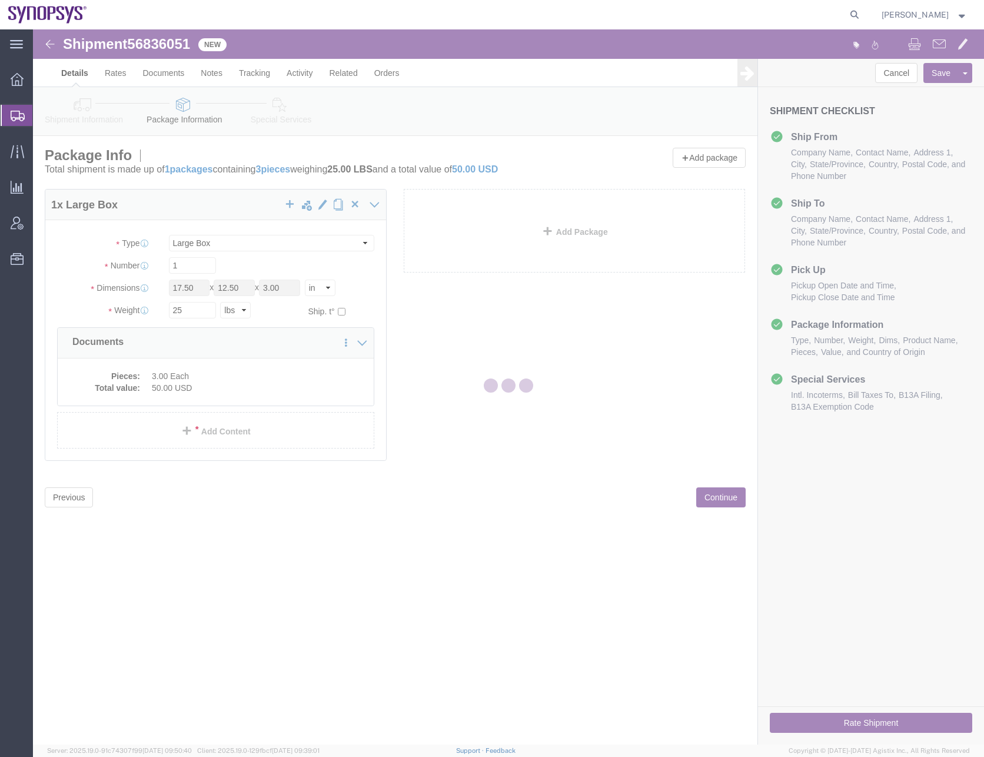
select select
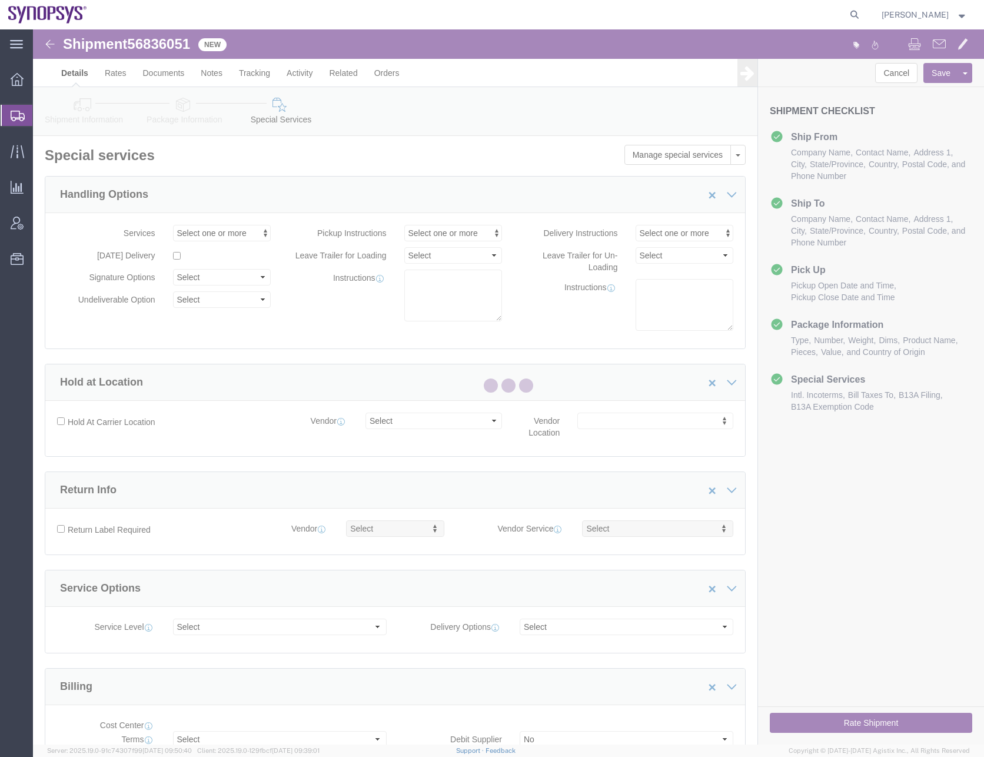
select select "COSTCENTER"
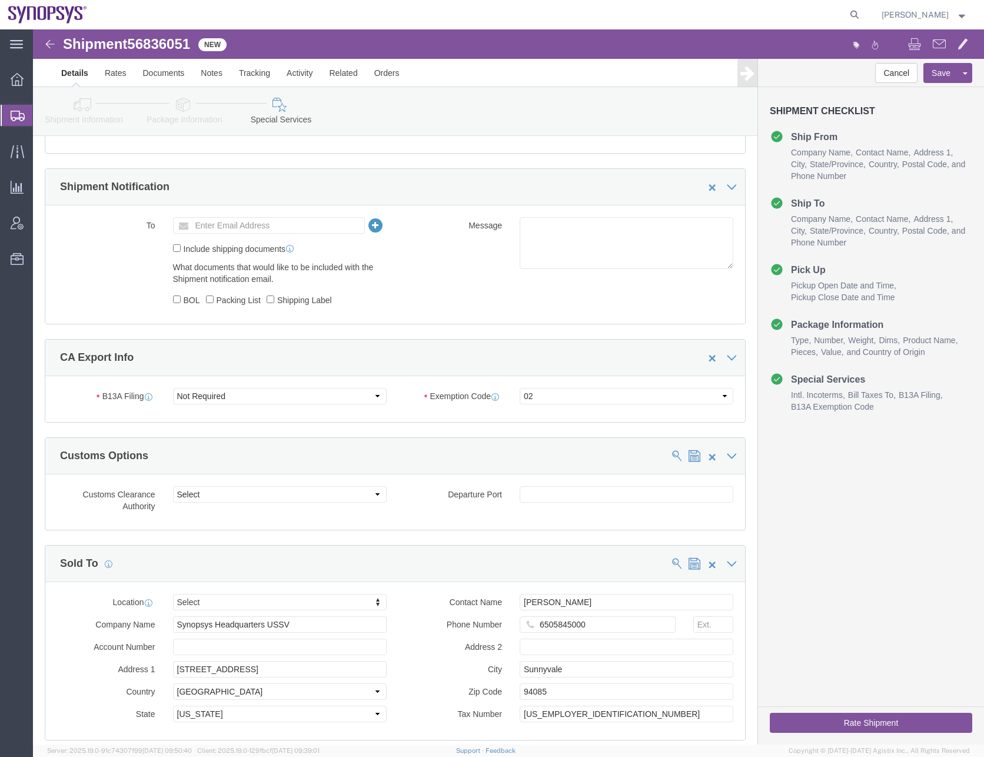
scroll to position [824, 0]
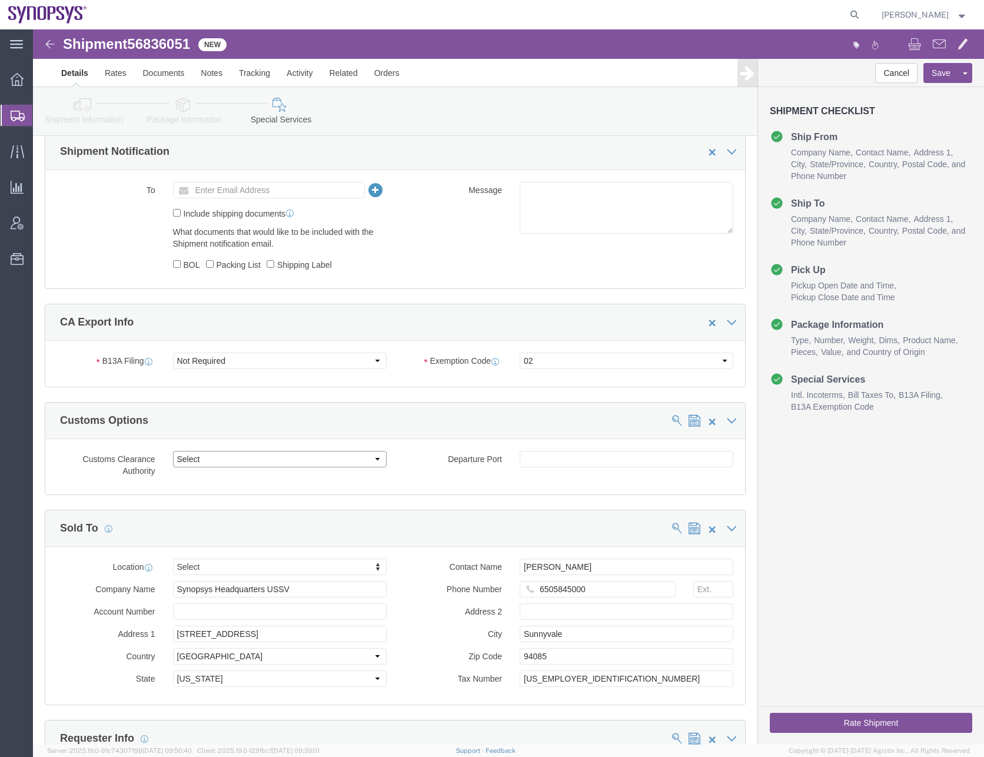
click select "Select Use Carrier or Agent Broker Use My Nominated Broker Use Recipient's Brok…"
select select "NOMN"
click select "Select Use Carrier or Agent Broker Use My Nominated Broker Use Recipient's Brok…"
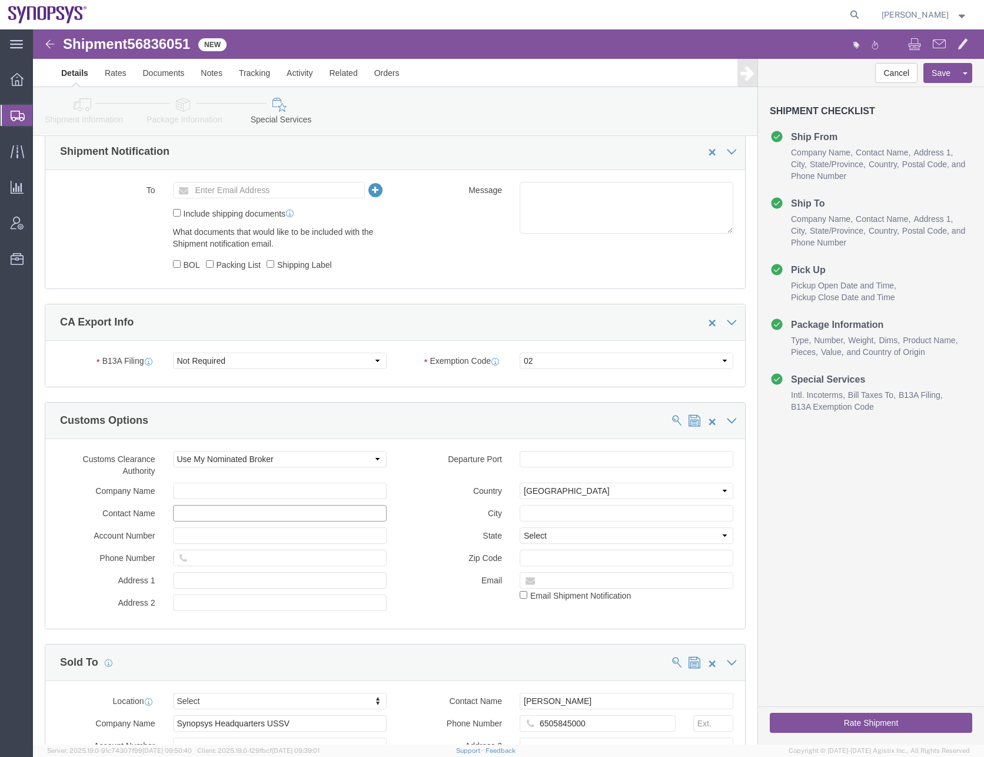
click input "text"
type input "[PERSON_NAME]"
click input "text"
paste input "Kintetsu World Express (U.S.A.), Inc."
type input "Kintetsu World Express (U.S.A.), Inc."
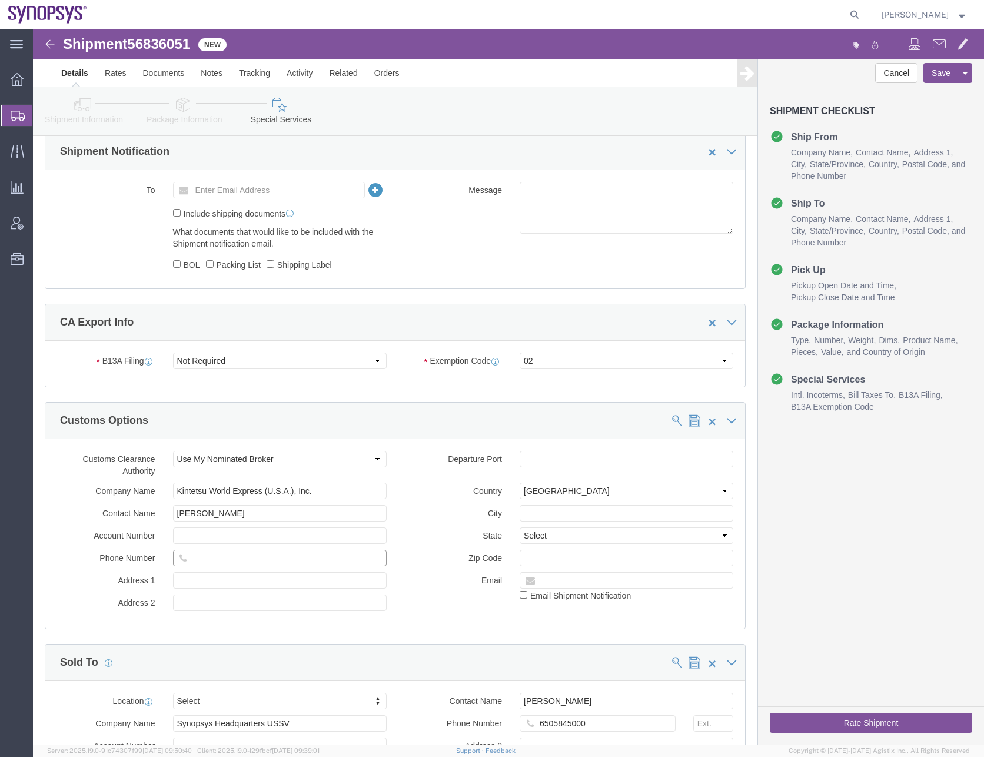
click input "text"
paste input "650-7844189"
click input "650-7844189"
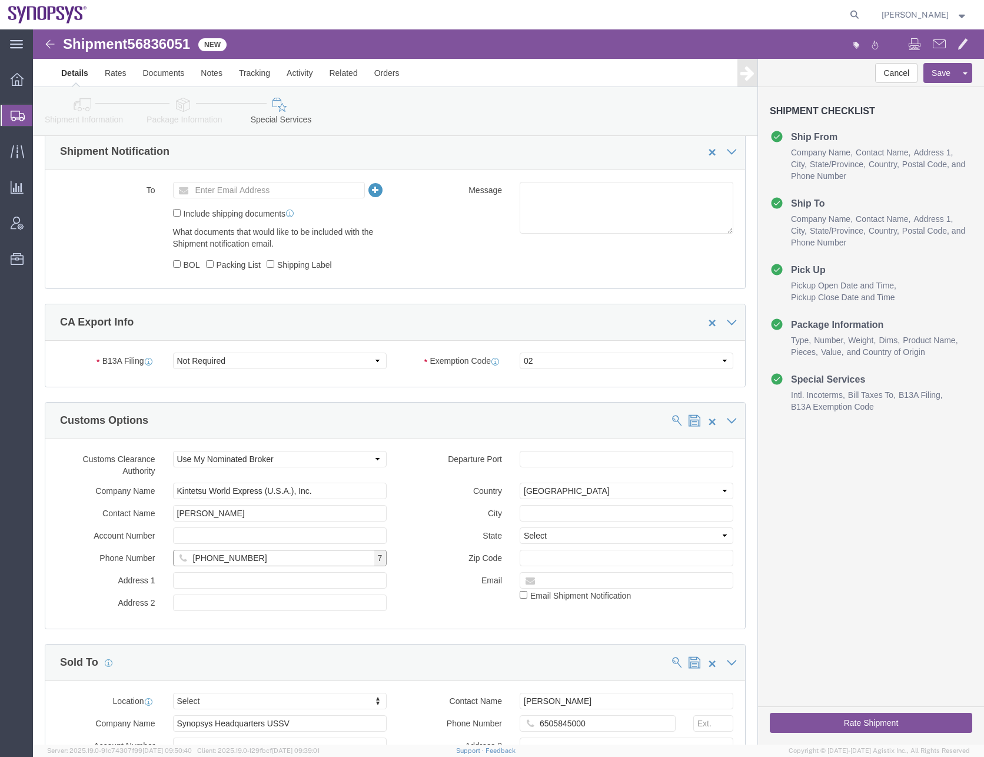
type input "[PHONE_NUMBER]"
click div "Address 1"
click input "text"
paste input "[STREET_ADDRESS][PERSON_NAME]"
type input "[STREET_ADDRESS][PERSON_NAME]"
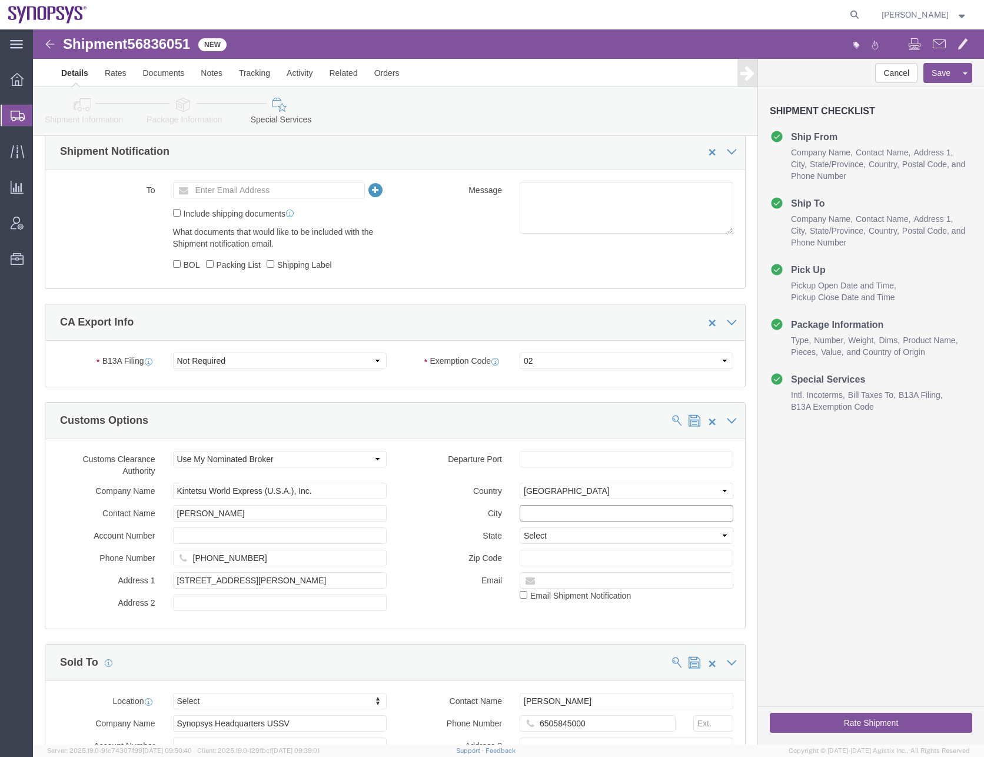
click input "text"
click input "[GEOGRAPHIC_DATA]"
type input "[GEOGRAPHIC_DATA]"
click select "Select [US_STATE] [US_STATE] [US_STATE] [US_STATE] Armed Forces Americas Armed …"
select select "CA"
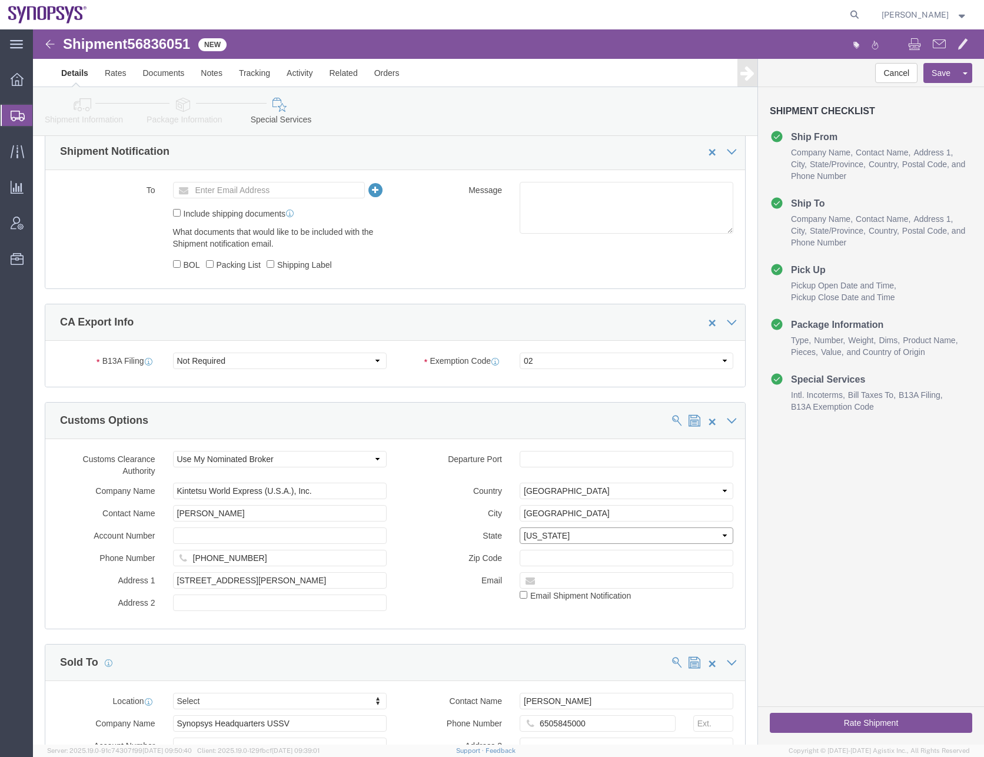
click select "Select [US_STATE] [US_STATE] [US_STATE] [US_STATE] Armed Forces Americas Armed …"
click input "text"
type input "94080"
click div "Customs Options"
click span
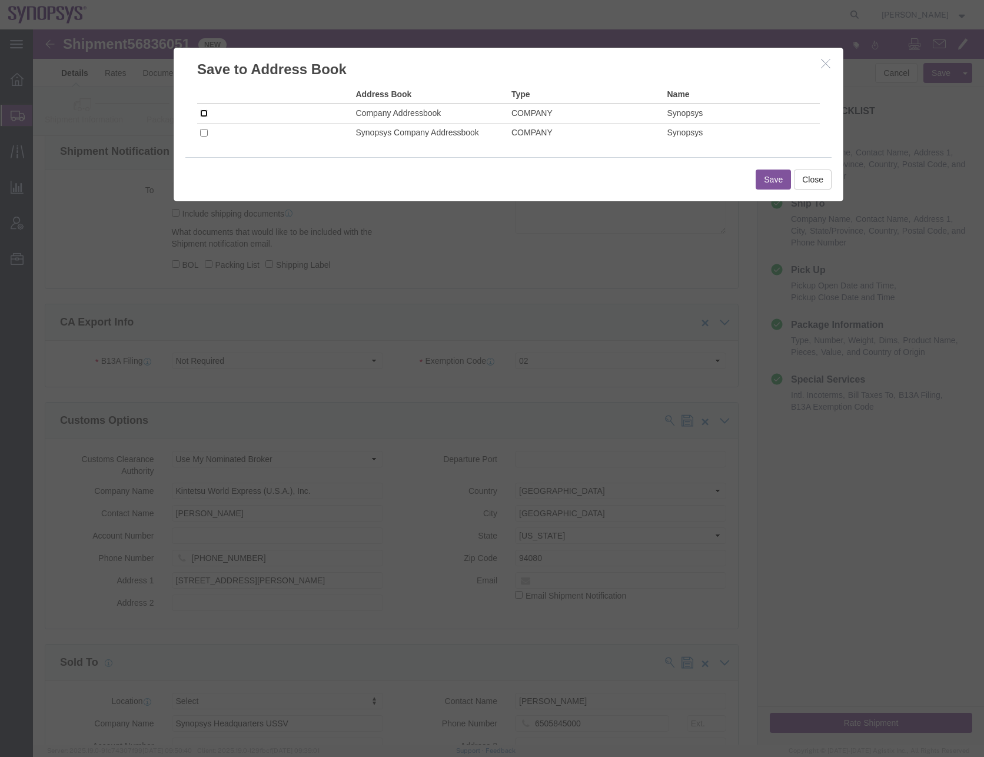
click input "checkbox"
checkbox input "true"
click button "Save"
click input "checkbox"
checkbox input "true"
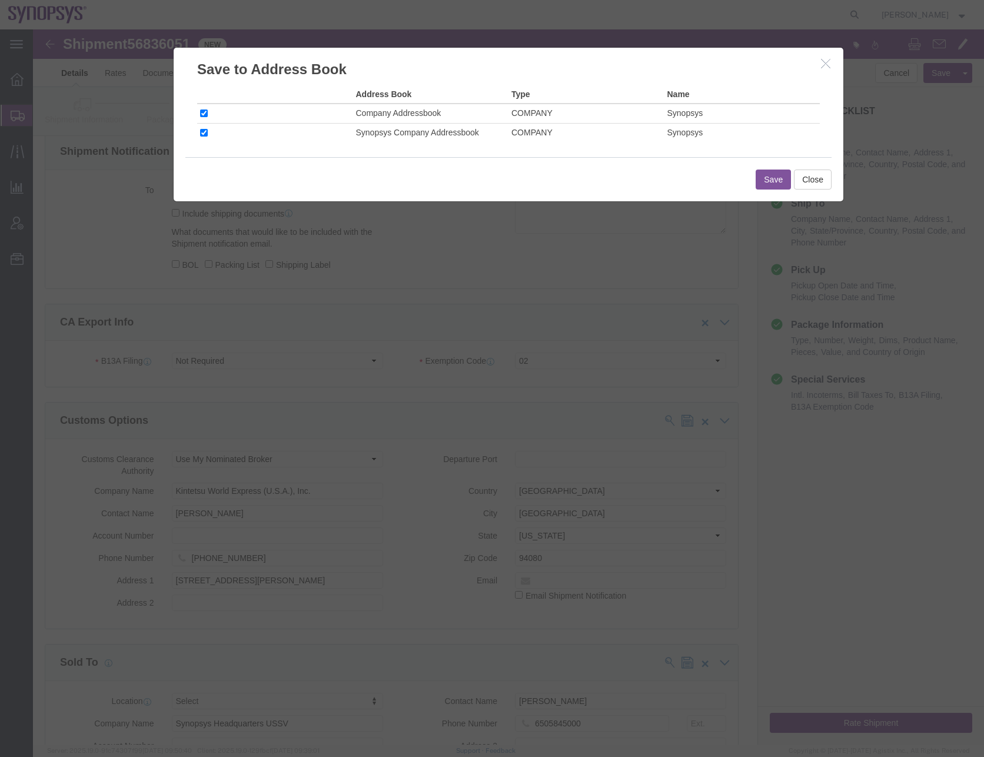
click button "Save"
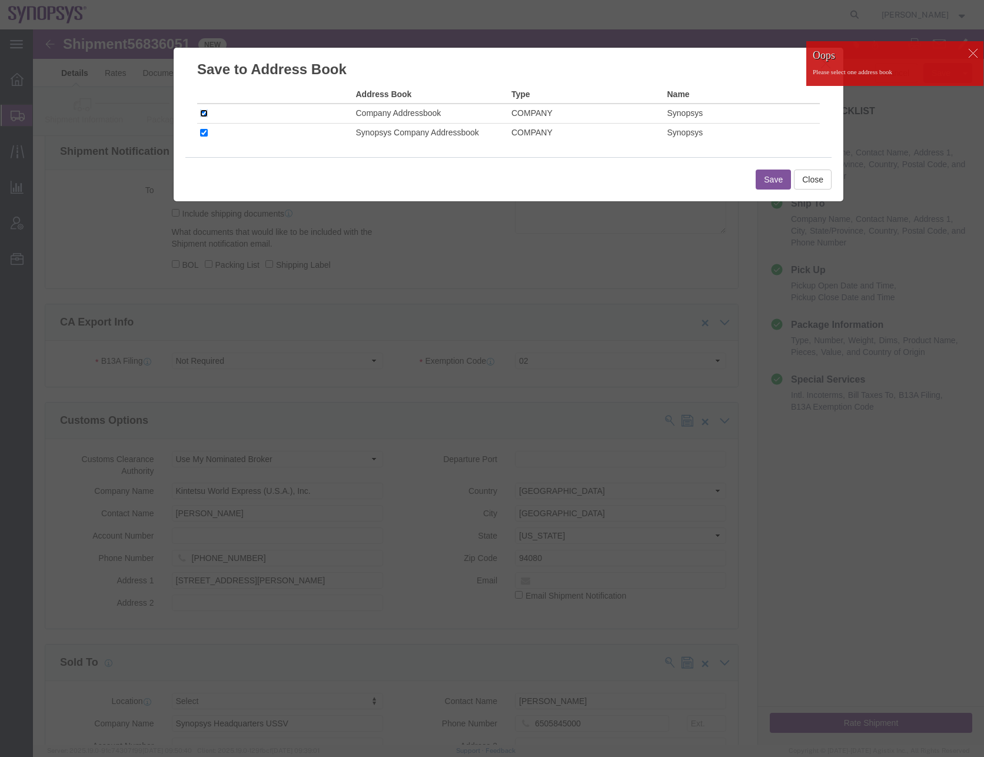
click input "checkbox"
checkbox input "false"
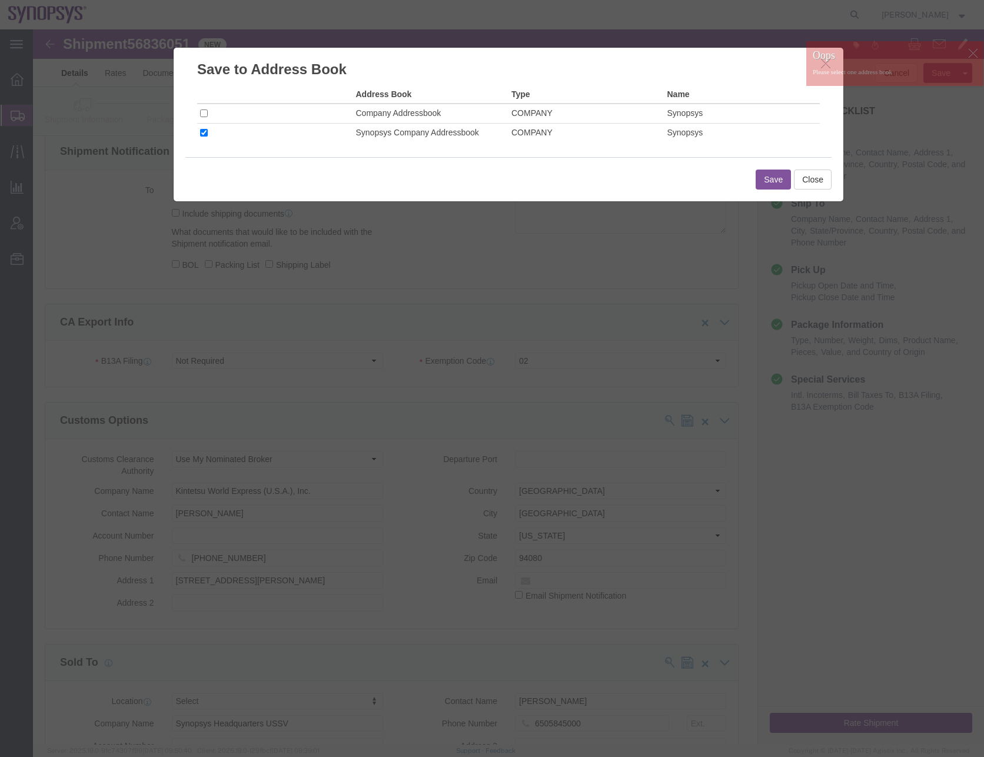
click button "Save"
click button "Close"
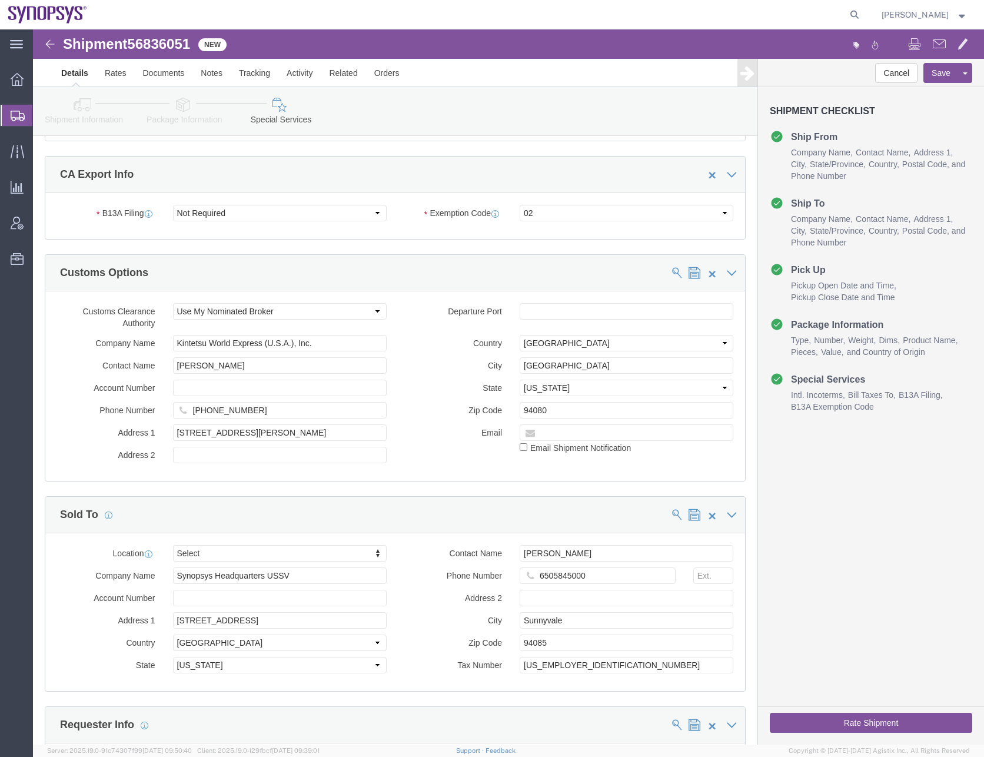
scroll to position [1001, 0]
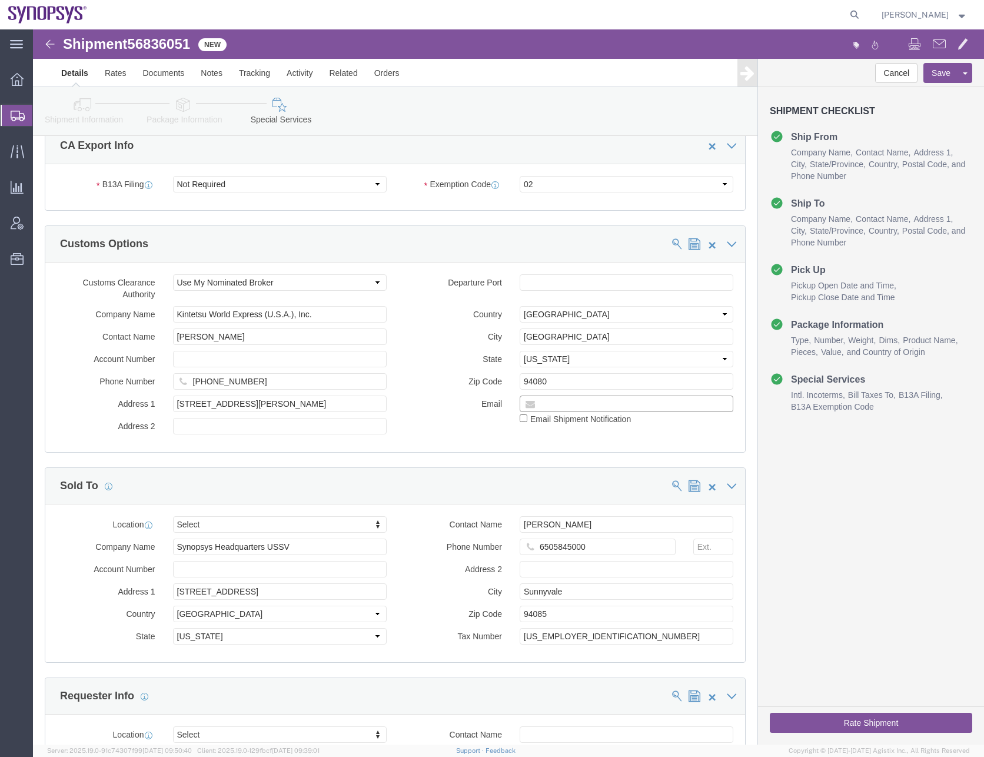
click input "text"
paste input "[PERSON_NAME][EMAIL_ADDRESS][PERSON_NAME][DOMAIN_NAME]"
type input "[PERSON_NAME][EMAIL_ADDRESS][PERSON_NAME][DOMAIN_NAME]"
click div "Customs Options Customs Clearance Authority Select Use Carrier or Agent Broker …"
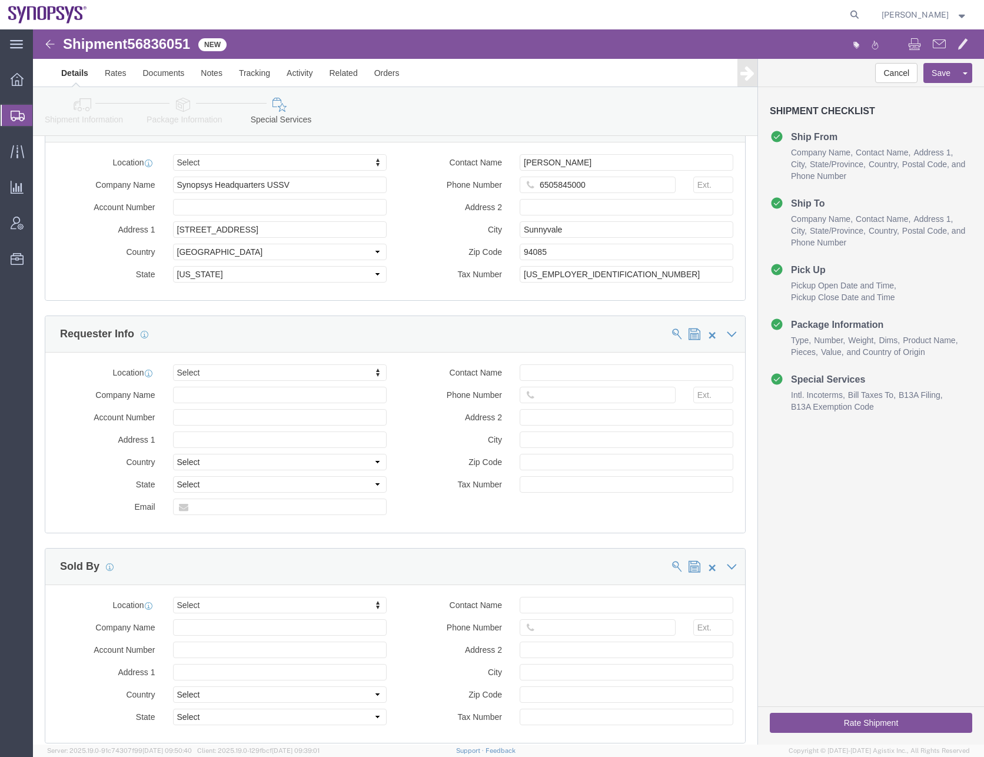
scroll to position [1295, 0]
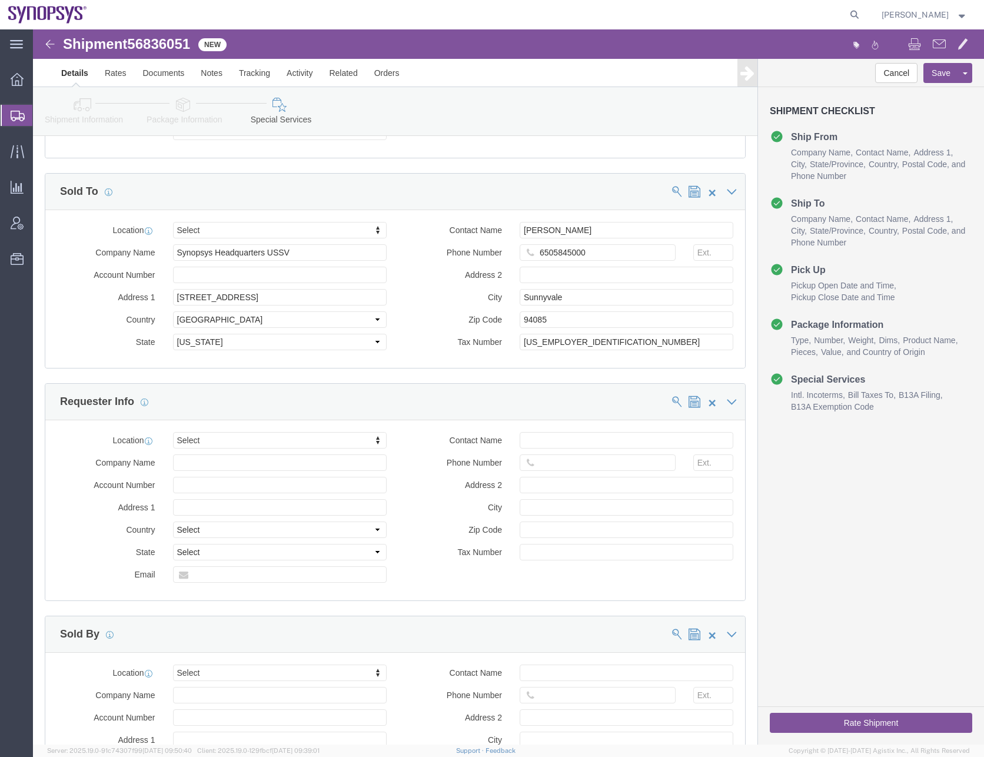
click div "Cancel Save Assign To Save As Template Shipment Checklist Ship From Company Nam…"
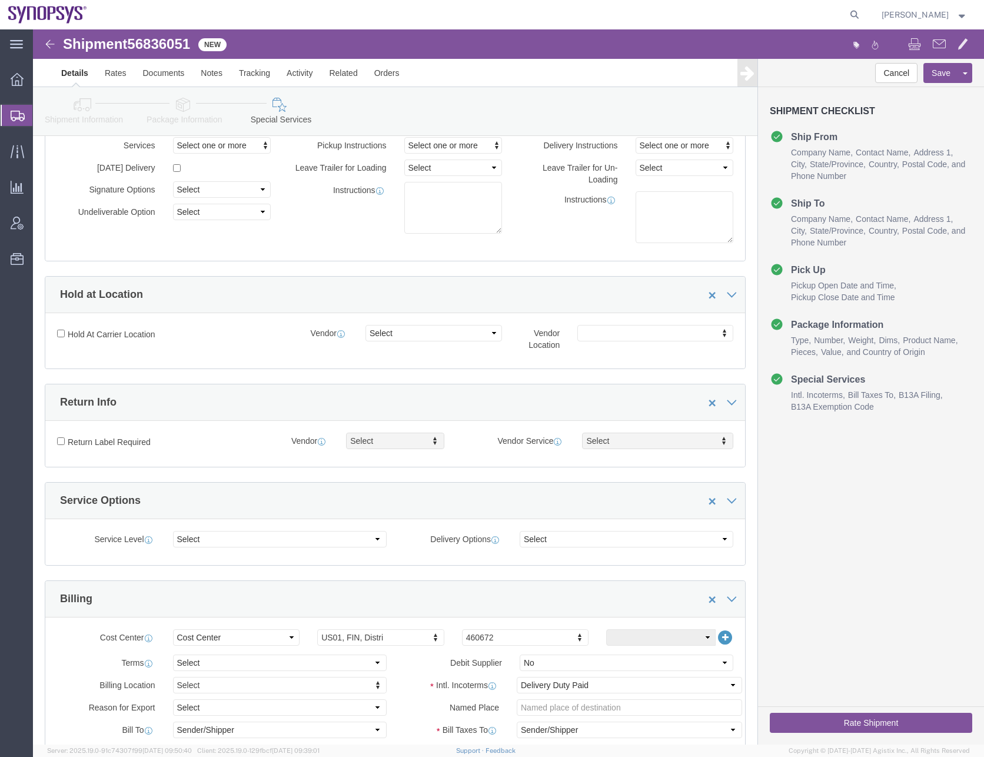
scroll to position [0, 0]
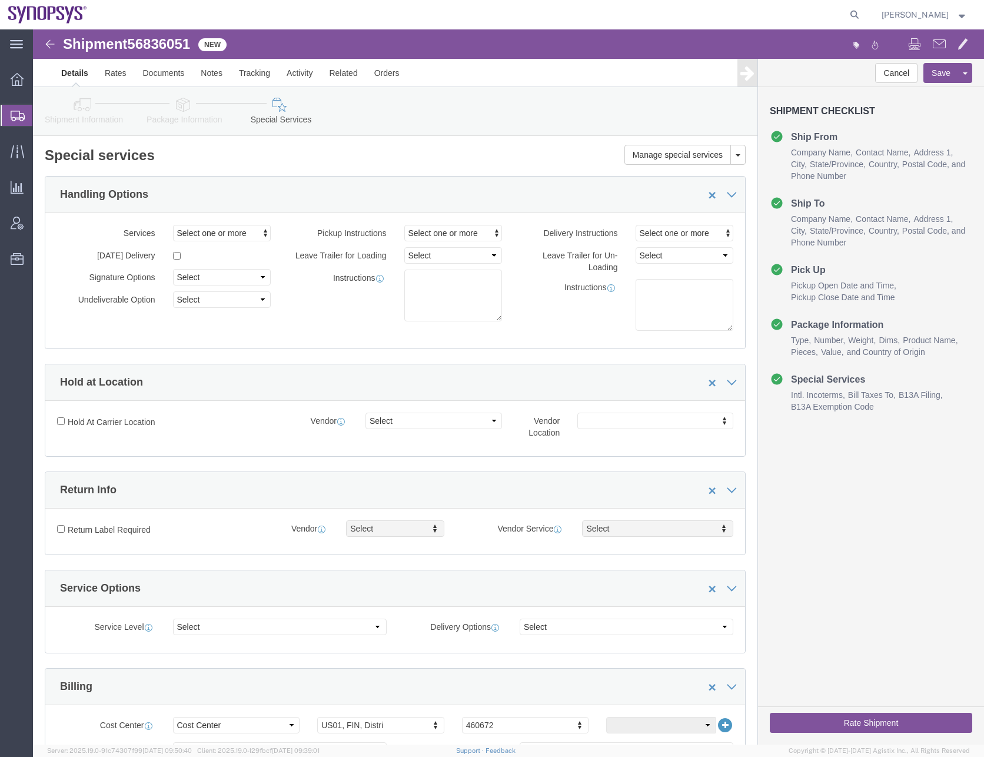
click icon
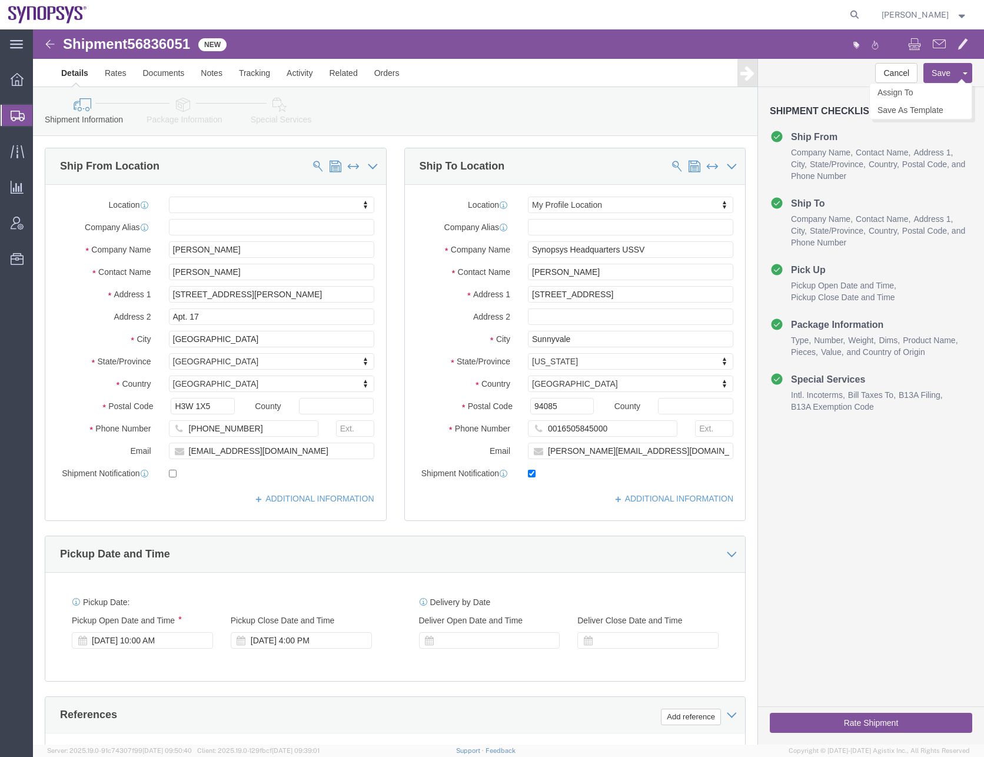
click button "Save"
click button "Rate Shipment"
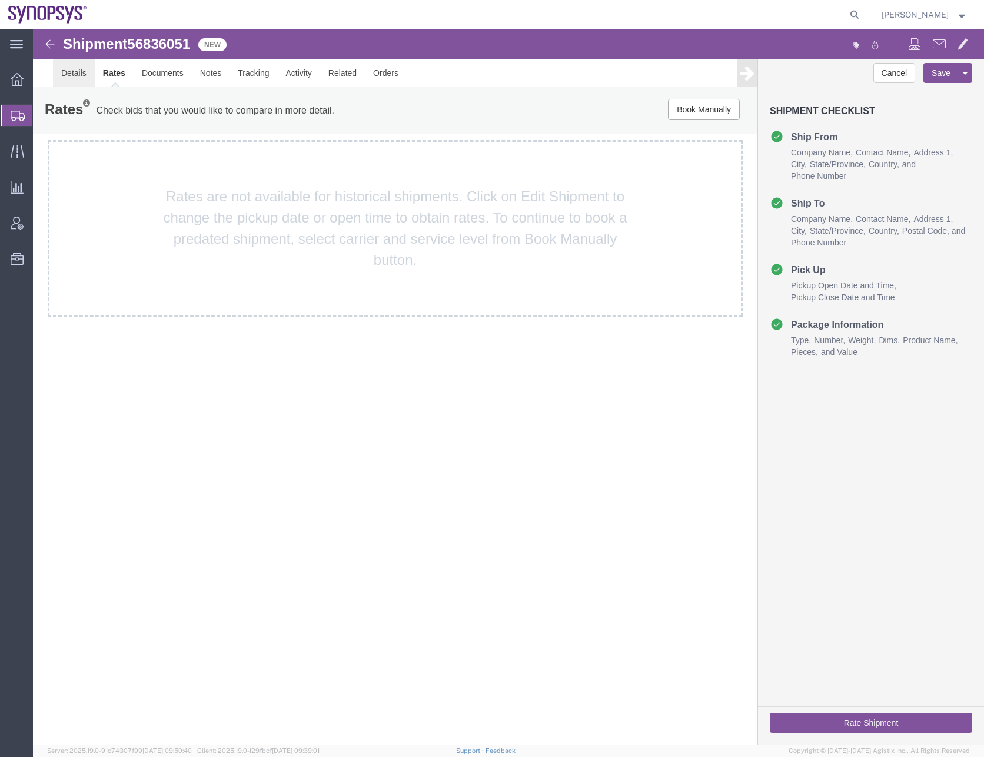
click at [79, 74] on link "Details" at bounding box center [74, 73] width 42 height 28
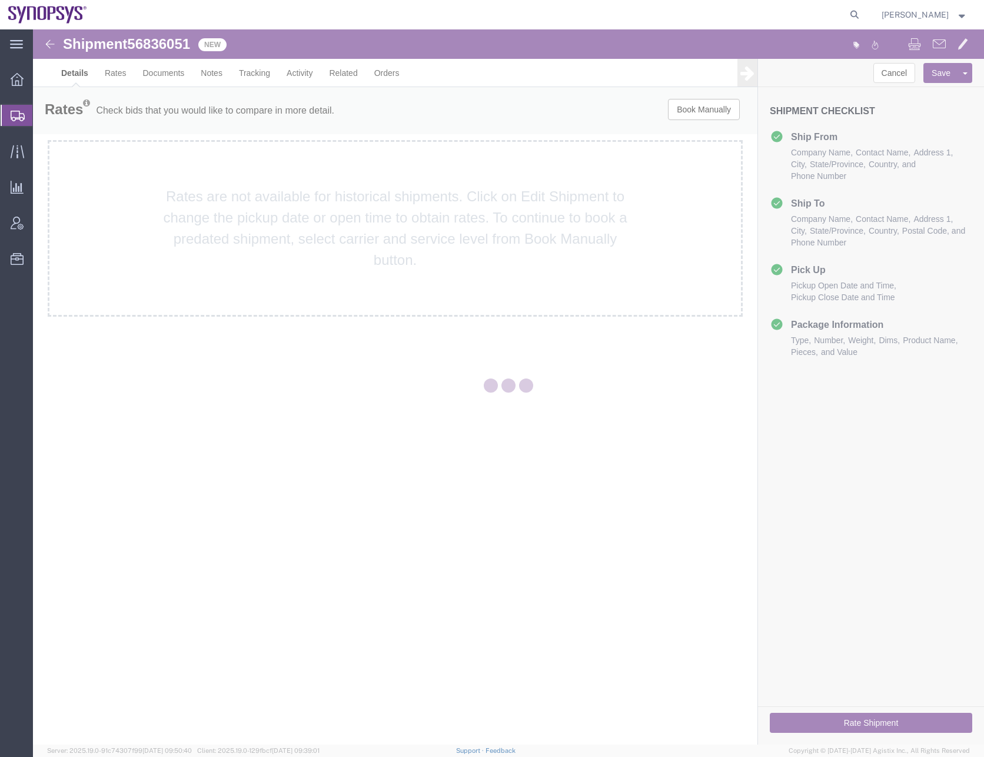
select select "63204"
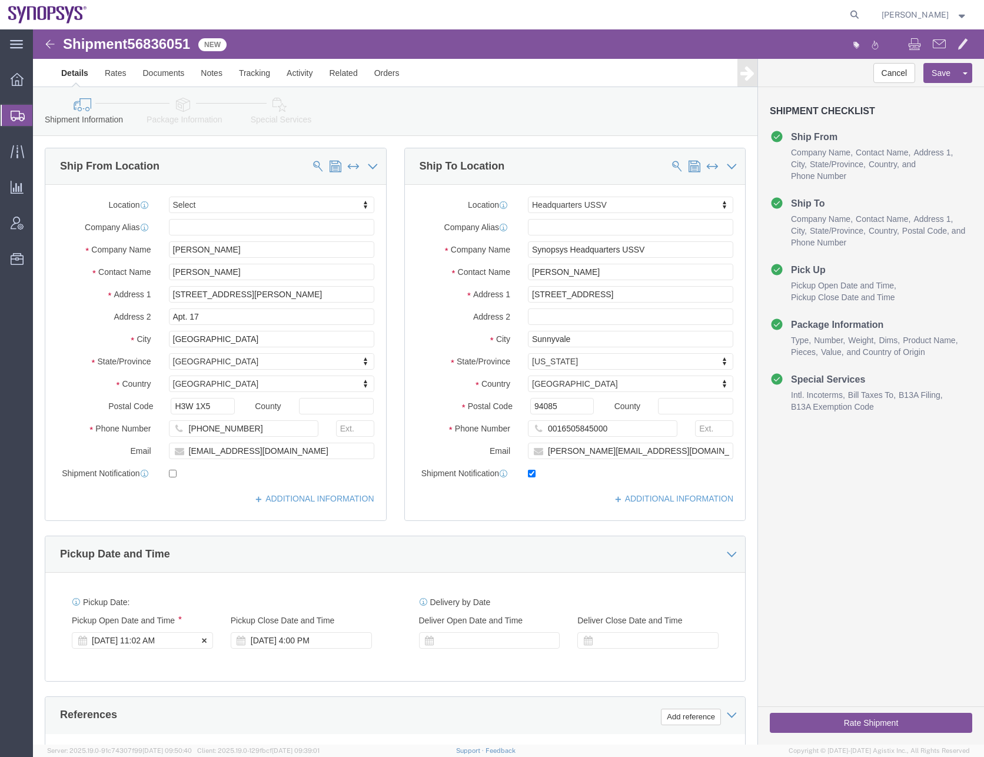
click div "[DATE] 11:02 AM"
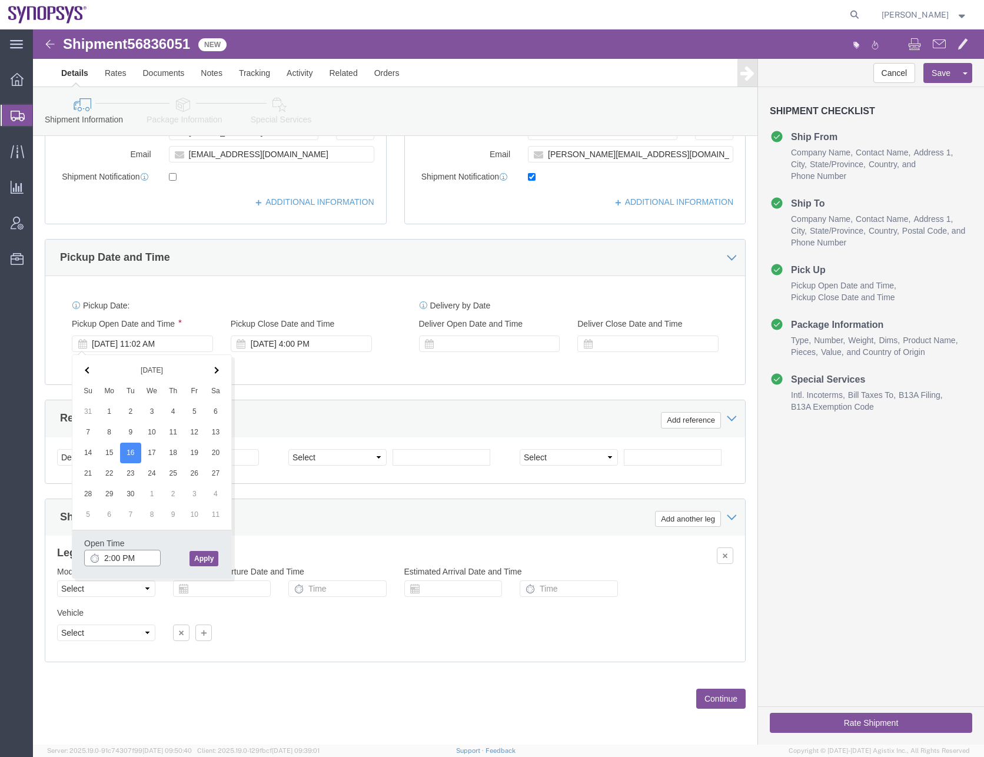
type input "2:00 PM"
click button "Apply"
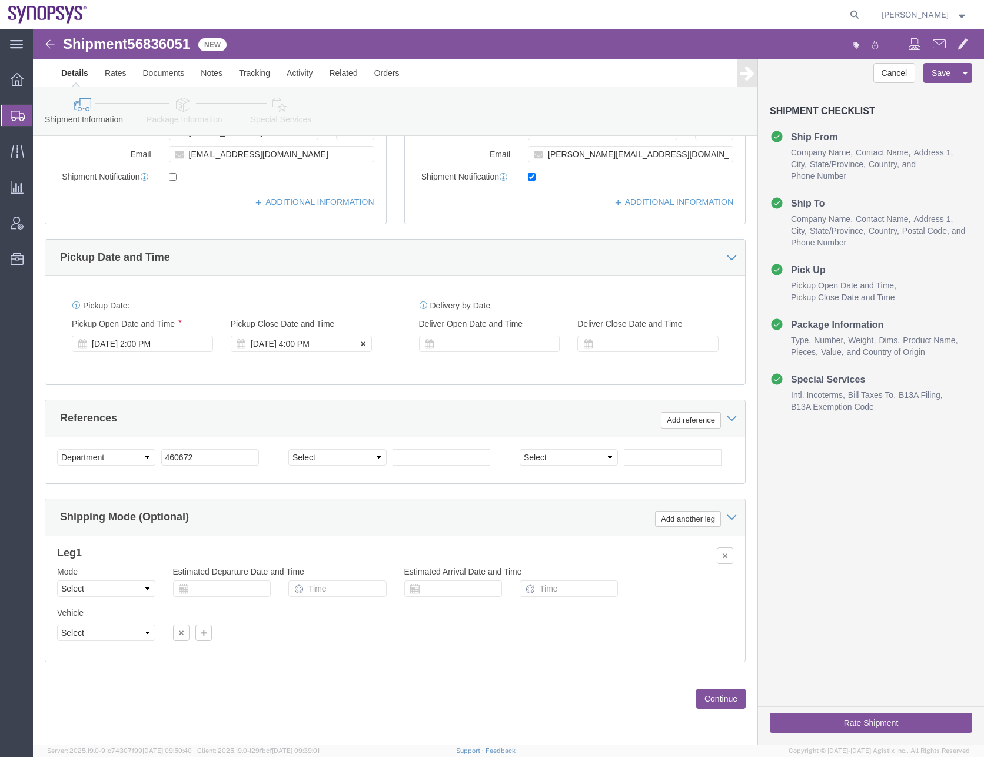
click div "[DATE] 4:00 PM"
type input "5:00 PM"
click button "Apply"
click button "Save"
click icon
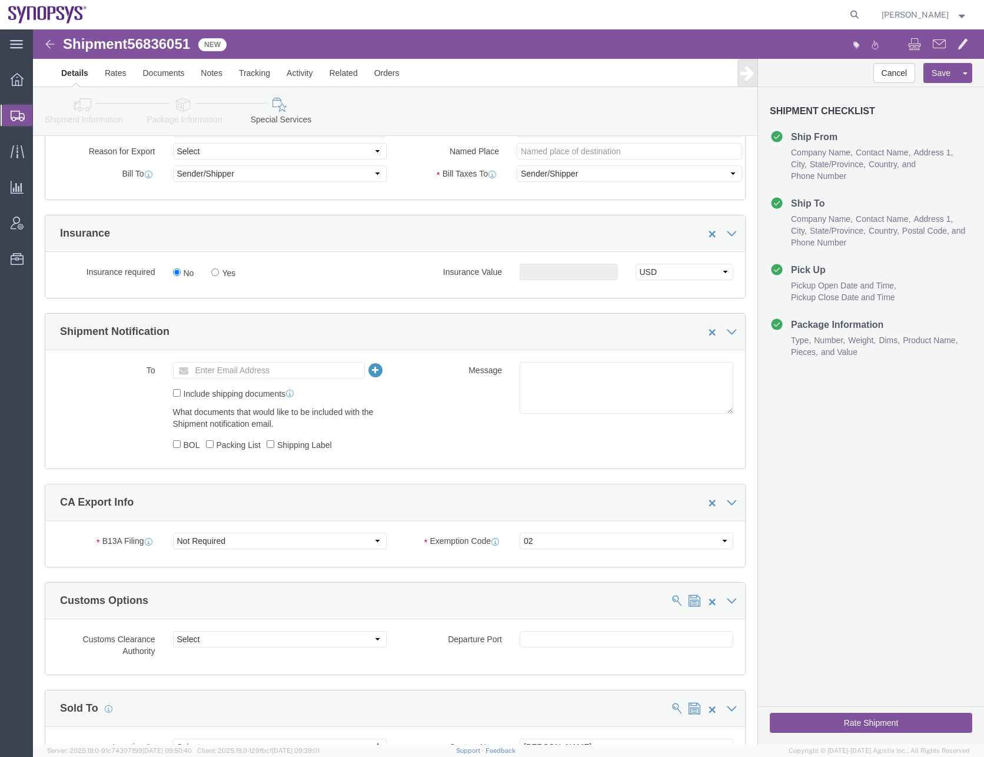
scroll to position [407, 0]
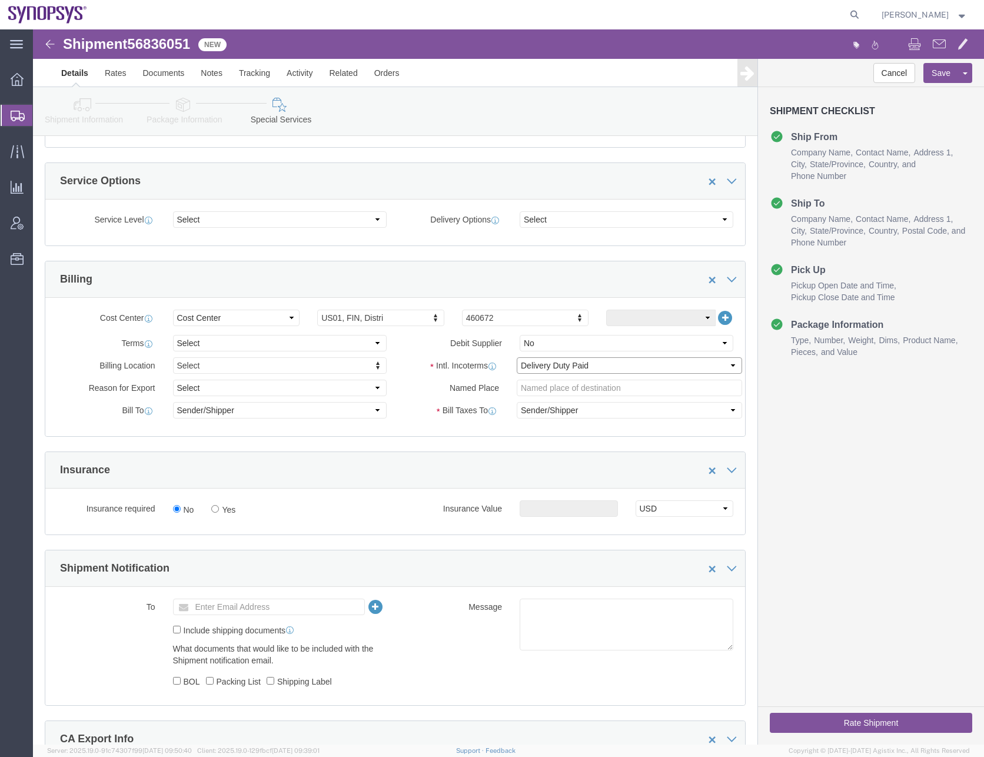
click select "Select Carriage Insurance Paid Carriage Paid To Cost and Freight Cost Insurance…"
click div "Cost Center Select Buyer Cost Center Department Operations Number Order Number …"
click select "Select Recipient Account Sender/Shipper Third Party Account"
select select "RCPN"
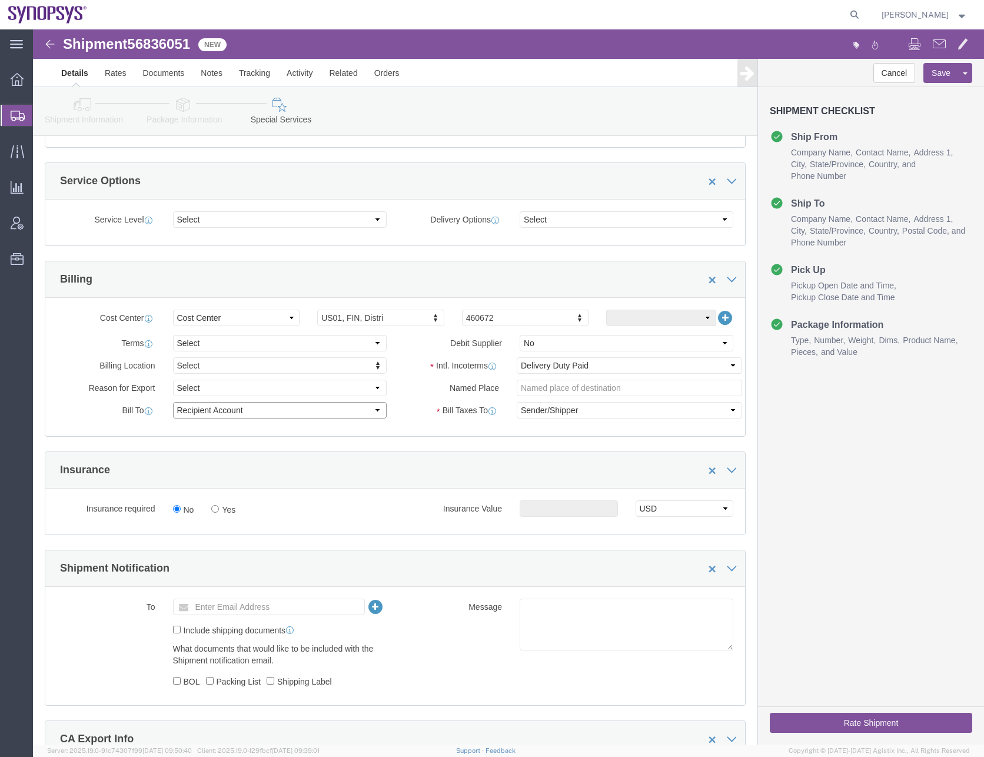
click select "Select Recipient Account Sender/Shipper Third Party Account"
type input "Synopsys Headquarters USSV"
type input "[STREET_ADDRESS]"
select select "US"
select select "CA"
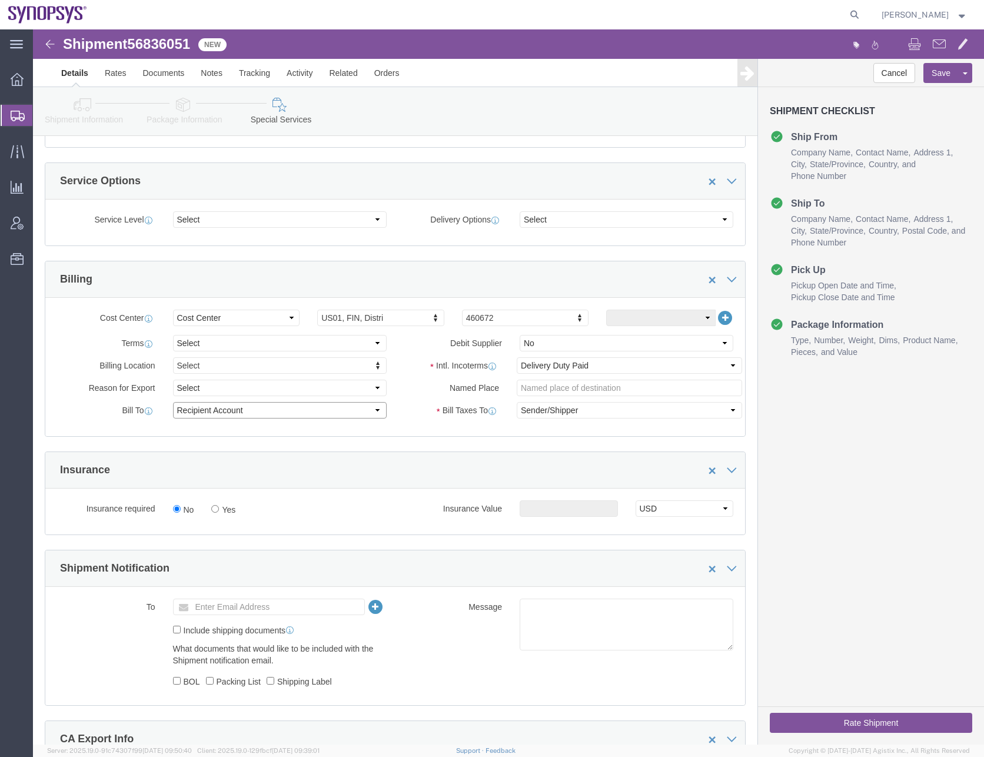
type input "0016505845000"
type input "[PERSON_NAME]"
type input "Sunnyvale"
type input "94085"
type input "[US_EMPLOYER_IDENTIFICATION_NUMBER]"
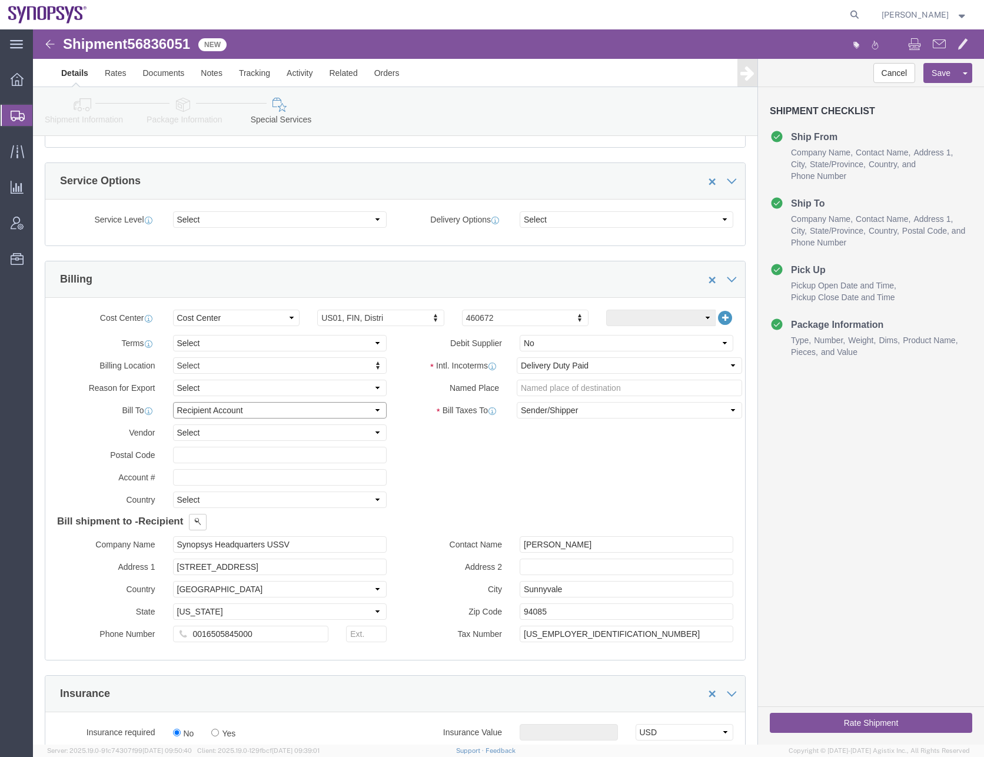
click select "Select Recipient Account Sender/Shipper Third Party Account"
select select "SHIP"
click select "Select Recipient Account Sender/Shipper Third Party Account"
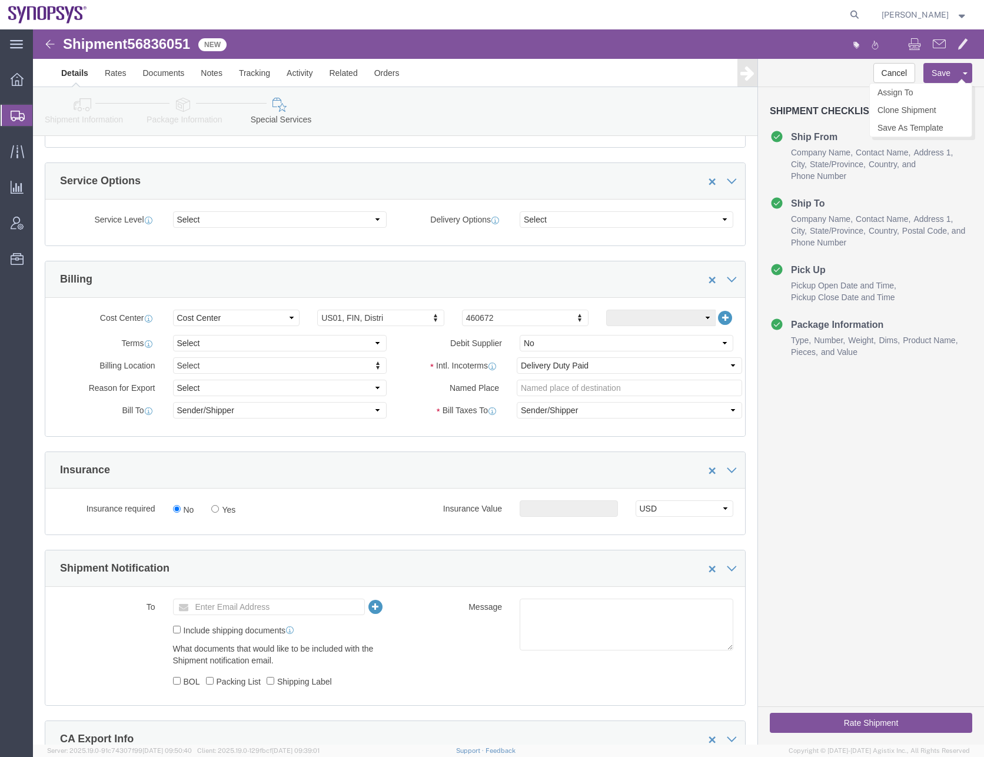
click button "Save"
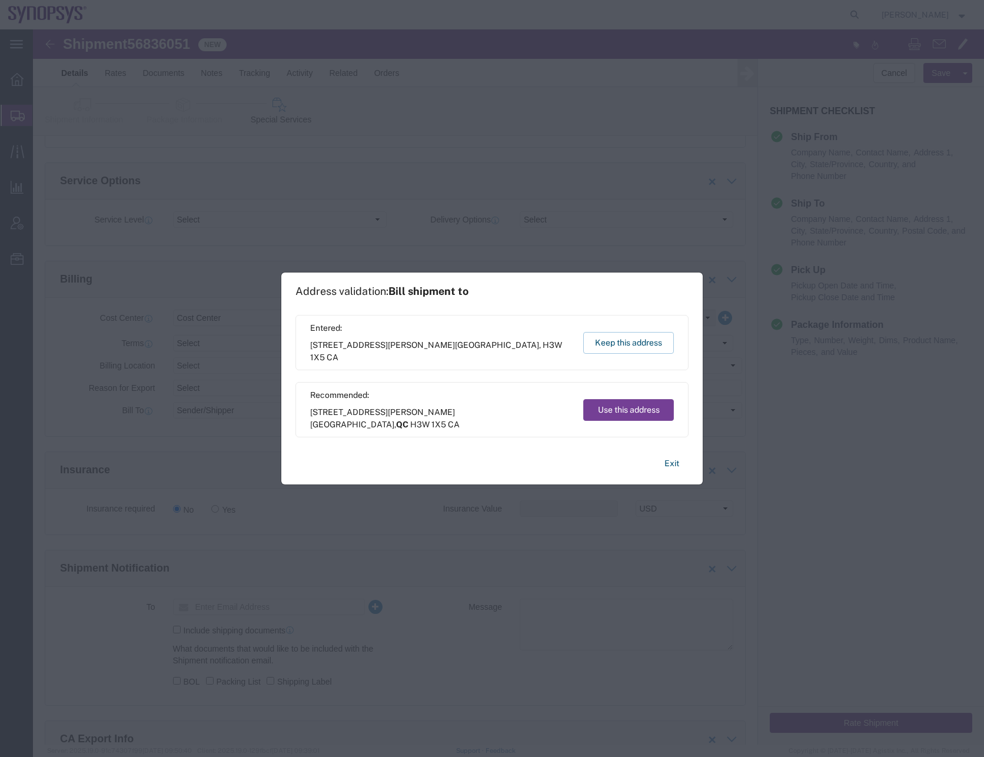
click at [632, 407] on button "Use this address" at bounding box center [628, 410] width 91 height 22
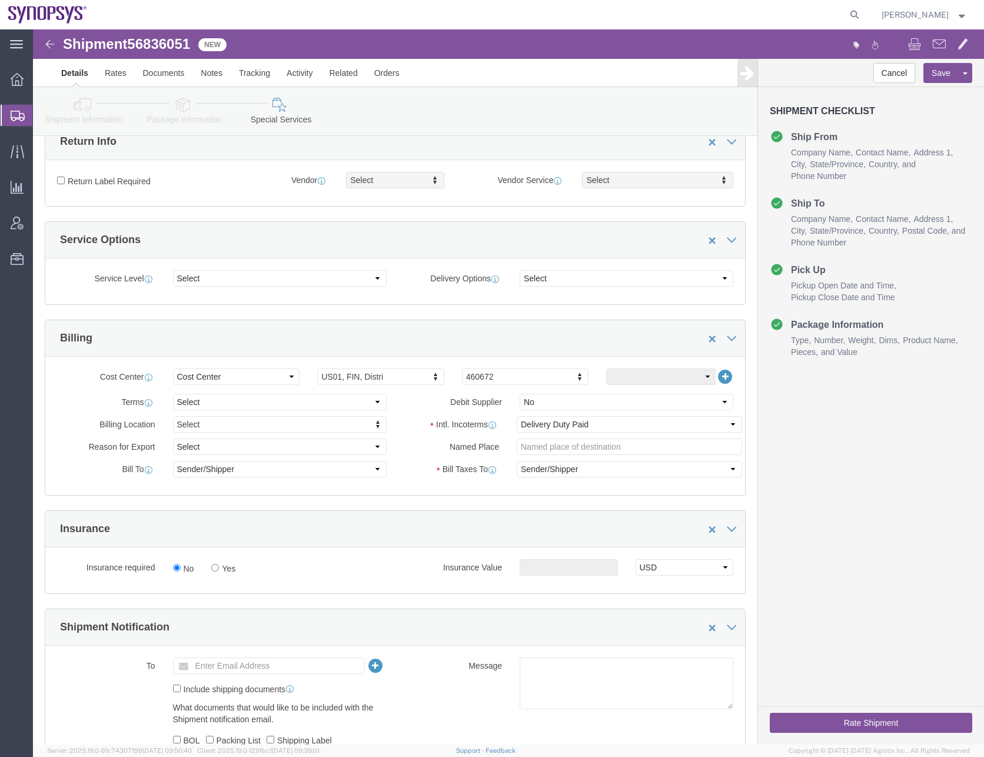
scroll to position [0, 0]
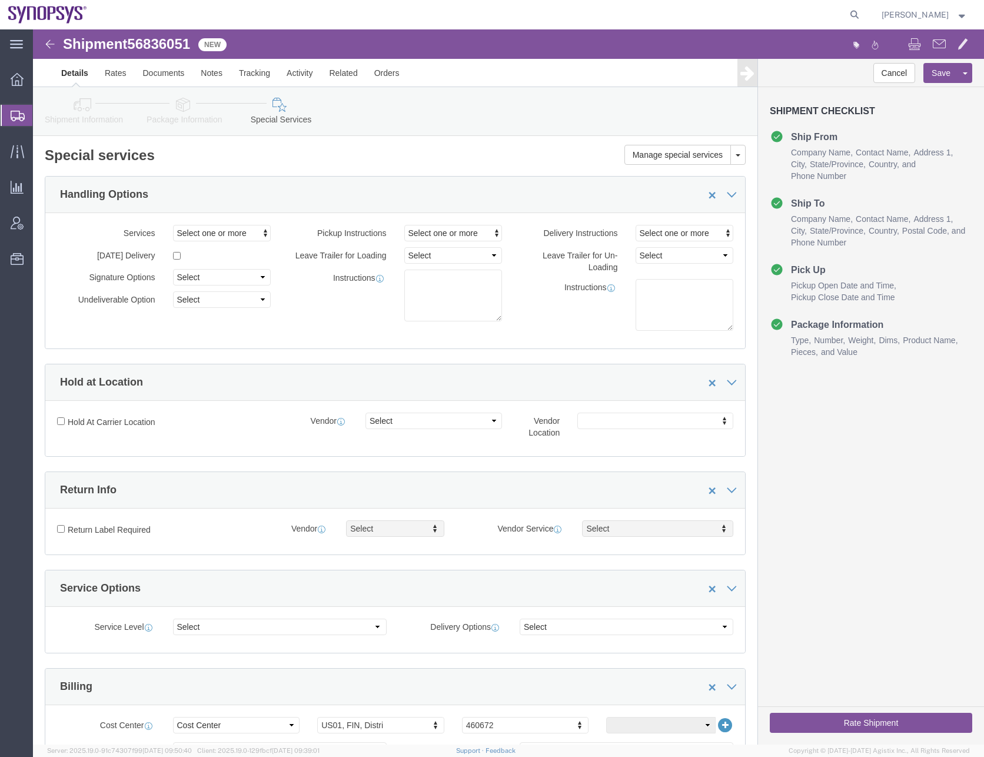
click icon
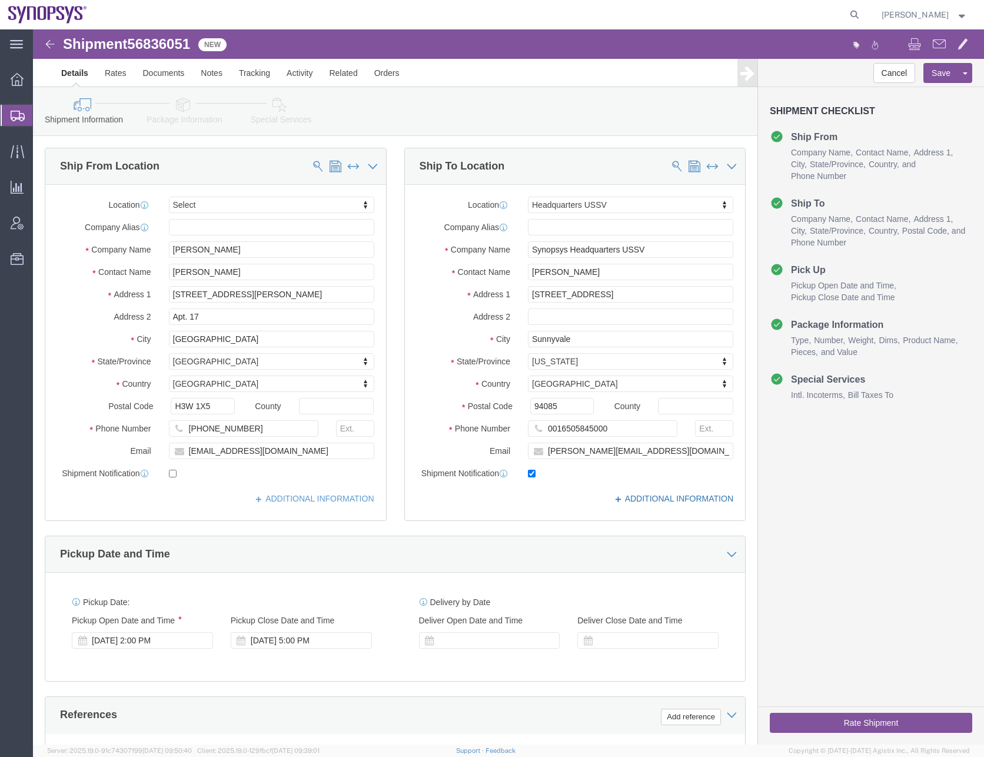
click link "ADDITIONAL INFORMATION"
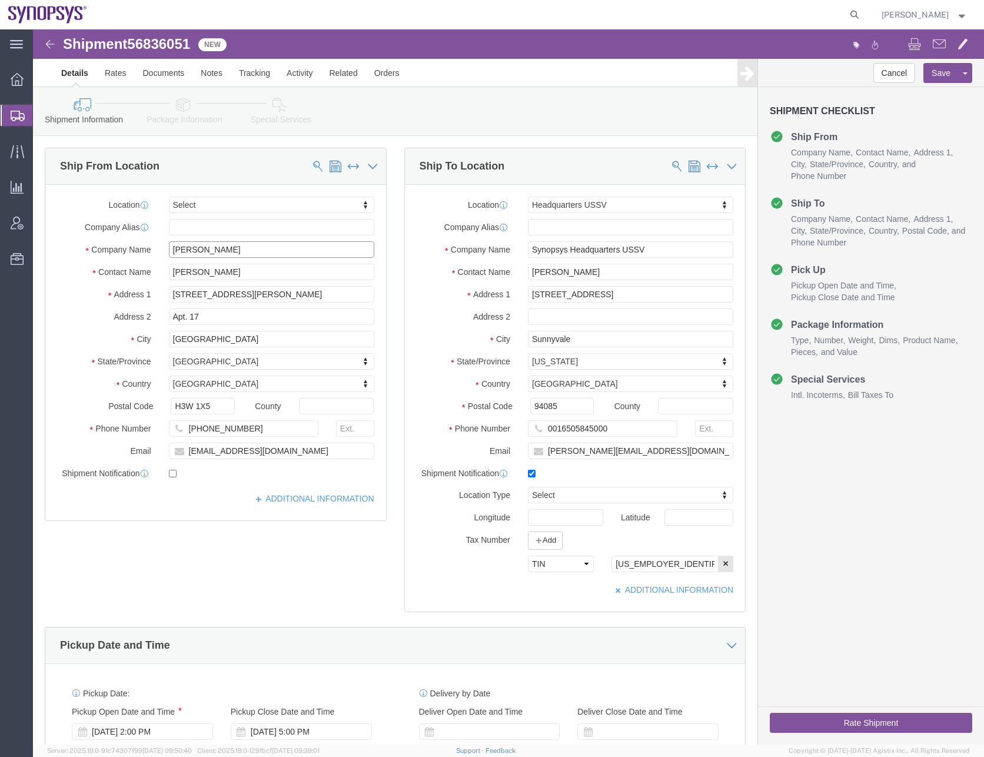
click input "[PERSON_NAME]"
type input "[PERSON_NAME] c/o Synopsys"
click div
click button "Rate Shipment"
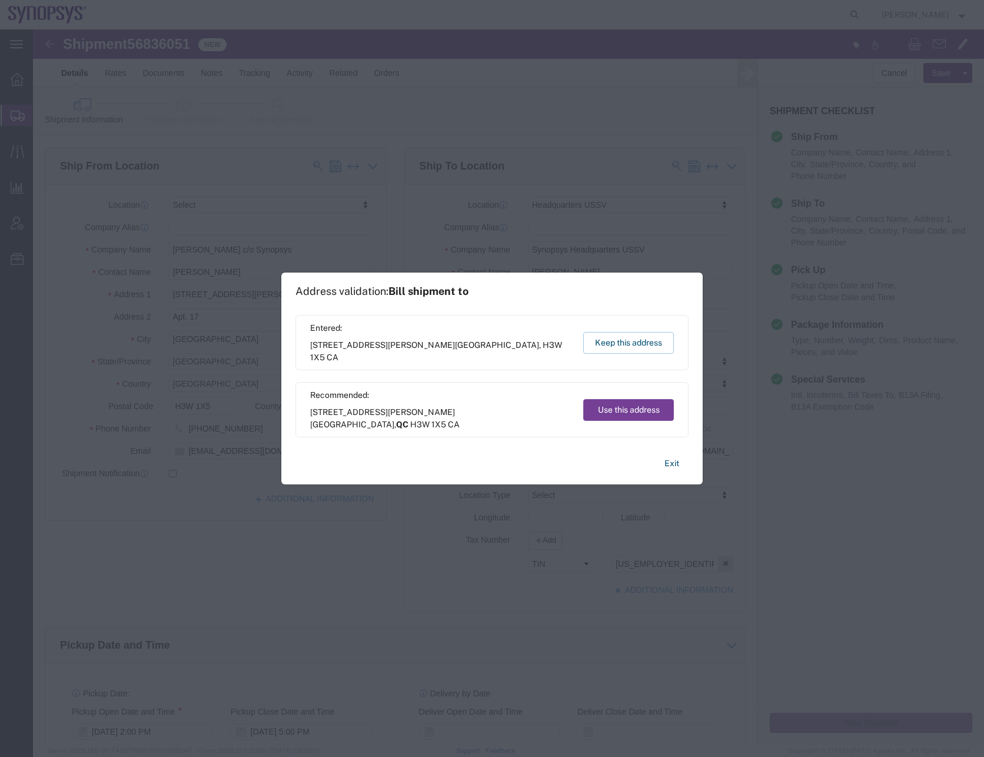
click at [643, 407] on button "Use this address" at bounding box center [628, 410] width 91 height 22
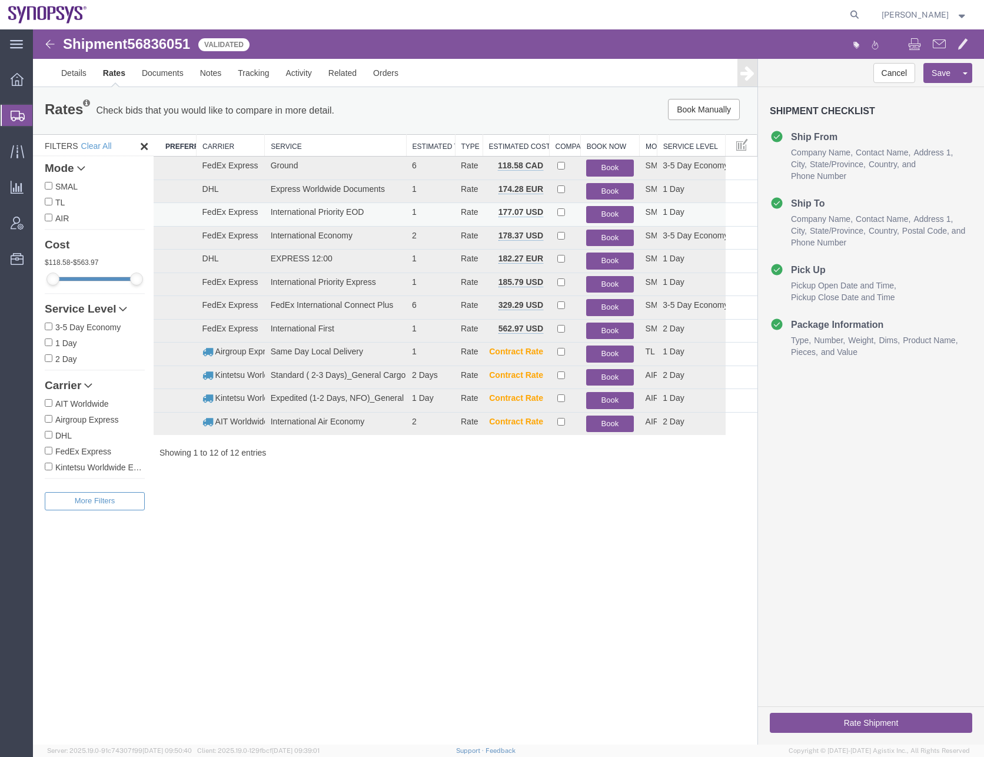
click at [603, 213] on button "Book" at bounding box center [609, 214] width 47 height 17
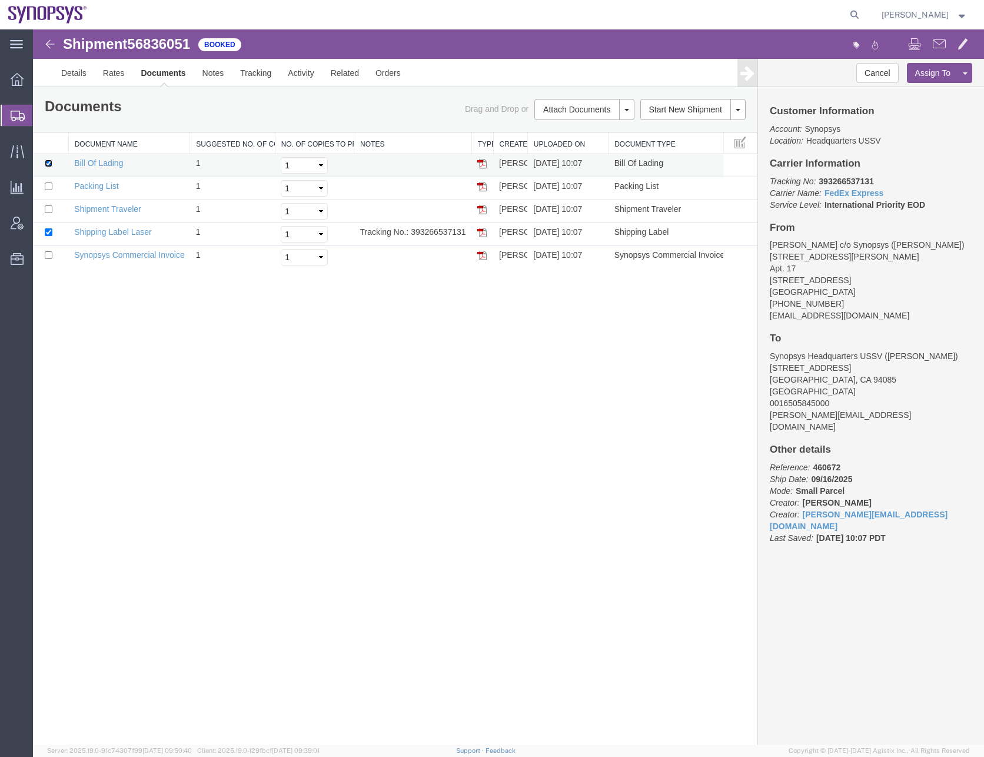
click at [48, 164] on input "checkbox" at bounding box center [49, 163] width 8 height 8
checkbox input "false"
click at [50, 253] on input "checkbox" at bounding box center [49, 255] width 8 height 8
checkbox input "true"
click at [571, 130] on link "Print Documents" at bounding box center [582, 130] width 102 height 18
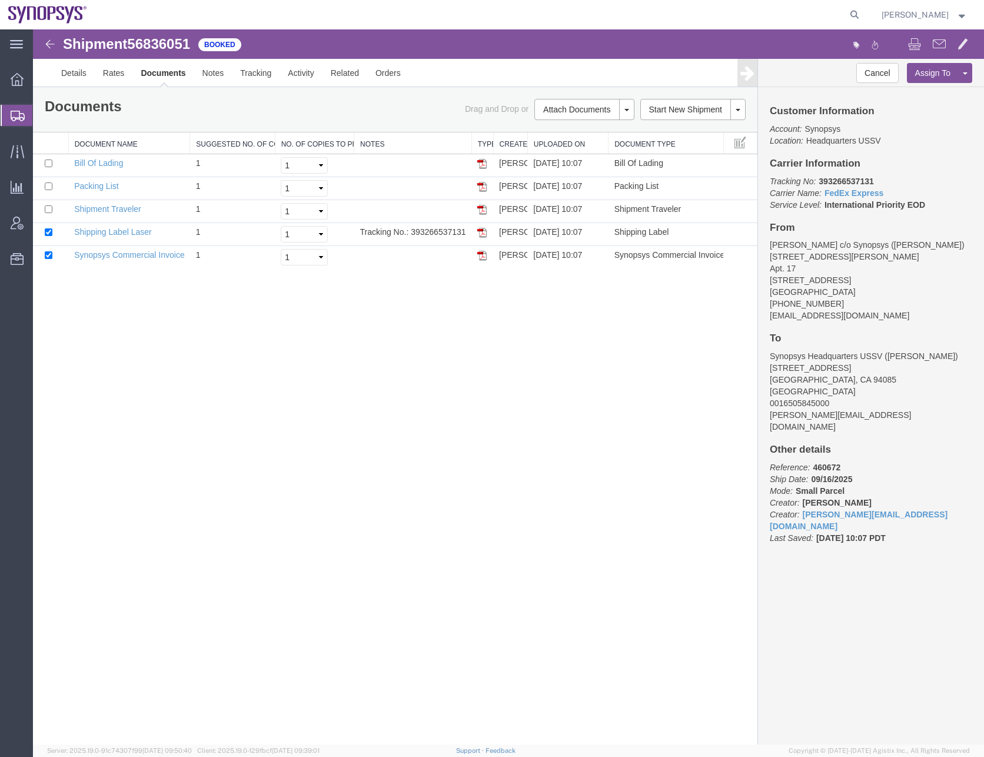
click at [646, 423] on div "Shipment 56836051 5 of 5 Booked Details Rates Documents Notes Tracking Activity…" at bounding box center [508, 386] width 951 height 715
click at [24, 113] on icon at bounding box center [18, 116] width 14 height 11
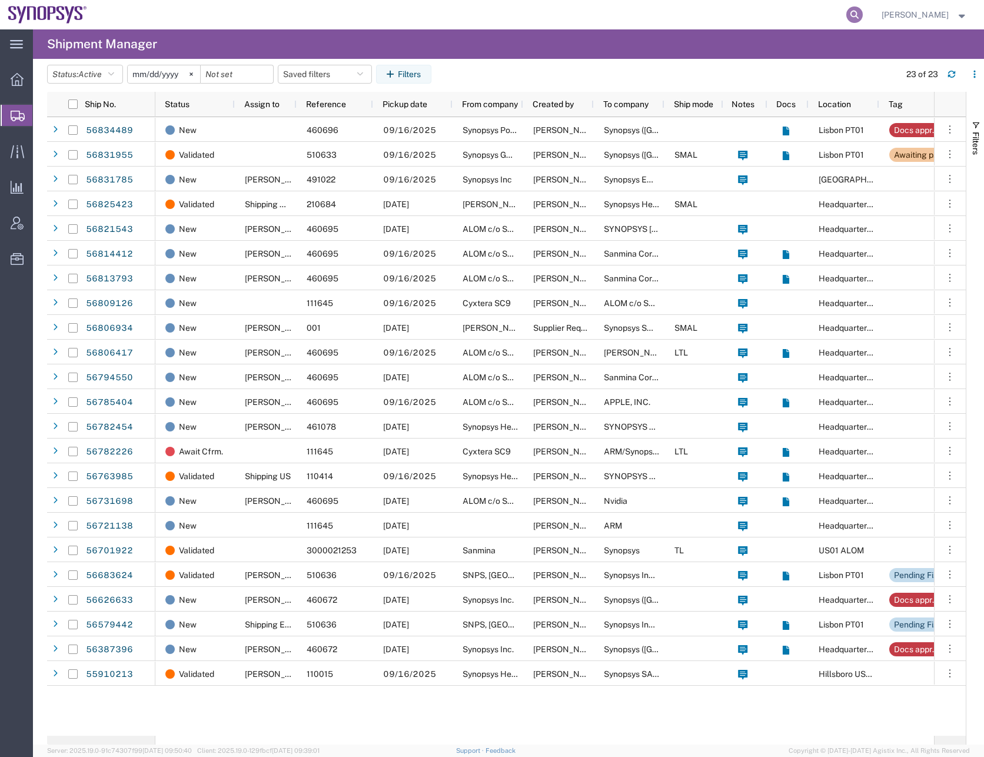
click at [863, 15] on icon at bounding box center [854, 14] width 16 height 16
paste input "56836988"
type input "56836988"
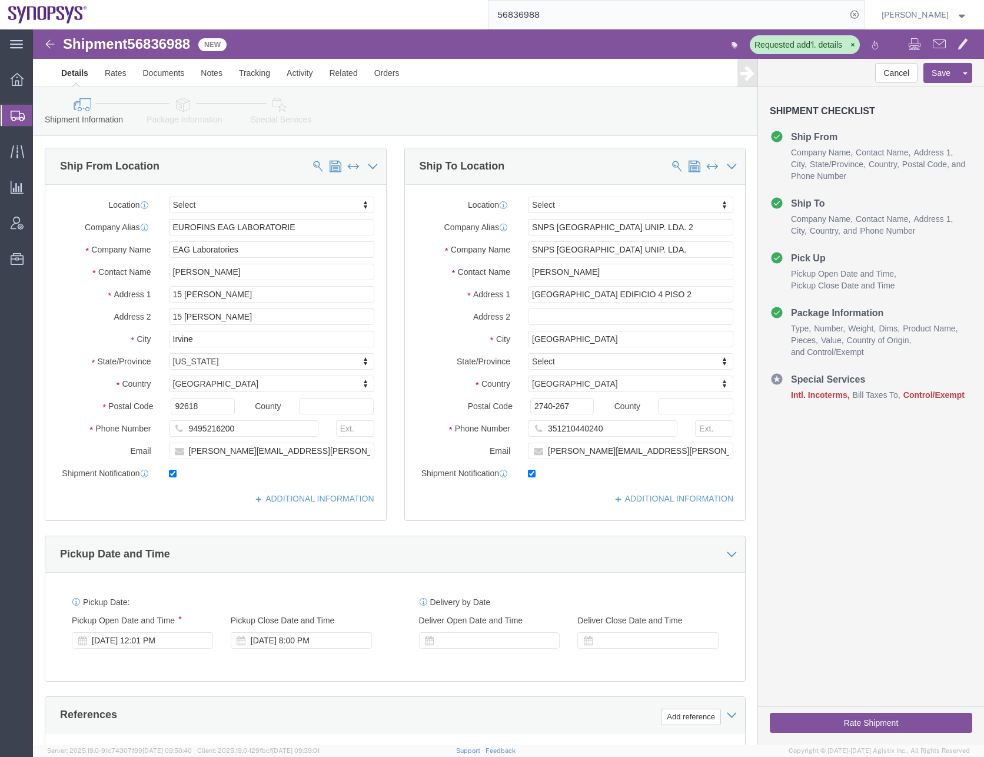
select select
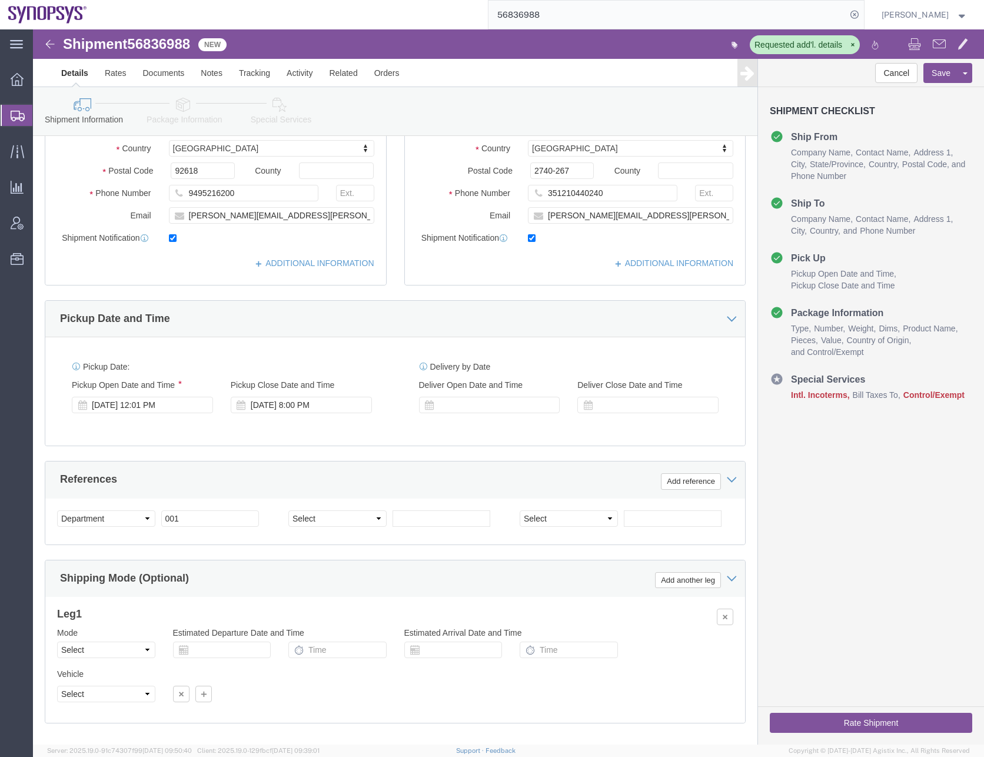
scroll to position [297, 0]
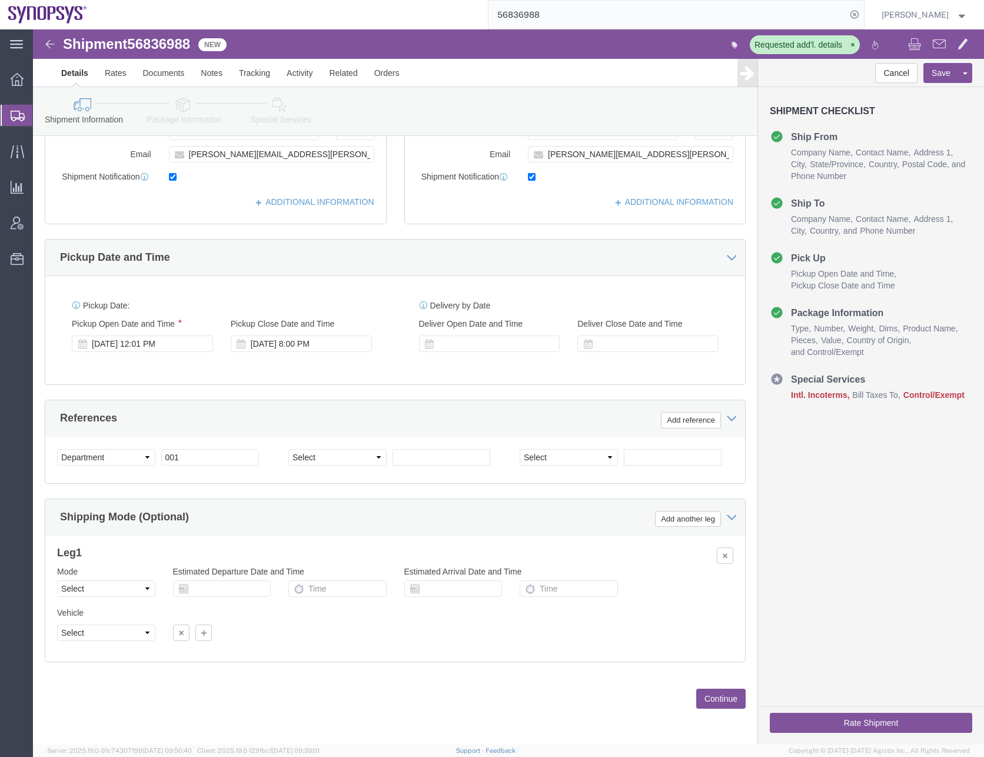
click button "Continue"
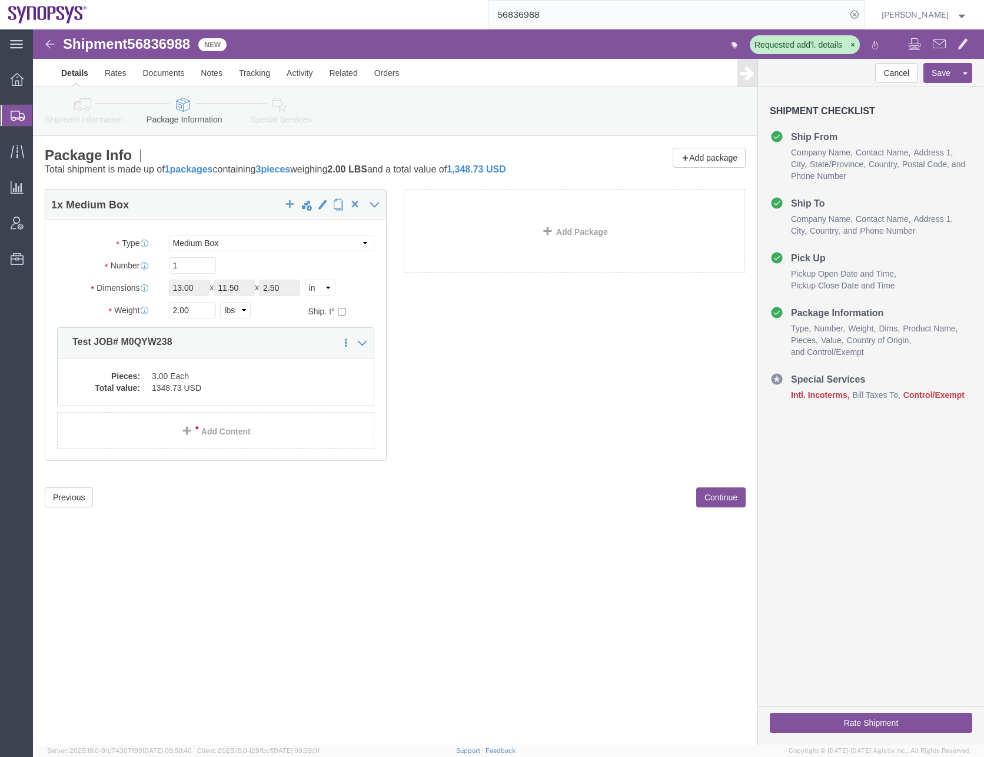
click div "Shipment 56836988 New Requested add'l. details Details Rates Documents Notes Tr…"
click icon
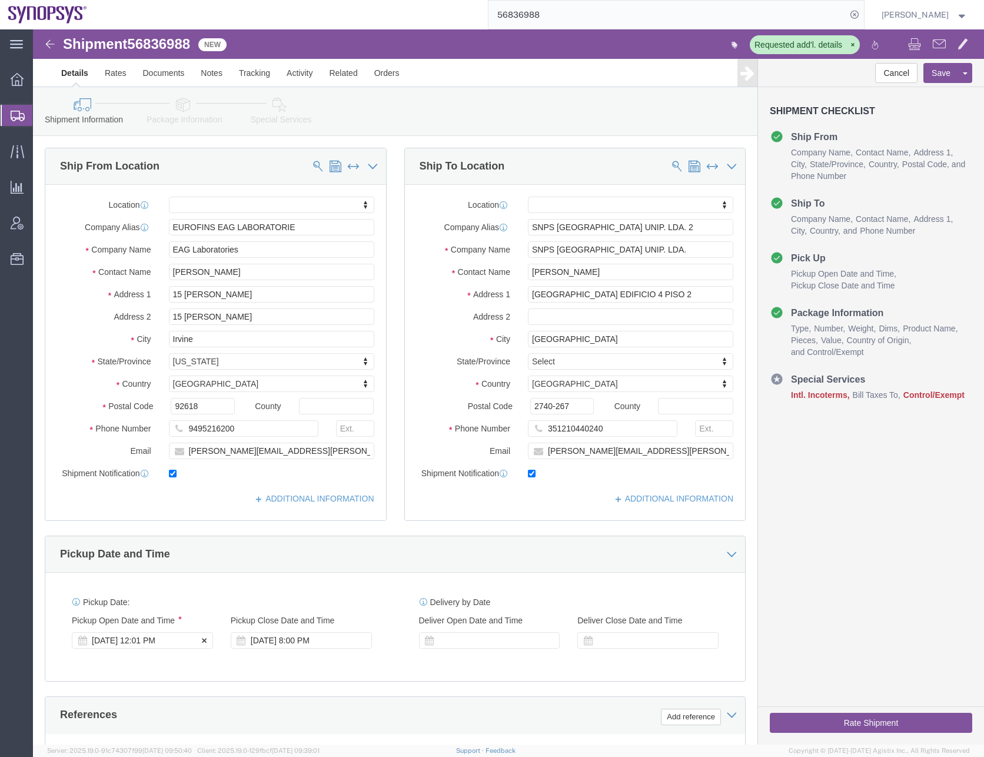
click div "[DATE] 12:01 PM"
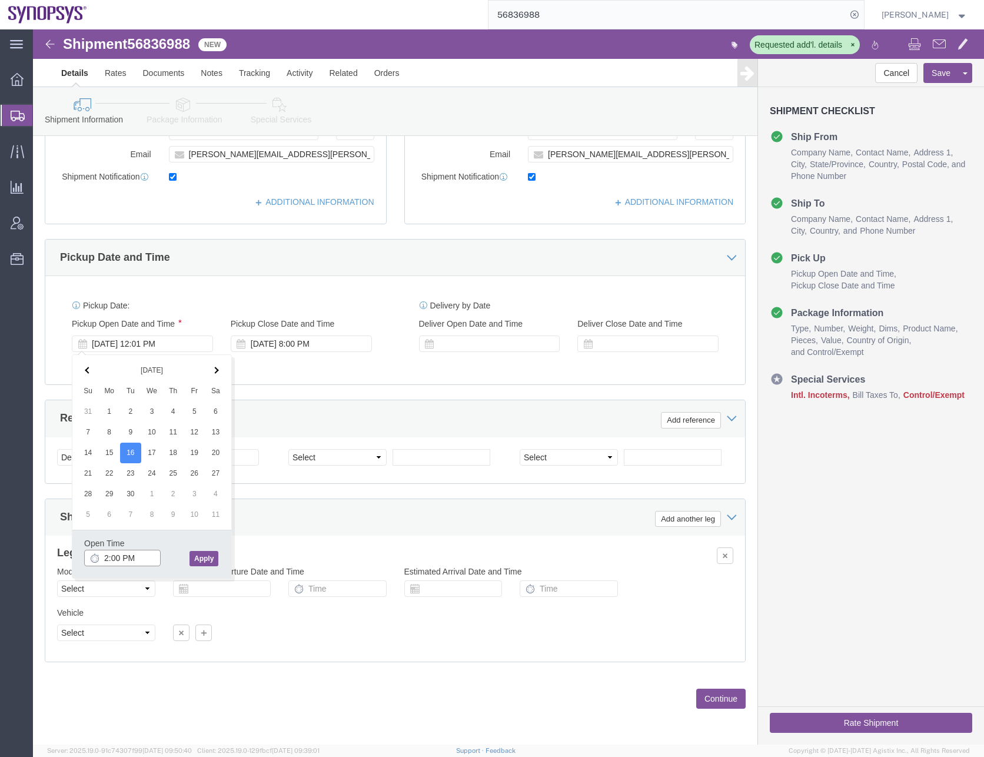
type input "2:00 PM"
click button "Apply"
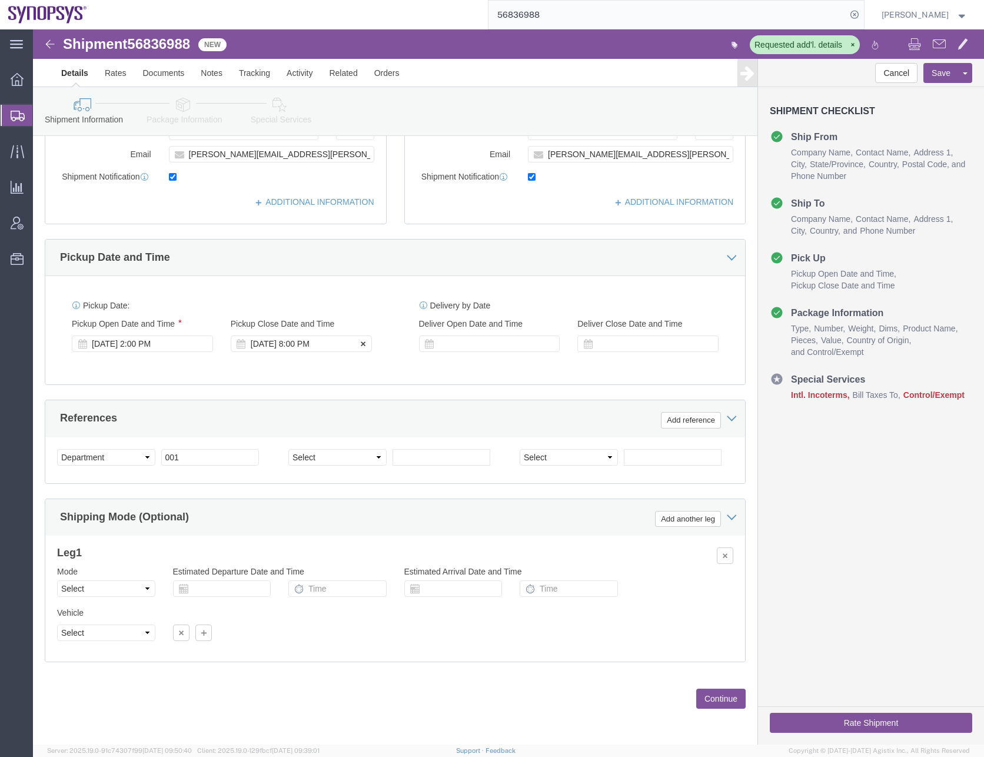
click div "[DATE] 8:00 PM"
type input "5:00 PM"
click button "Apply"
click button "Continue"
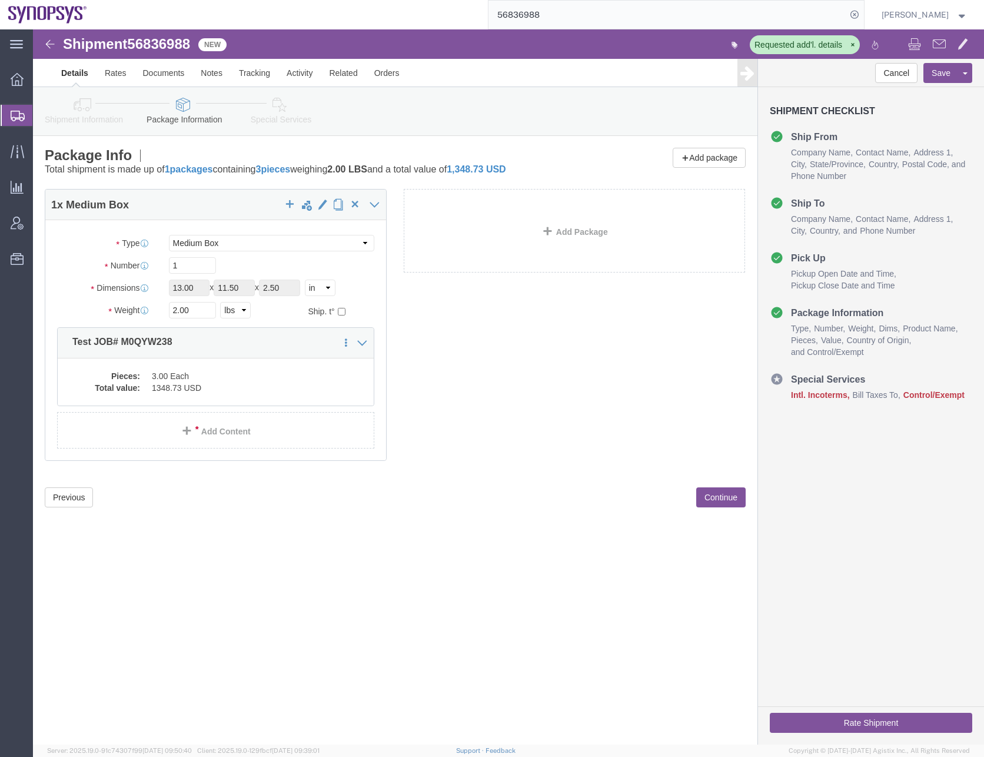
scroll to position [0, 0]
click dd "1348.73 USD"
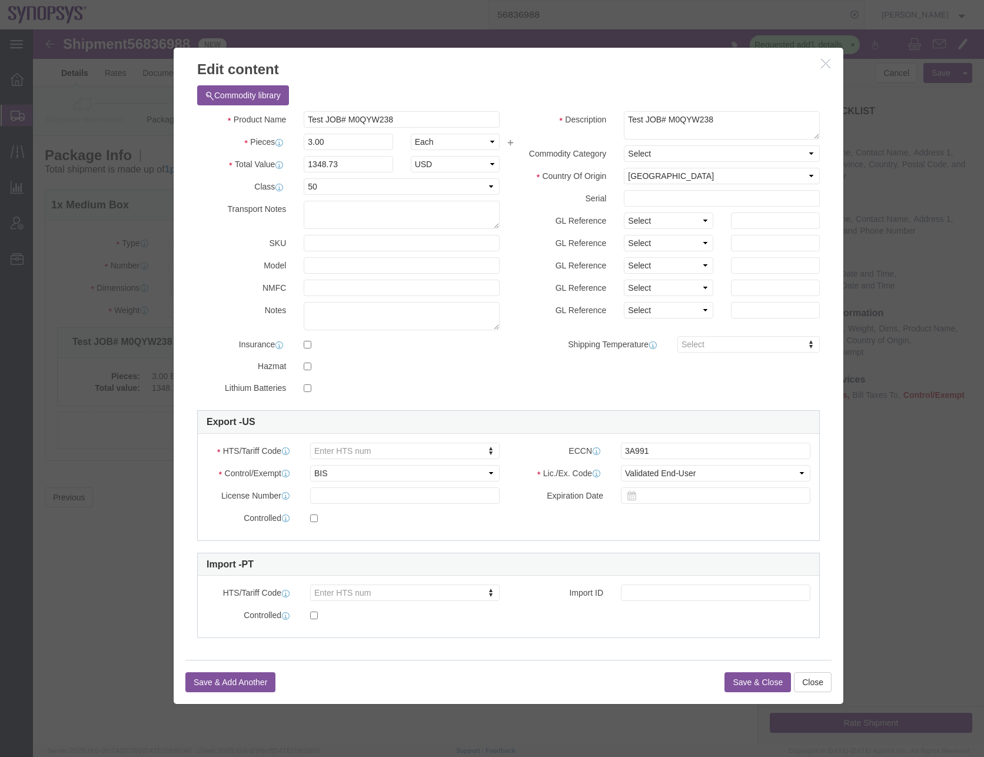
click button "Save & Close"
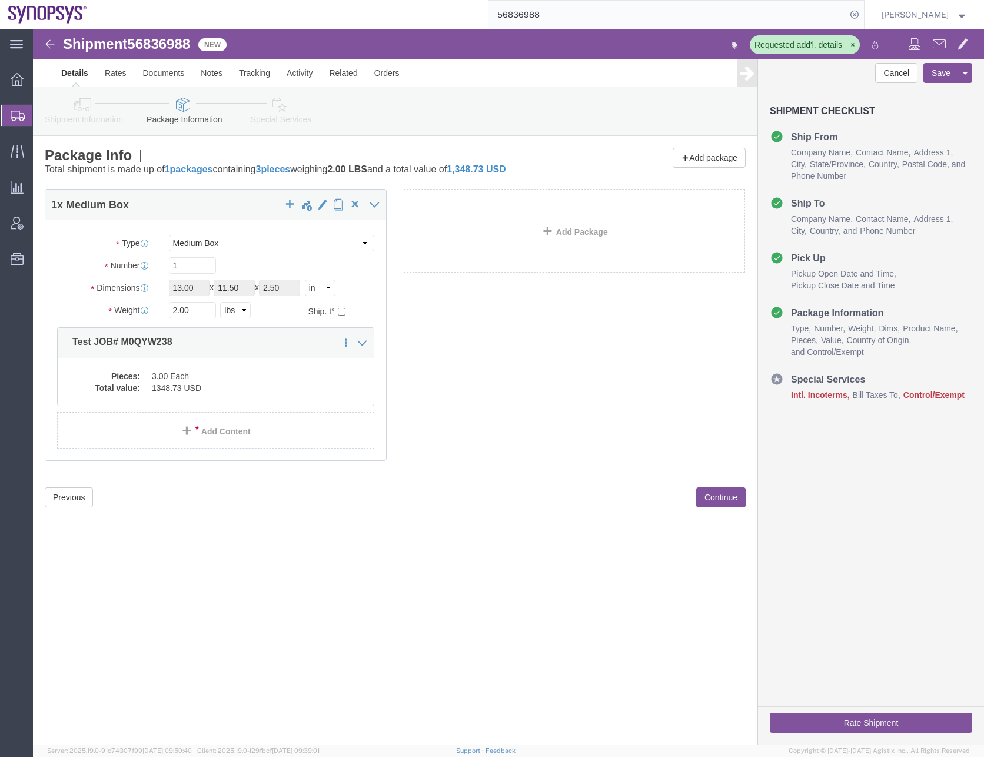
click div "Previous Continue"
click icon
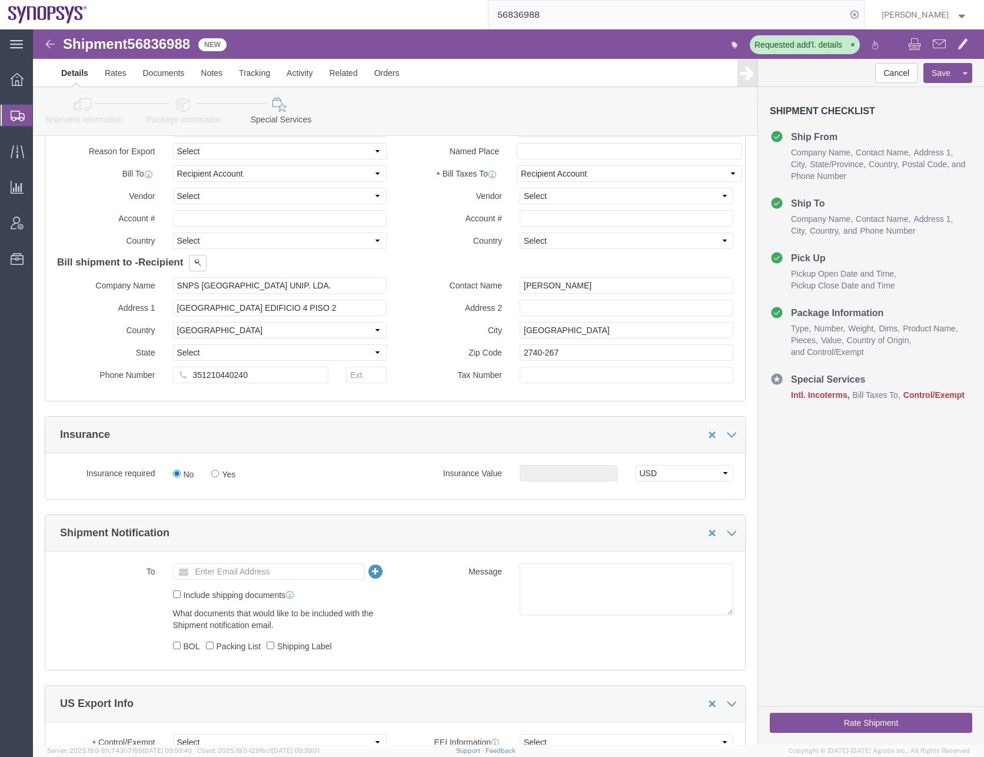
scroll to position [647, 0]
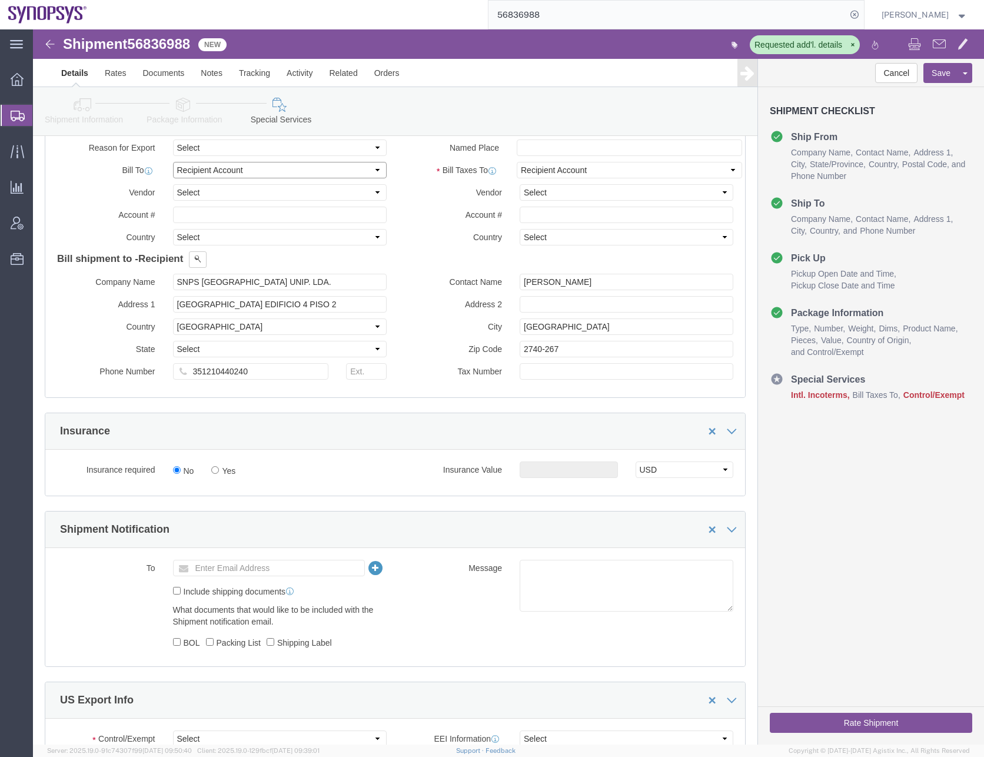
click select "Select Recipient Account Sender/Shipper Third Party Account"
select select "SHIP"
click select "Select Recipient Account Sender/Shipper Third Party Account"
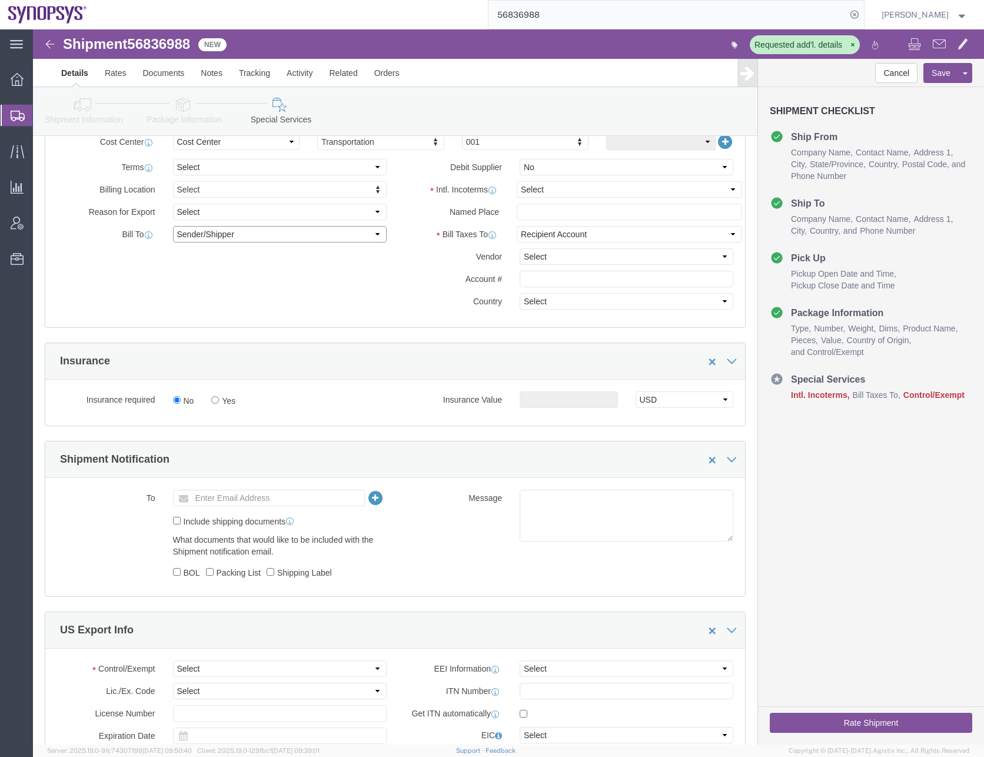
scroll to position [471, 0]
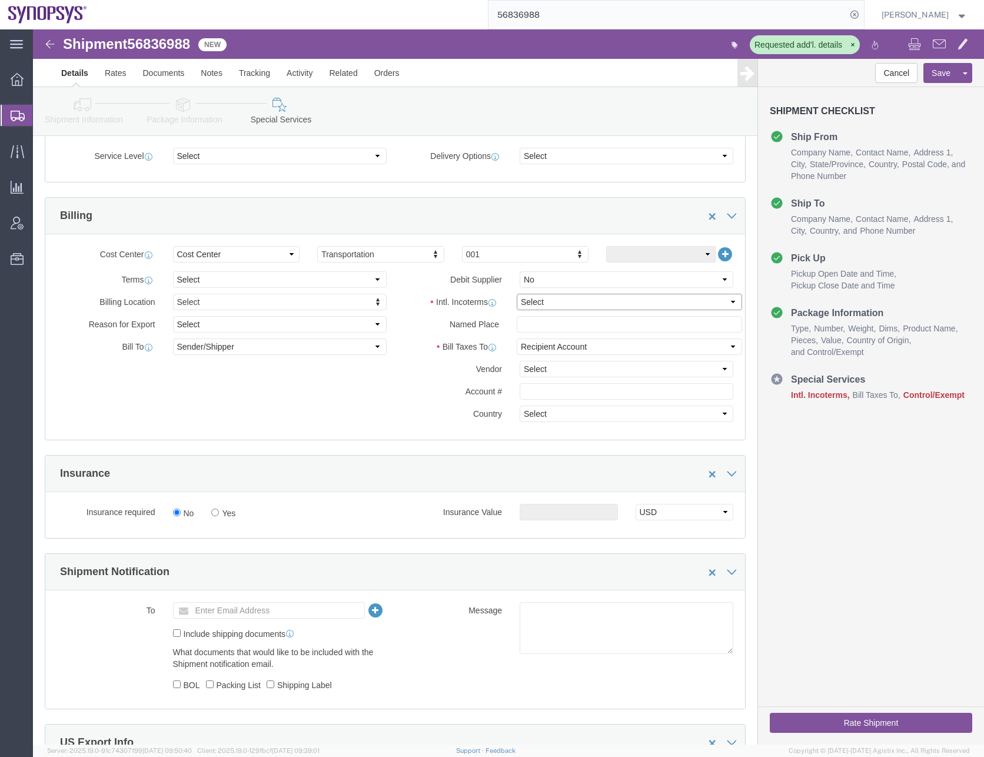
click select "Select Carriage Insurance Paid Carriage Paid To Cost and Freight Cost Insurance…"
select select "DAP"
click select "Select Carriage Insurance Paid Carriage Paid To Cost and Freight Cost Insurance…"
click div "Billing Location Select Select My Profile Location [GEOGRAPHIC_DATA] DE04 Agrat…"
click select "Select DHL FedEx Express UPS"
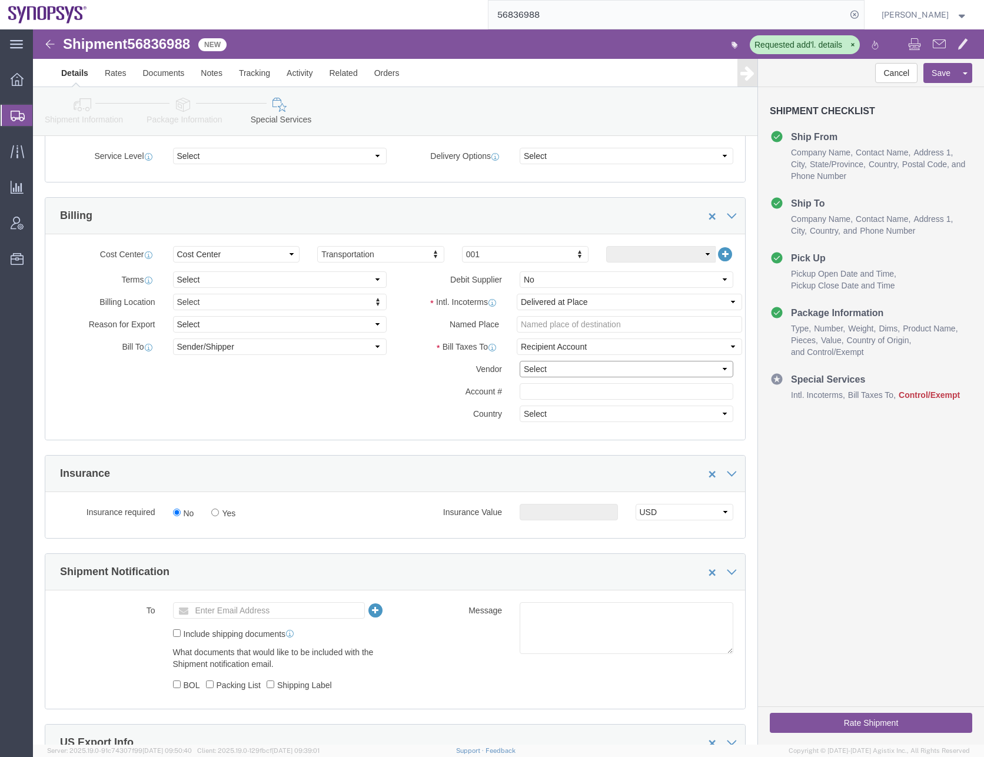
select select "FedEx Express"
click select "Select DHL FedEx Express UPS"
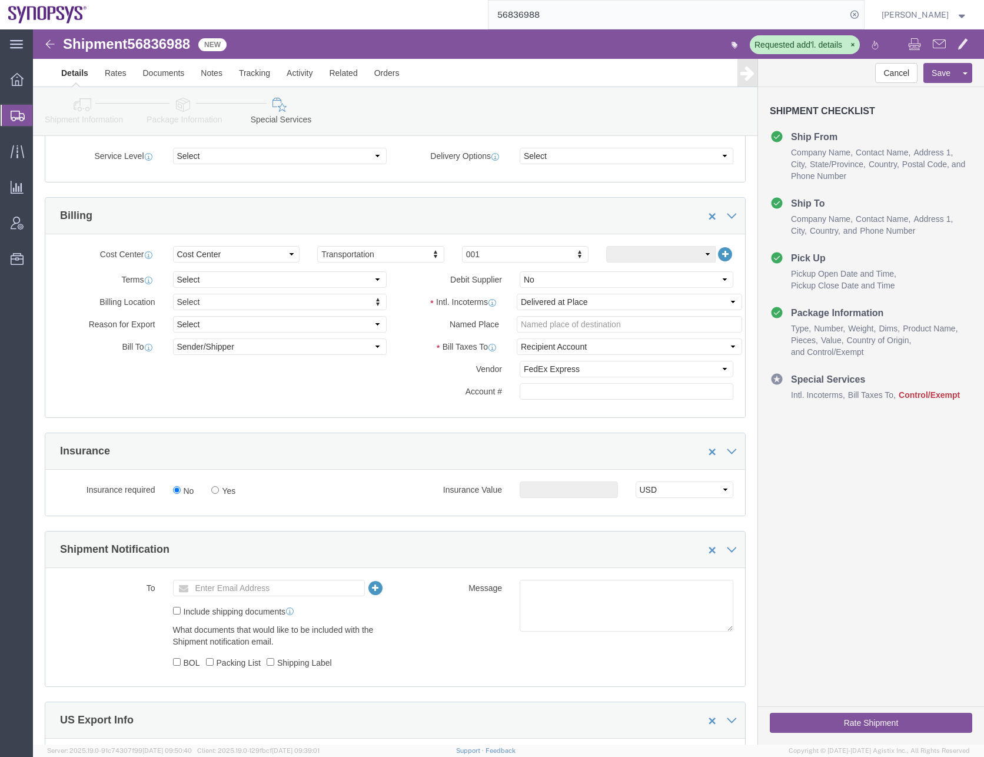
click div "Billing Location Select Select My Profile Location [GEOGRAPHIC_DATA] DE04 Agrat…"
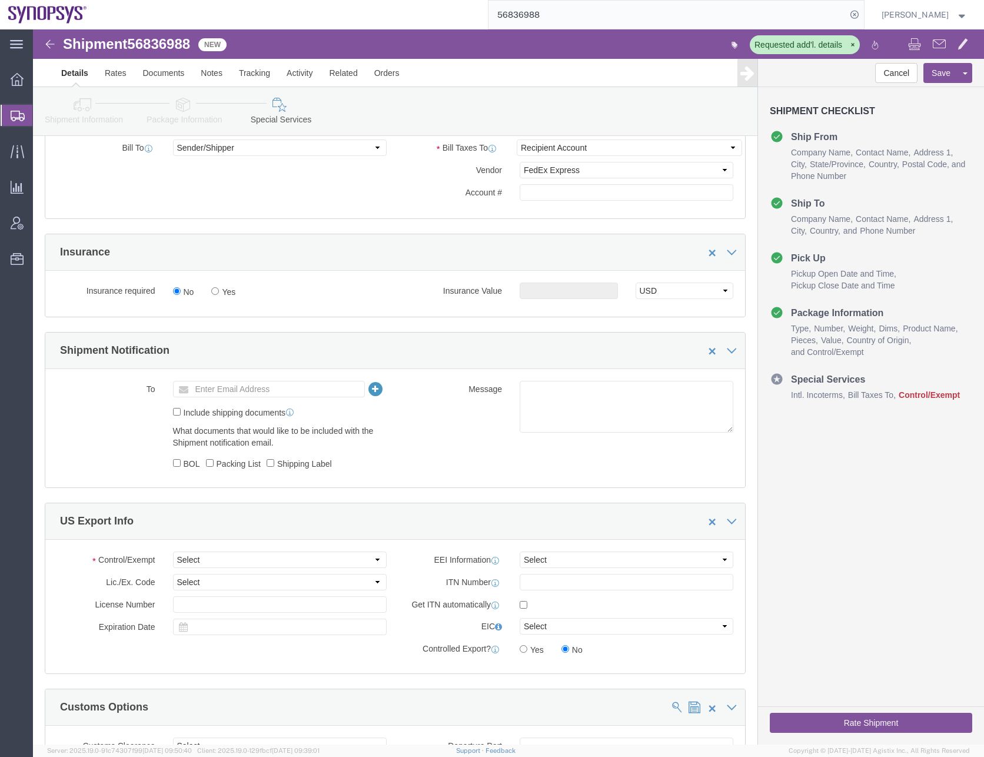
scroll to position [706, 0]
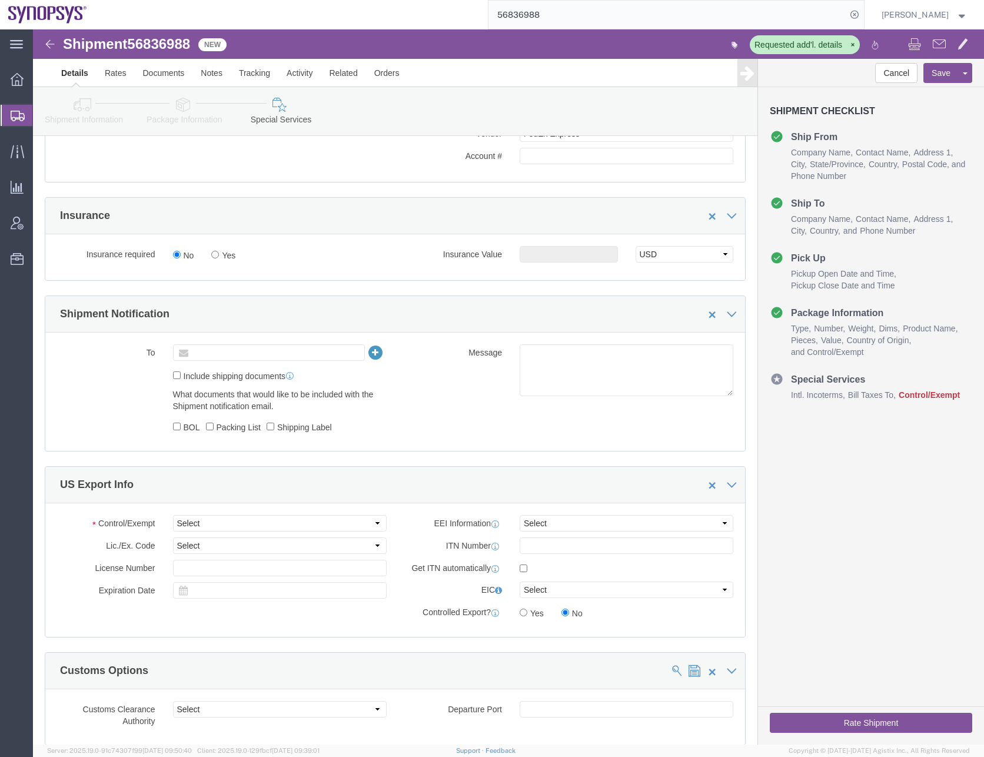
click input "text"
type input "[EMAIL_ADDRESS][DOMAIN_NAME]"
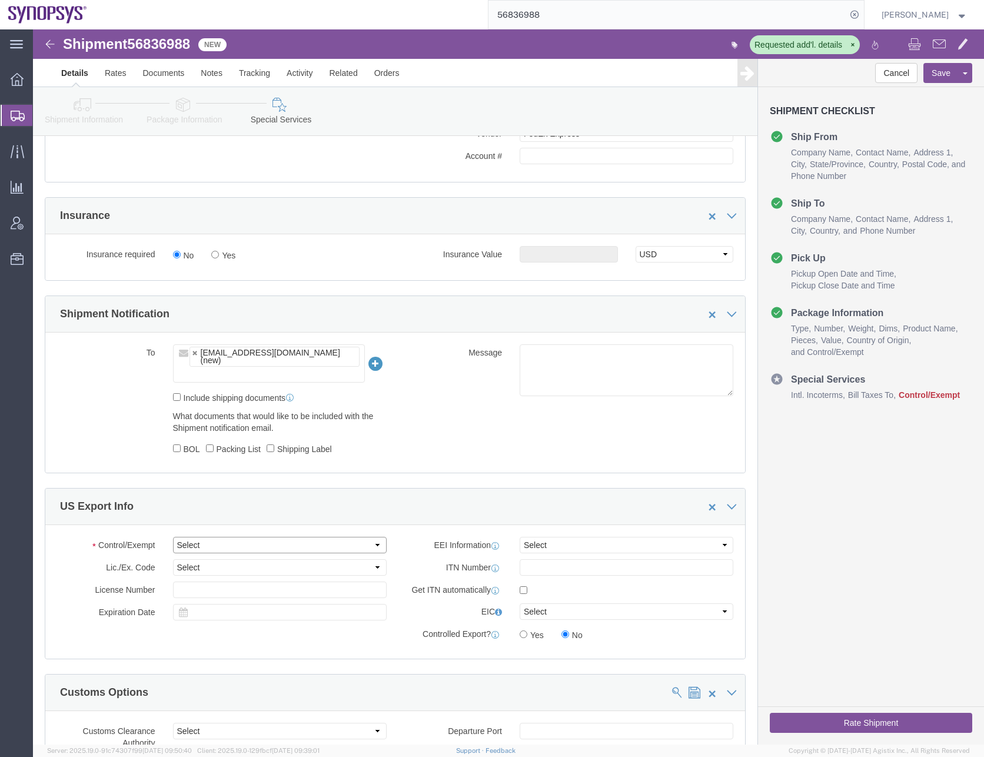
click select "Select ATF BIS DEA EPA FDA FTR ITAR OFAC Other (OPA)"
select select "FTR"
click select "Select ATF BIS DEA EPA FDA FTR ITAR OFAC Other (OPA)"
click select "Select 30.2(d)(2) 30.36 30.37(a) 30.37(f) 30.37(g) 30.37(h) 30.37(i) 30.37(j) 3…"
select select "30.37(a)"
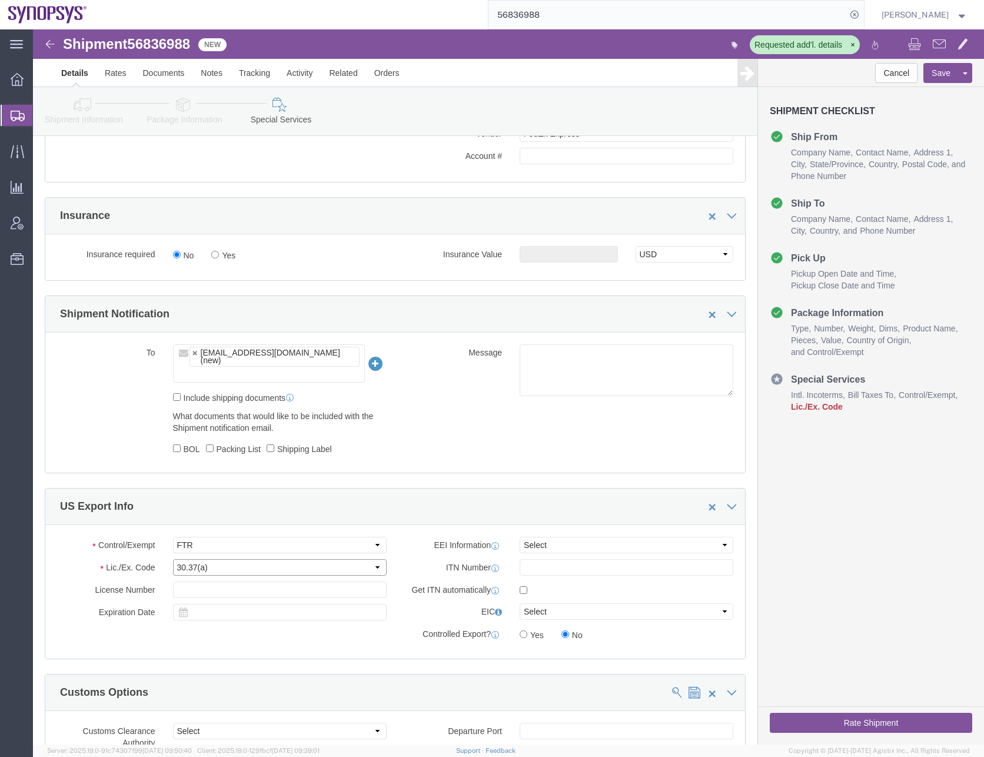
click select "Select 30.2(d)(2) 30.36 30.37(a) 30.37(f) 30.37(g) 30.37(h) 30.37(i) 30.37(j) 3…"
click select "Select AES-Direct EEI Carrier File EEI EEI Exempt"
select select "EXEM"
click select "Select AES-Direct EEI Carrier File EEI EEI Exempt"
click icon
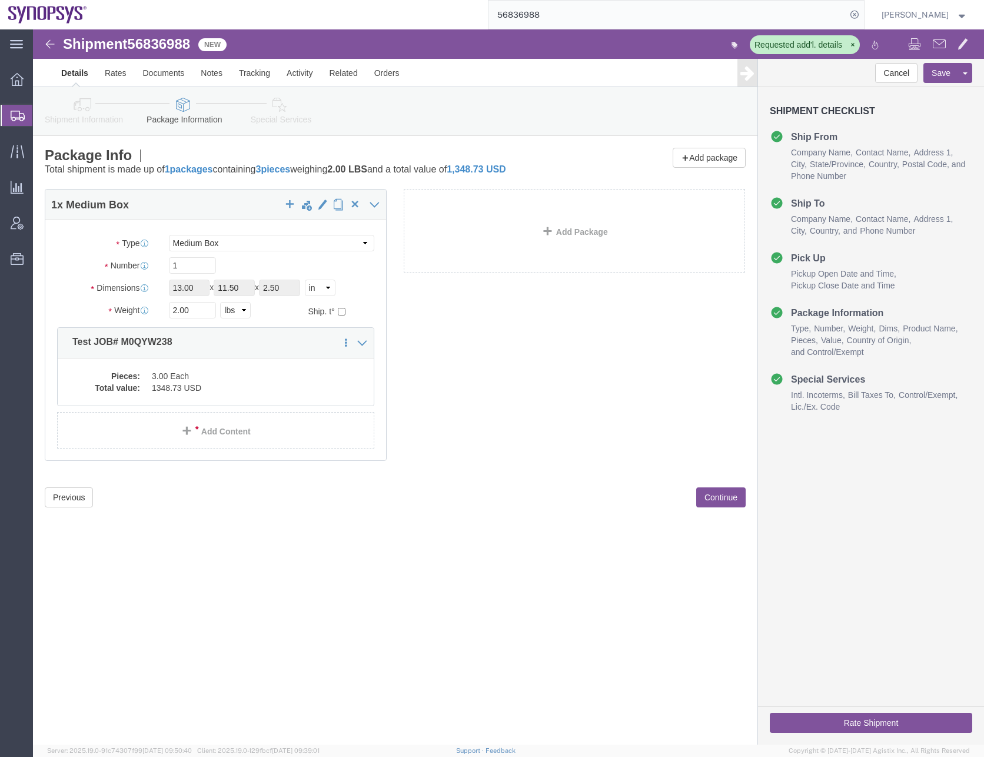
click icon
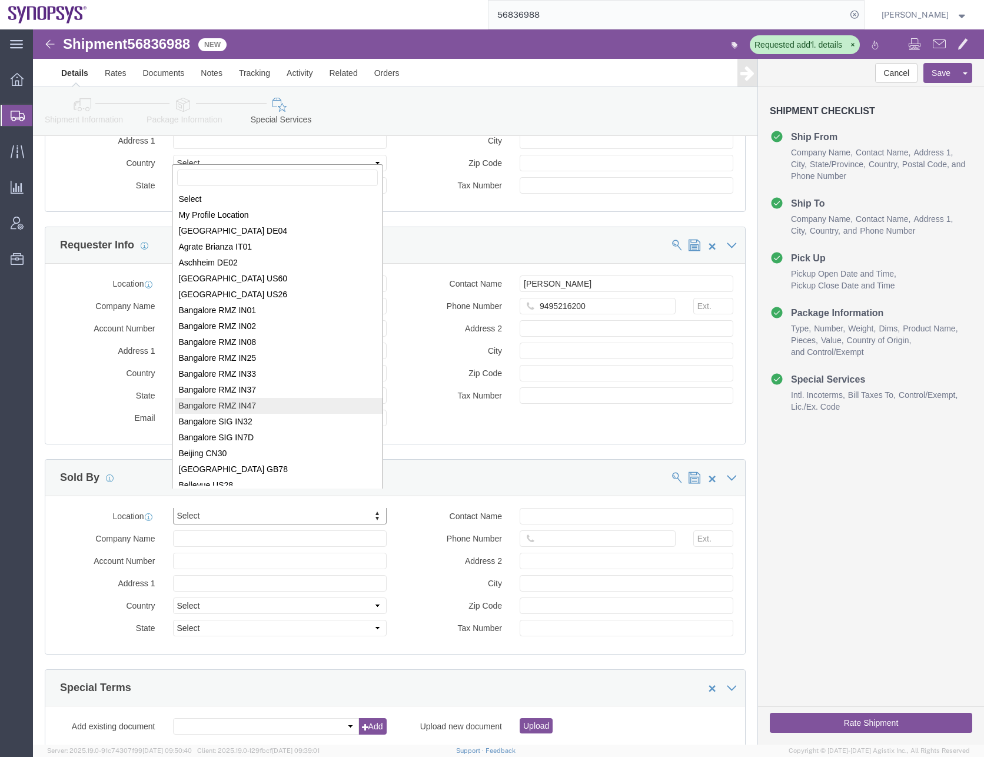
scroll to position [2, 0]
select select "MYPROFILE"
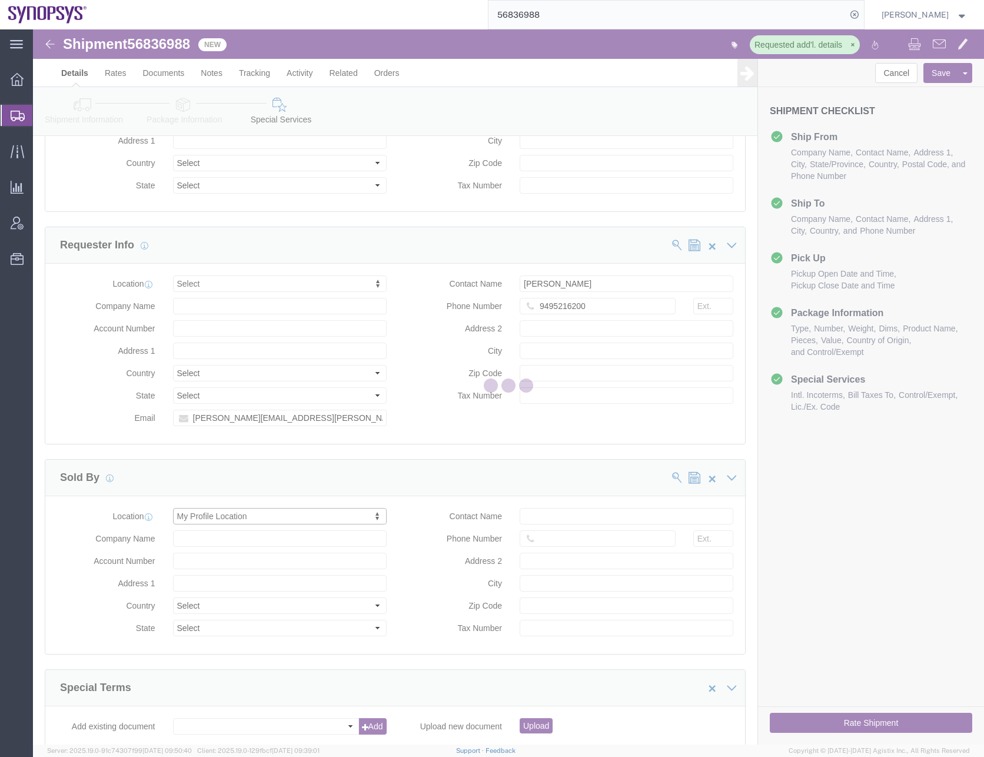
type input "[STREET_ADDRESS]"
select select "US"
type input "[PERSON_NAME]"
type input "0016505845000"
type input "Sunnyvale"
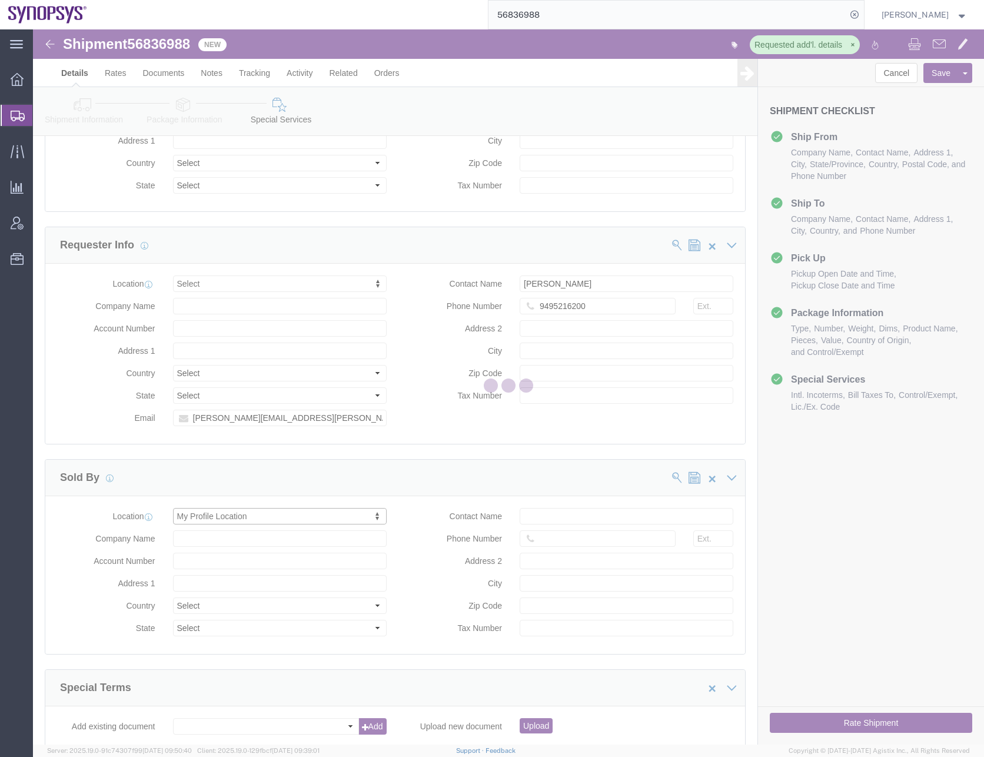
type input "94085"
type input "[US_EMPLOYER_IDENTIFICATION_NUMBER]"
type input "Synopsys Headquarters USSV"
select select "CA"
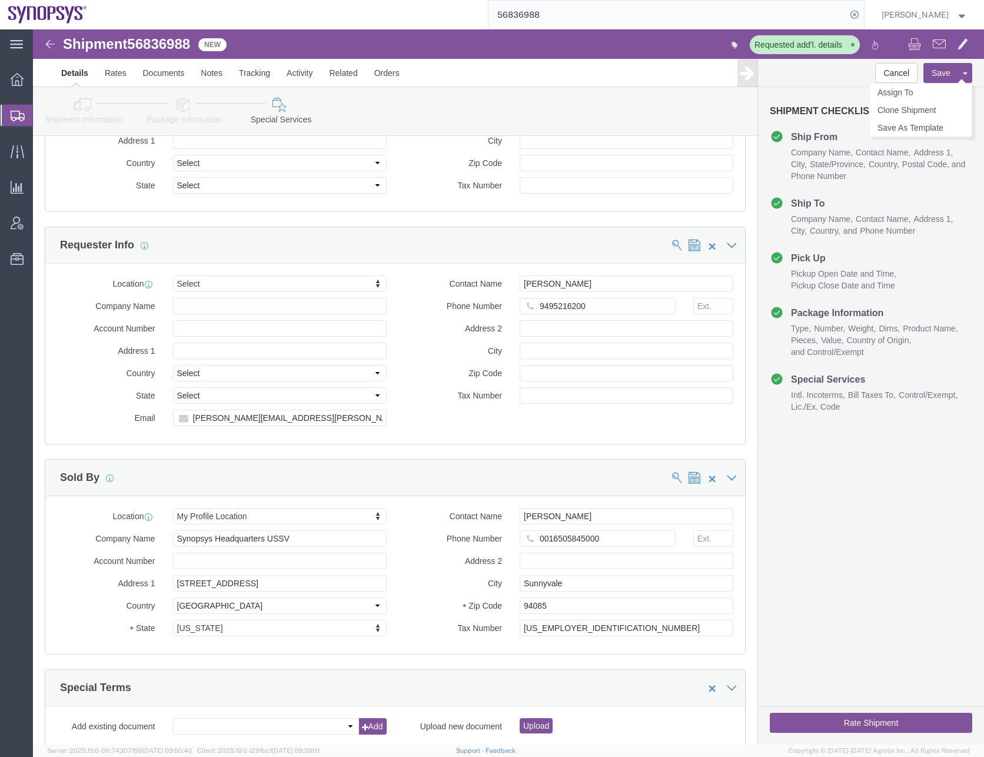
click button "Save"
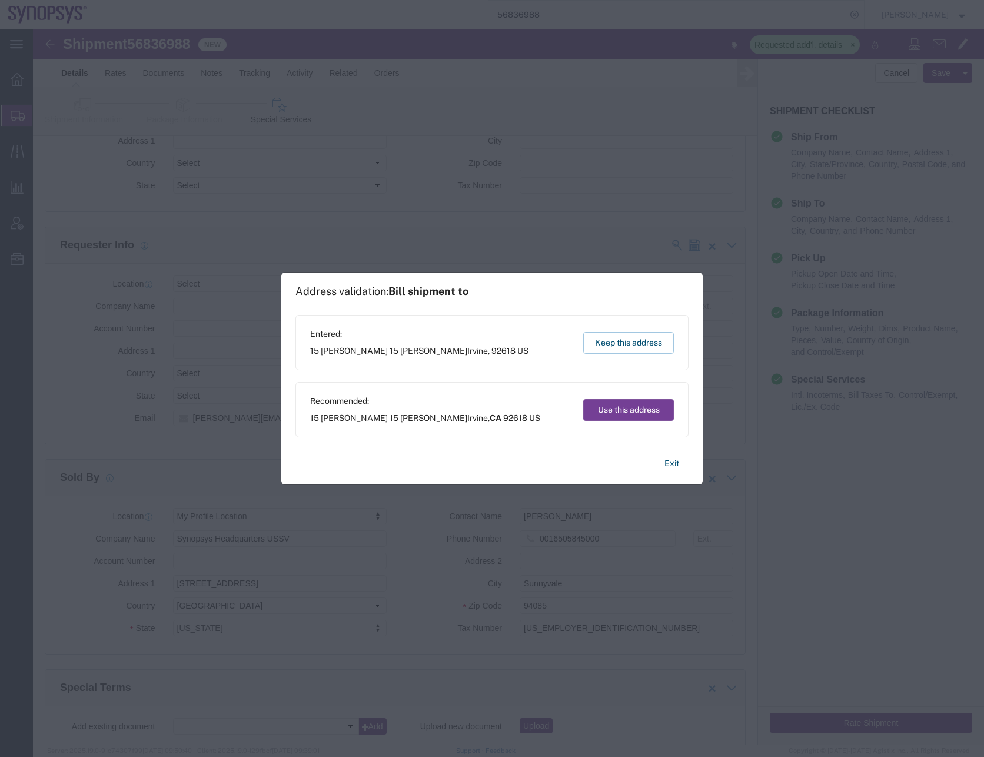
click at [620, 411] on button "Use this address" at bounding box center [628, 410] width 91 height 22
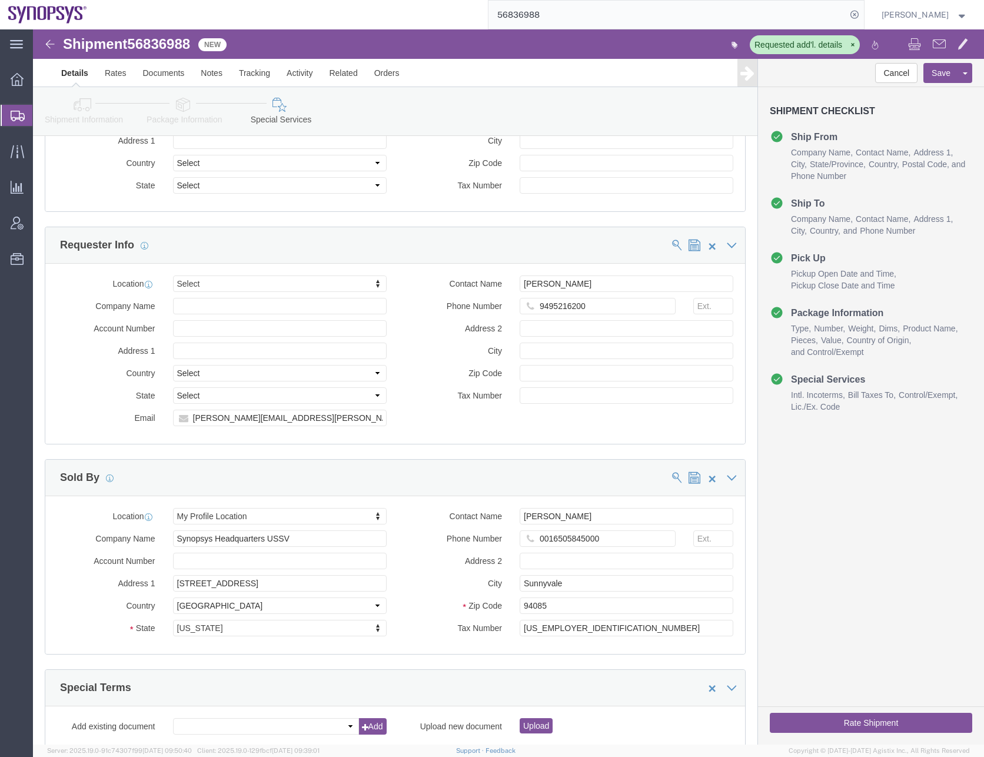
click icon
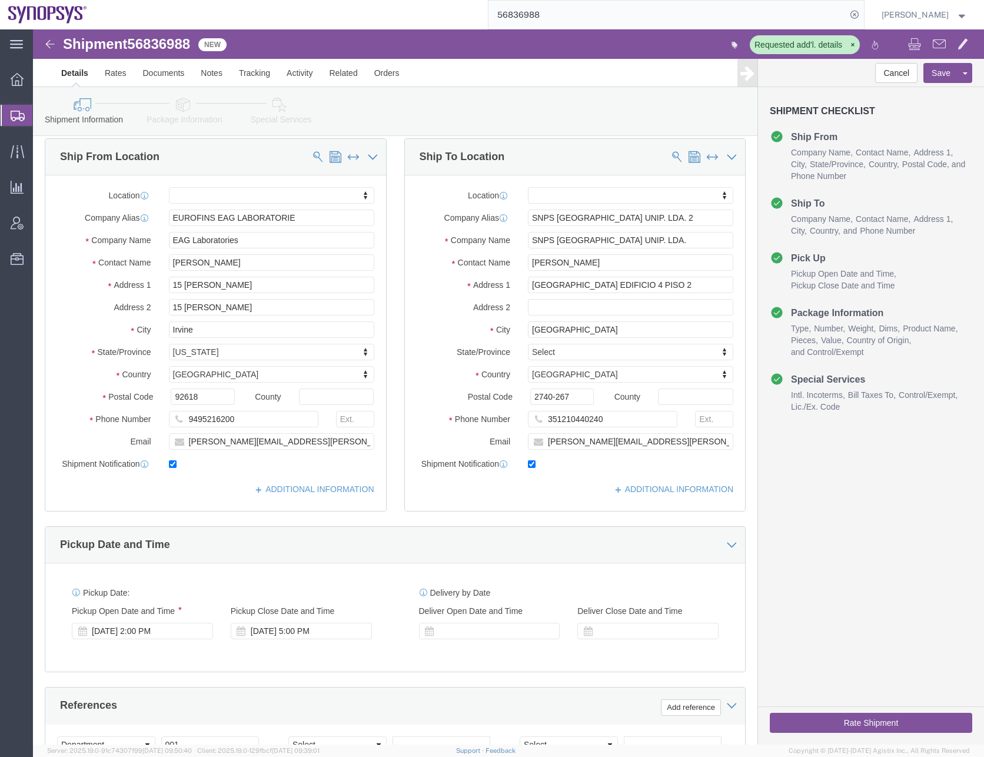
scroll to position [2, 0]
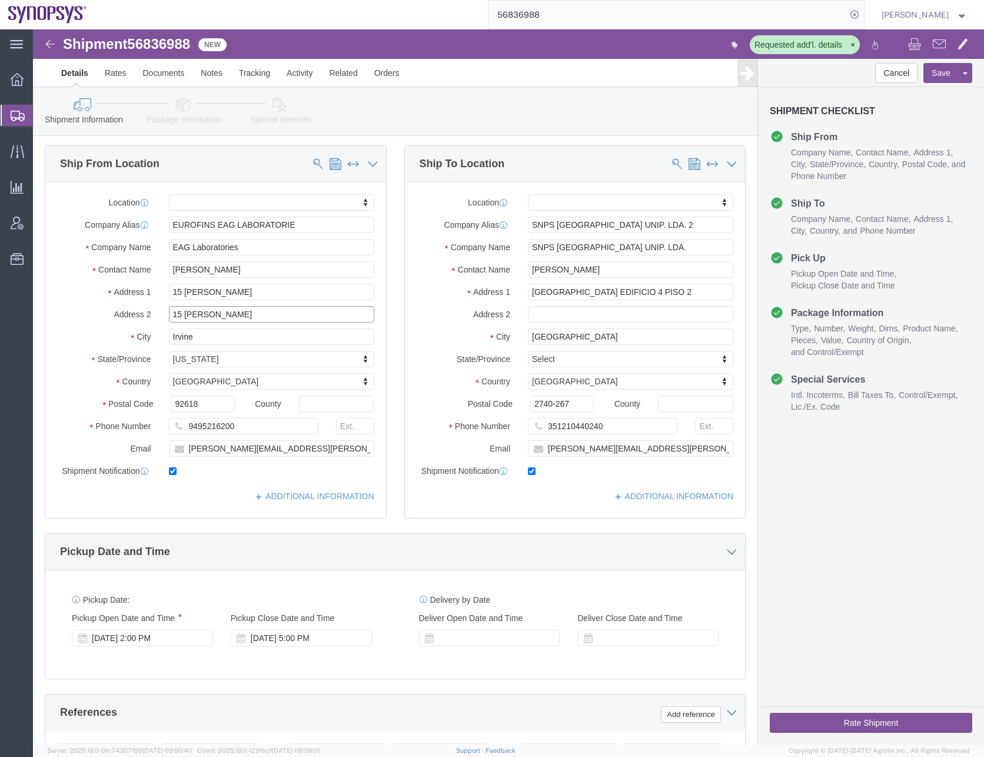
drag, startPoint x: 193, startPoint y: 279, endPoint x: 82, endPoint y: 279, distance: 111.2
click div "Address 2 15 [PERSON_NAME]"
click div "Shipment Information Package Information Special Services"
click link "ADDITIONAL INFORMATION"
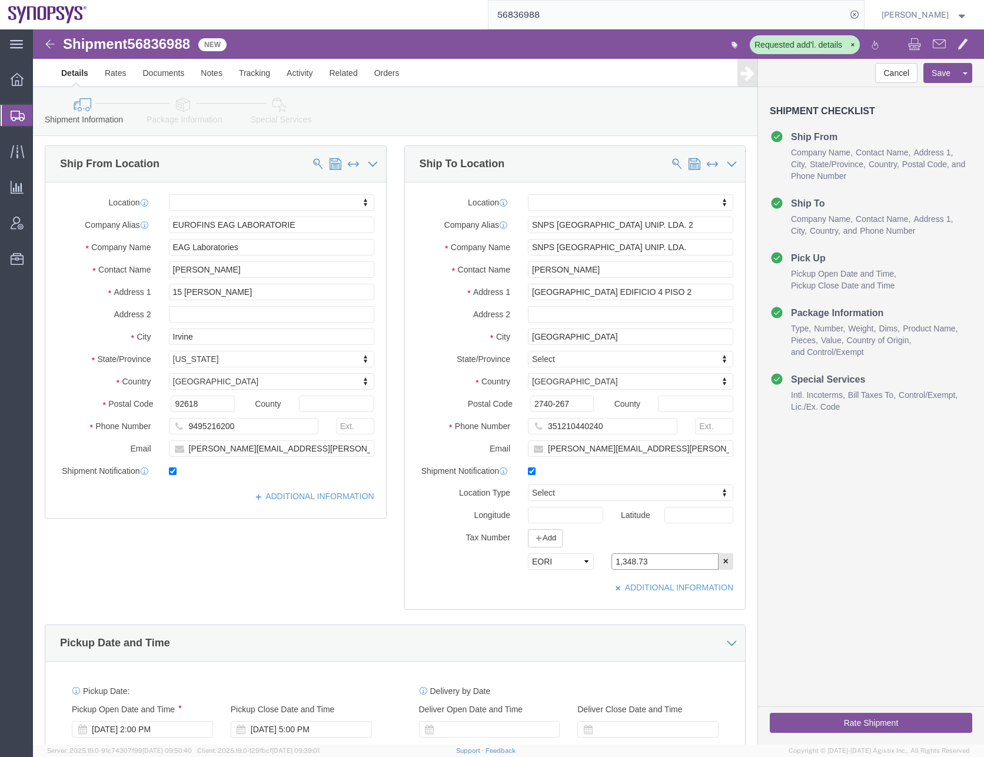
drag, startPoint x: 590, startPoint y: 536, endPoint x: 510, endPoint y: 547, distance: 80.8
click div "Location My Profile Location [GEOGRAPHIC_DATA] DE04 Agrate Brianza IT01 [GEOGRA…"
click div "Cancel Save Assign To Clone Shipment Save As Template Shipment Checklist Ship F…"
click input "text"
paste input "PT503835420"
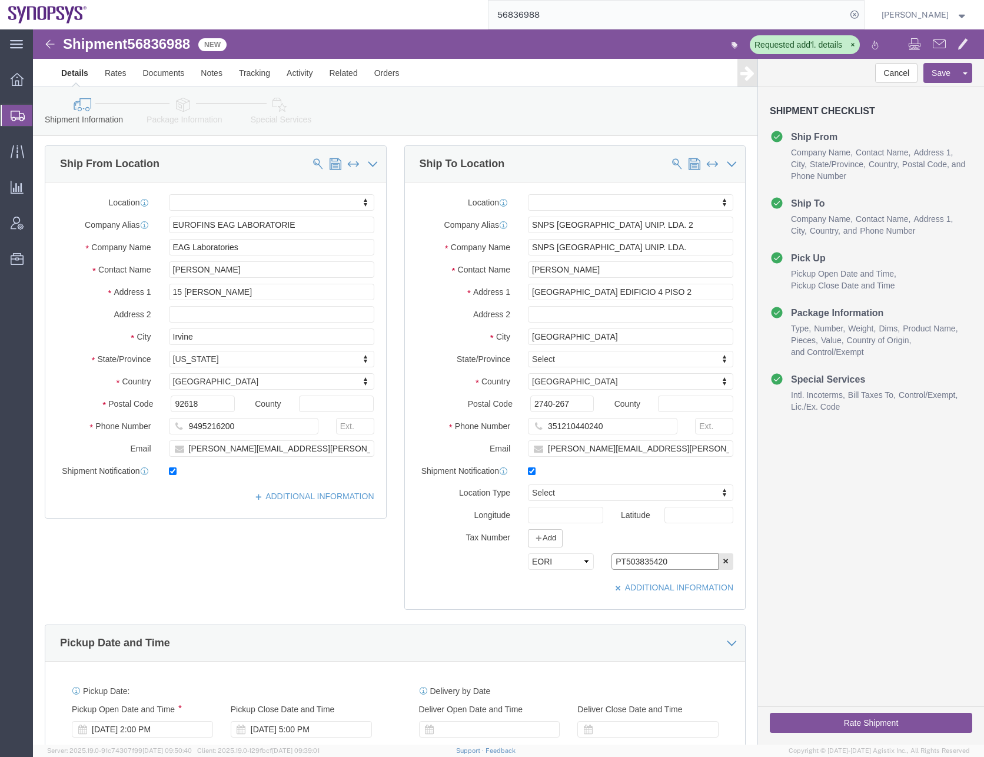
type input "PT503835420"
click div "Cancel Save Assign To Clone Shipment Save As Template Shipment Checklist Ship F…"
click button "Save"
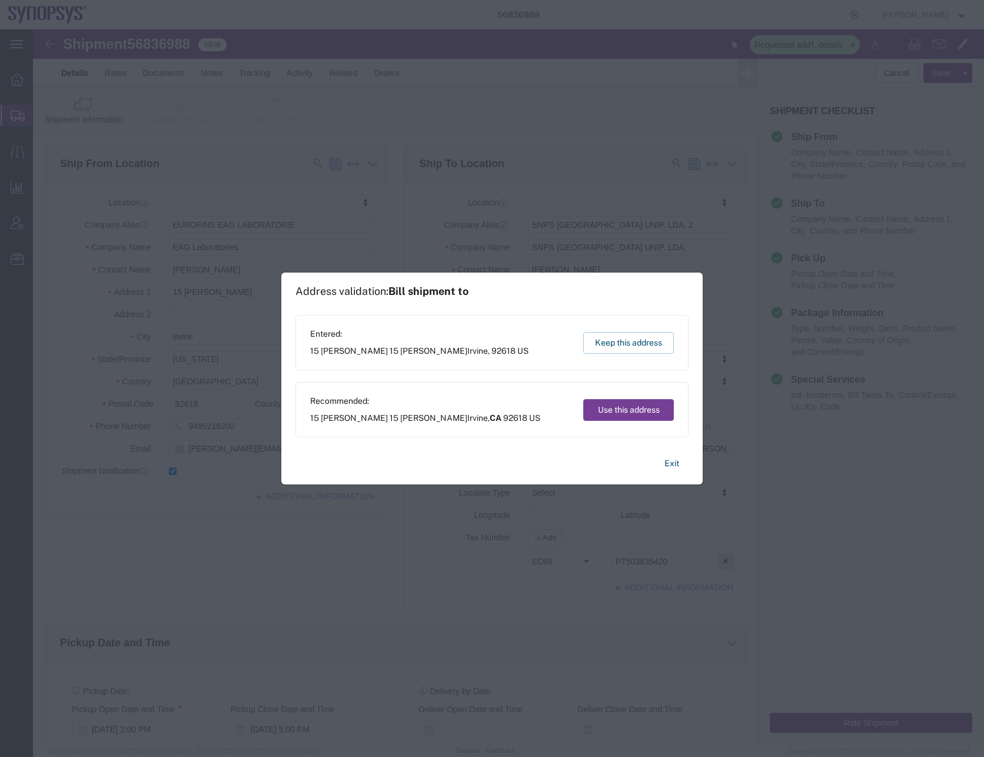
click at [628, 413] on button "Use this address" at bounding box center [628, 410] width 91 height 22
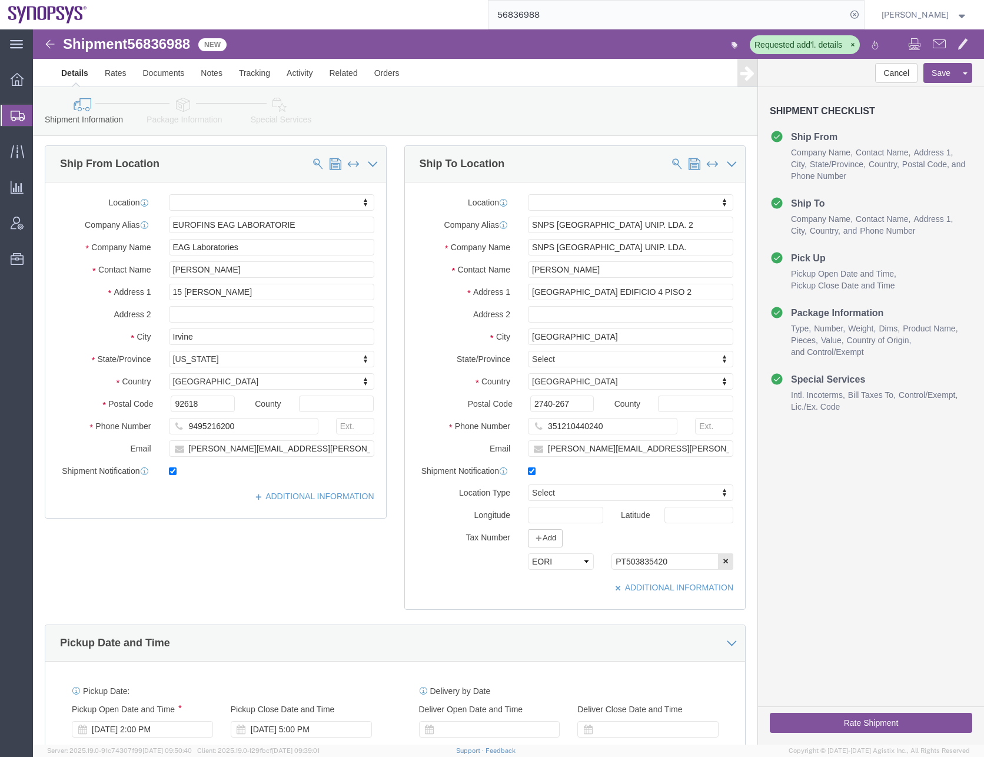
click icon
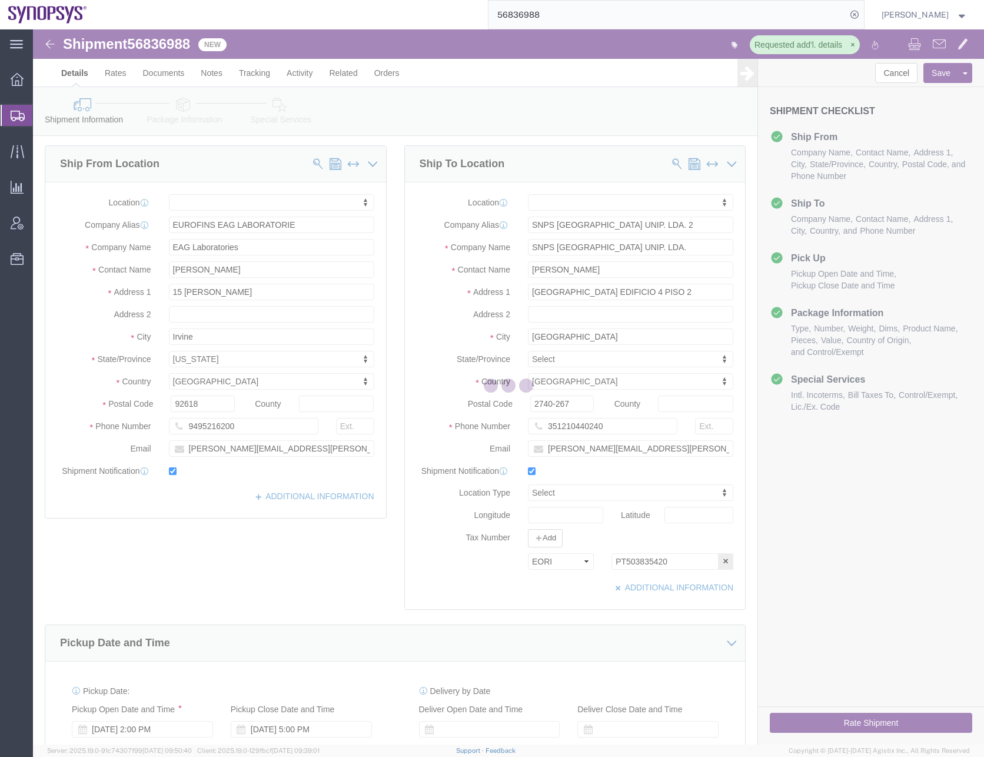
select select
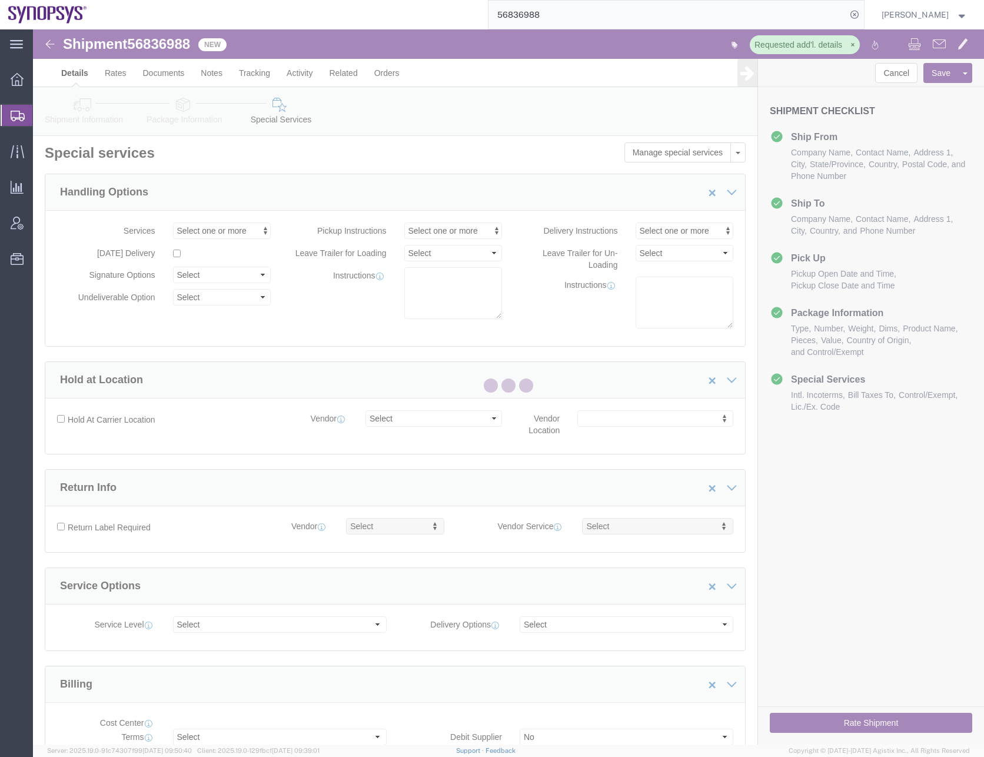
select select "COSTCENTER"
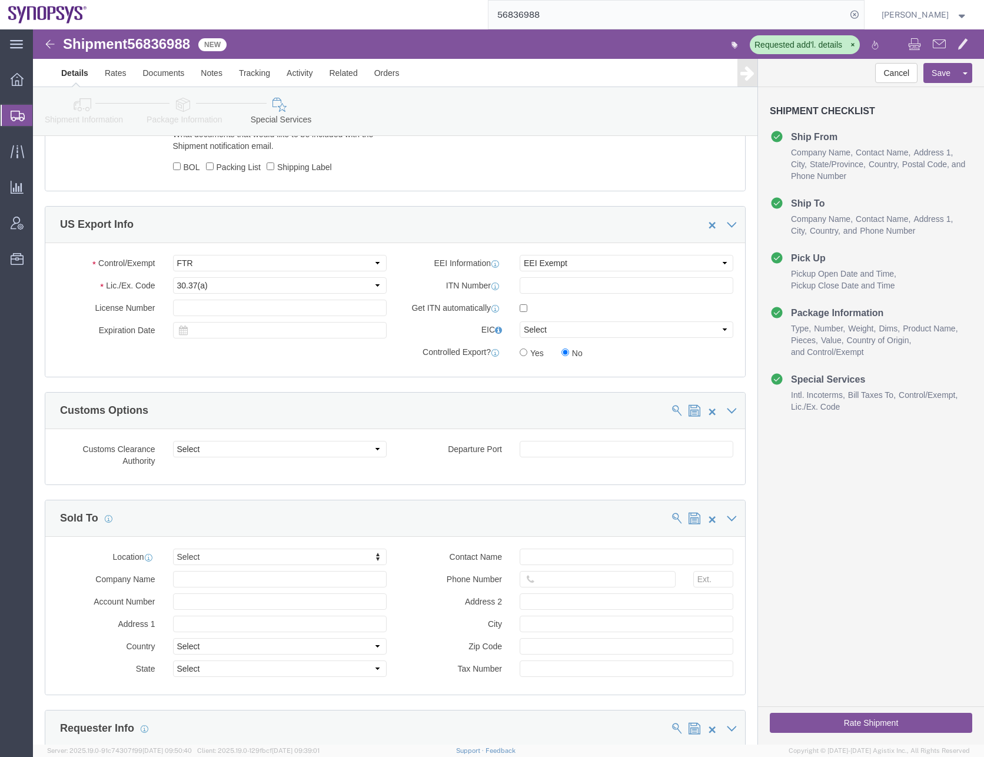
scroll to position [1179, 0]
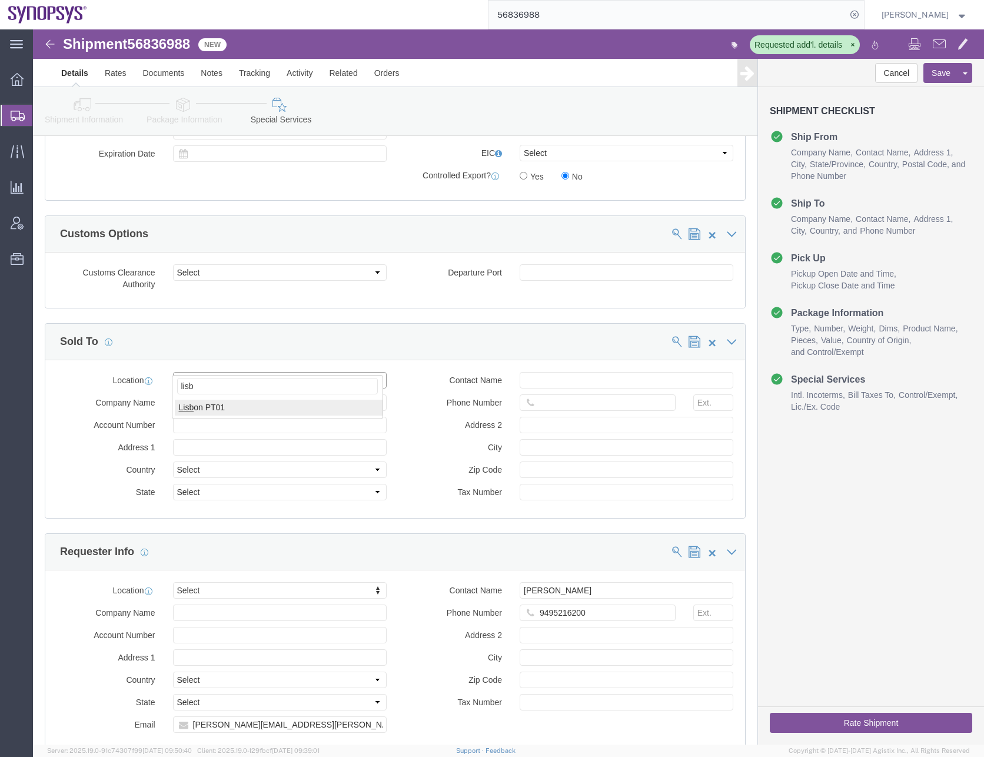
type input "lisb"
select select "63152"
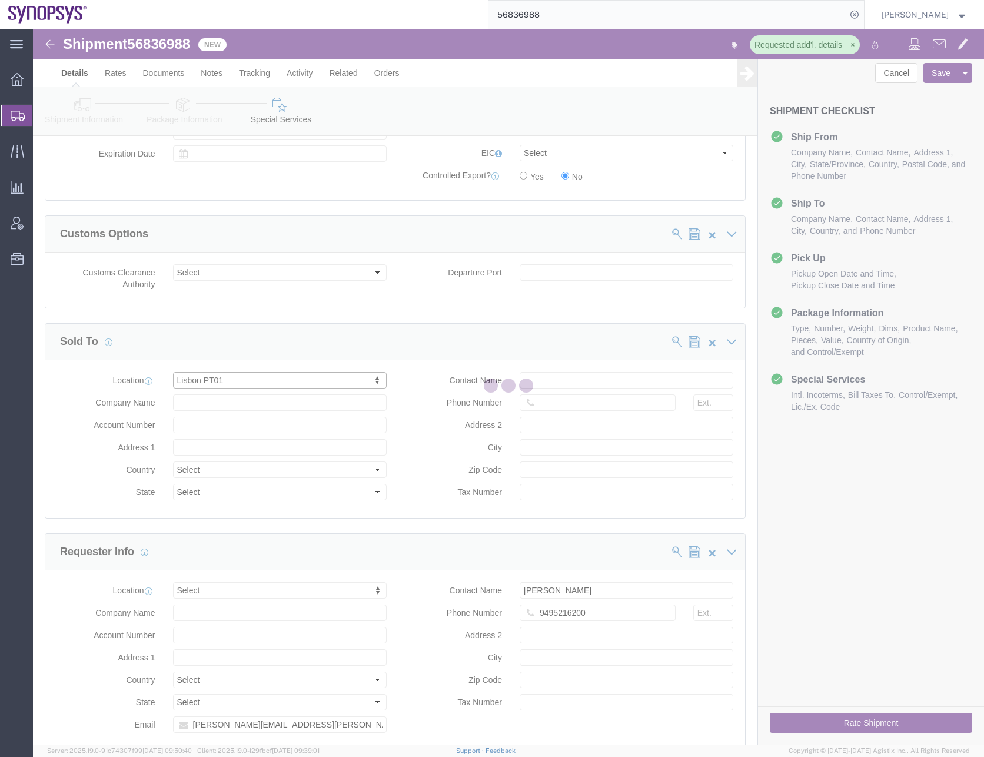
type input "SNPS, [GEOGRAPHIC_DATA] Unipessoal, Lda."
type input "[GEOGRAPHIC_DATA]"
select select "PT"
type input "Piso 2"
type input "Porto Salvo"
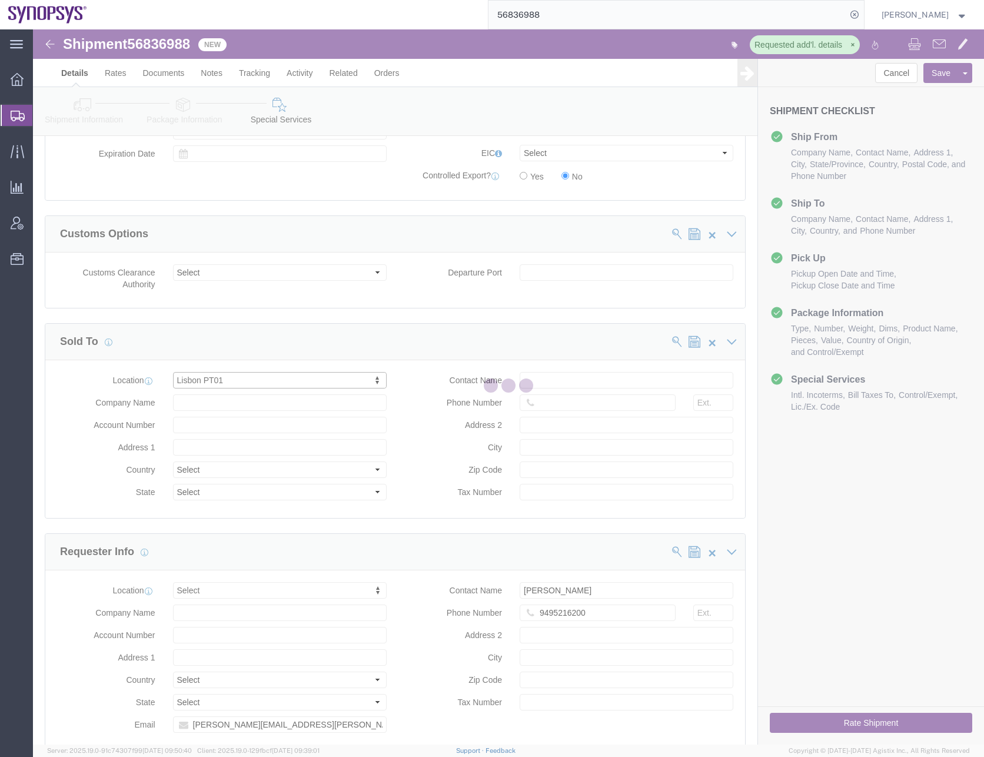
type input "2740-267"
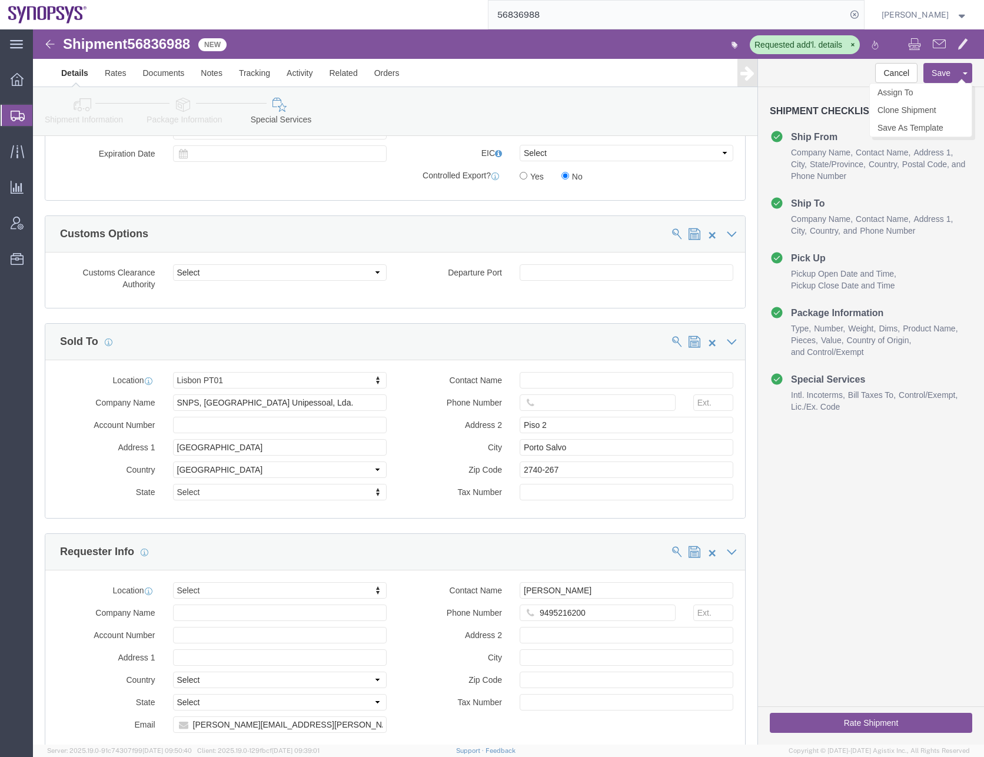
click button "Save"
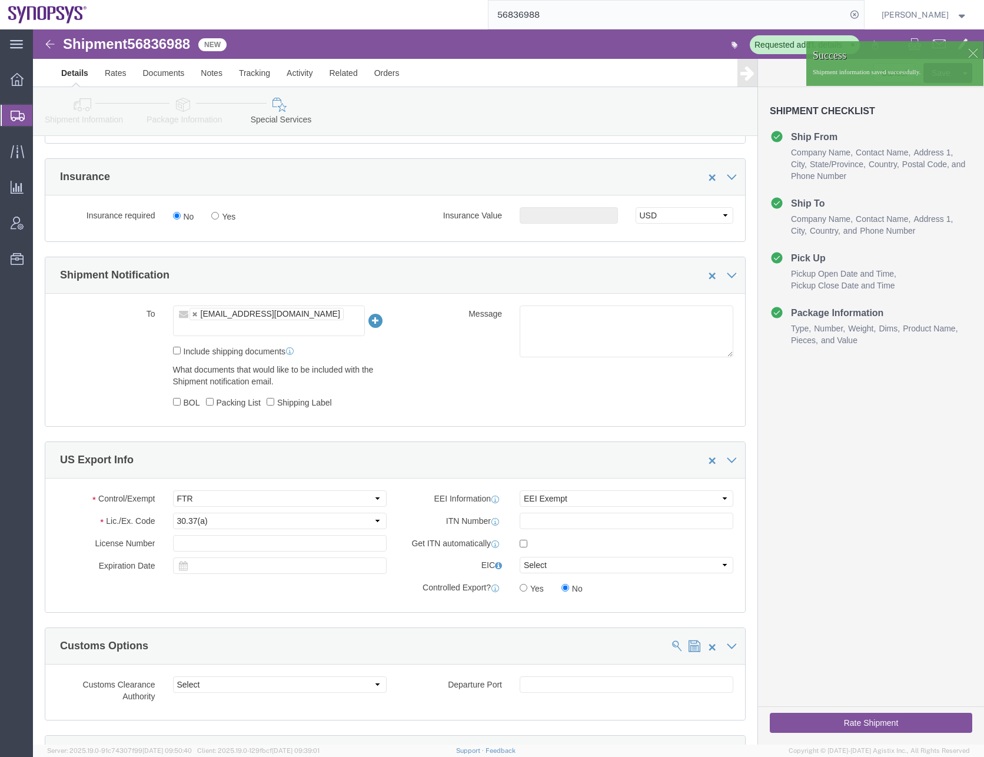
click icon
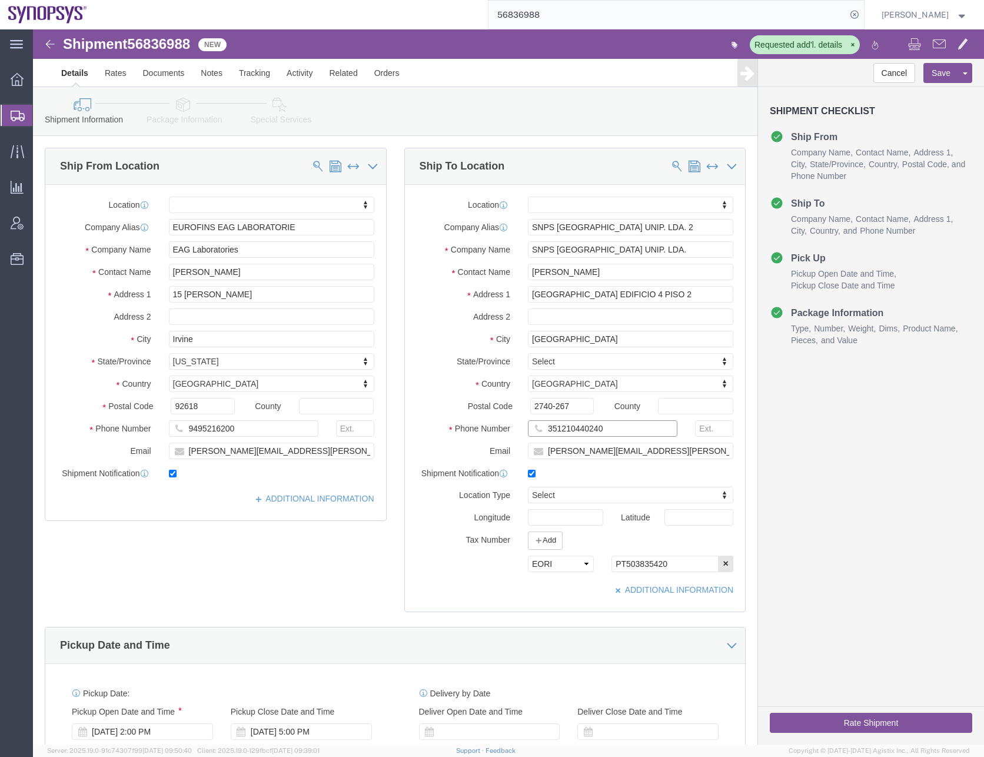
drag, startPoint x: 584, startPoint y: 398, endPoint x: 418, endPoint y: 417, distance: 167.1
click div "Location My Profile Location [GEOGRAPHIC_DATA] DE04 Agrate Brianza IT01 [GEOGRA…"
click icon
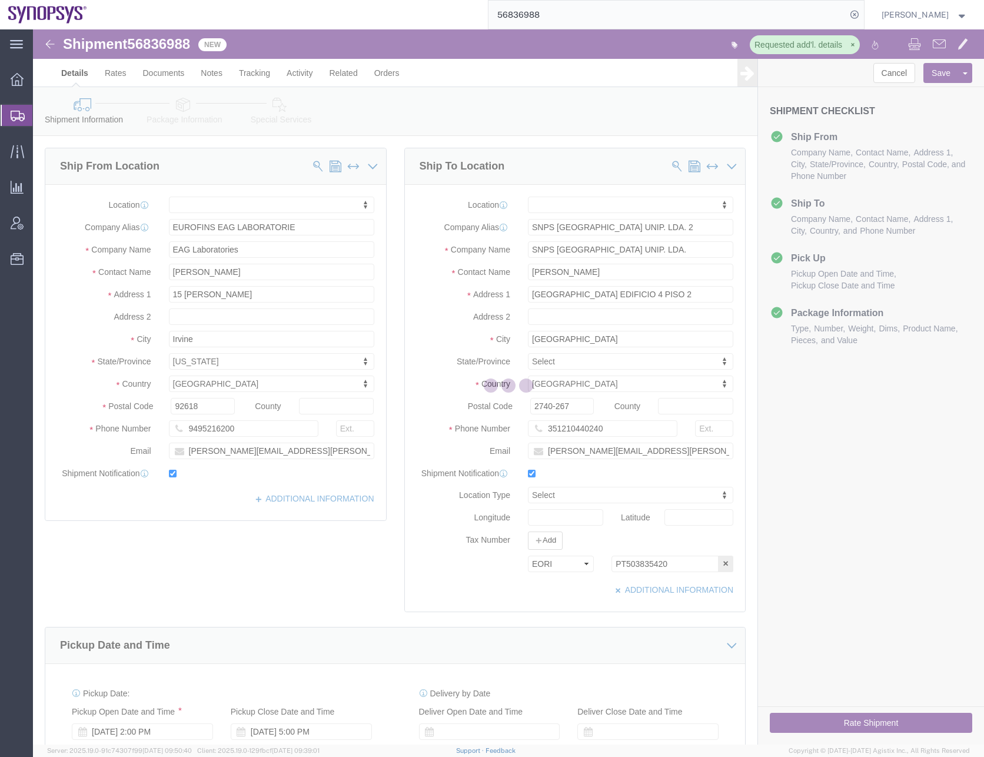
select select
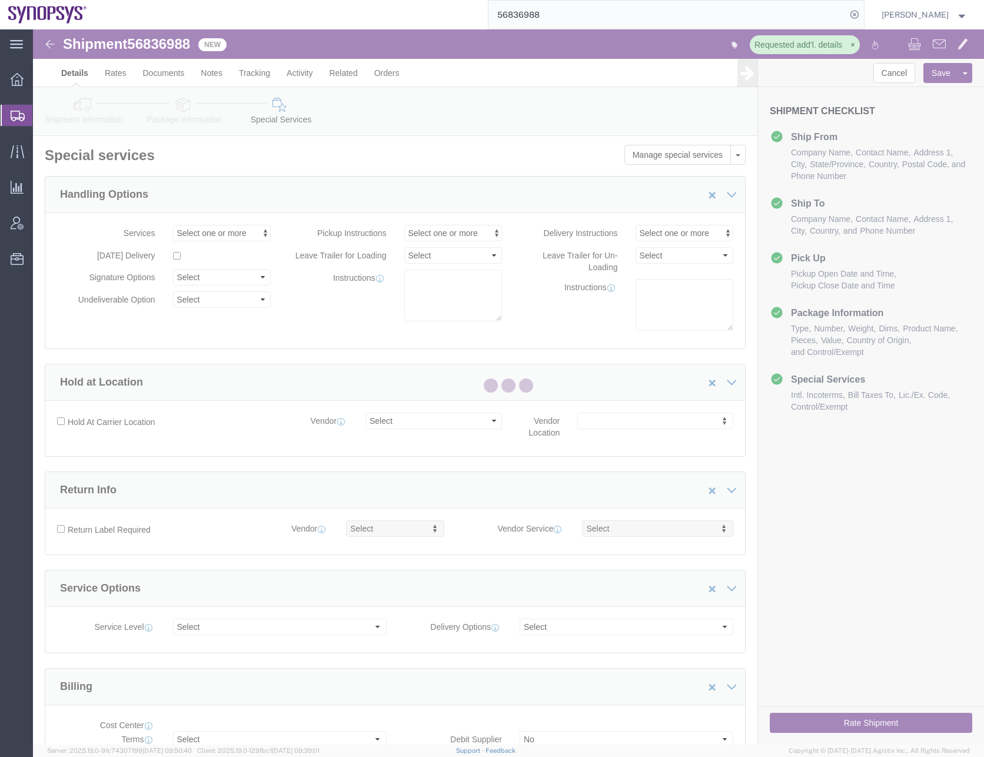
select select "COSTCENTER"
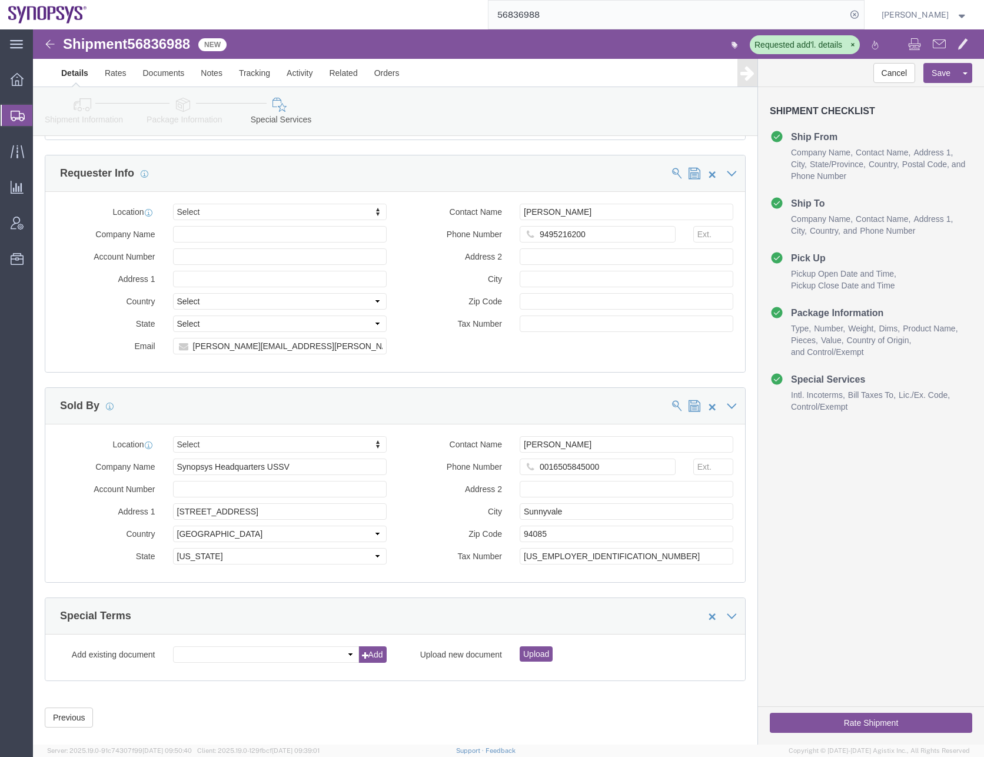
scroll to position [1563, 0]
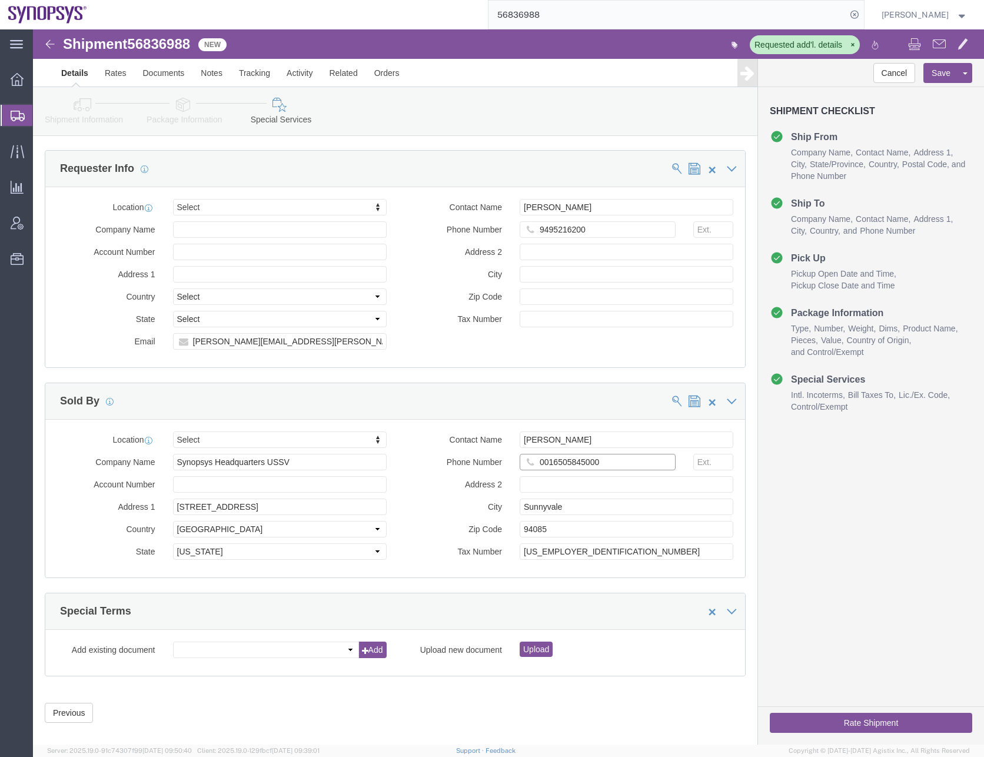
click input "0016505845000"
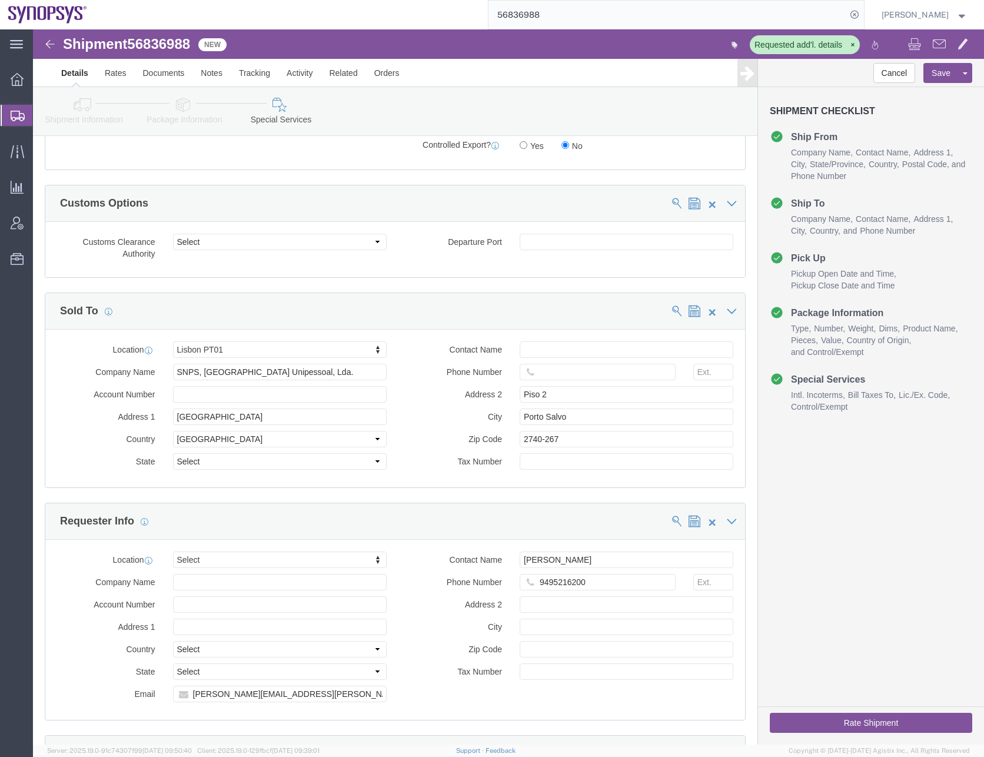
scroll to position [1209, 0]
type input "6505845000"
click input "text"
paste input "351210440240"
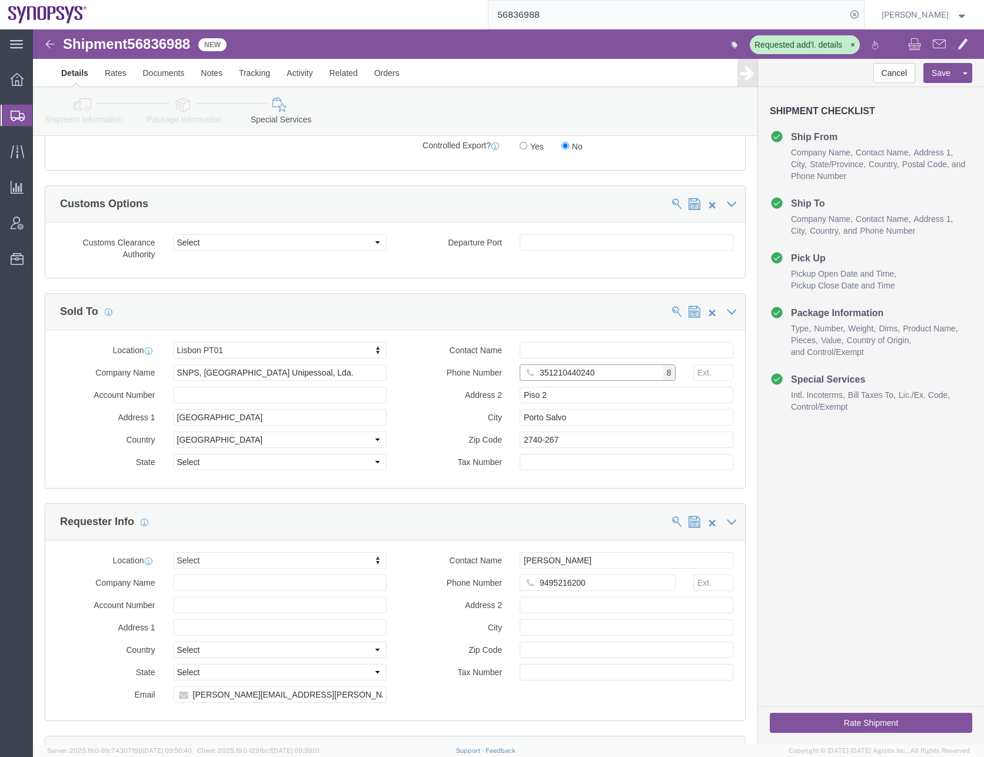
type input "351210440240"
click input "text"
type input "[PERSON_NAME]"
click div "Sold To"
click icon
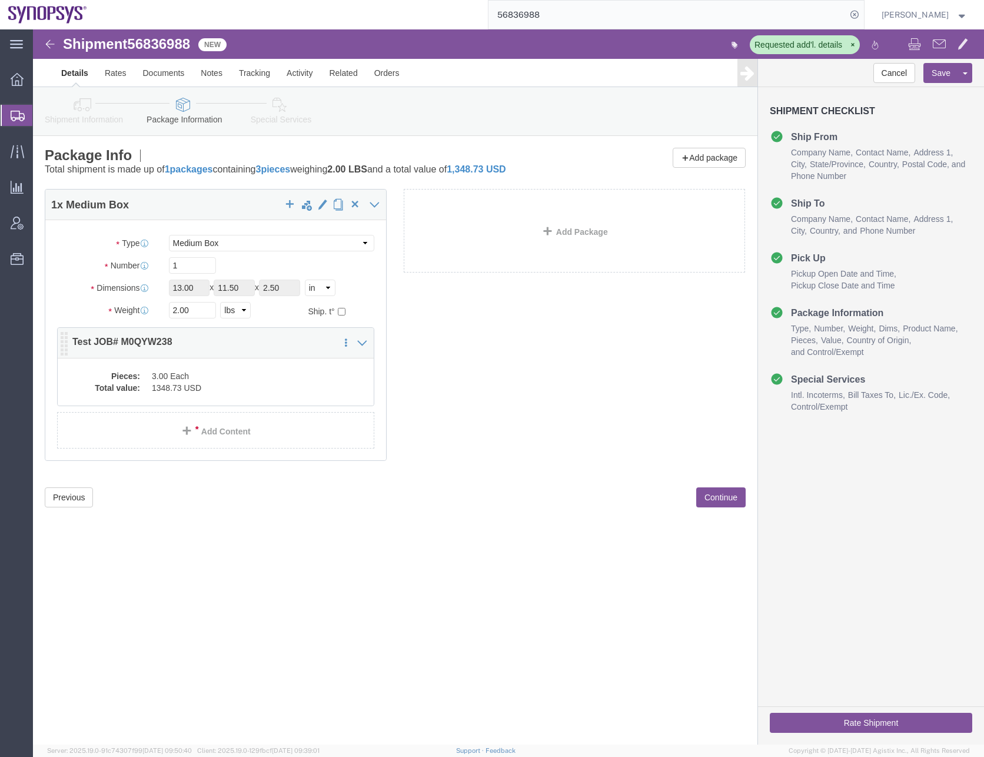
click dd "1348.73 USD"
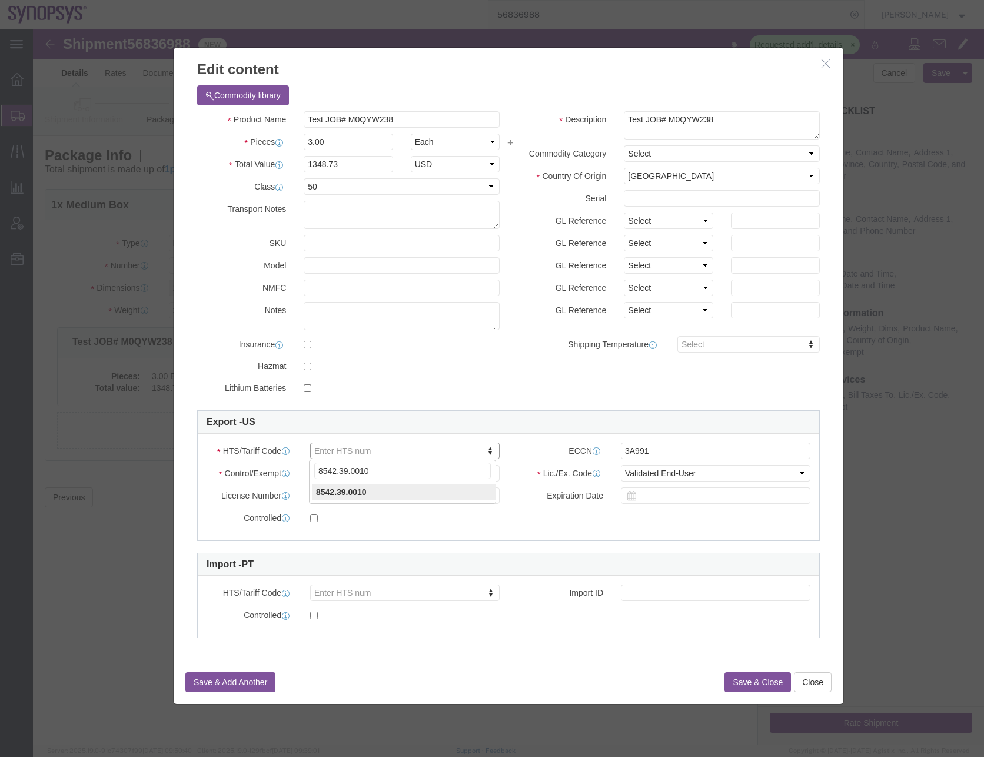
type input "8542.39.0010"
click select "Select ATF BIS DEA EPA FDA FTR ITAR OFAC Other (OPA)"
select select "FTR"
click select "Select ATF BIS DEA EPA FDA FTR ITAR OFAC Other (OPA)"
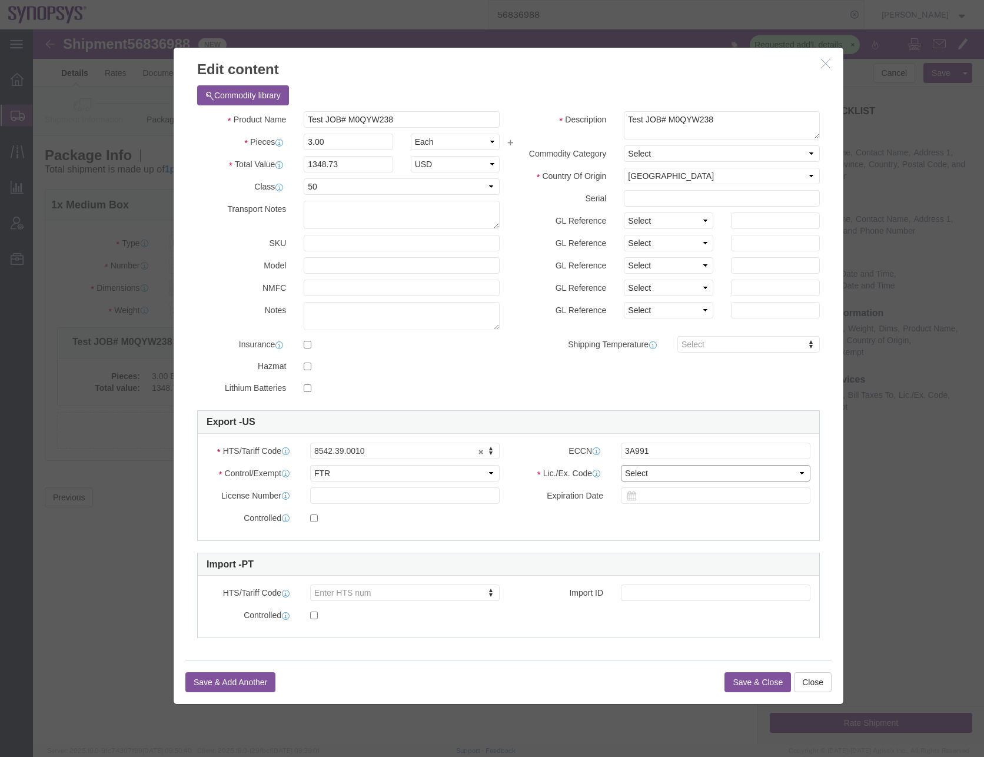
click select "Select 30.2(d)(2) 30.36 30.37(a) 30.37(f) 30.37(g) 30.37(h) 30.37(i) 30.37(j) 3…"
select select "30.37(a)"
click select "Select 30.2(d)(2) 30.36 30.37(a) 30.37(f) 30.37(g) 30.37(h) 30.37(i) 30.37(j) 3…"
click div "Product Name Test JOB# M0QYW238 Pieces 3.00 Select Bag Barrels 100Board Feet Bo…"
click button "Save & Close"
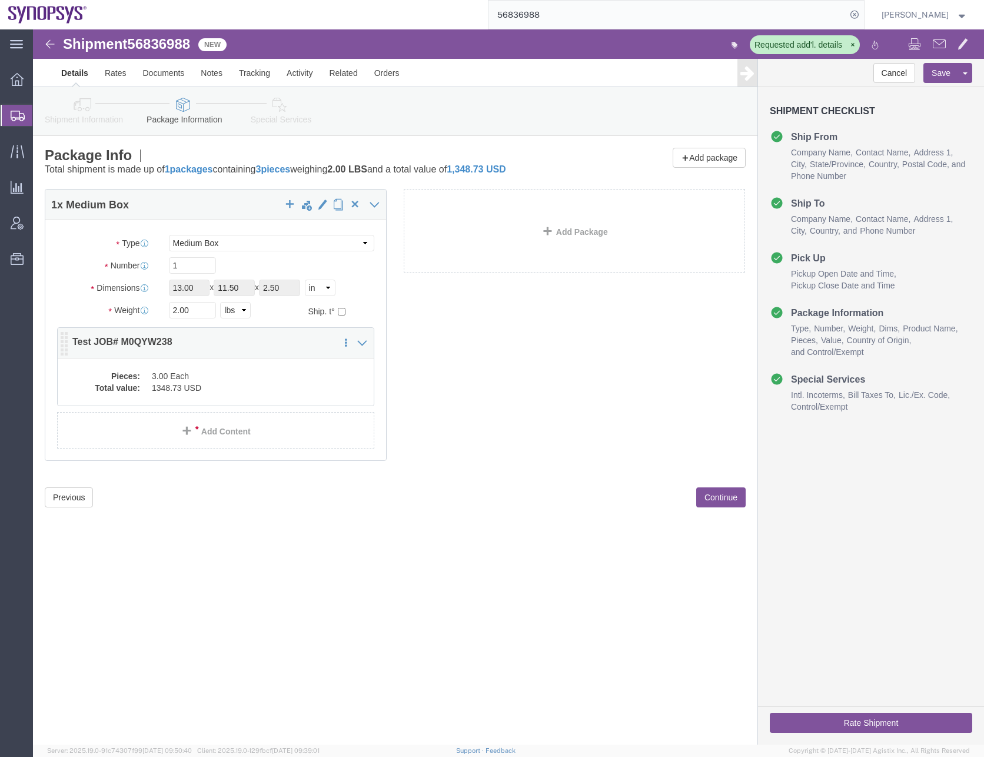
click dd "1348.73 USD"
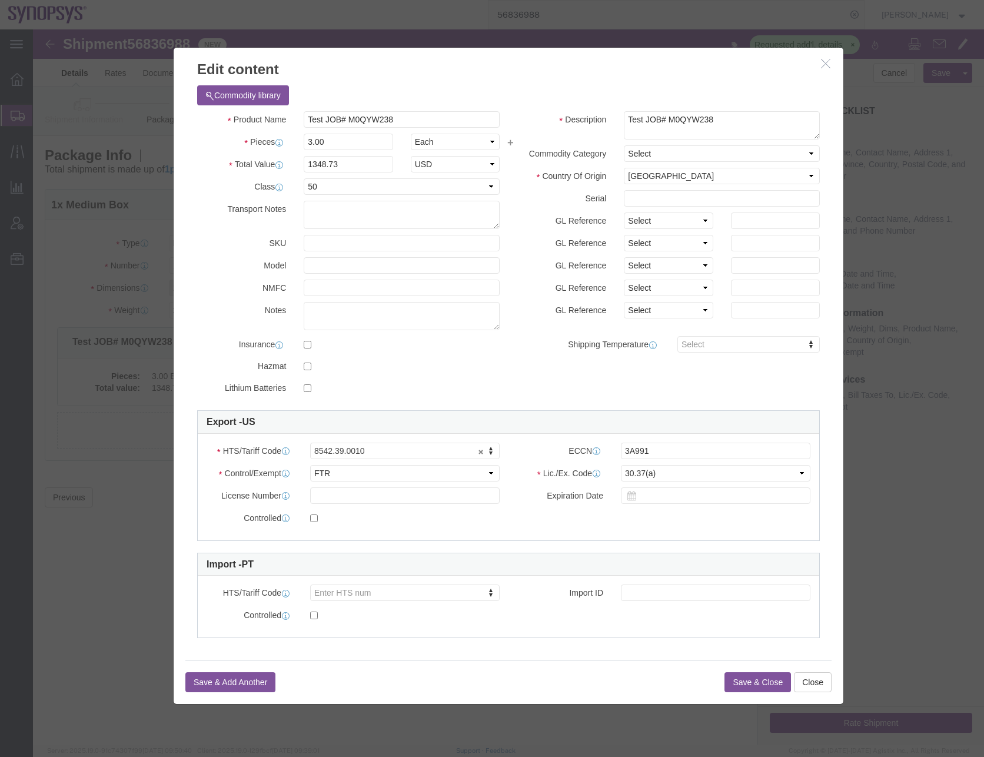
click div "Commodity library"
drag, startPoint x: 315, startPoint y: 134, endPoint x: 238, endPoint y: 138, distance: 77.8
click div "Total Value 1348.73 Select ADP AED AFN ALL AMD AOA ARS ATS AUD AWG AZN BAM BBD …"
type input "2056.19"
select select "USD"
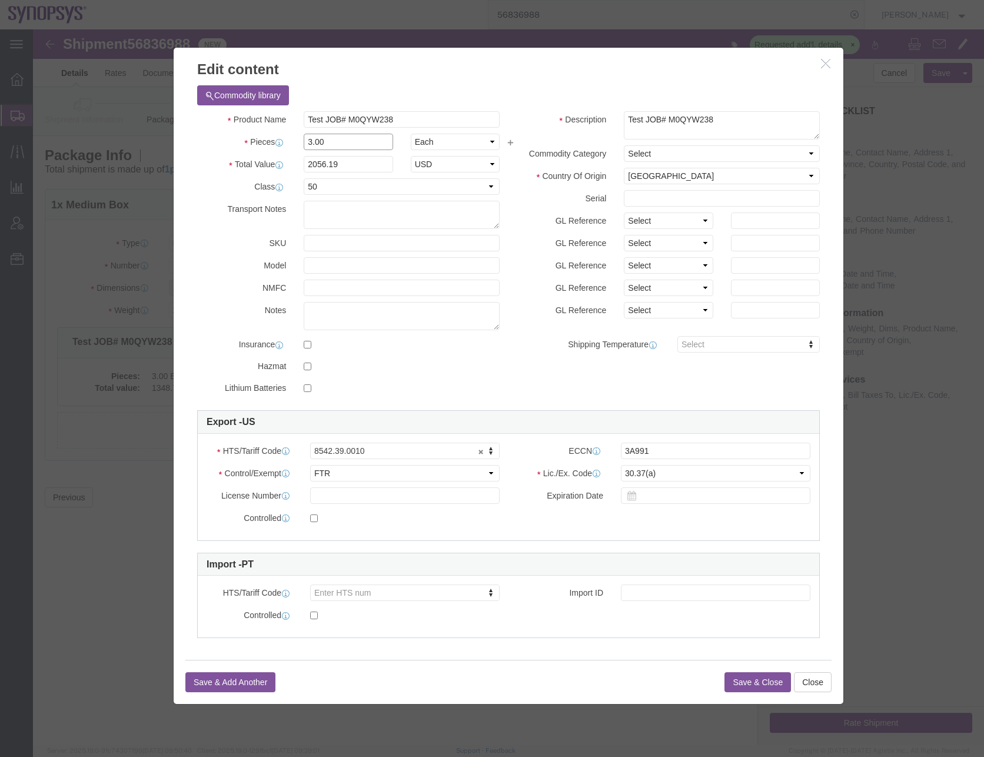
drag, startPoint x: 324, startPoint y: 112, endPoint x: 255, endPoint y: 115, distance: 69.0
click div "Pieces 3.00 Select Bag Barrels 100Board Feet Bottle Box Blister Pack Carats Can…"
type input "1"
type input "685.4"
click input "1"
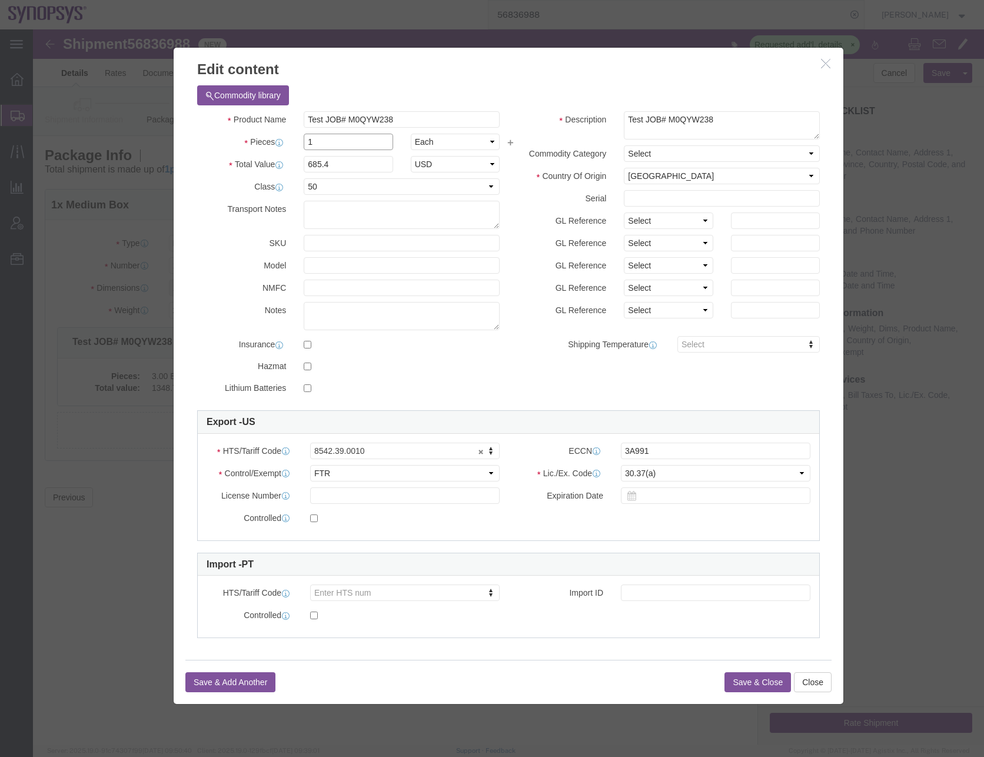
drag, startPoint x: 283, startPoint y: 111, endPoint x: 250, endPoint y: 121, distance: 34.6
click div "Product Name Test JOB# M0QYW238 Pieces 1 Select Bag Barrels 100Board Feet Bottl…"
type input "3"
type input "2056.2"
click h3 "Edit content"
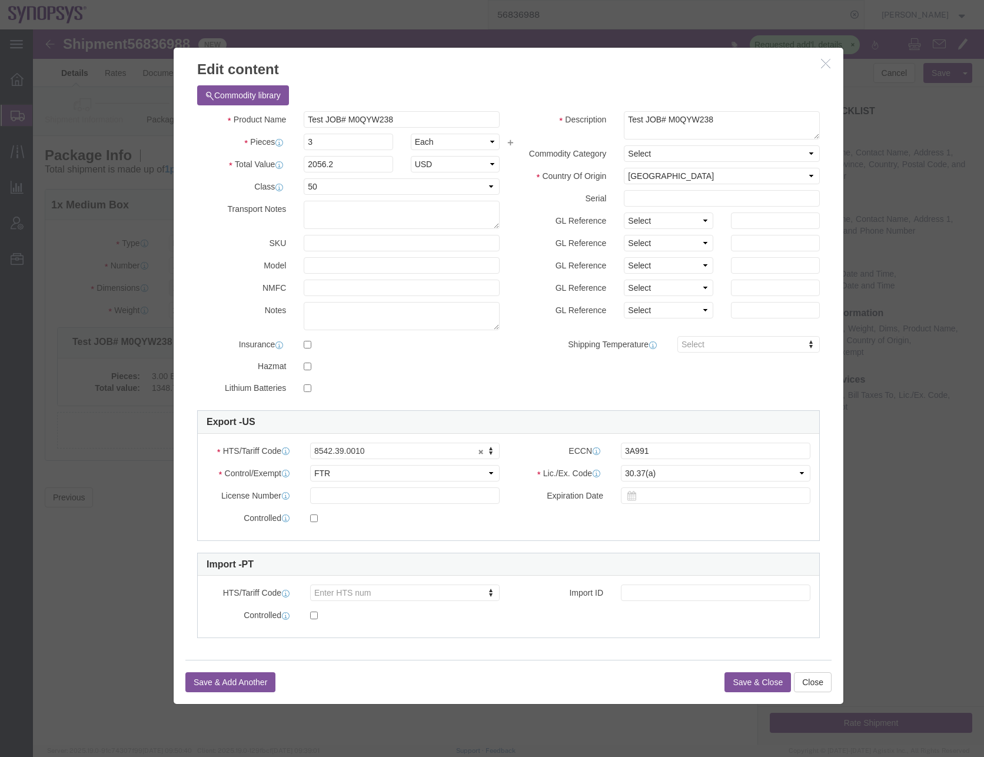
click button "Save & Close"
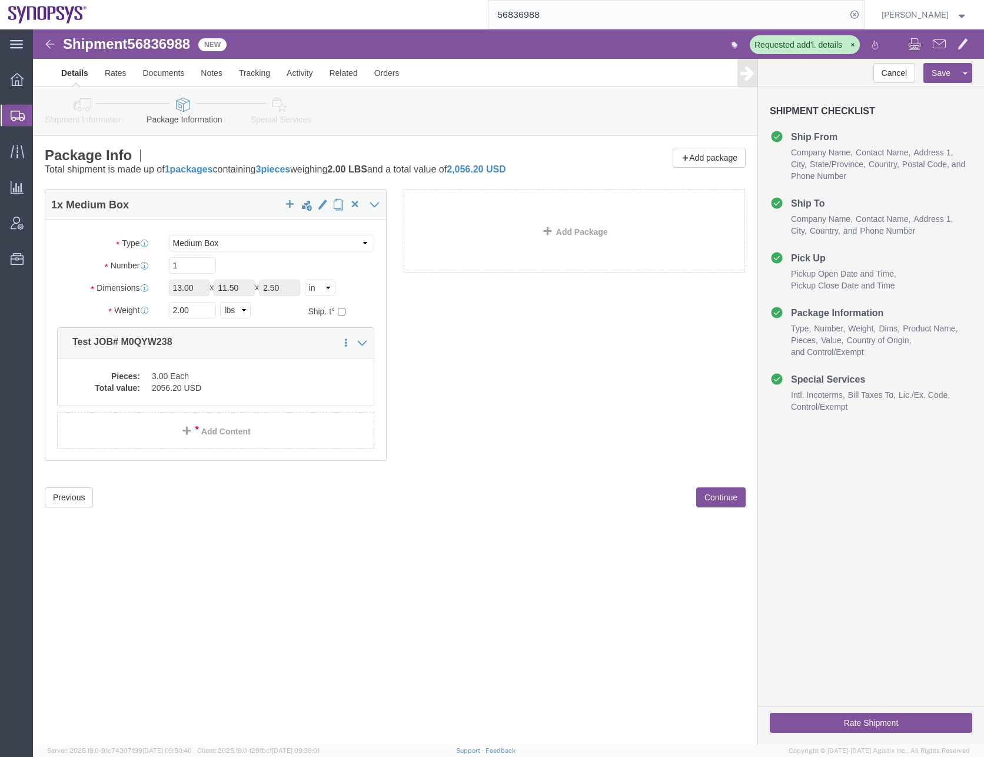
click button "Continue"
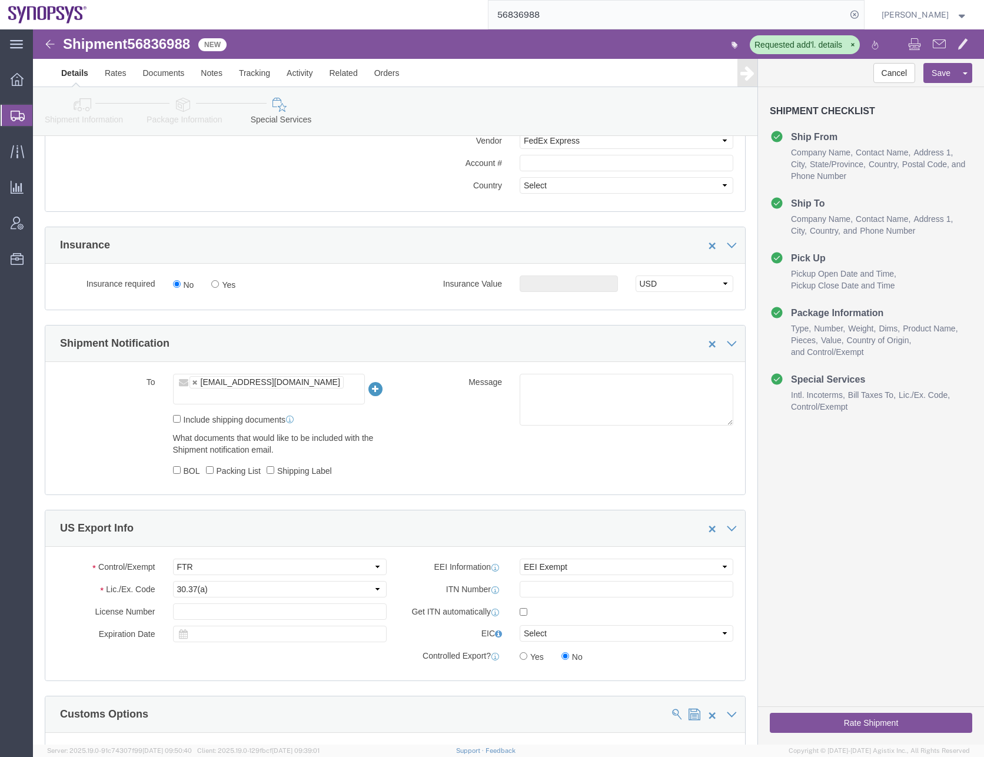
scroll to position [706, 0]
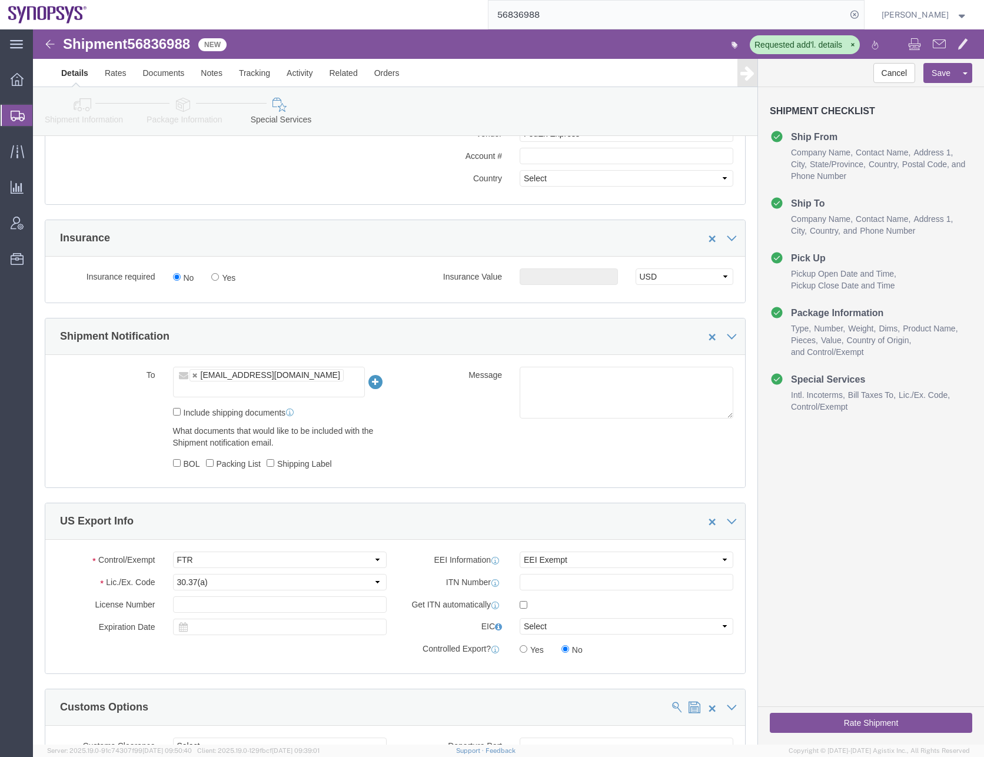
click ul "[EMAIL_ADDRESS][DOMAIN_NAME]"
click icon
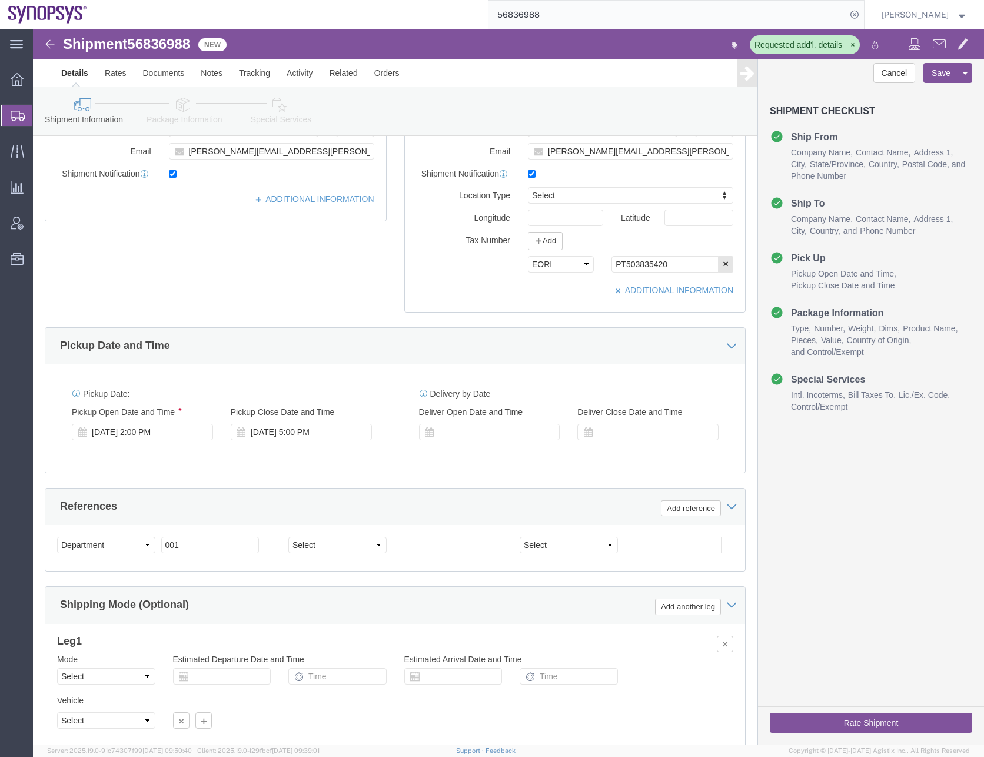
scroll to position [152, 0]
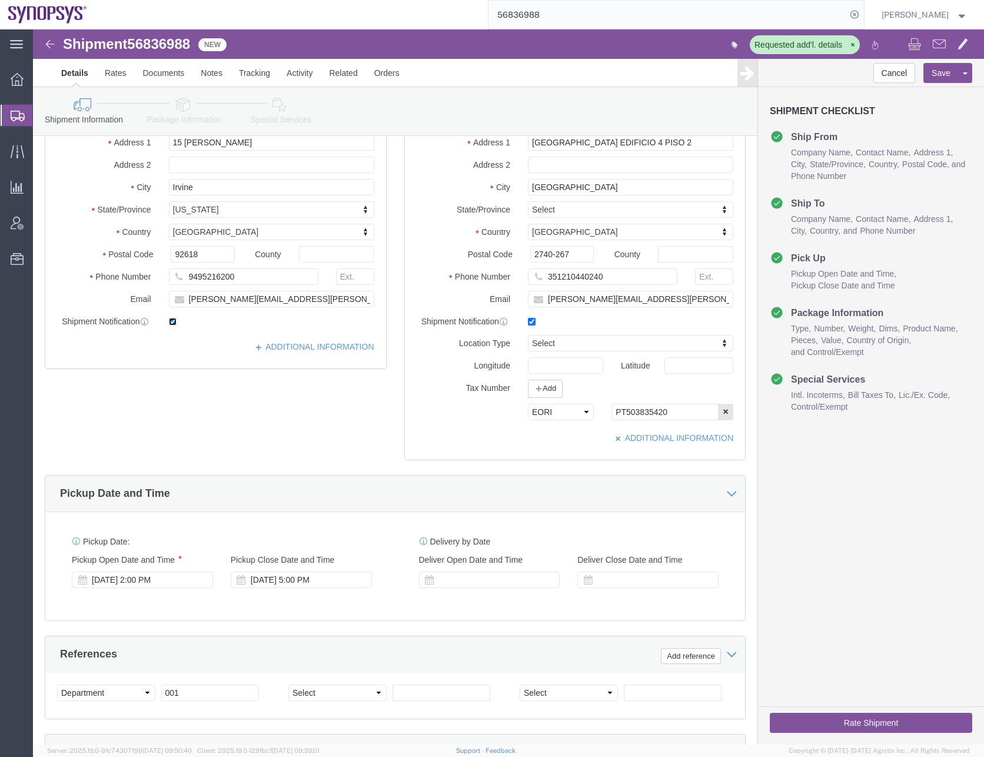
click input "checkbox"
checkbox input "false"
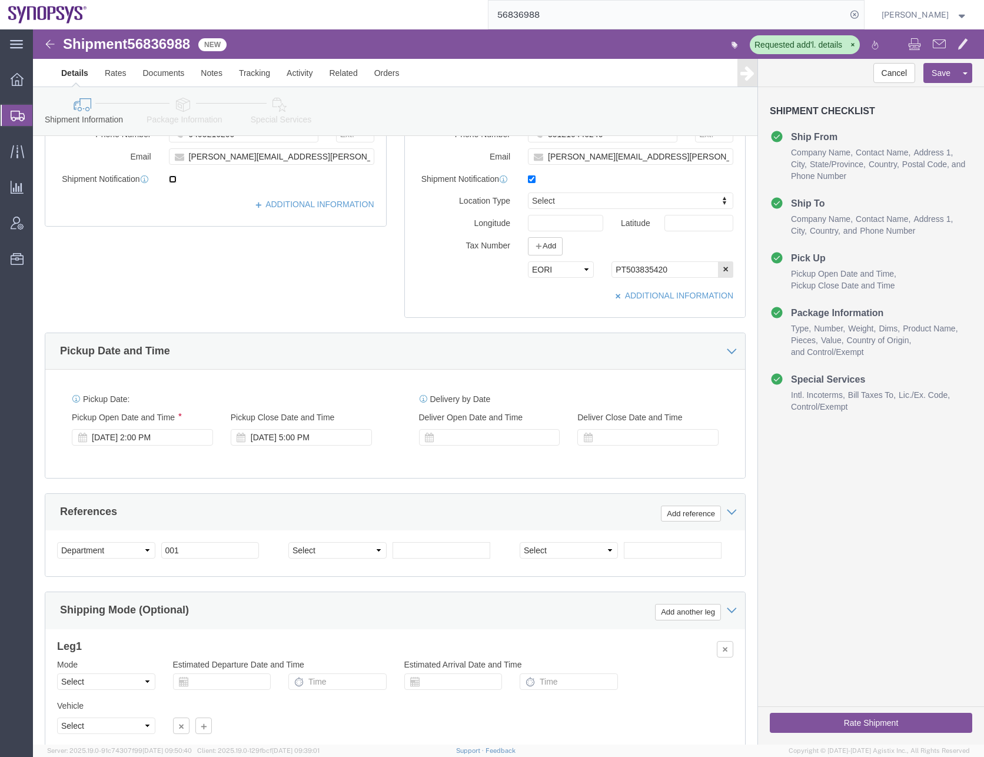
scroll to position [387, 0]
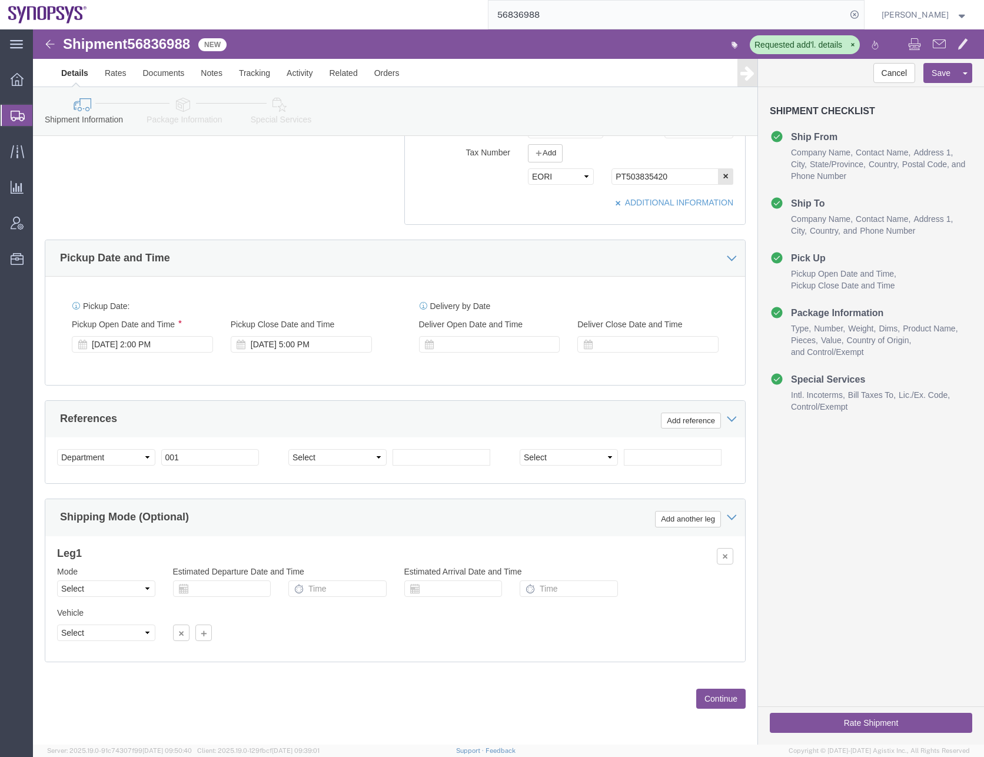
click icon
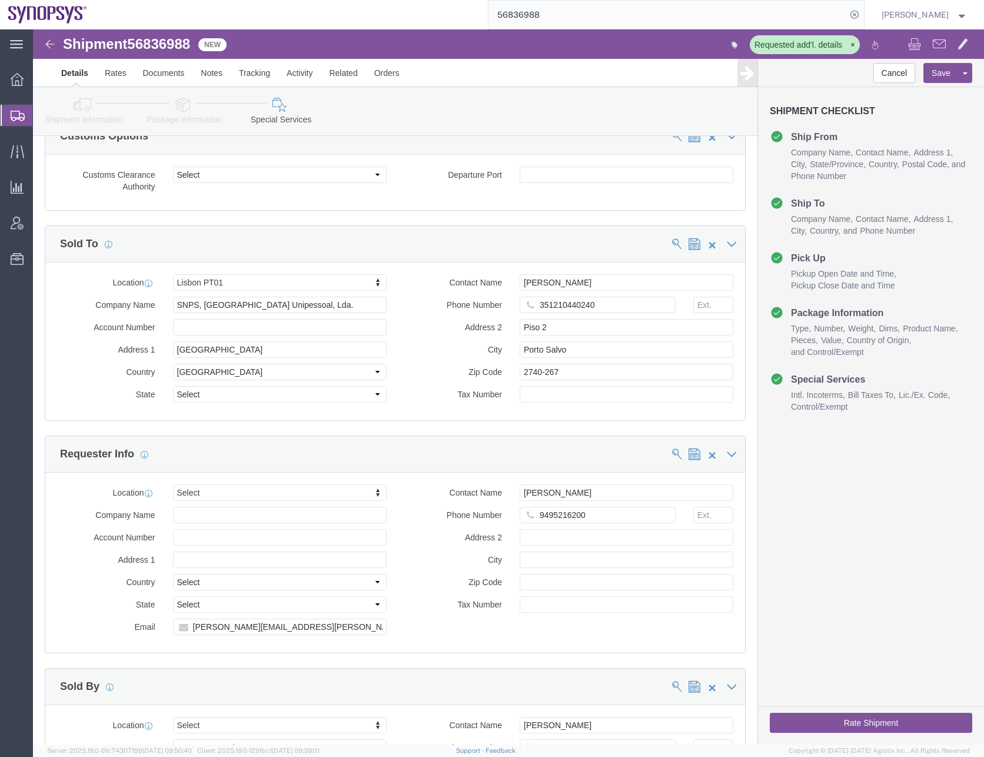
scroll to position [1268, 0]
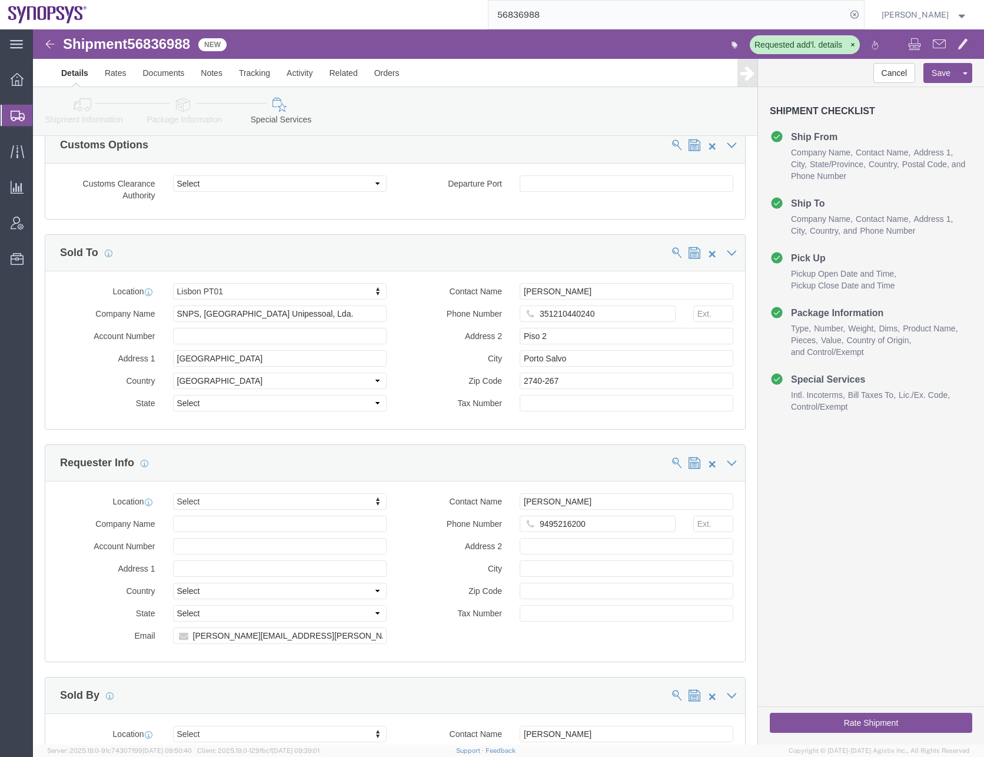
click div "Customs Clearance Authority Select Use Carrier or Agent Broker Use My Nominated…"
click icon
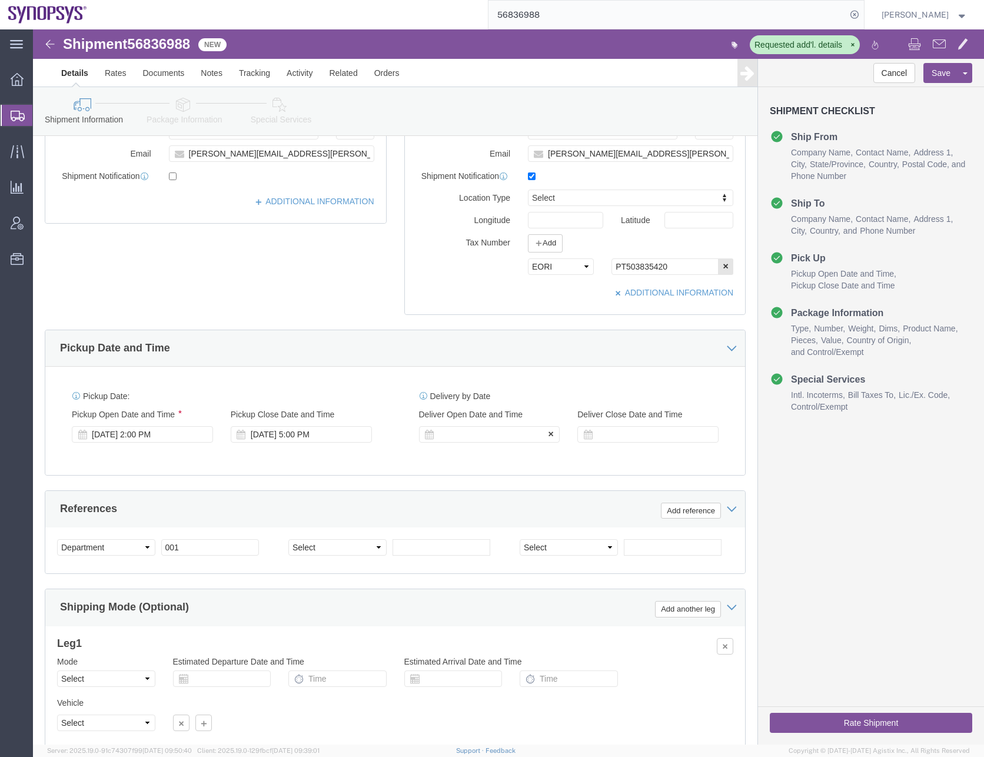
scroll to position [152, 0]
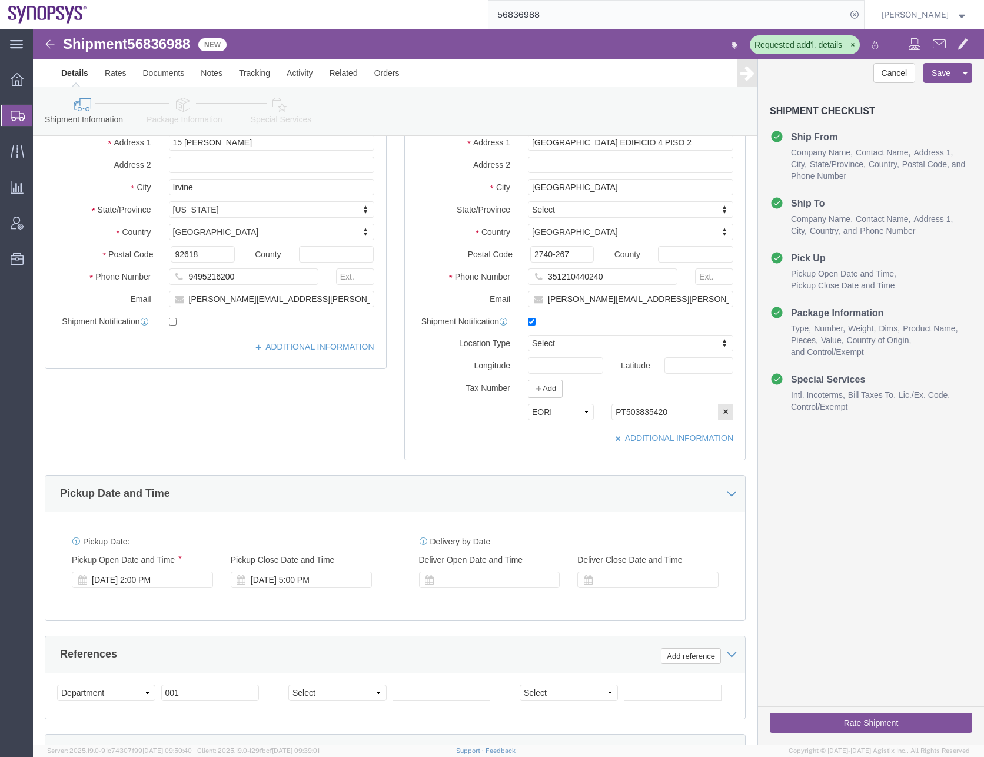
click icon
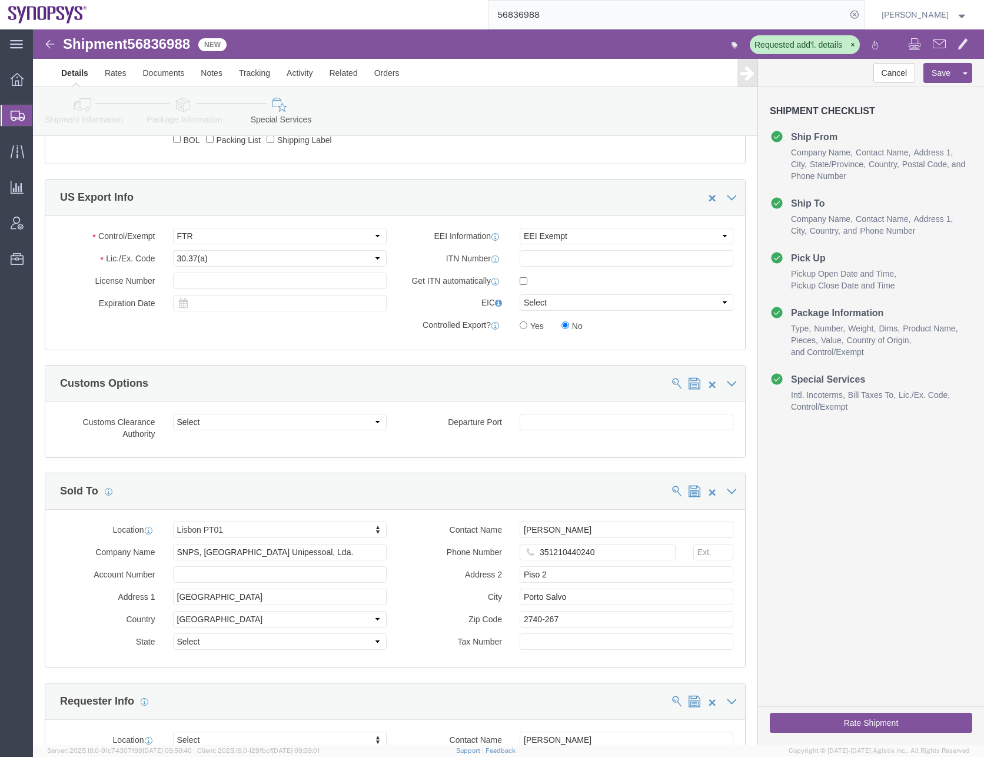
scroll to position [1035, 0]
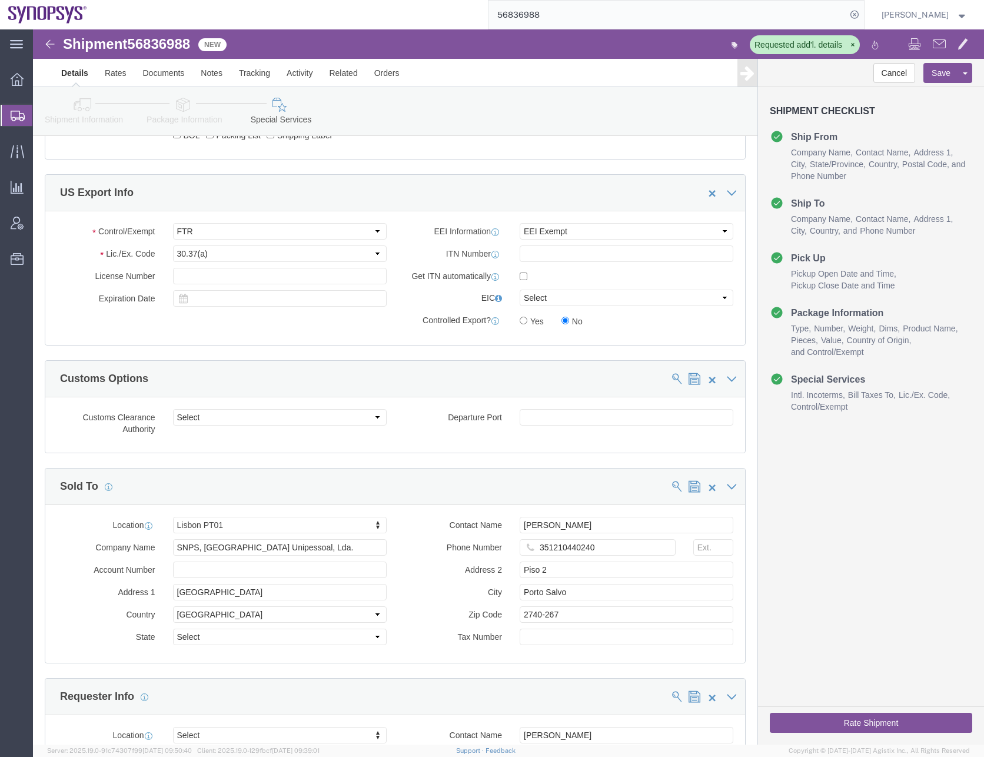
click icon
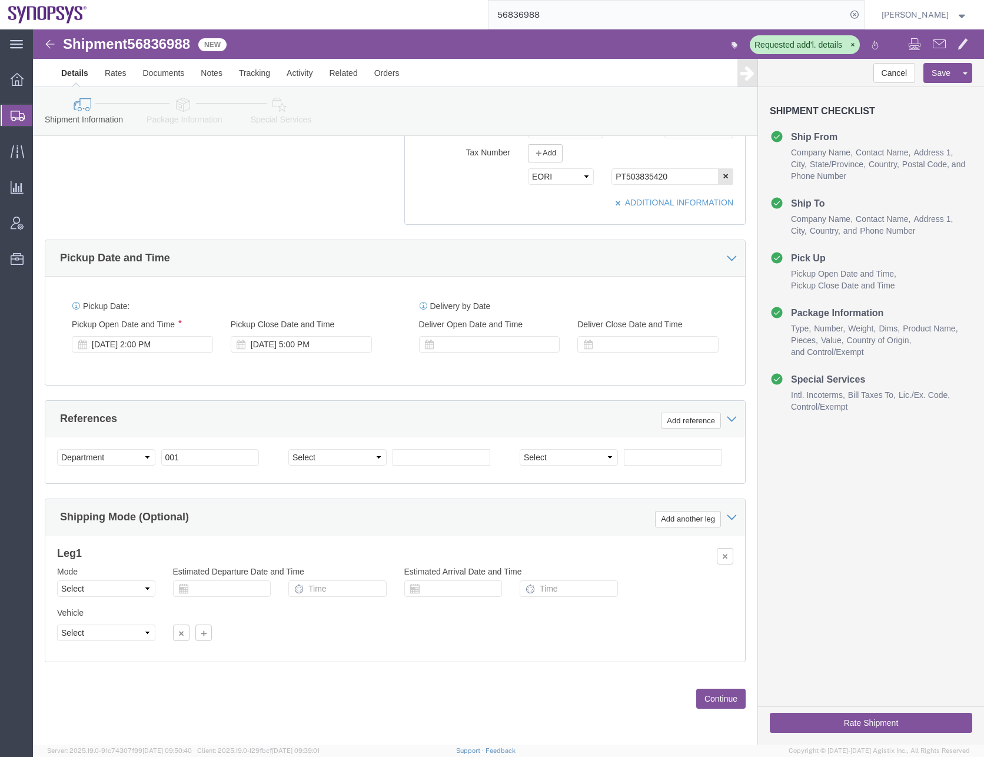
scroll to position [387, 0]
drag, startPoint x: 636, startPoint y: 145, endPoint x: 486, endPoint y: 148, distance: 149.5
click div "Select EIN EORI TIN VAT Other PT503835420"
click icon
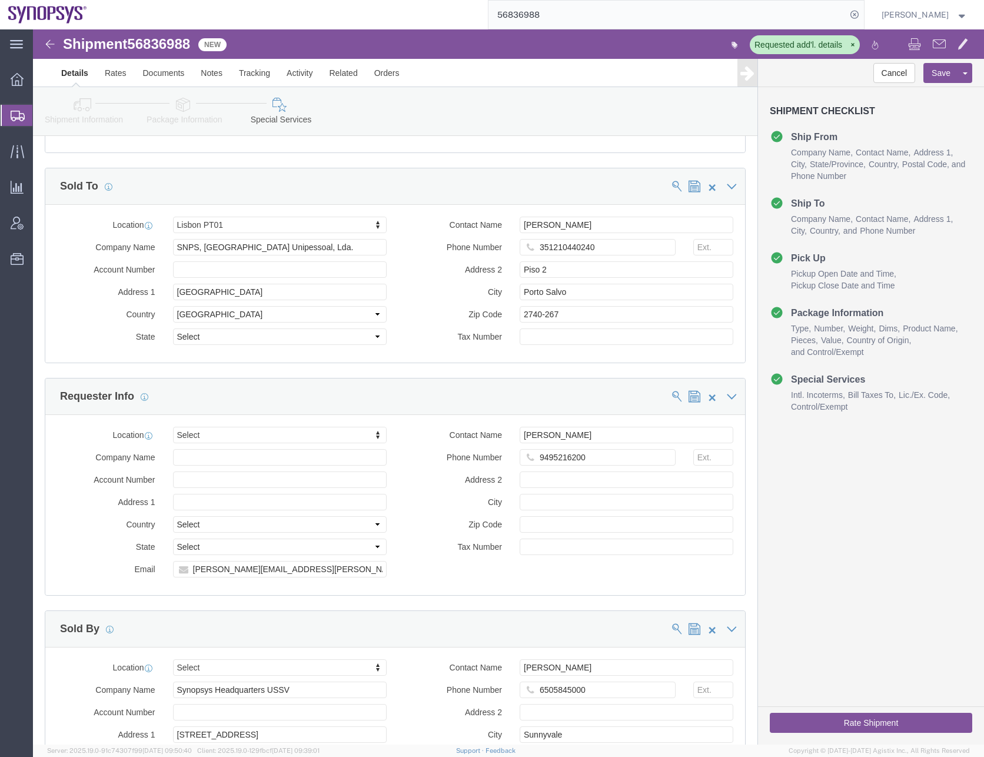
scroll to position [1327, 0]
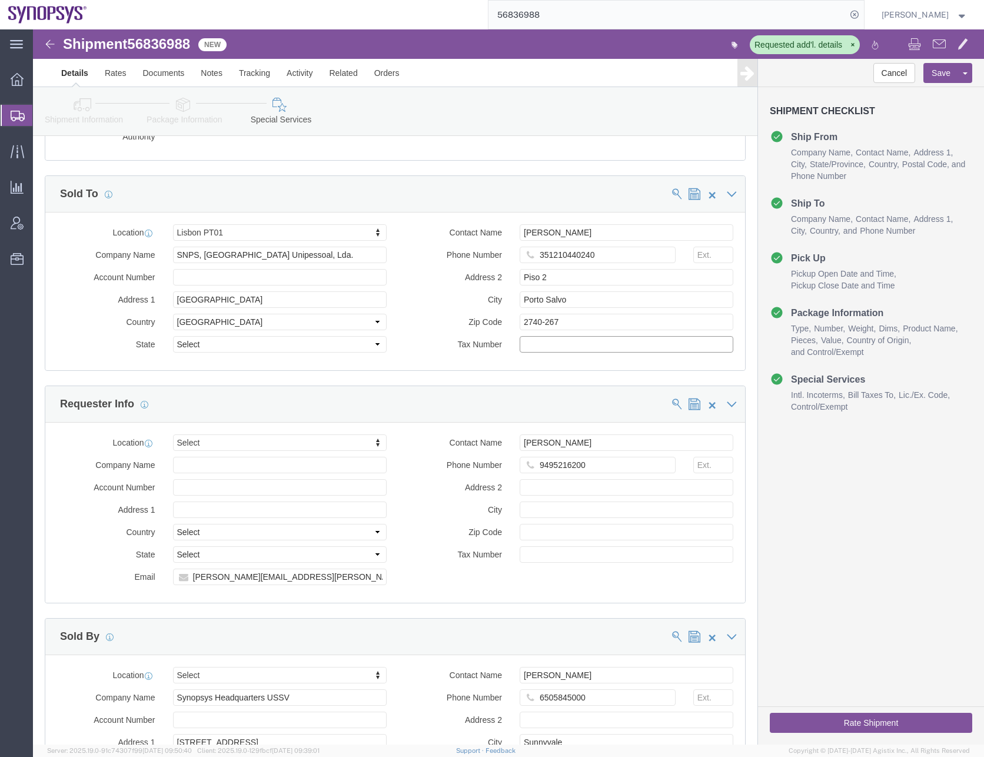
click input "text"
paste input "PT503835420"
type input "PT503835420"
click button "Save"
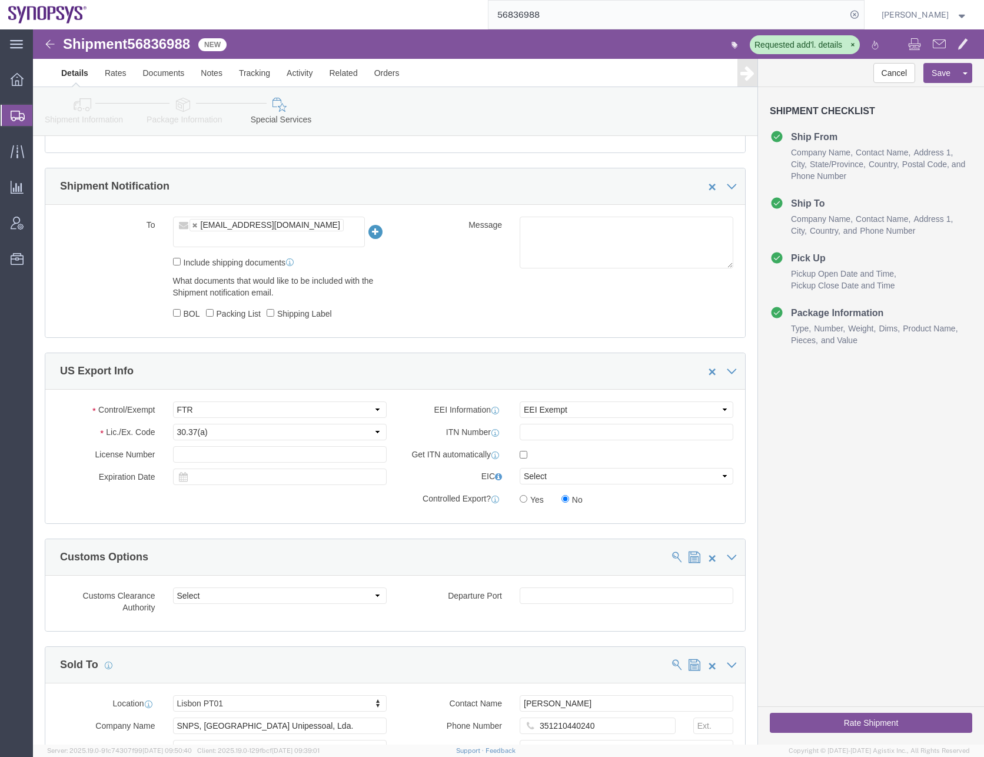
click icon
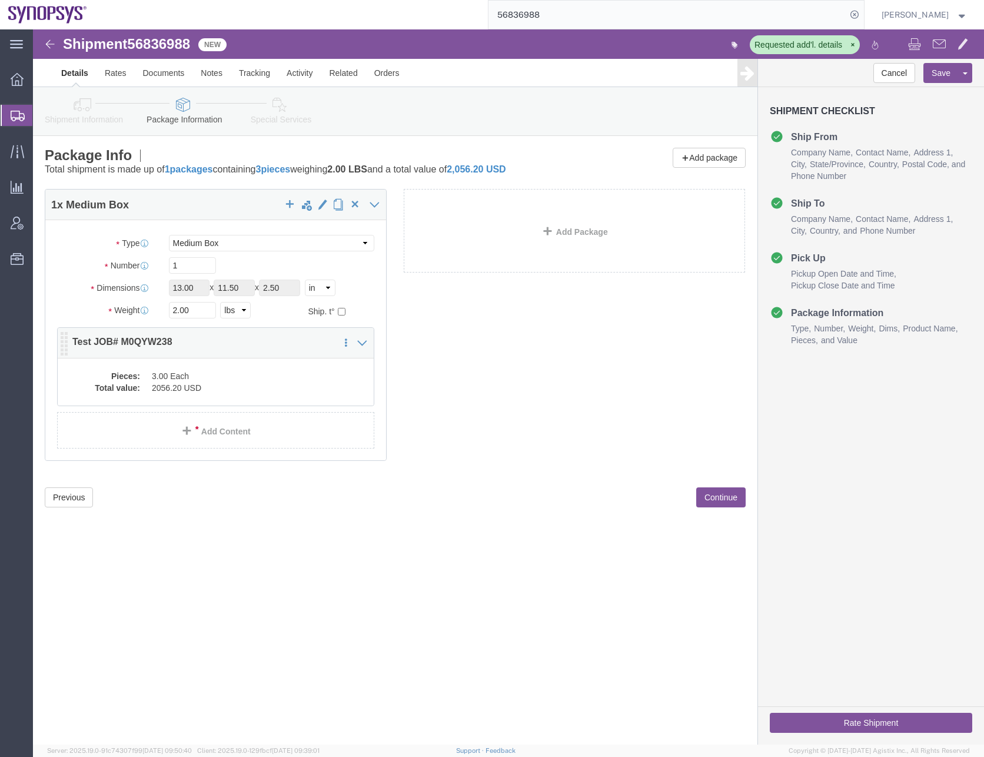
click dd "2056.20 USD"
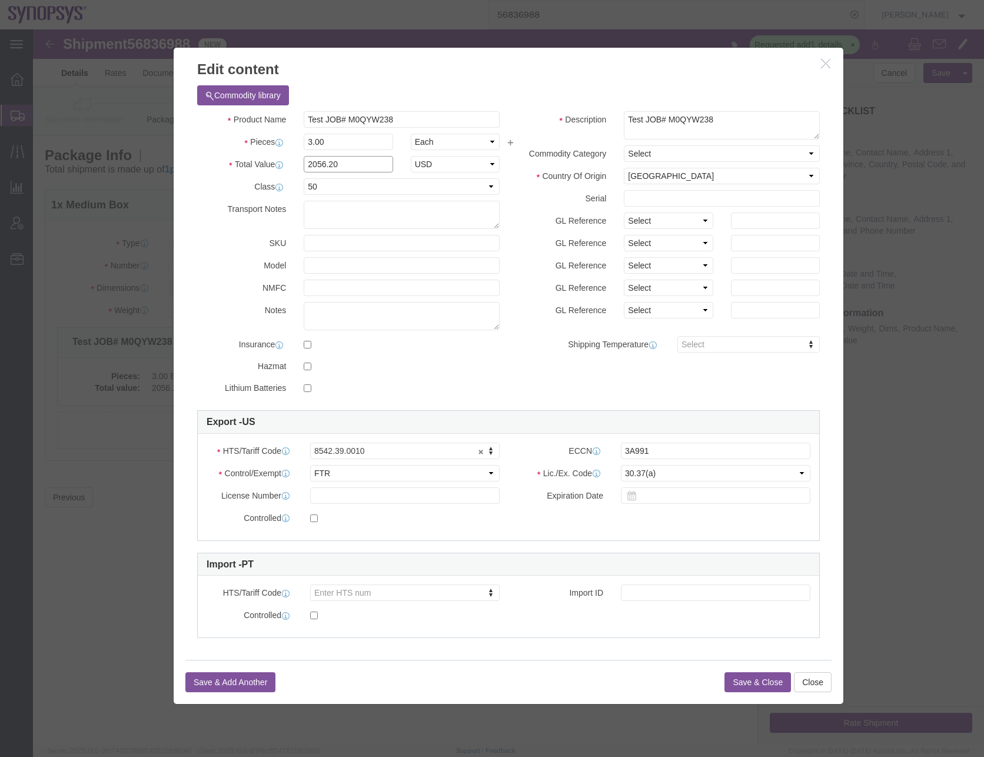
click input "2056.20"
type input "2056.19"
click button "Save & Close"
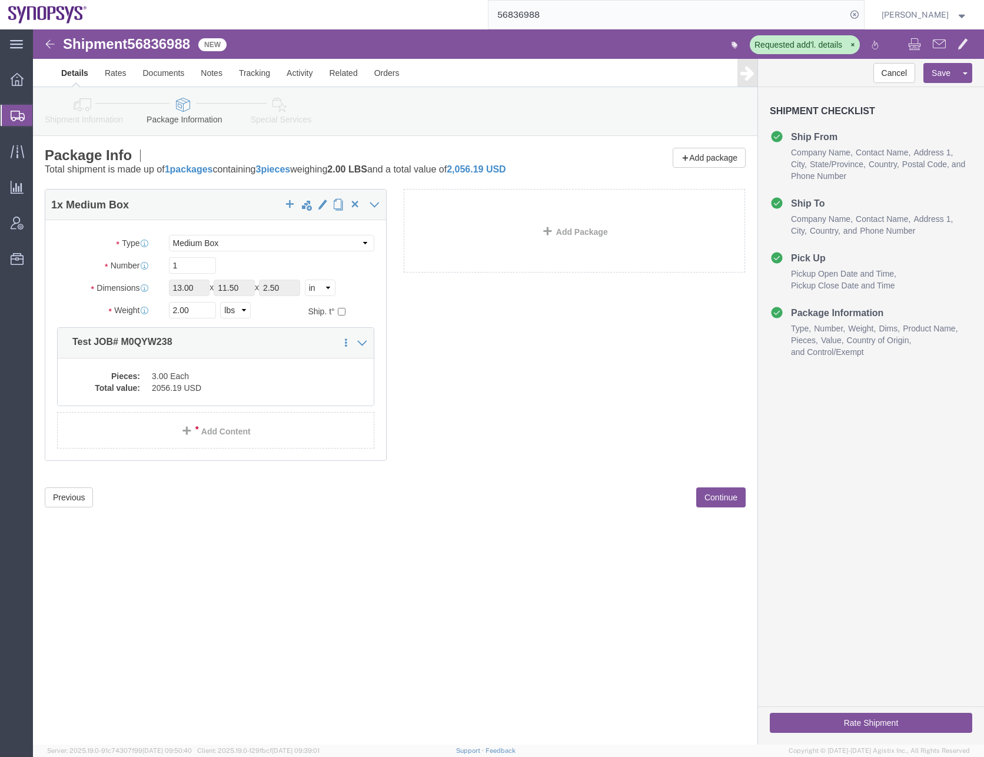
click div "1 x Medium Box Package Type Select Bale(s) Basket(s) Bolt(s) Bottle(s) Buckets …"
click button "Continue"
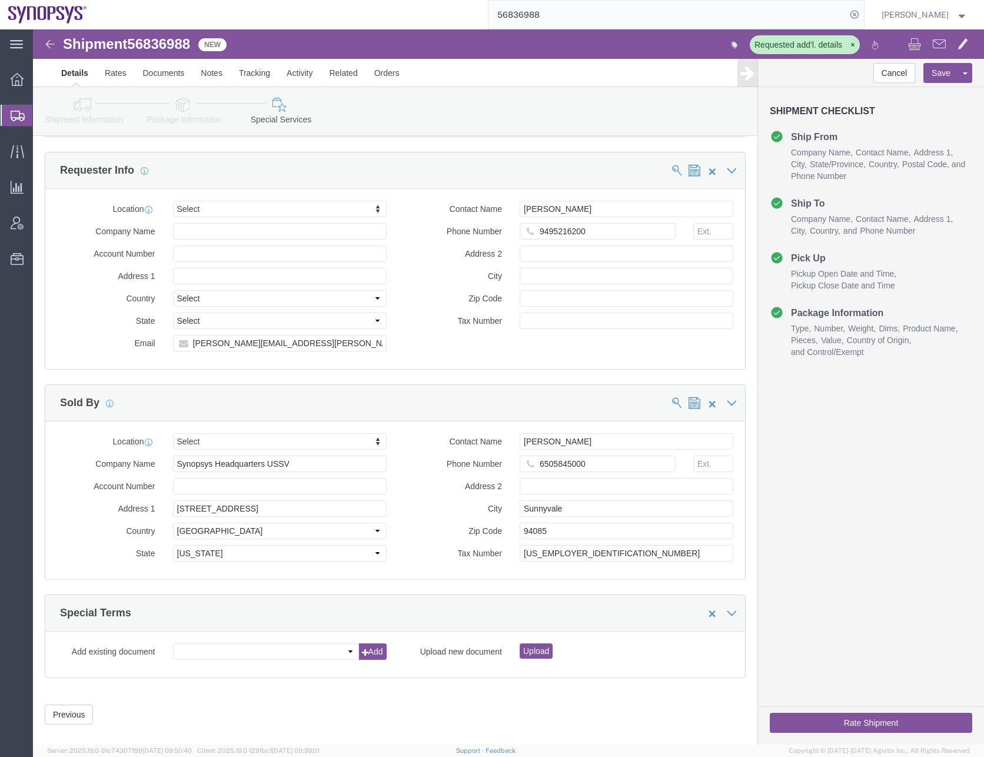
scroll to position [1563, 0]
click button "Rate Shipment"
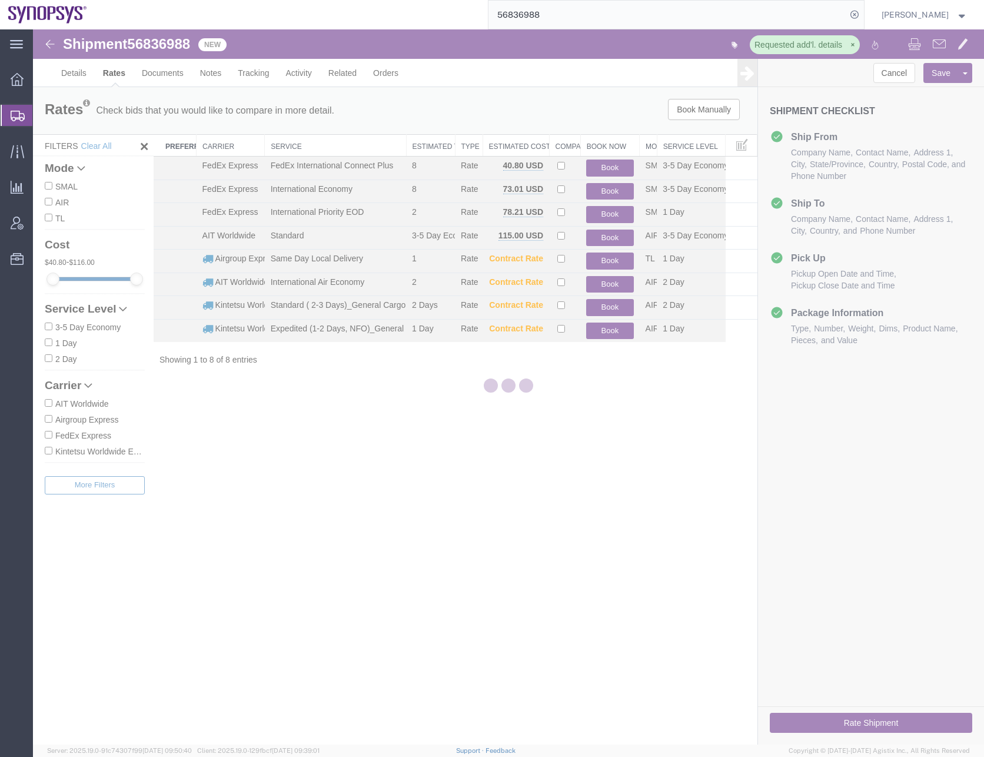
scroll to position [0, 0]
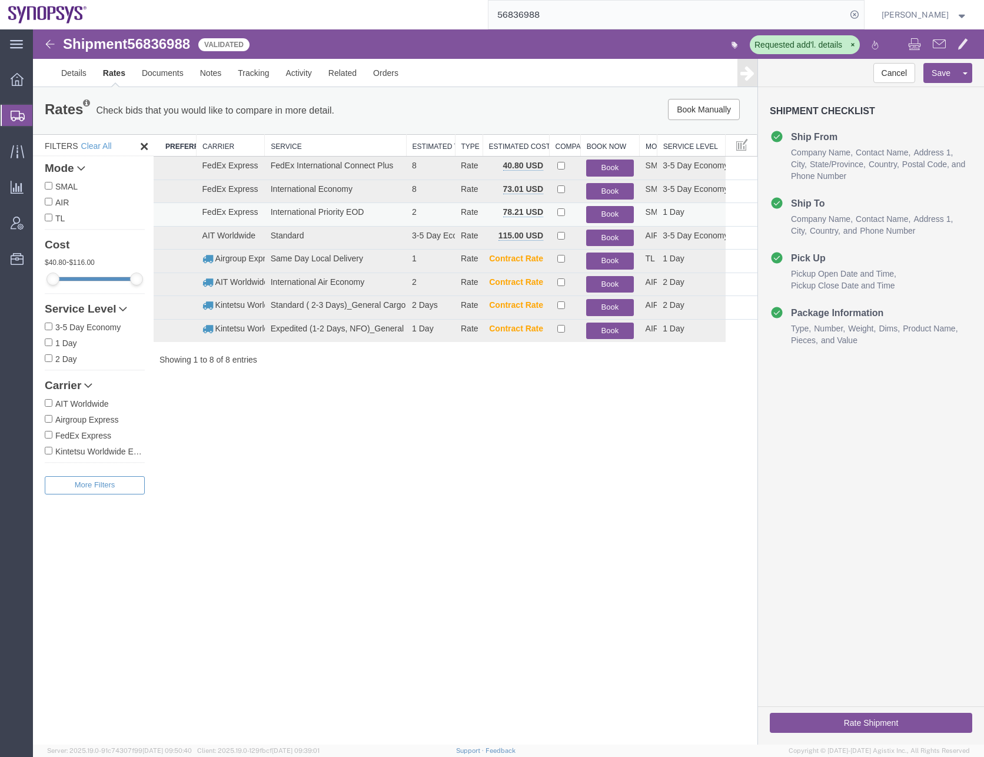
click at [609, 212] on button "Book" at bounding box center [609, 214] width 47 height 17
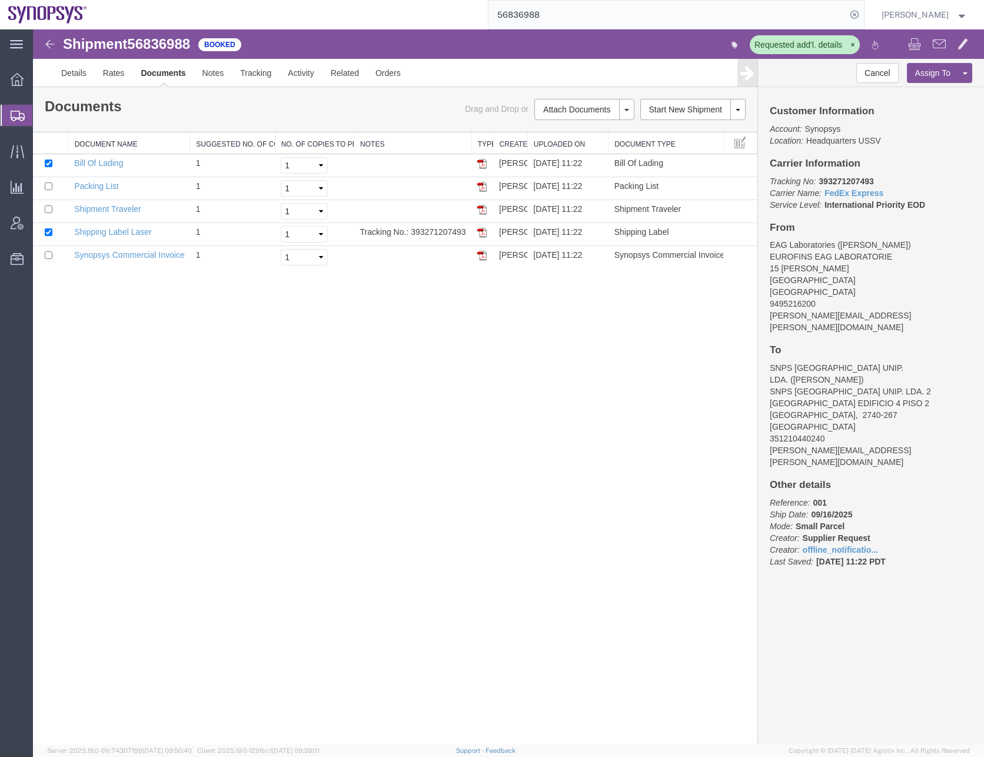
click at [439, 420] on div "Shipment 56836988 5 of 5 Booked Requested add'l. details Details Rates Document…" at bounding box center [508, 386] width 951 height 715
click at [49, 163] on input "checkbox" at bounding box center [49, 163] width 8 height 8
checkbox input "false"
click at [49, 230] on input "checkbox" at bounding box center [49, 232] width 8 height 8
checkbox input "false"
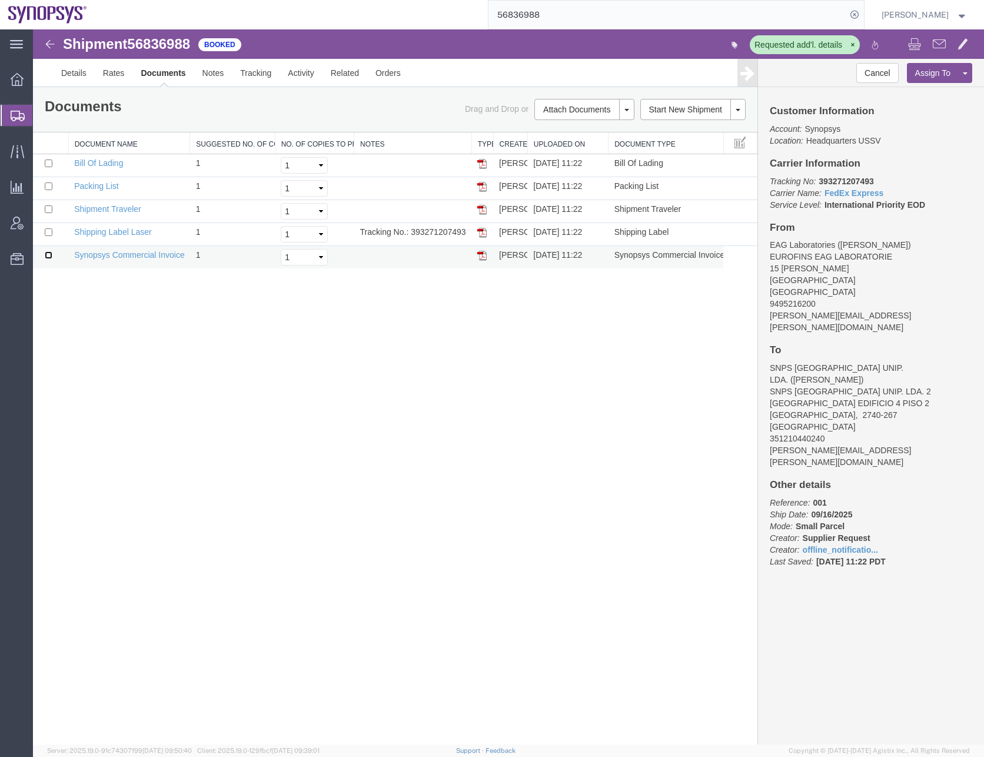
click at [48, 255] on input "checkbox" at bounding box center [49, 255] width 8 height 8
checkbox input "true"
click at [49, 187] on input "checkbox" at bounding box center [49, 186] width 8 height 8
checkbox input "true"
click at [50, 232] on input "checkbox" at bounding box center [49, 232] width 8 height 8
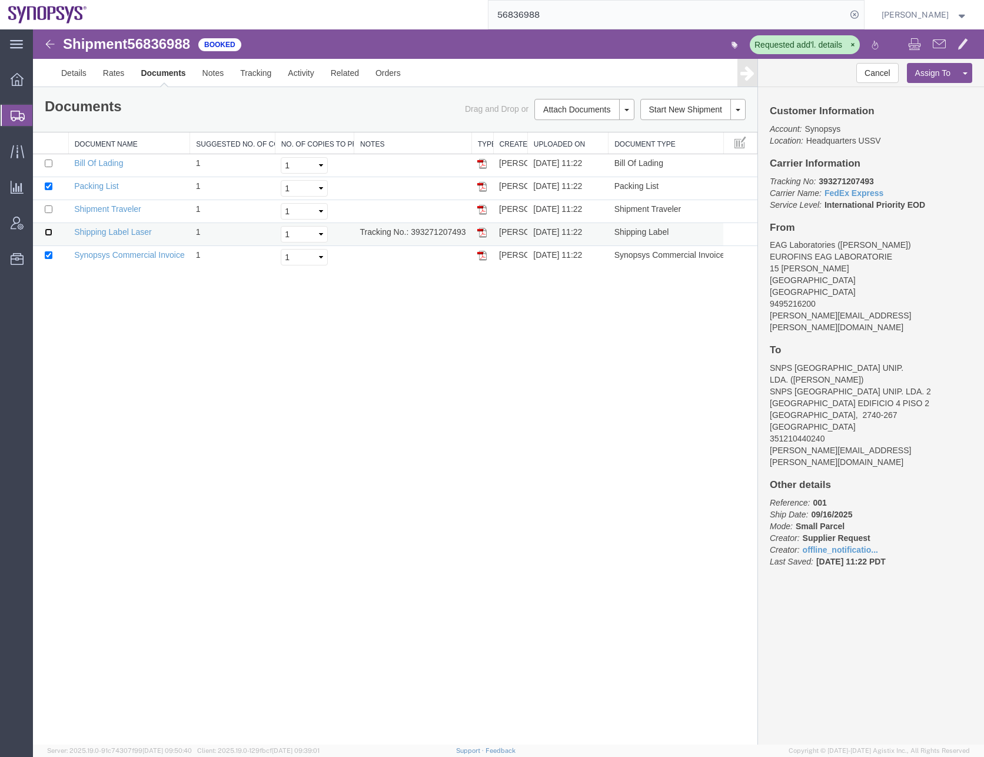
checkbox input "true"
click at [579, 131] on link "Print Documents" at bounding box center [582, 130] width 102 height 18
click at [607, 465] on div "Shipment 56836988 5 of 5 Booked Requested add'l. details Details Rates Document…" at bounding box center [508, 386] width 951 height 715
click at [115, 72] on link "Rates" at bounding box center [114, 73] width 38 height 28
